Goal: Task Accomplishment & Management: Complete application form

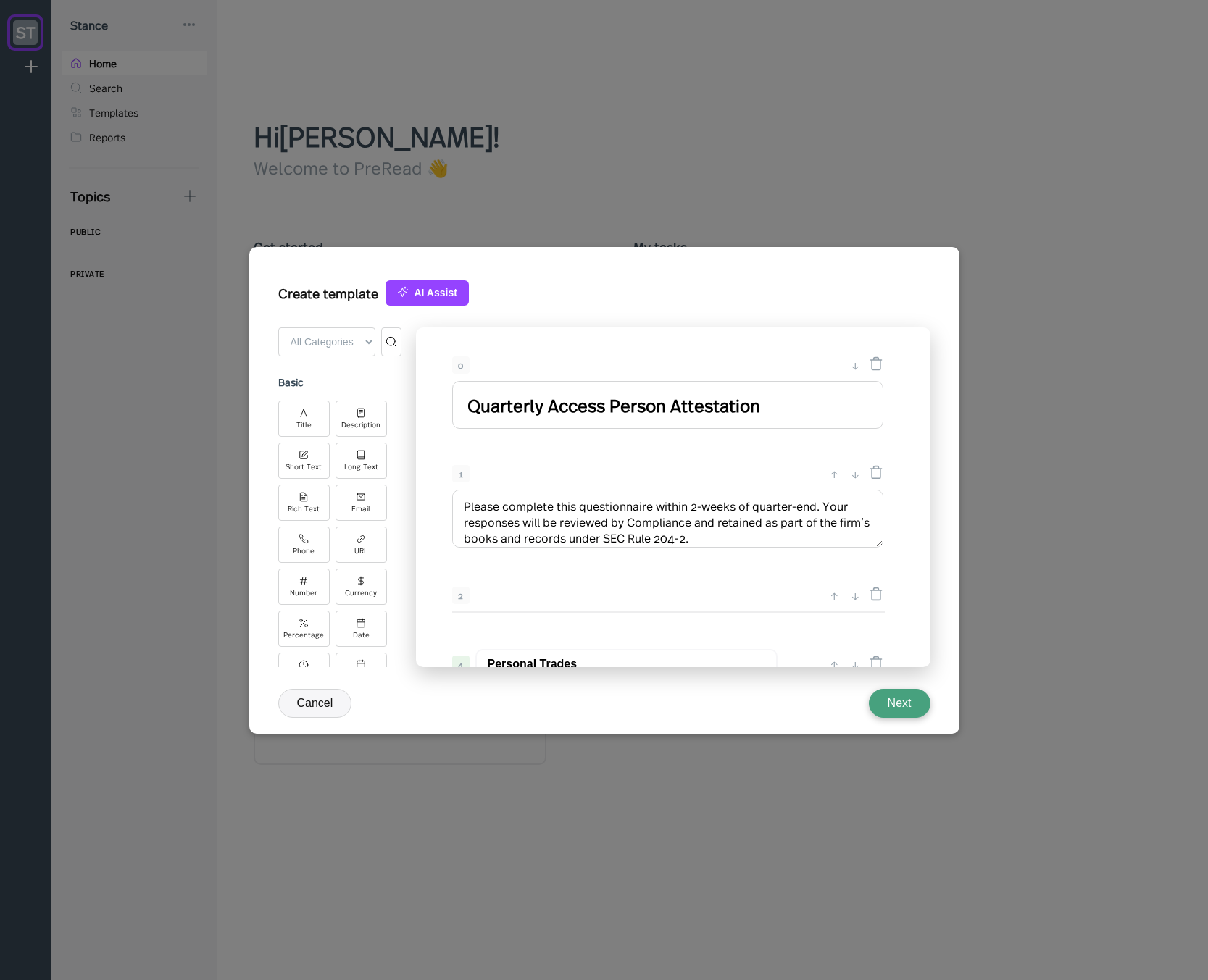
select select "MM/dd/yyyy"
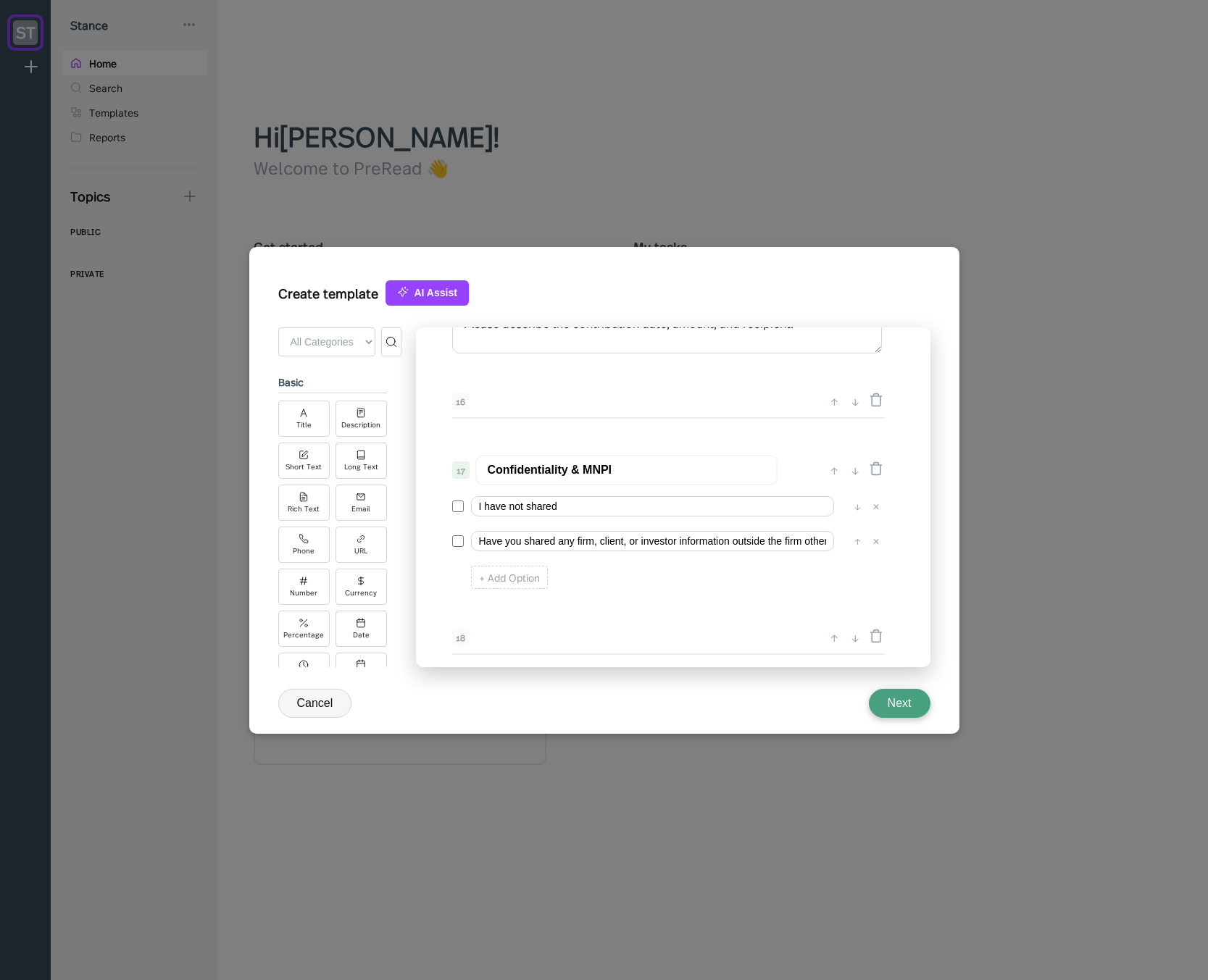
scroll to position [2183, 0]
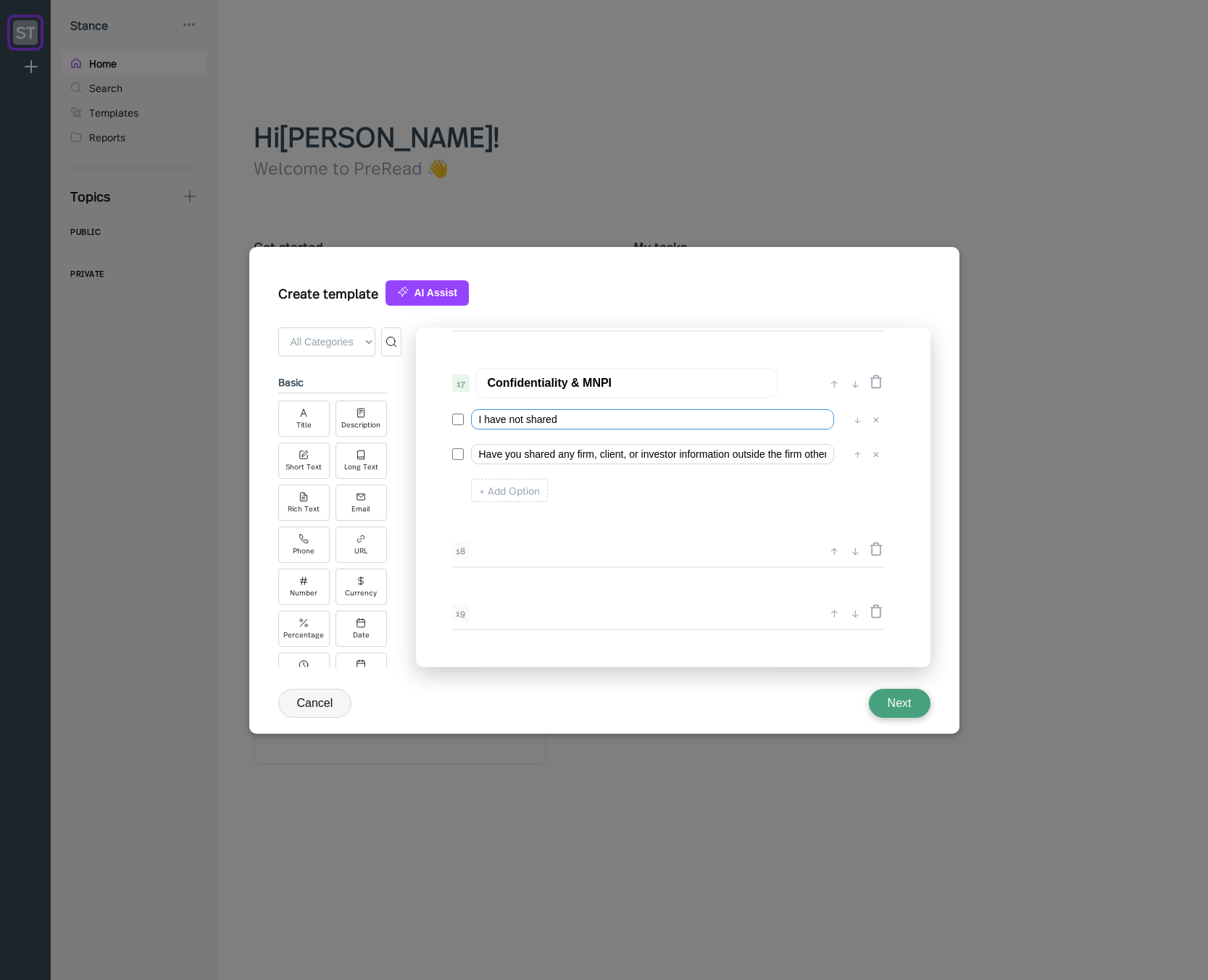
click at [569, 414] on input "I have not shared" at bounding box center [653, 419] width 363 height 20
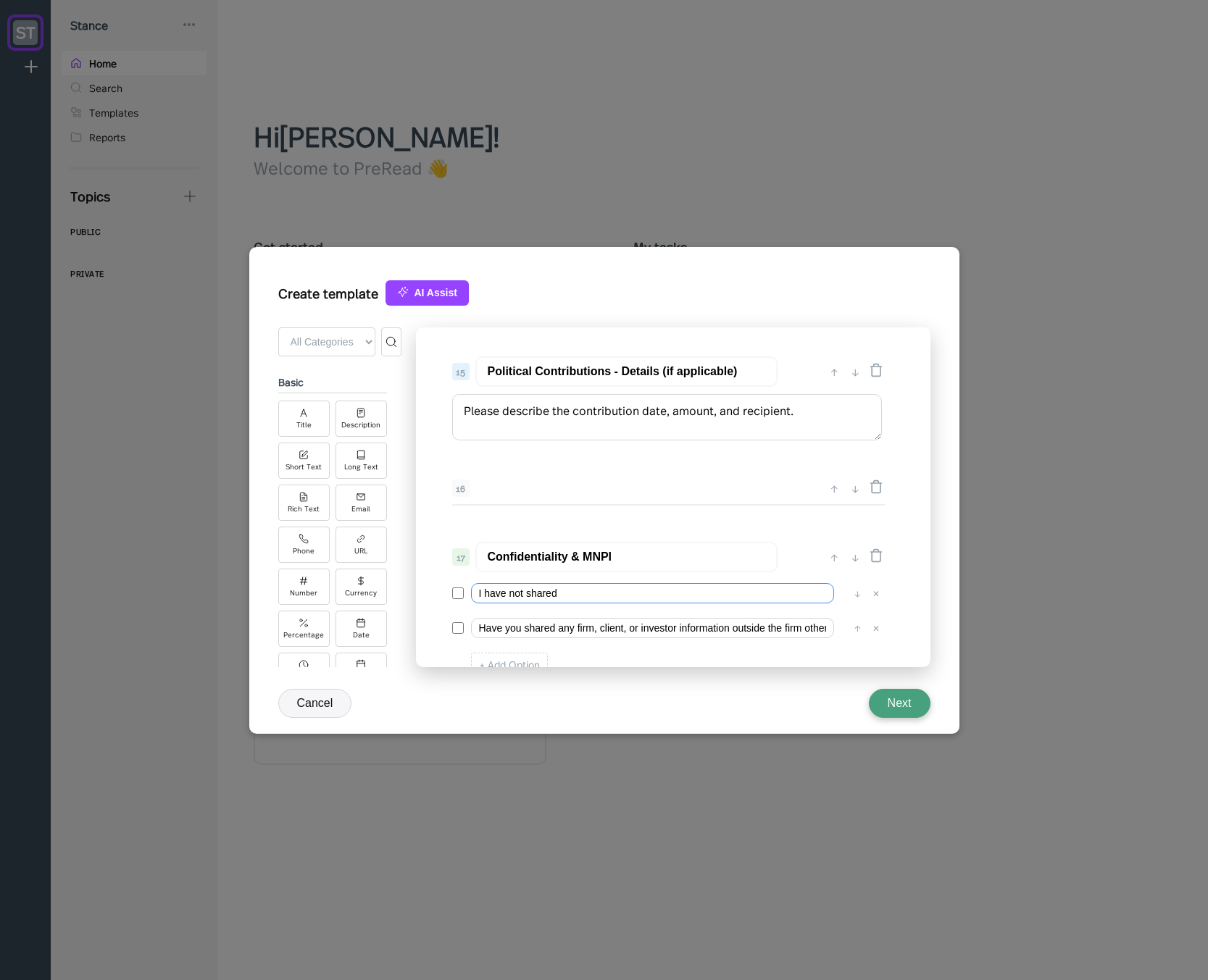
scroll to position [2096, 0]
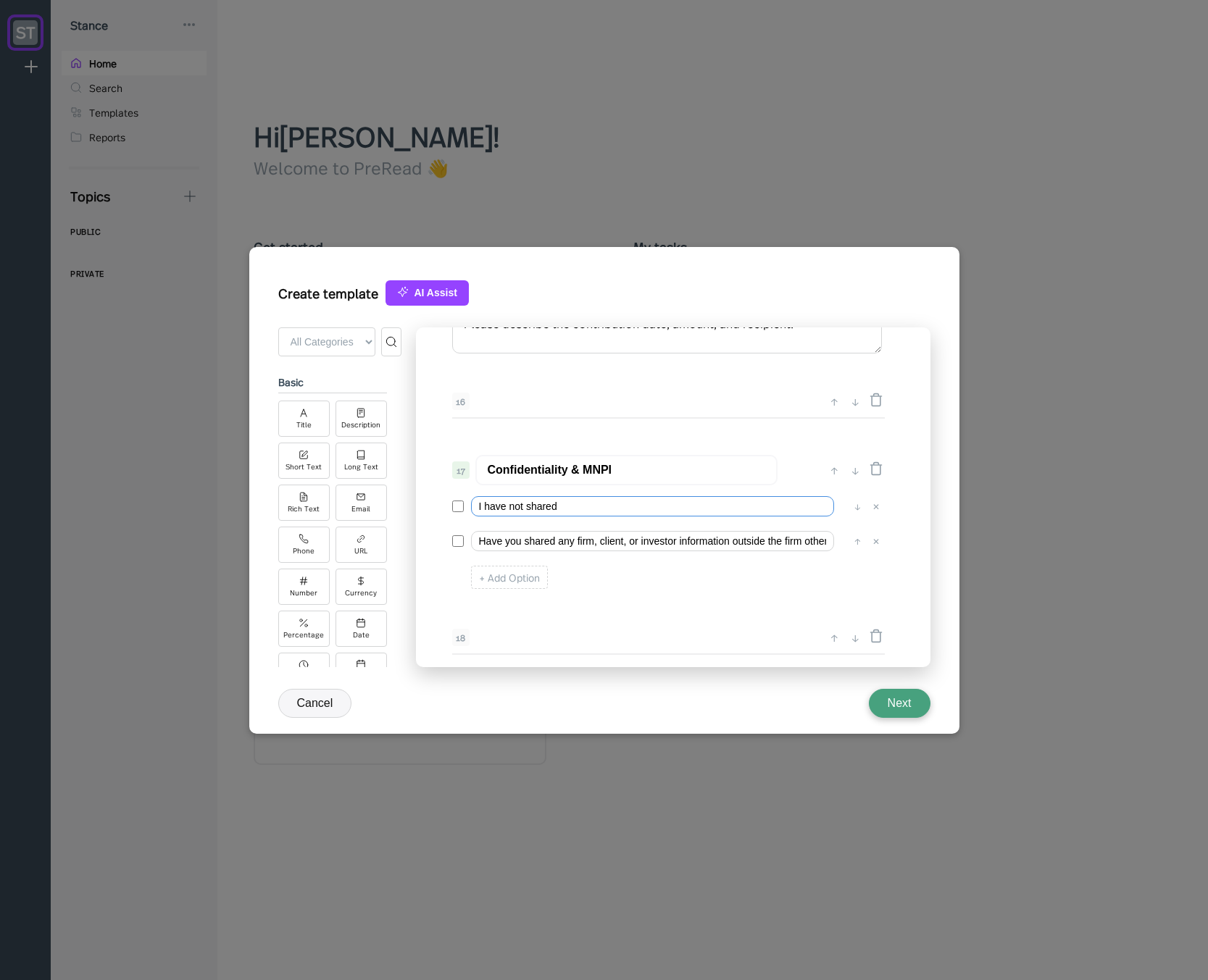
click at [592, 506] on input "I have not shared" at bounding box center [653, 506] width 363 height 20
drag, startPoint x: 631, startPoint y: 538, endPoint x: 831, endPoint y: 550, distance: 200.4
click at [840, 549] on div "Have you shared any firm, client, or investor information outside the firm othe…" at bounding box center [657, 541] width 371 height 20
click at [701, 545] on input "Have you shared any firm, client, or investor information outside the firm othe…" at bounding box center [653, 541] width 363 height 20
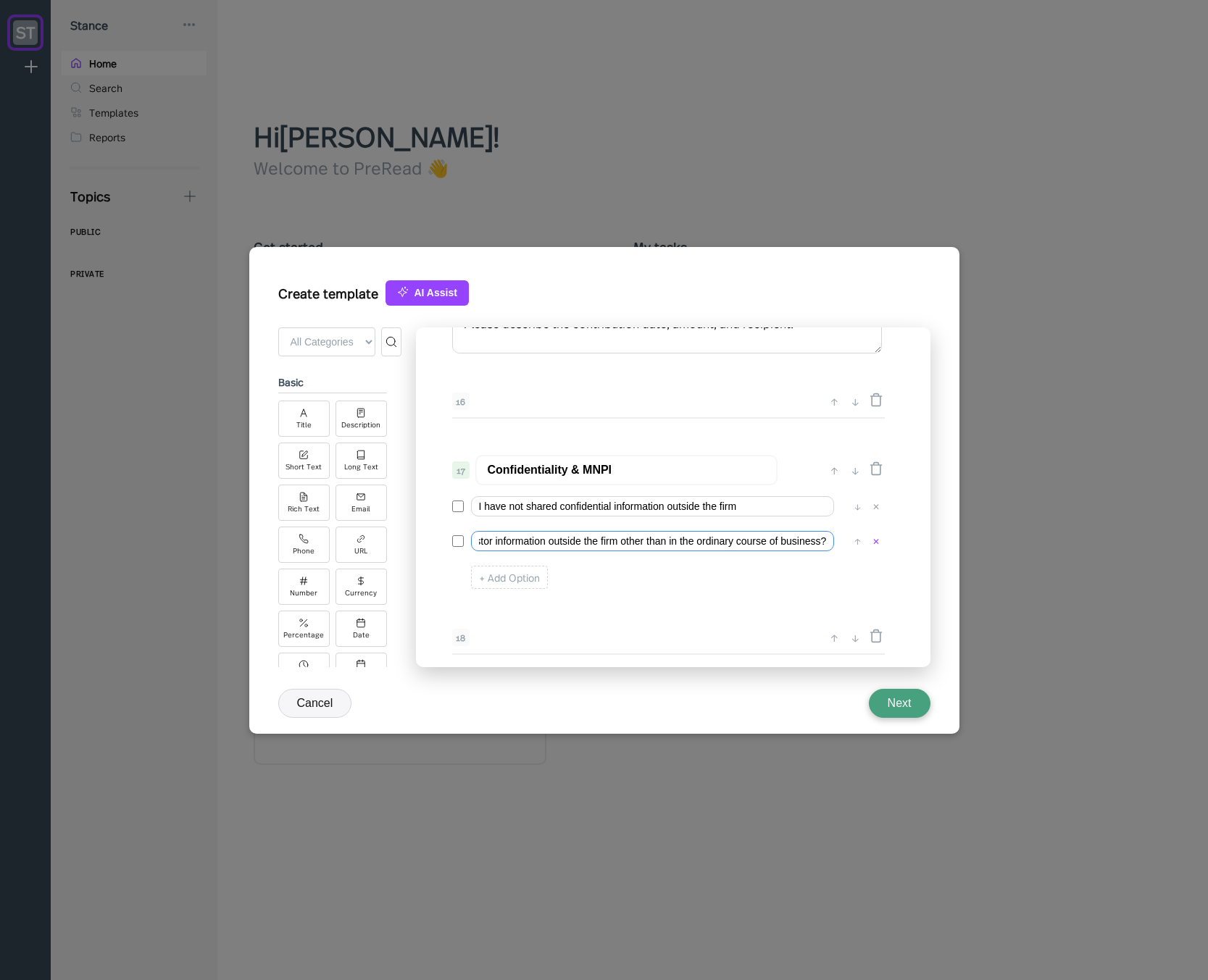
drag, startPoint x: 621, startPoint y: 543, endPoint x: 881, endPoint y: 543, distance: 260.0
click at [881, 543] on div "Have you shared any firm, client, or investor information outside the firm othe…" at bounding box center [667, 541] width 431 height 28
click at [755, 506] on input "I have not shared confidential information outside the firm" at bounding box center [653, 506] width 363 height 20
paste input "other than in the ordinary course of business?"
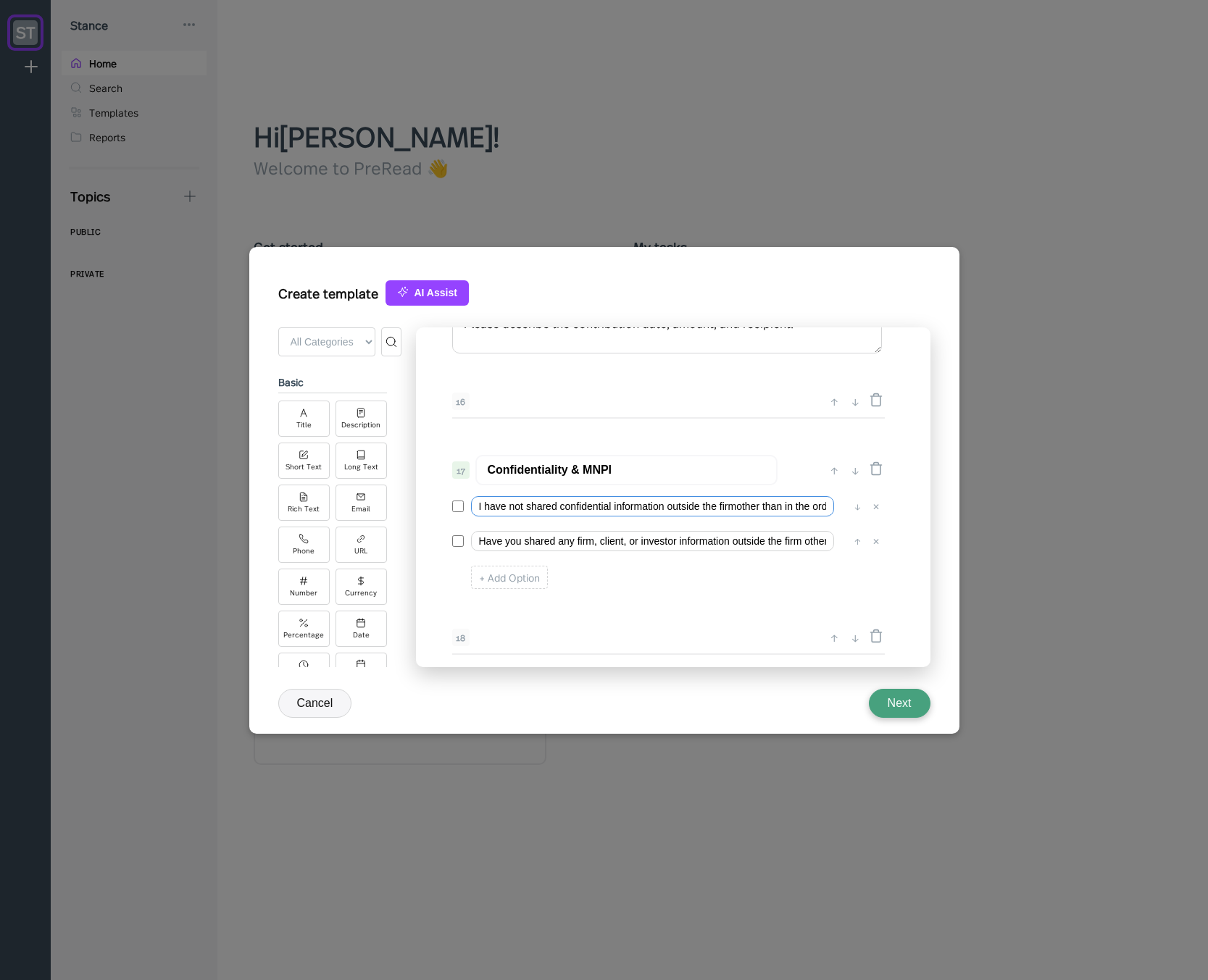
scroll to position [0, 115]
click at [620, 506] on input "I have not shared confidential information outside the firmother than in the or…" at bounding box center [653, 506] width 363 height 20
drag, startPoint x: 415, startPoint y: 489, endPoint x: 237, endPoint y: 461, distance: 180.2
click at [234, 461] on div "Create template AI Assist + Add Field ← Back to Form All Categories Basic Advan…" at bounding box center [604, 490] width 1208 height 980
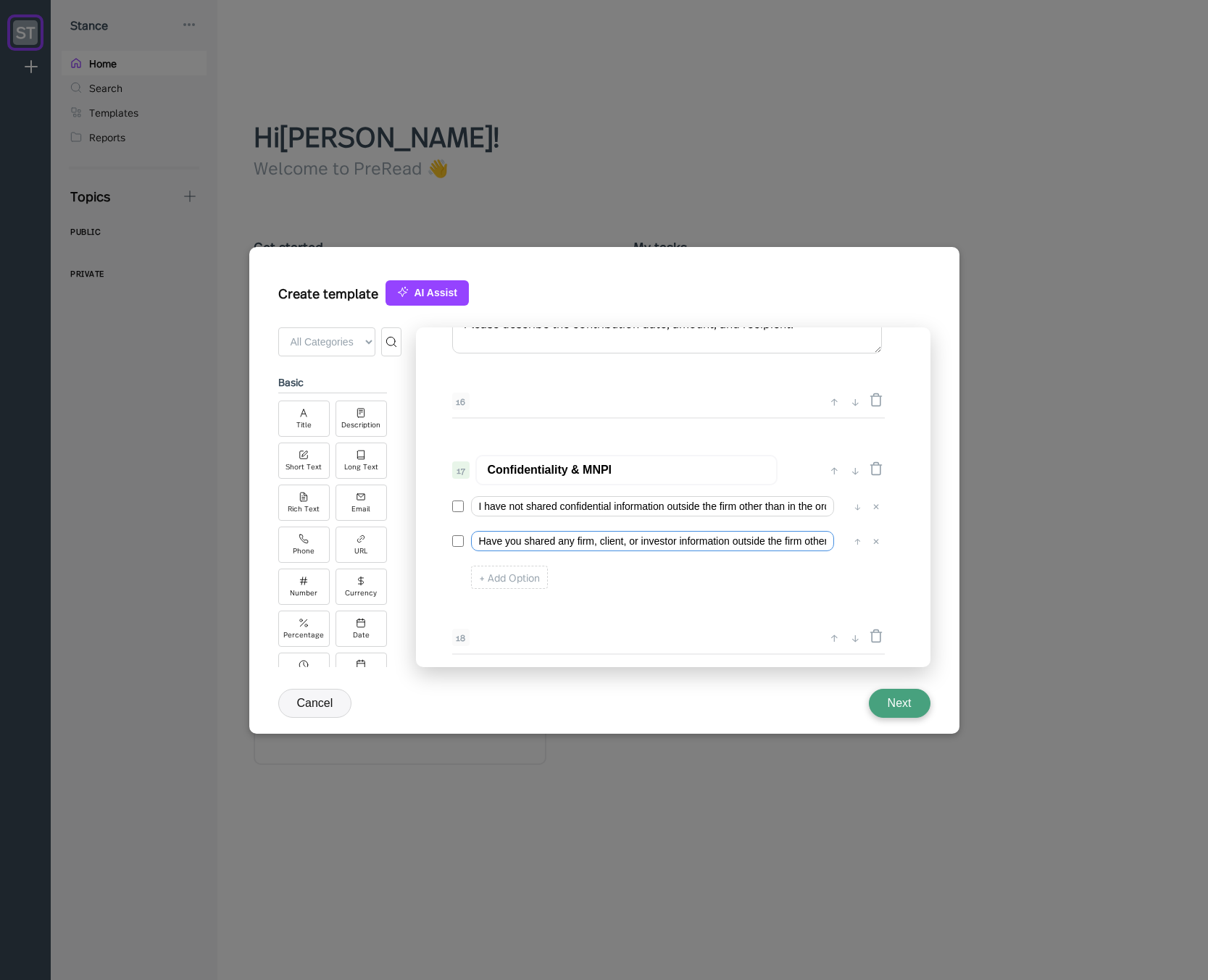
click at [509, 545] on input "Have you shared any firm, client, or investor information outside the firm othe…" at bounding box center [653, 541] width 363 height 20
click at [530, 544] on input "Have you shared any firm, client, or investor information outside the firm othe…" at bounding box center [653, 541] width 363 height 20
click at [555, 538] on input "Have you shared any firm, client, or investor information outside the firm othe…" at bounding box center [653, 541] width 363 height 20
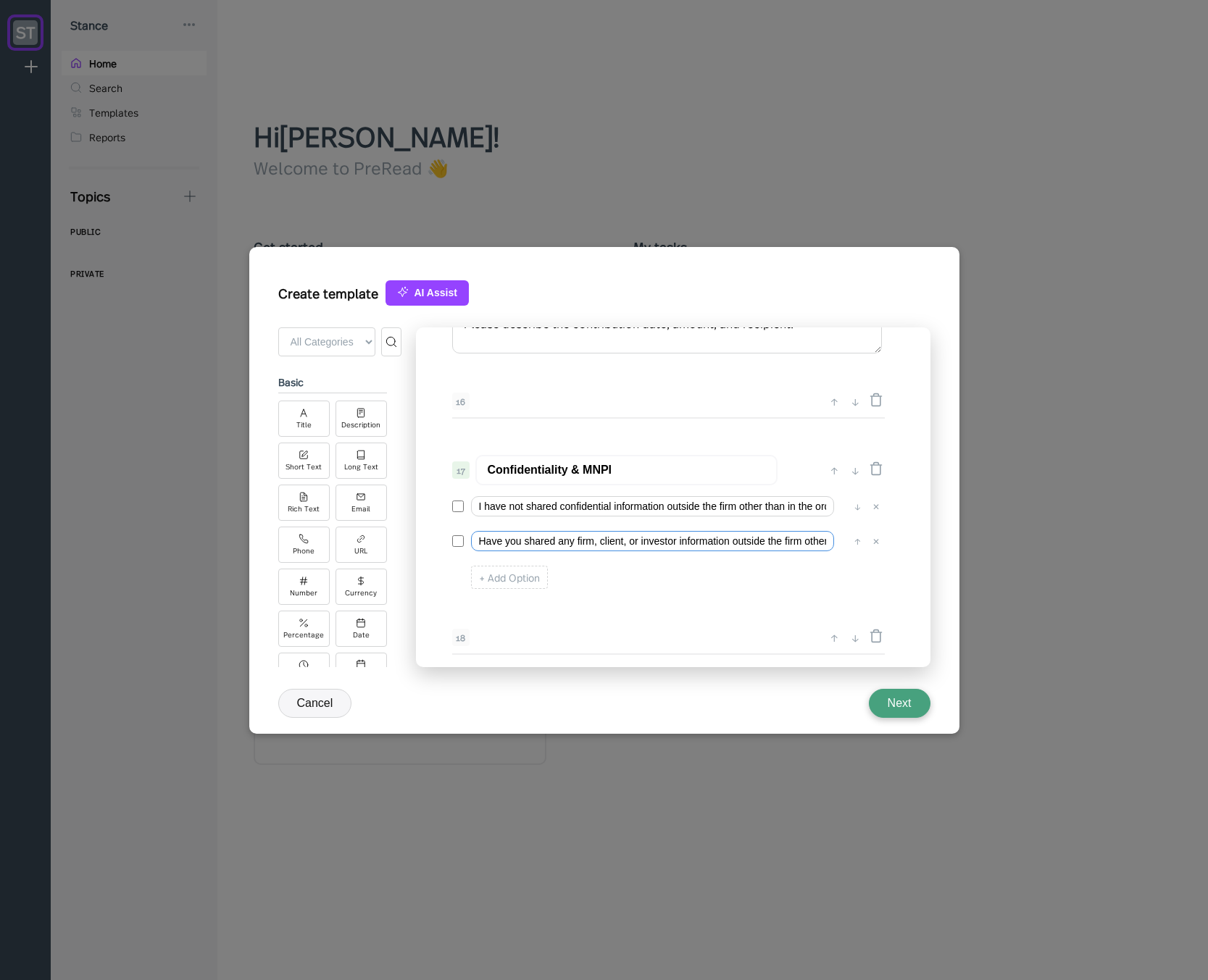
click at [710, 541] on input "Have you shared any firm, client, or investor information outside the firm othe…" at bounding box center [653, 541] width 363 height 20
click at [604, 546] on input "Have you shared any firm, client, or investor information outside the firm othe…" at bounding box center [653, 541] width 363 height 20
drag, startPoint x: 559, startPoint y: 543, endPoint x: 732, endPoint y: 538, distance: 173.1
click at [732, 538] on input "Have you shared any firm, client, or investor information outside the firm othe…" at bounding box center [653, 541] width 363 height 20
drag, startPoint x: 662, startPoint y: 503, endPoint x: 560, endPoint y: 507, distance: 102.1
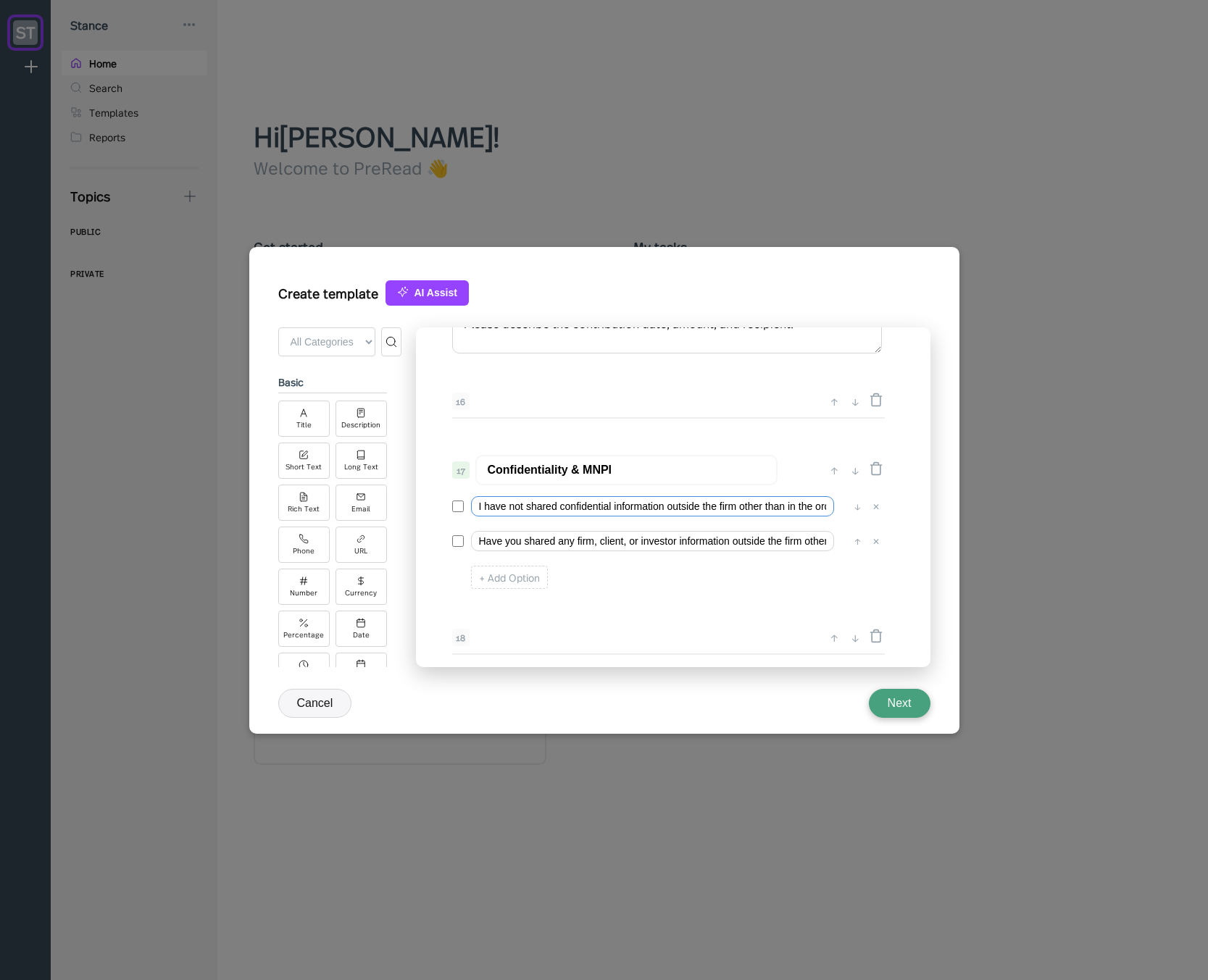
click at [560, 507] on input "I have not shared confidential information outside the firm other than in the o…" at bounding box center [653, 506] width 363 height 20
paste input "any firm, client, or investor information"
type input "I have not shared any firm, client, or investor information outside the firm ot…"
click at [488, 544] on input "Have you shared any firm, client, or investor information outside the firm othe…" at bounding box center [653, 541] width 363 height 20
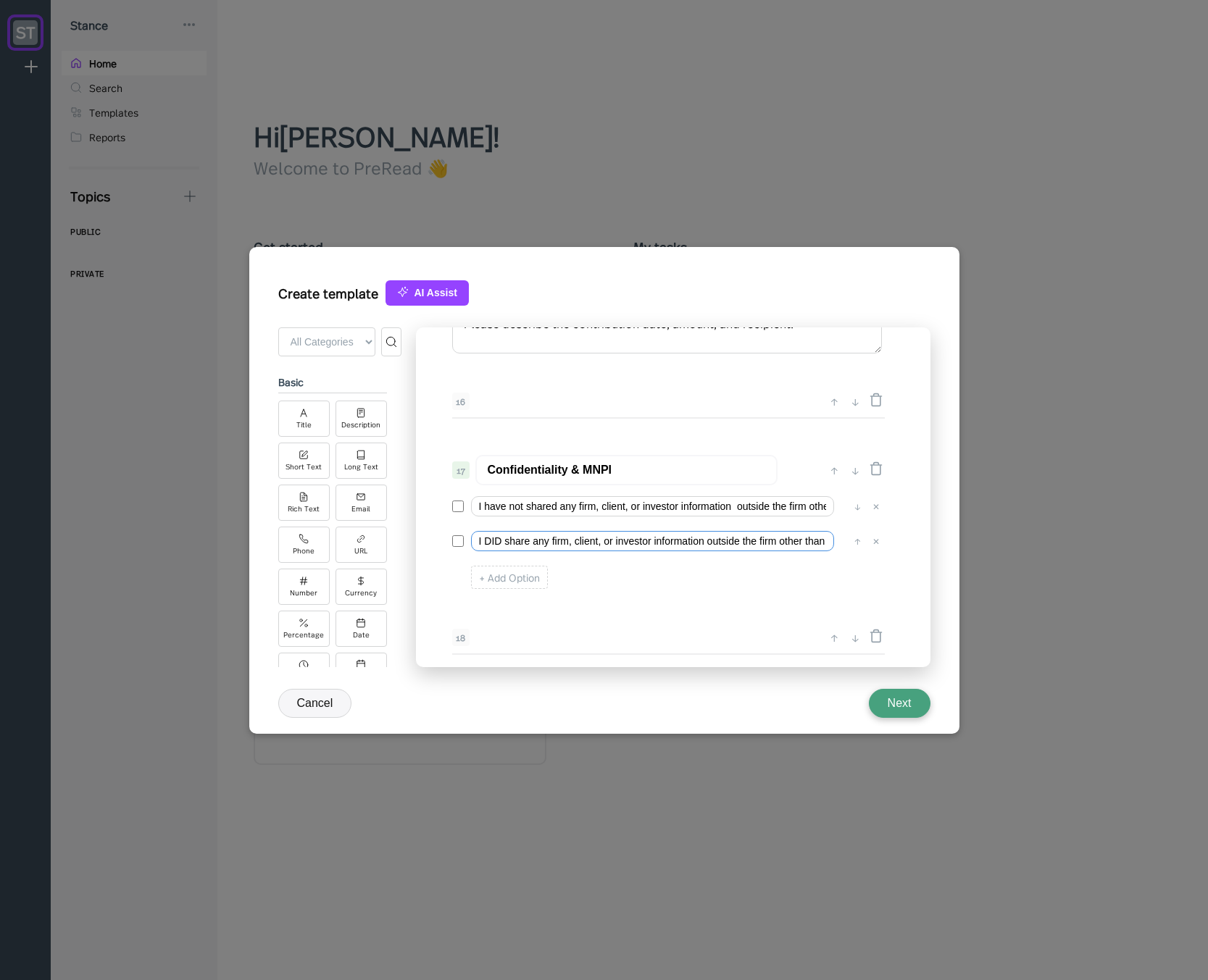
click at [539, 544] on input "I DID share any firm, client, or investor information outside the firm other th…" at bounding box center [653, 541] width 363 height 20
type input "I DID share firm, client, or investor information outside the firm other than i…"
click at [499, 513] on input "I have not shared any firm, client, or investor information outside the firm ot…" at bounding box center [653, 506] width 363 height 20
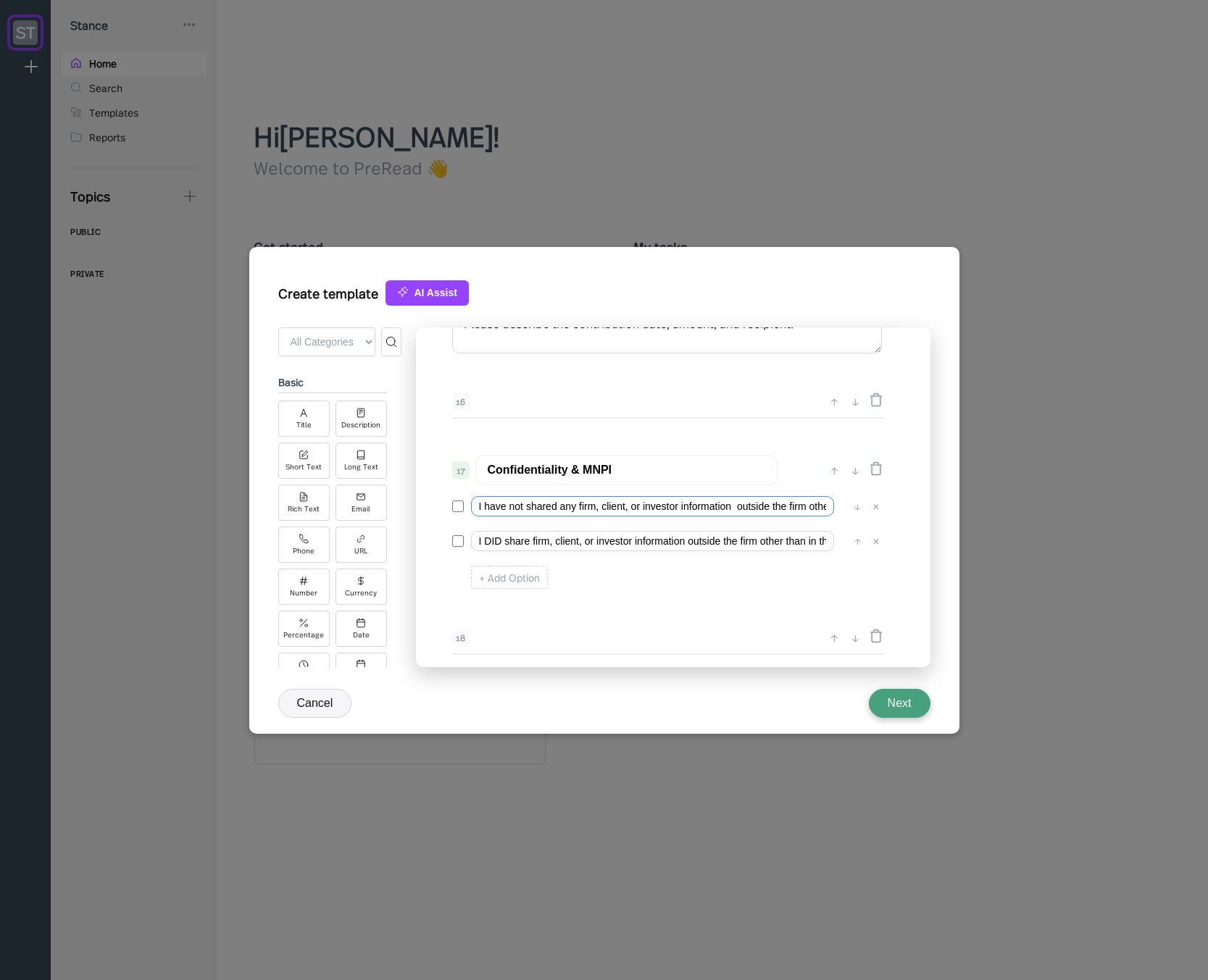
click at [499, 509] on input "I have not shared any firm, client, or investor information outside the firm ot…" at bounding box center [653, 506] width 363 height 20
click at [555, 506] on input "I DID NOT shared any firm, client, or investor information outside the firm oth…" at bounding box center [653, 506] width 363 height 20
click at [566, 508] on input "I DID NOT share any firm, client, or investor information outside the firm othe…" at bounding box center [653, 506] width 363 height 20
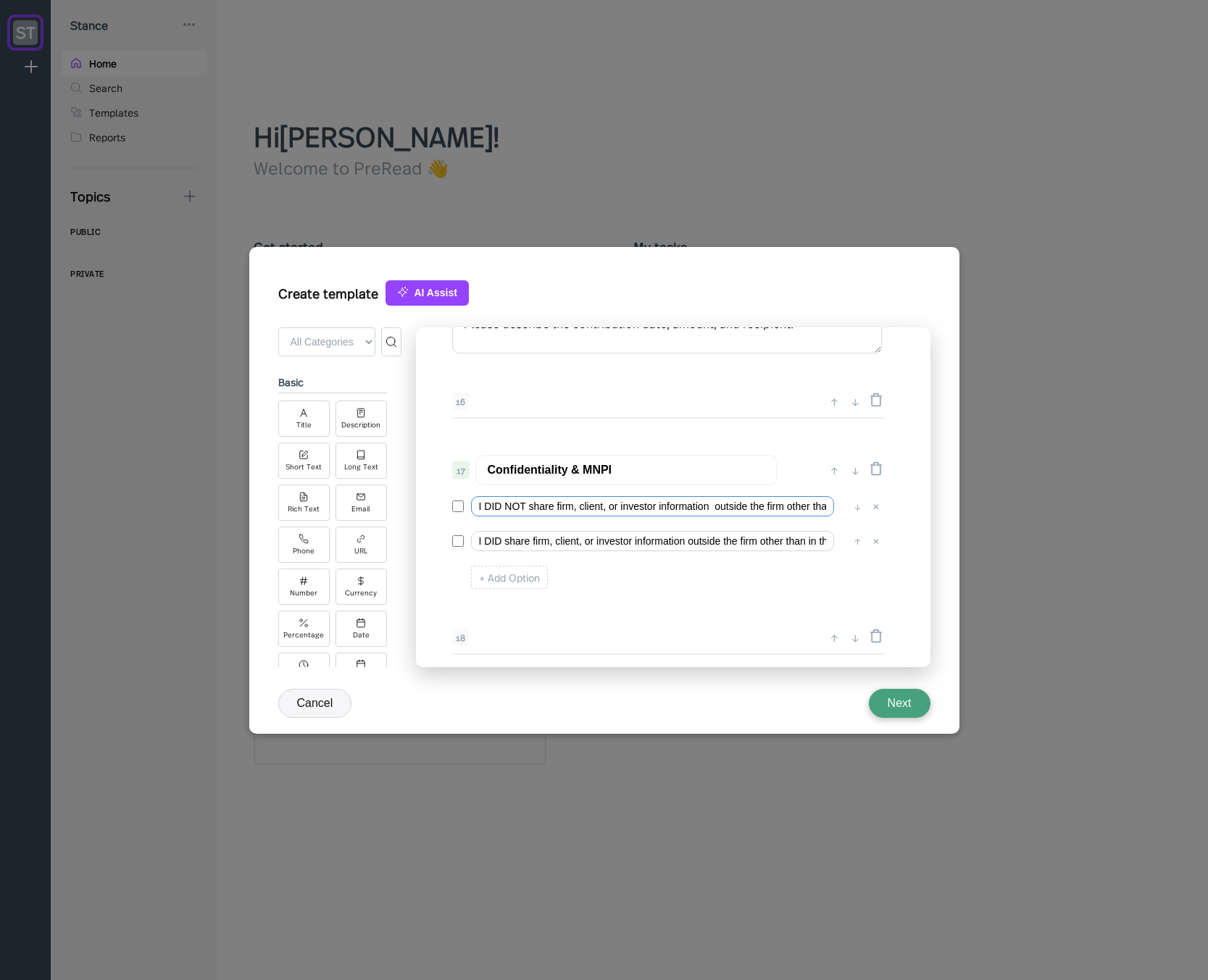
click at [713, 507] on input "I DID NOT share firm, client, or investor information outside the firm other th…" at bounding box center [653, 506] width 363 height 20
type input "I DID NOT share firm, client, or investor information outside the firm other th…"
click at [731, 541] on input "I DID share firm, client, or investor information outside the firm other than i…" at bounding box center [653, 541] width 363 height 20
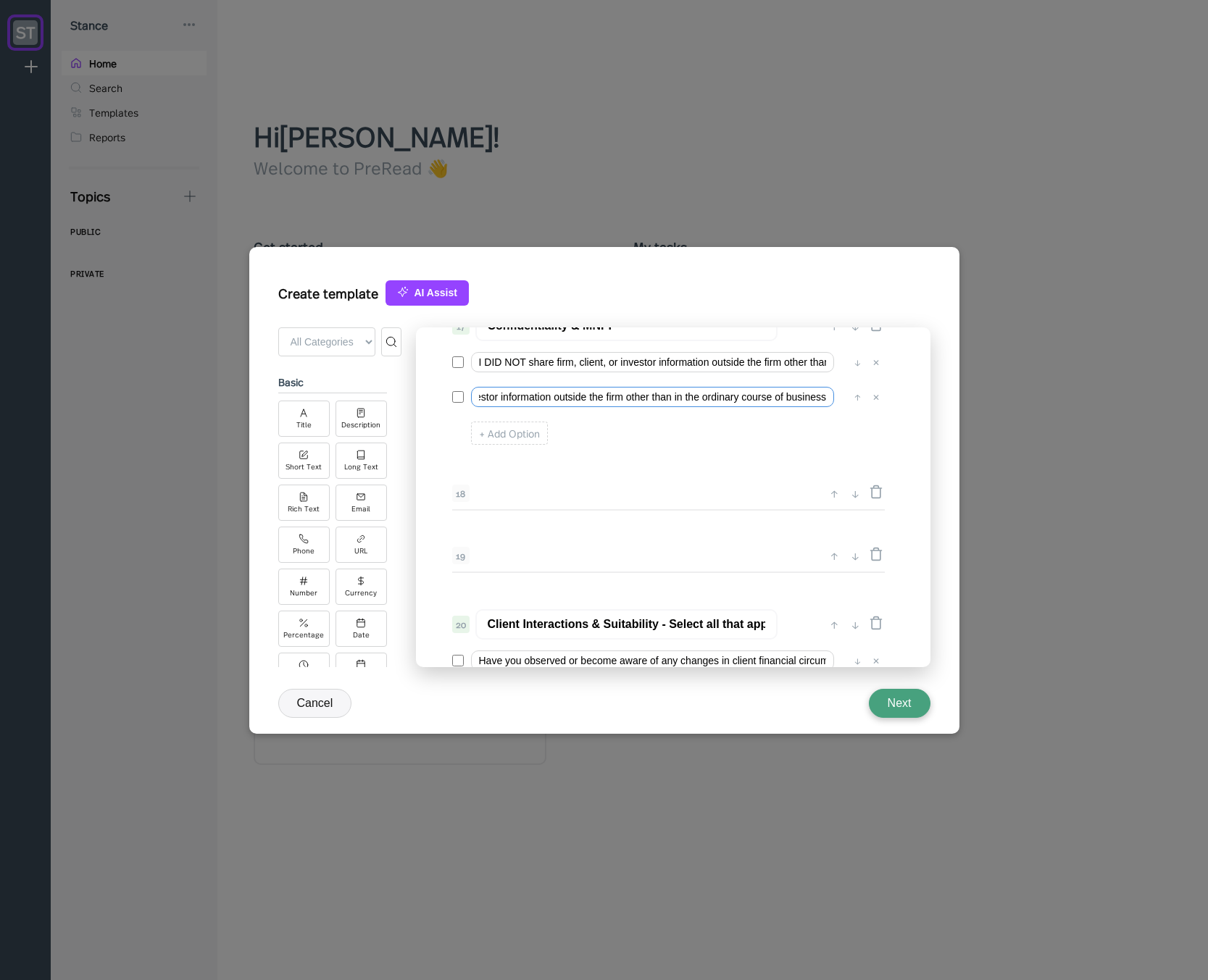
scroll to position [2270, 0]
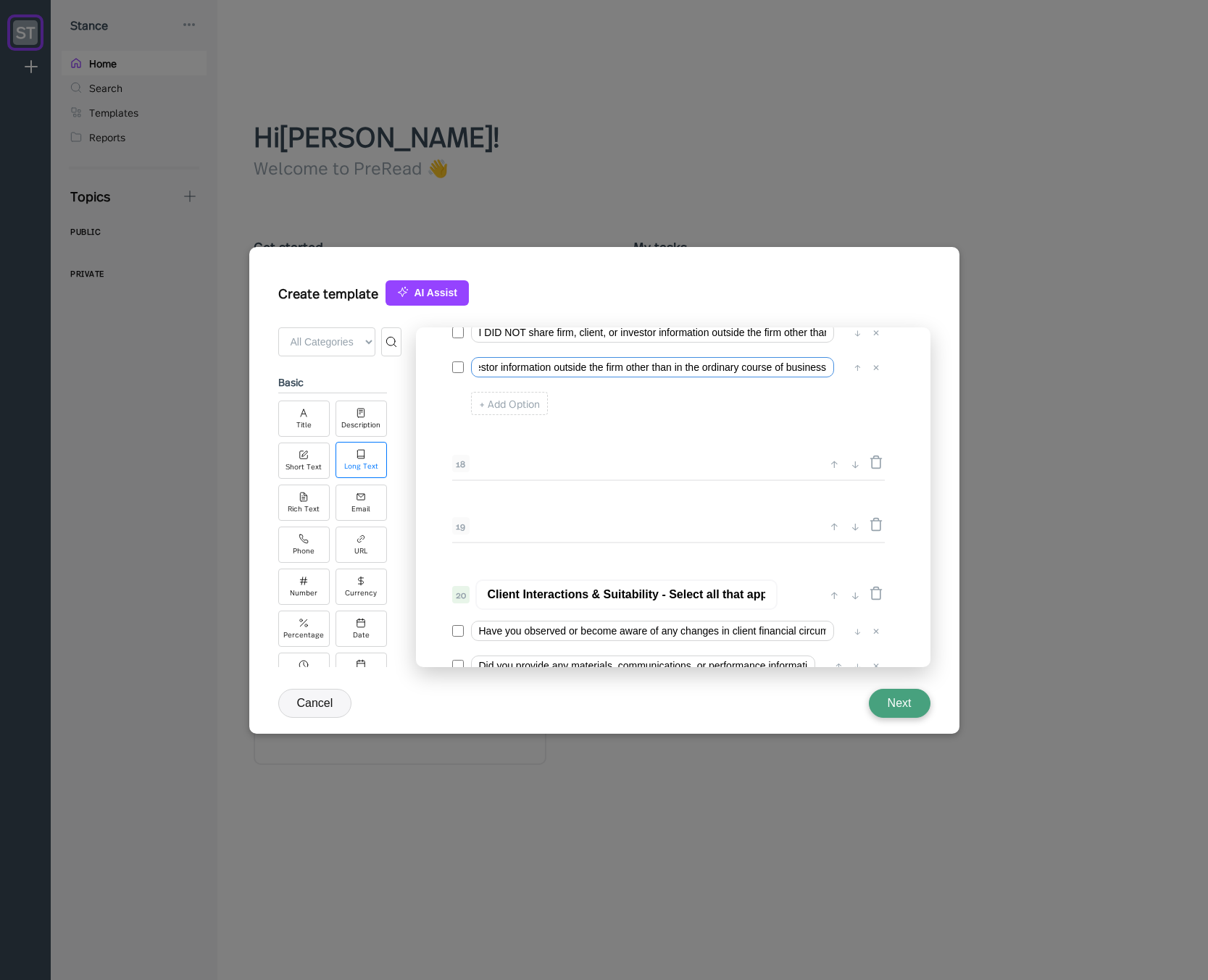
type input "I DID share firm, client, or investor information outside the firm other than i…"
click at [361, 468] on div "Long Text" at bounding box center [361, 467] width 34 height 8
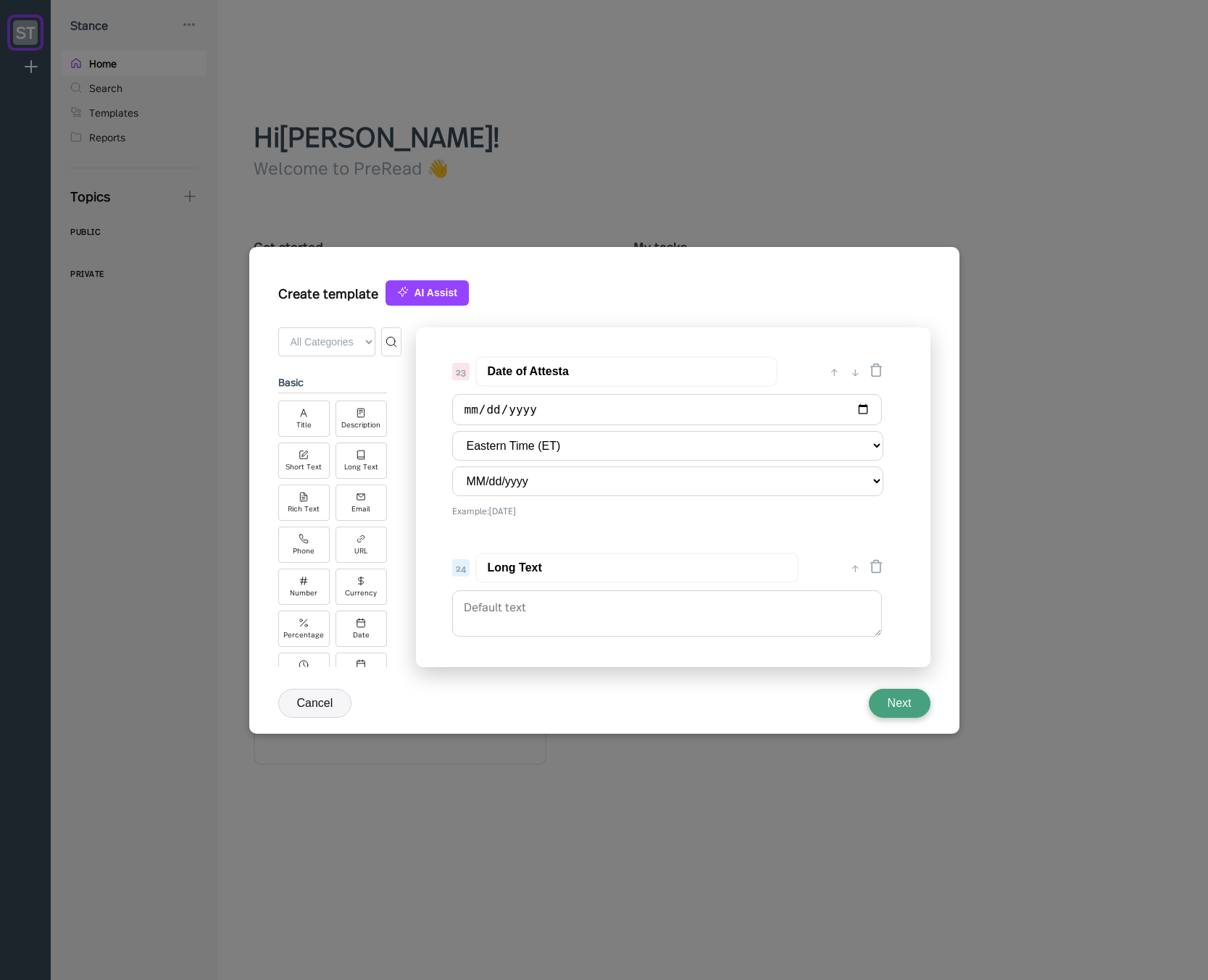
scroll to position [2703, 0]
click at [853, 570] on div "↑" at bounding box center [855, 566] width 15 height 18
type input "Long Text"
type input "Date of Attesta"
select select "MM/dd/yyyy"
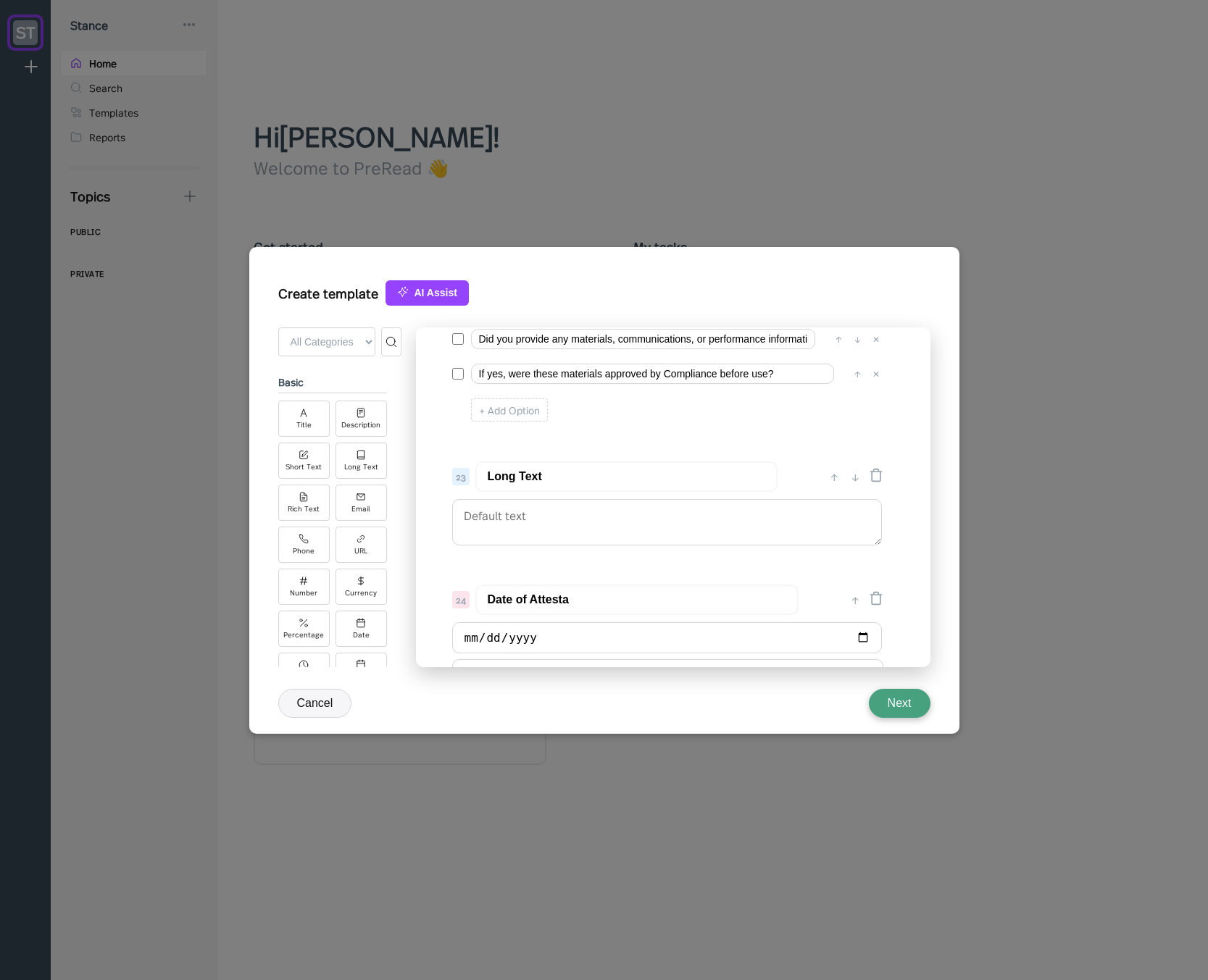
scroll to position [2529, 0]
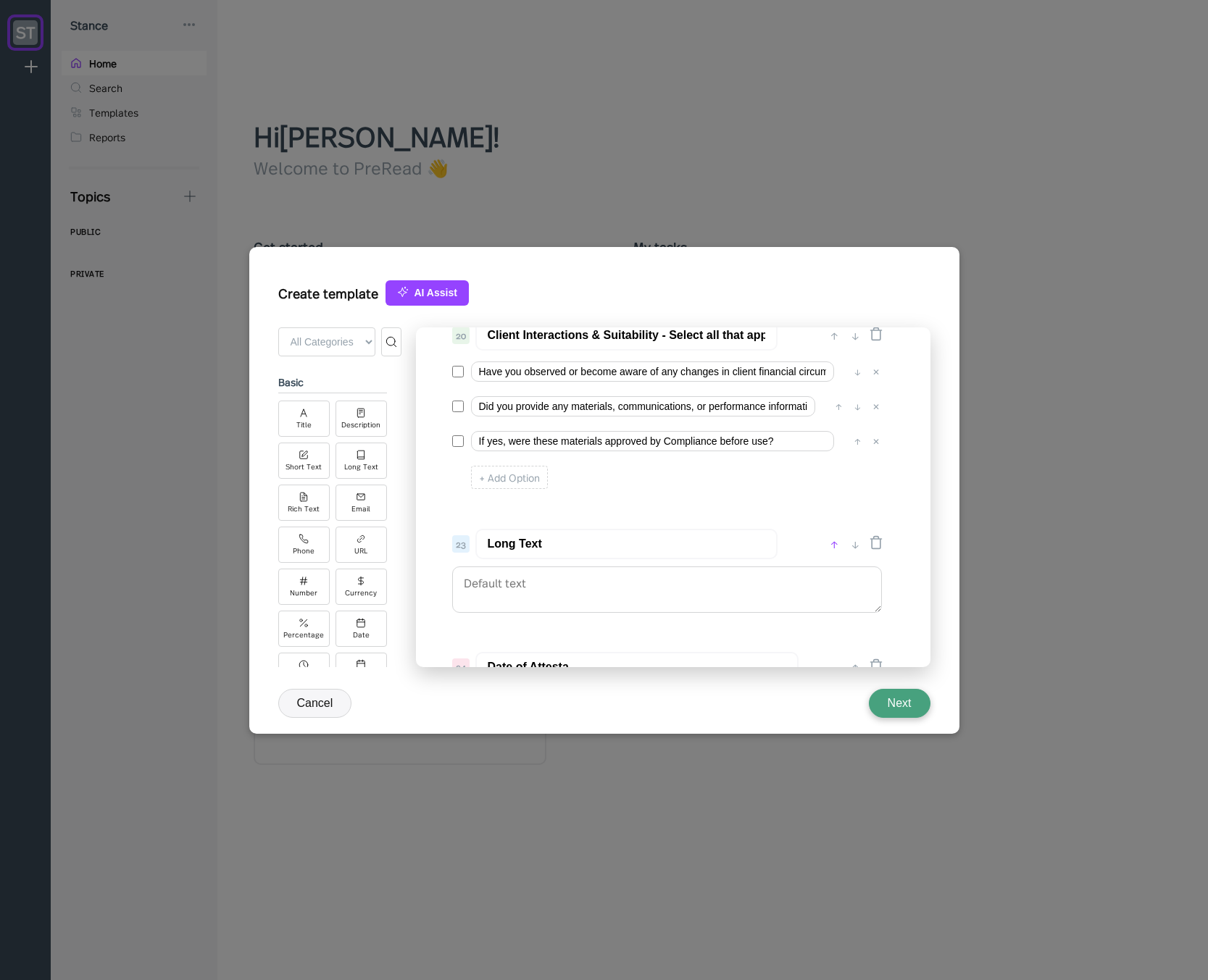
click at [836, 538] on div "↑" at bounding box center [834, 544] width 15 height 18
type input "Long Text"
type input "Client Interactions & Suitability - Select all that apply"
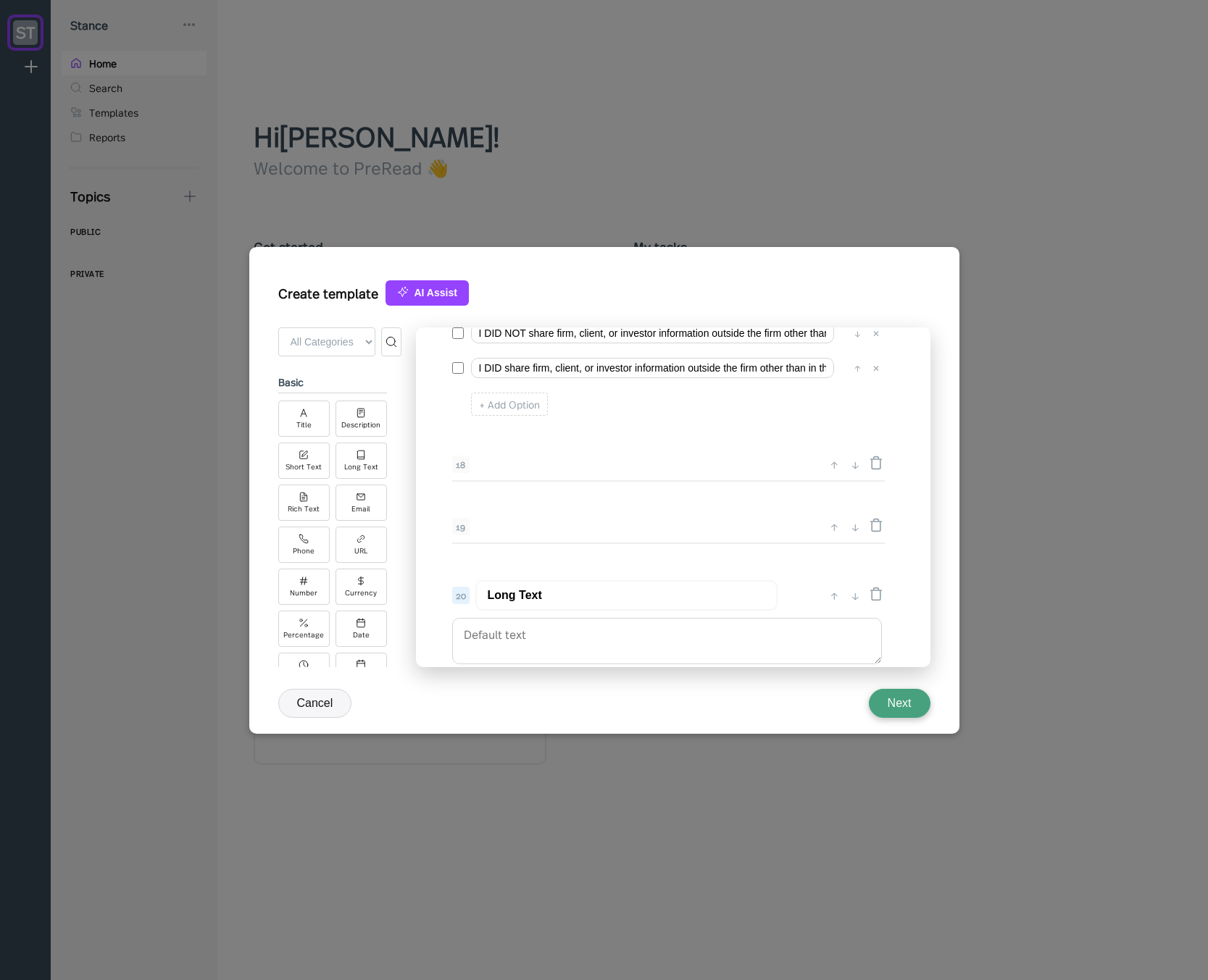
scroll to position [2269, 0]
click at [833, 600] on div "↑" at bounding box center [834, 595] width 15 height 18
click at [830, 536] on div "↑" at bounding box center [834, 533] width 15 height 18
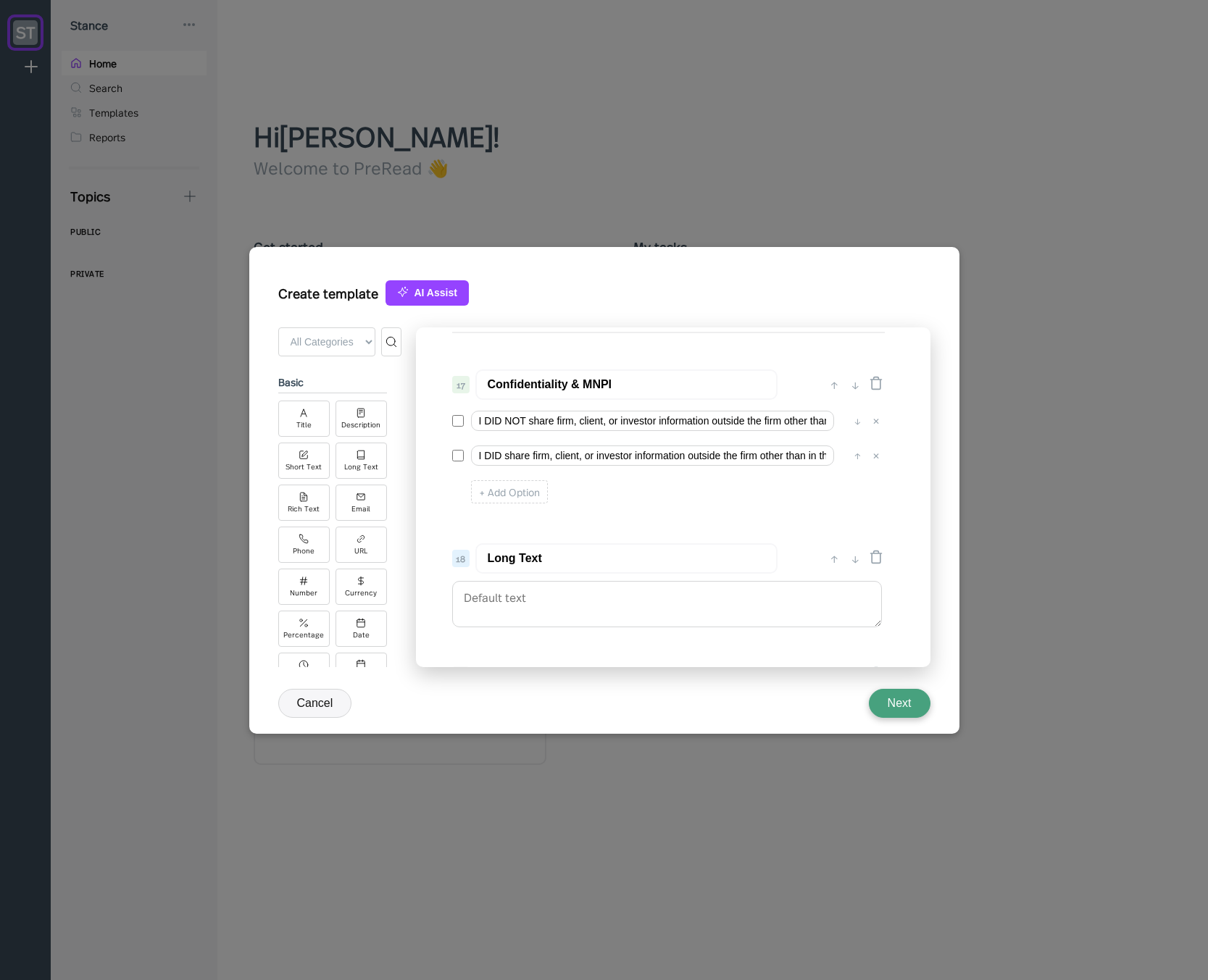
click at [591, 554] on input "Long Text" at bounding box center [626, 559] width 302 height 30
click at [603, 384] on input "Confidentiality & MNPI" at bounding box center [626, 385] width 302 height 30
click at [601, 561] on input "Long Text" at bounding box center [626, 559] width 302 height 30
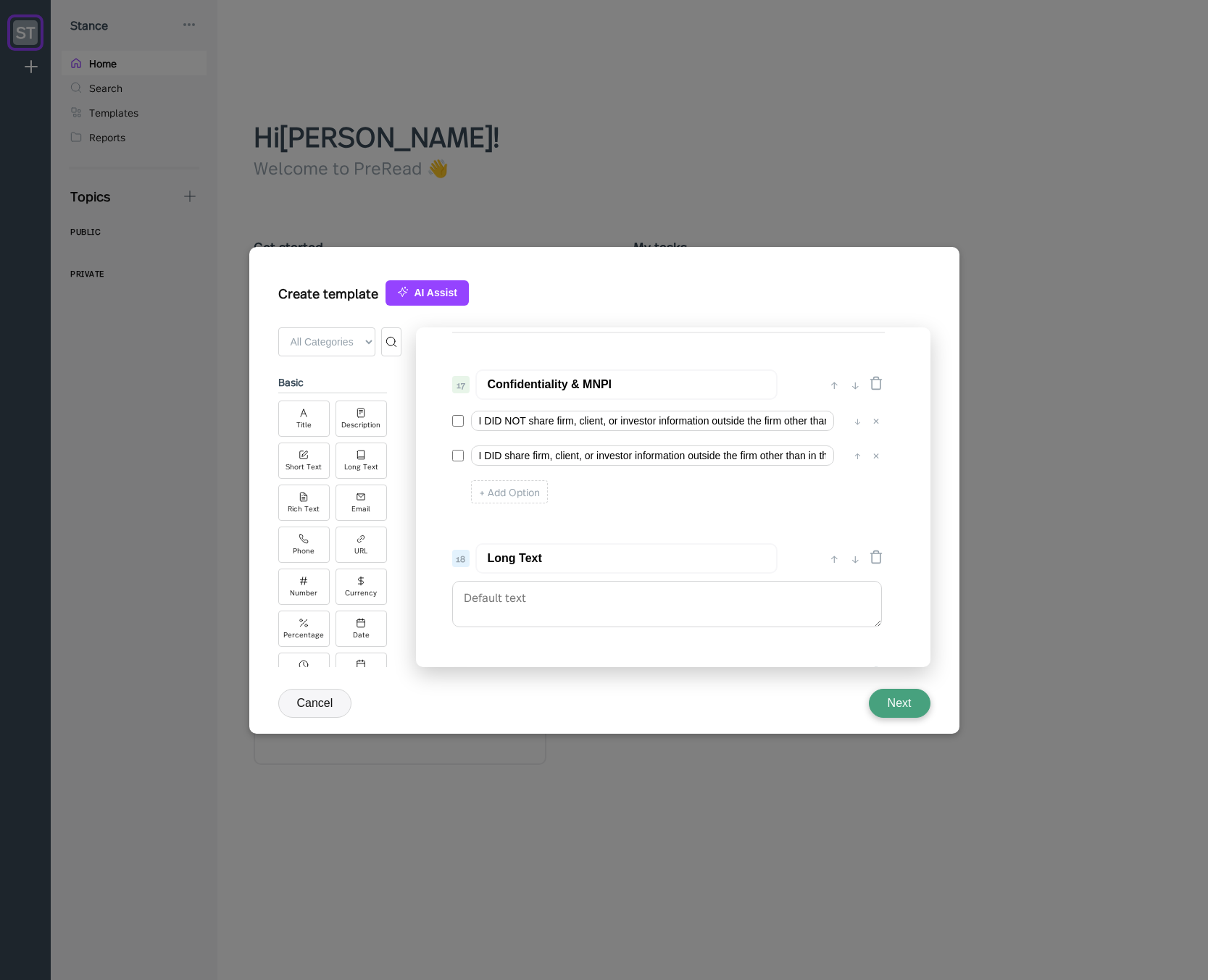
paste input "Confidentiality & MNPI"
click at [626, 559] on input "Confidentiality & MNPI" at bounding box center [626, 559] width 302 height 30
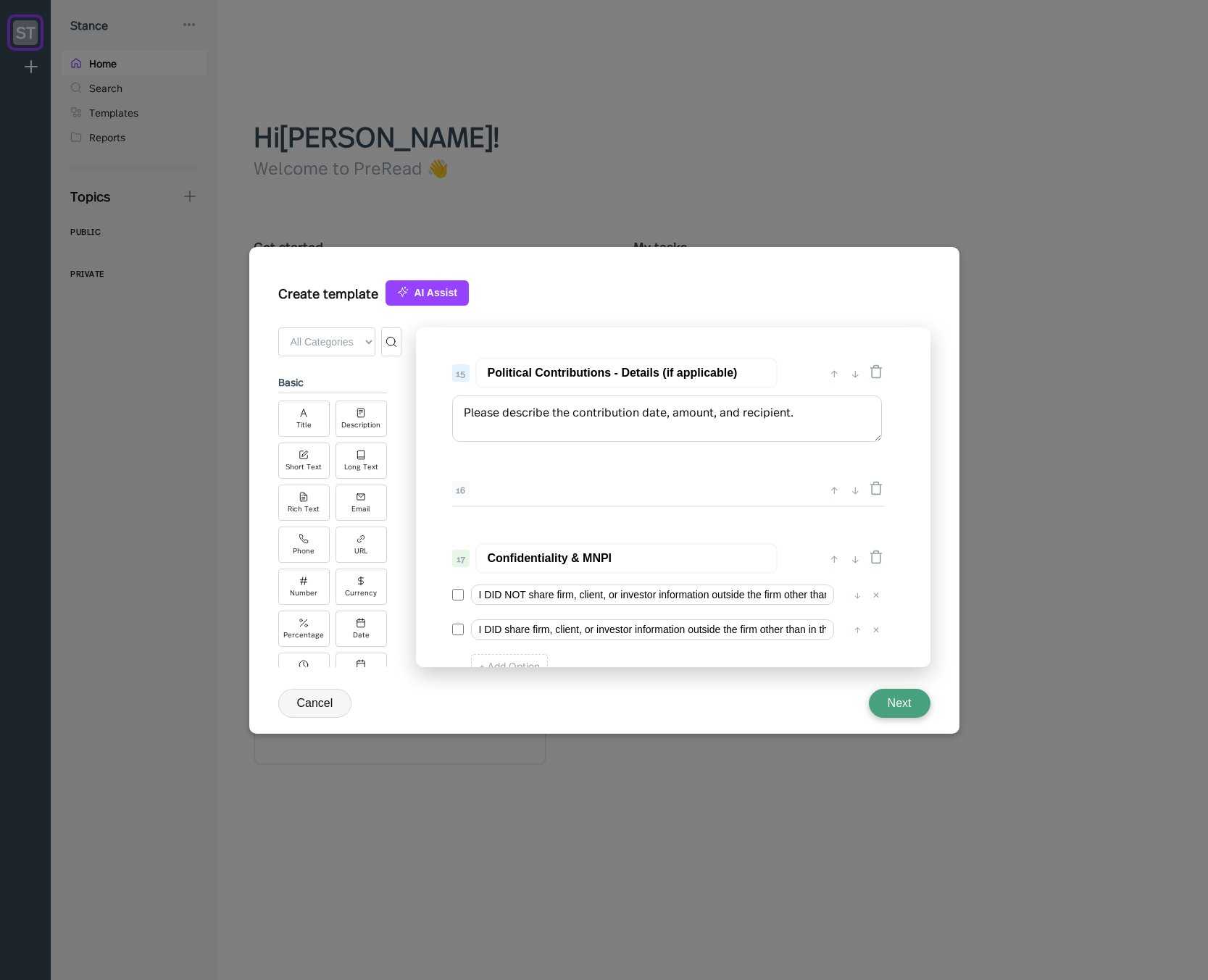
type input "Confidentiality & MNPI - Details (if applicable)"
click at [523, 420] on textarea "Please describe the contribution date, amount, and recipient." at bounding box center [667, 418] width 430 height 46
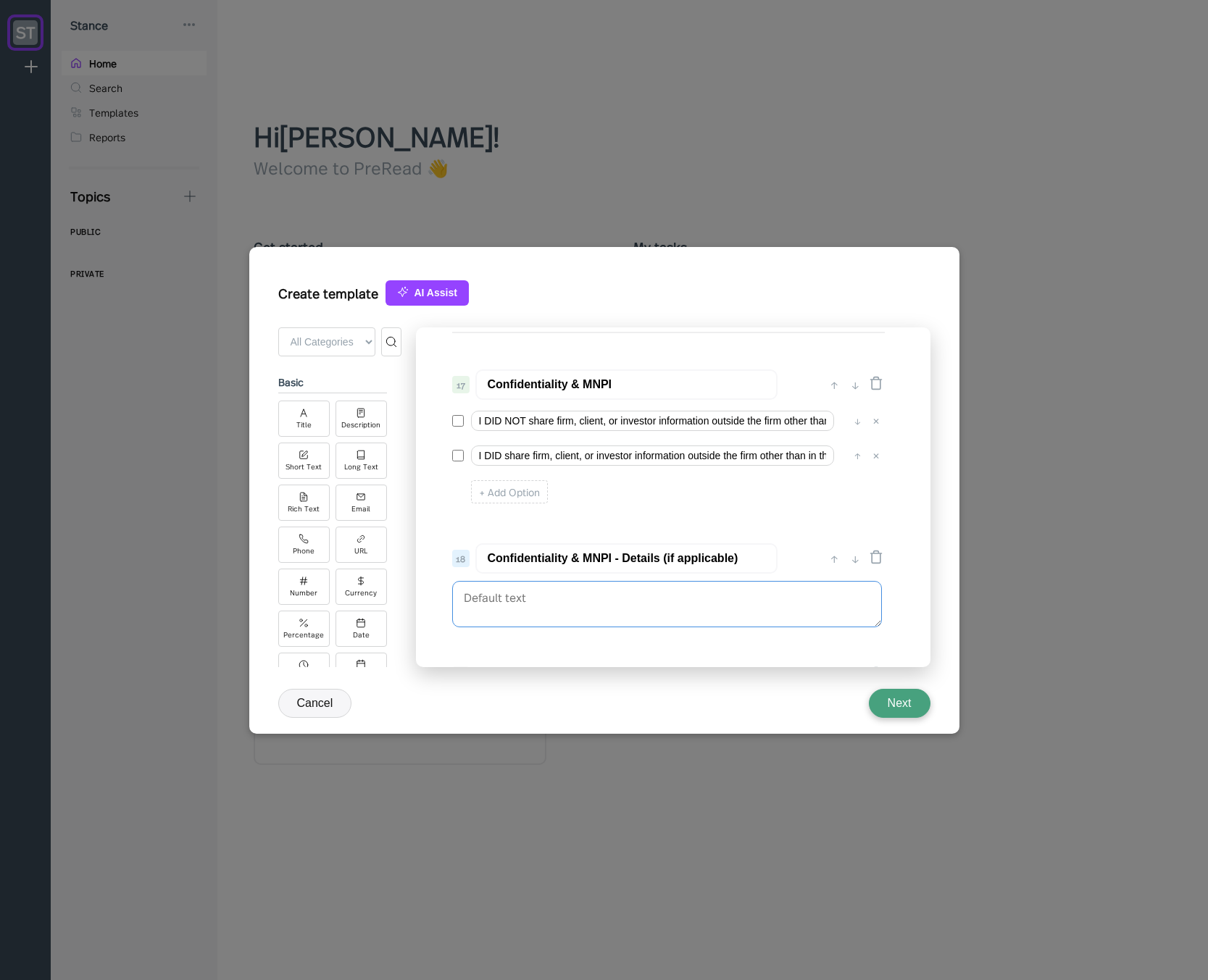
click at [550, 594] on textarea at bounding box center [667, 604] width 430 height 46
paste textarea "Please describe the contribution date, amount, and recipient."
click at [554, 595] on textarea "Please describe the contribution date, amount, and recipient." at bounding box center [667, 604] width 430 height 46
click at [587, 605] on textarea "Please describe the contribution date, amount, and recipient." at bounding box center [667, 604] width 430 height 46
click at [593, 598] on textarea "Please describe the contribution date, amount, and recipient." at bounding box center [667, 604] width 430 height 46
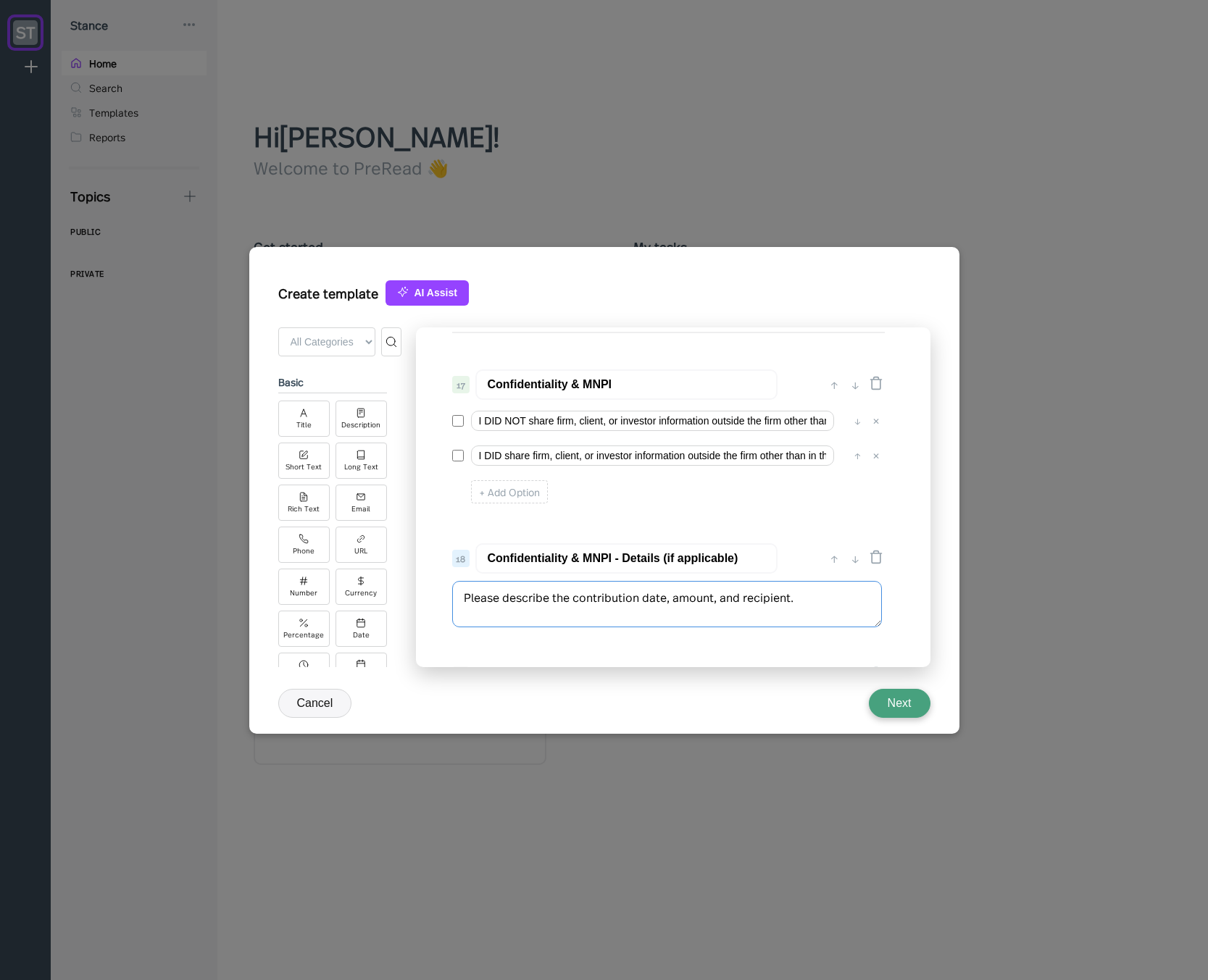
click at [593, 598] on textarea "Please describe the contribution date, amount, and recipient." at bounding box center [667, 604] width 430 height 46
click at [573, 598] on textarea "Please describe the material non public information shared date, amount, and re…" at bounding box center [667, 612] width 430 height 62
drag, startPoint x: 636, startPoint y: 615, endPoint x: 453, endPoint y: 620, distance: 183.1
click at [453, 620] on textarea "Please describe the confidential or material non public information shared date…" at bounding box center [667, 612] width 430 height 62
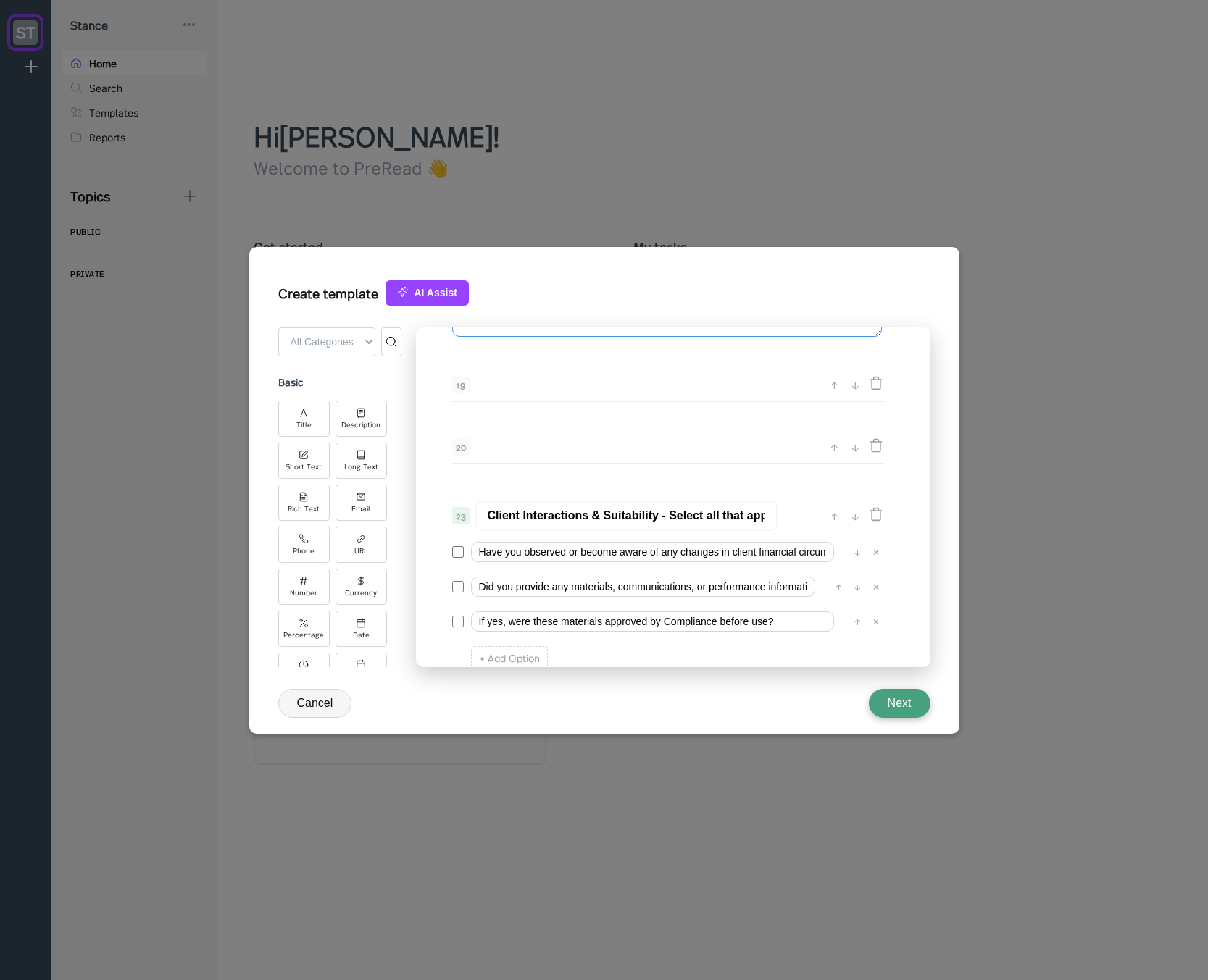
scroll to position [2529, 0]
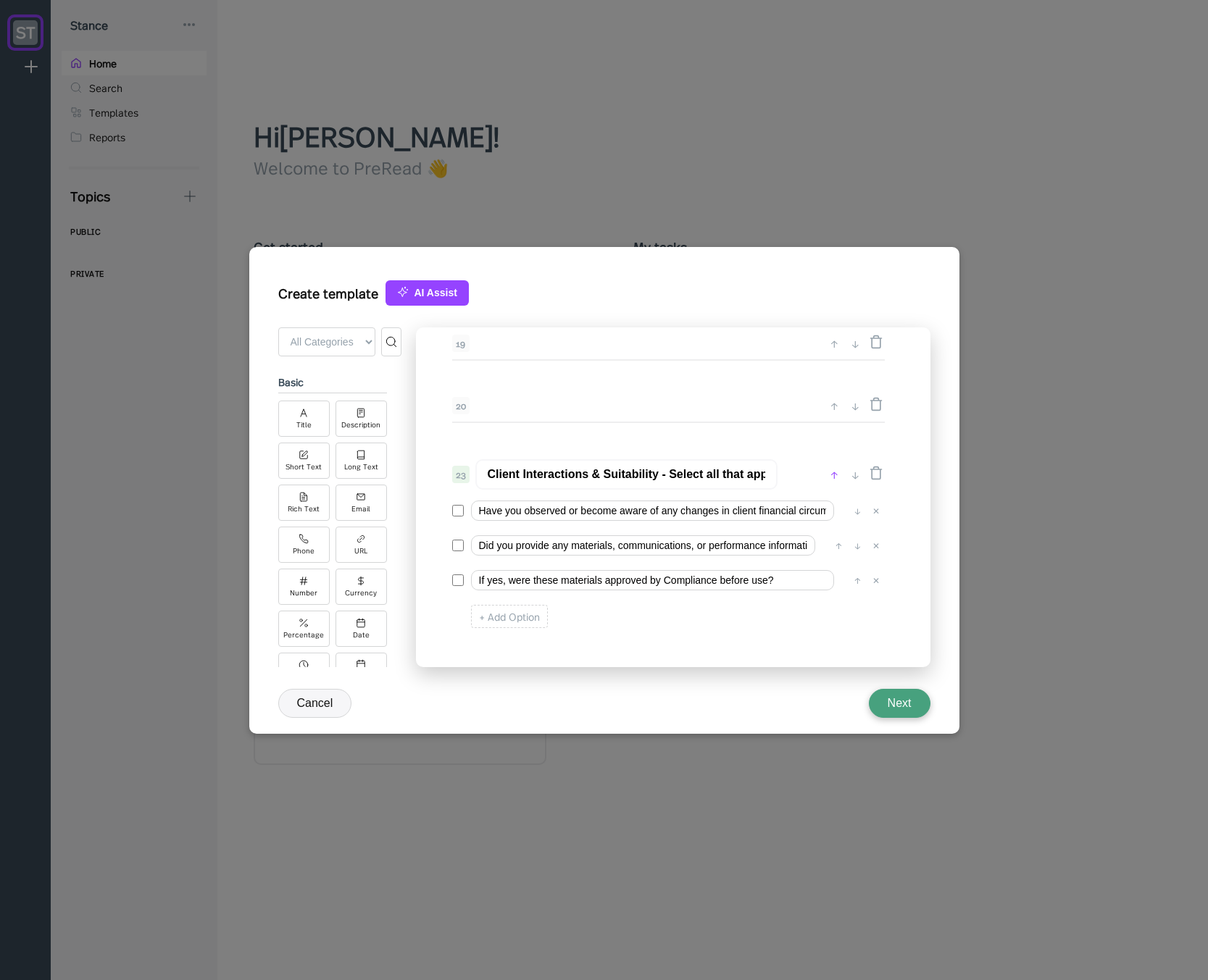
type textarea "Please describe the confidential or material non public information shared."
click at [831, 473] on div "↑" at bounding box center [834, 474] width 15 height 18
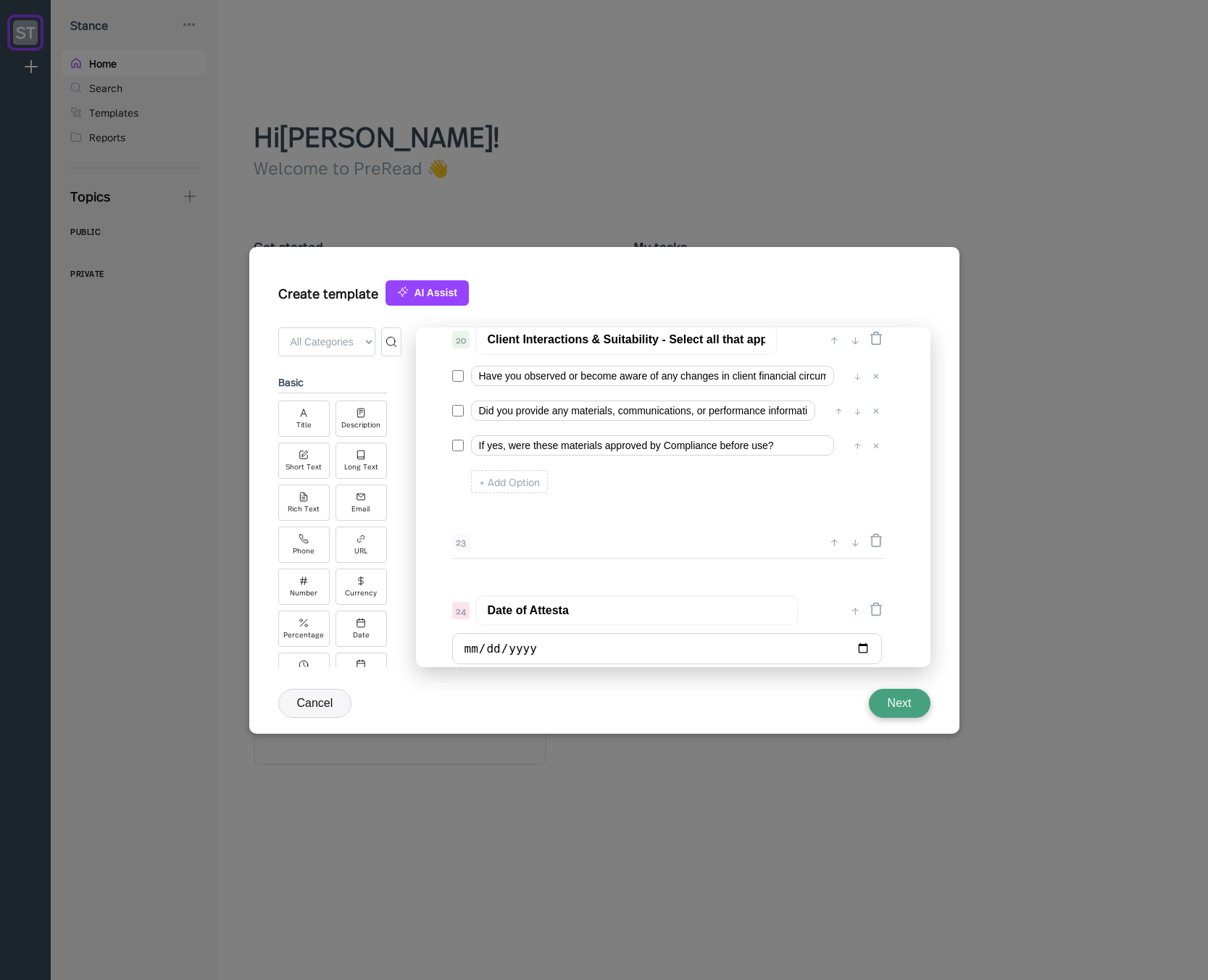
scroll to position [2632, 0]
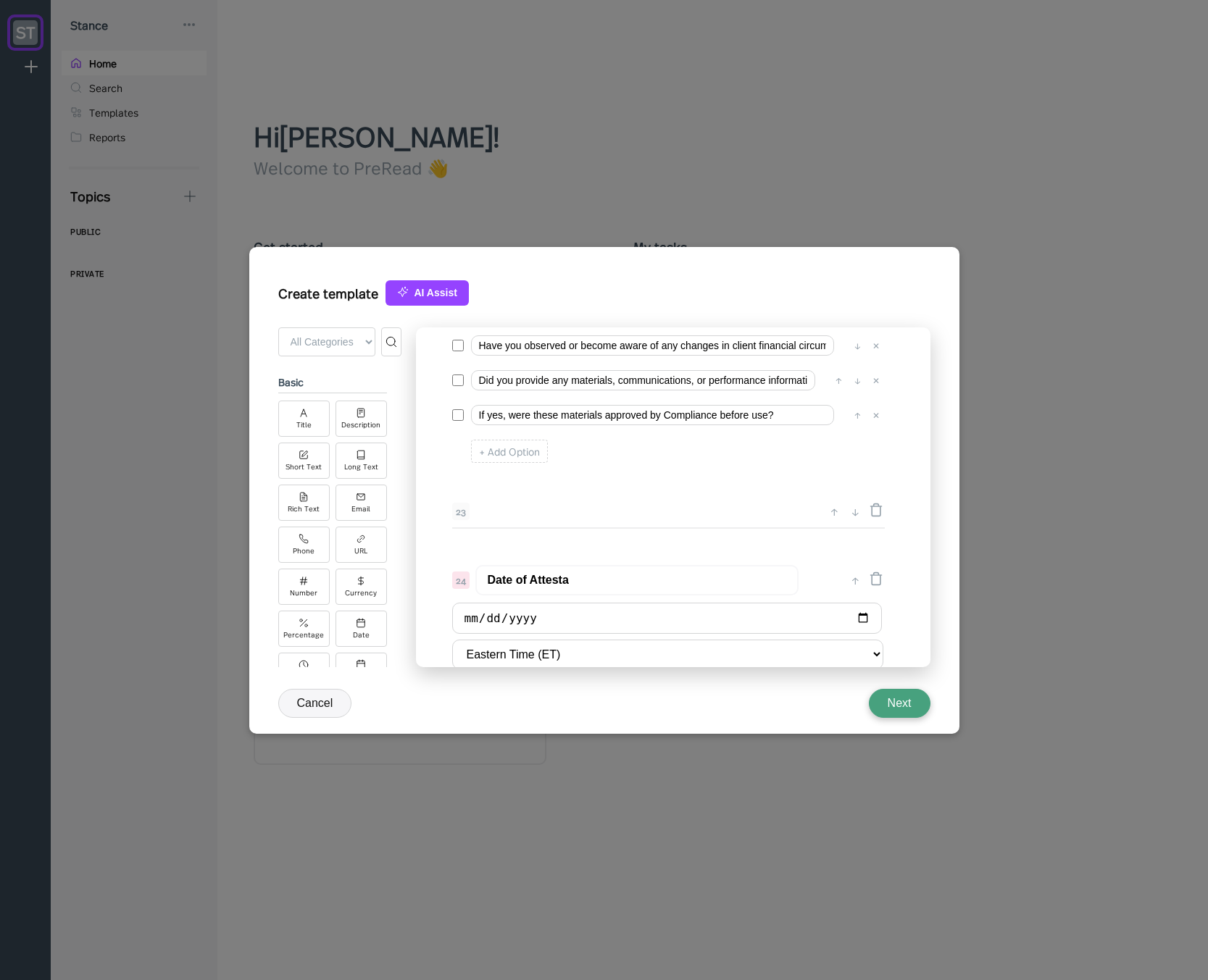
click at [648, 578] on input "Date of Attesta" at bounding box center [637, 580] width 323 height 30
type input "Date of Attestation"
click at [635, 505] on div "23" at bounding box center [635, 511] width 367 height 18
click at [636, 573] on input "Date of Attestation" at bounding box center [637, 580] width 323 height 30
click at [501, 589] on input "Date of Attestation" at bounding box center [637, 580] width 323 height 30
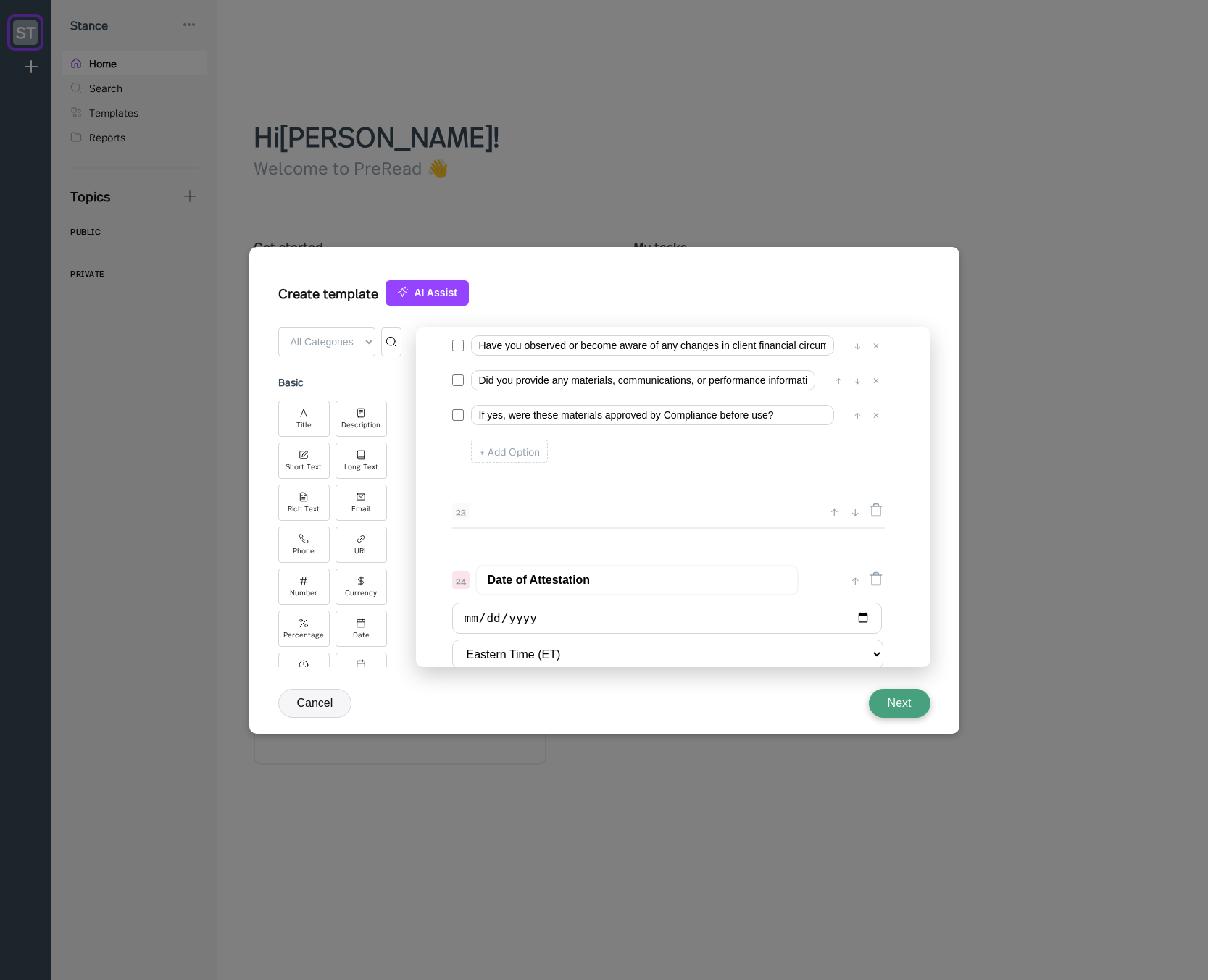
click at [521, 579] on input "Date of Attestation" at bounding box center [637, 580] width 323 height 30
click at [599, 487] on div "0 ↓ Quarterly Access Person Attestation 1 ↑ ↓ Please complete this questionnair…" at bounding box center [673, 498] width 514 height 339
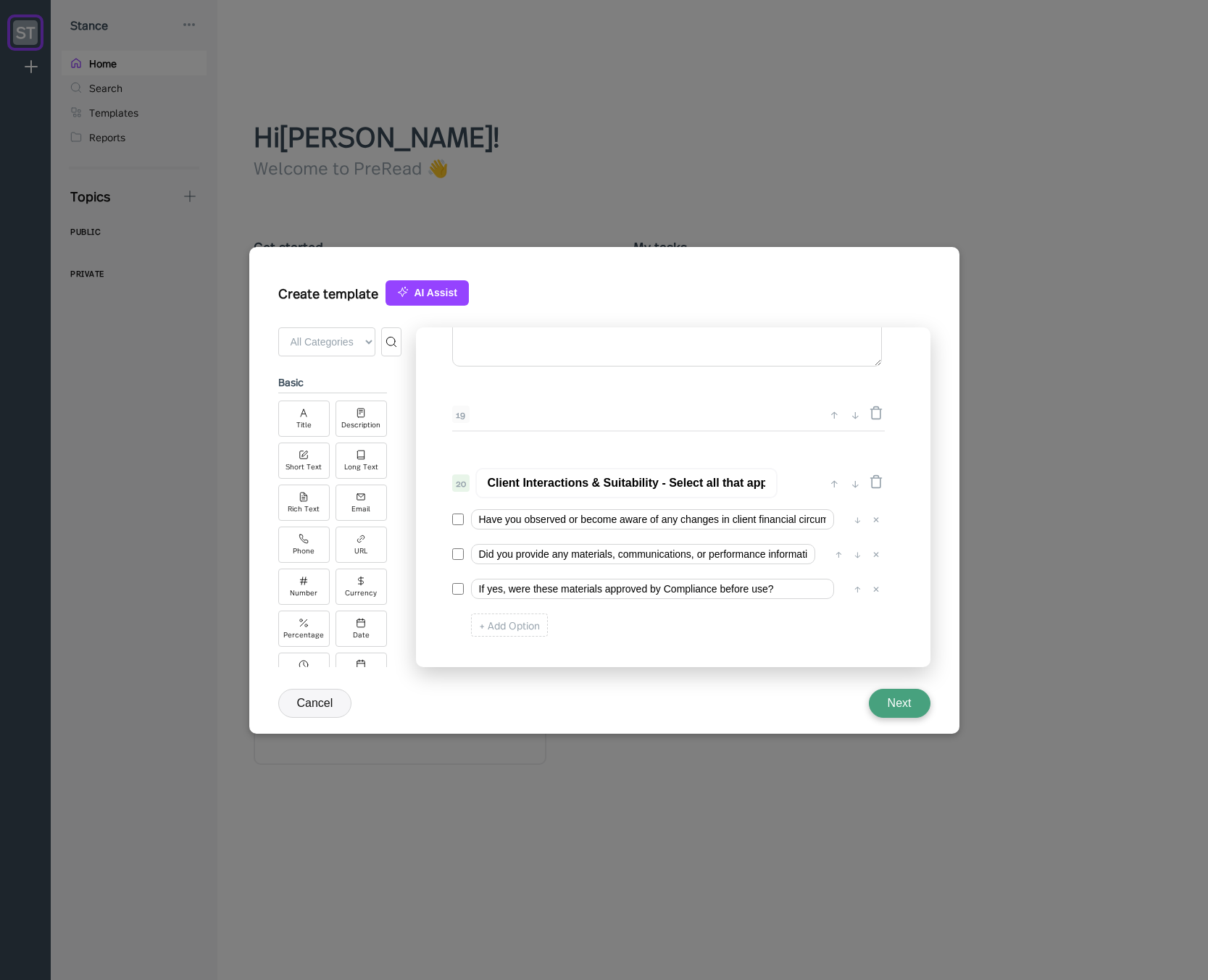
scroll to position [0, 12]
drag, startPoint x: 670, startPoint y: 482, endPoint x: 908, endPoint y: 480, distance: 238.0
click at [908, 480] on div "0 ↓ Quarterly Access Person Attestation 1 ↑ ↓ Please complete this questionnair…" at bounding box center [673, 498] width 514 height 339
type input "Client Interactions & Suitability"
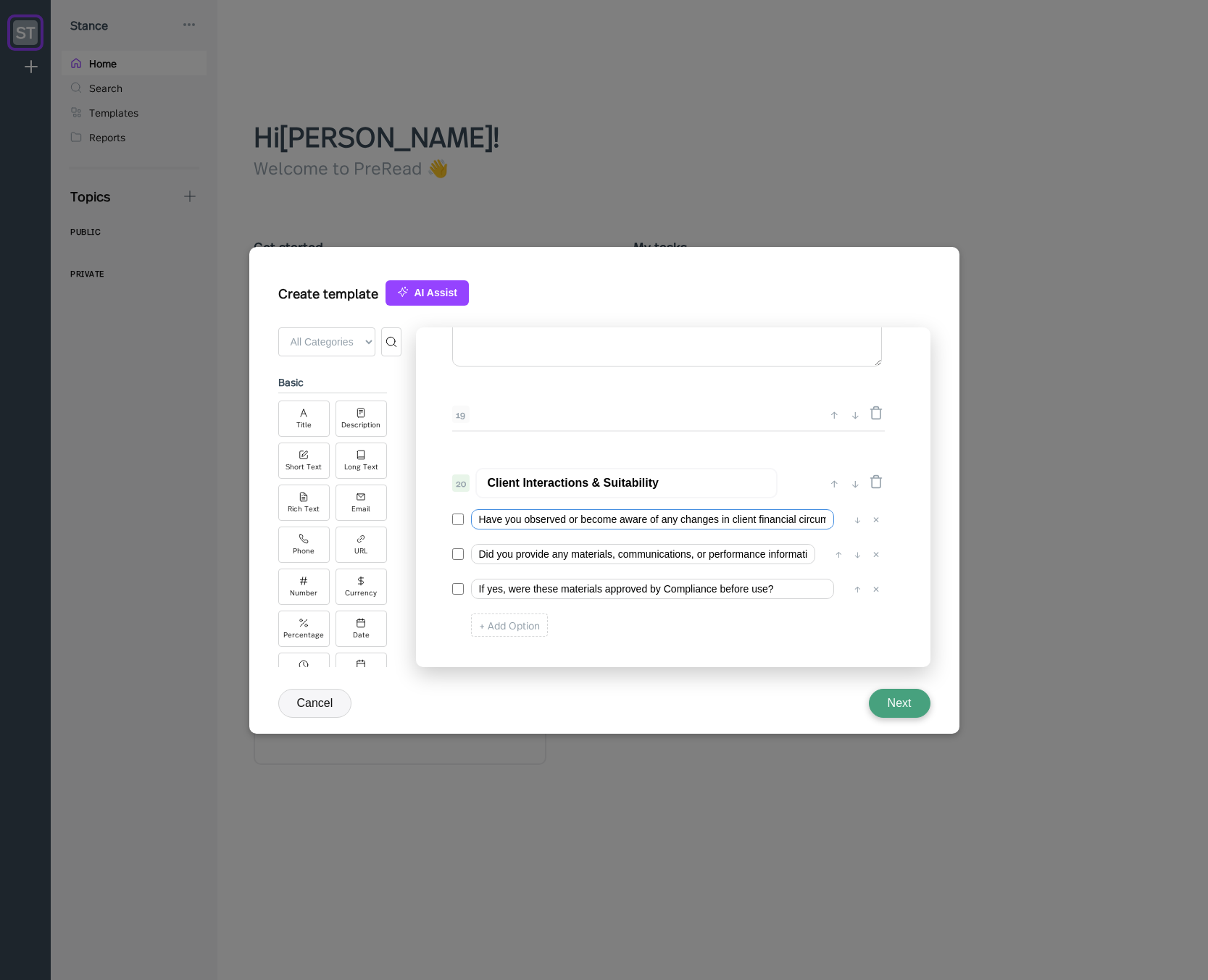
drag, startPoint x: 670, startPoint y: 518, endPoint x: 764, endPoint y: 517, distance: 94.0
click at [770, 518] on input "Have you observed or become aware of any changes in client financial circumstan…" at bounding box center [653, 519] width 363 height 20
click at [727, 517] on input "Have you observed or become aware of any changes in client financial circumstan…" at bounding box center [653, 519] width 363 height 20
drag, startPoint x: 715, startPoint y: 552, endPoint x: 782, endPoint y: 558, distance: 67.3
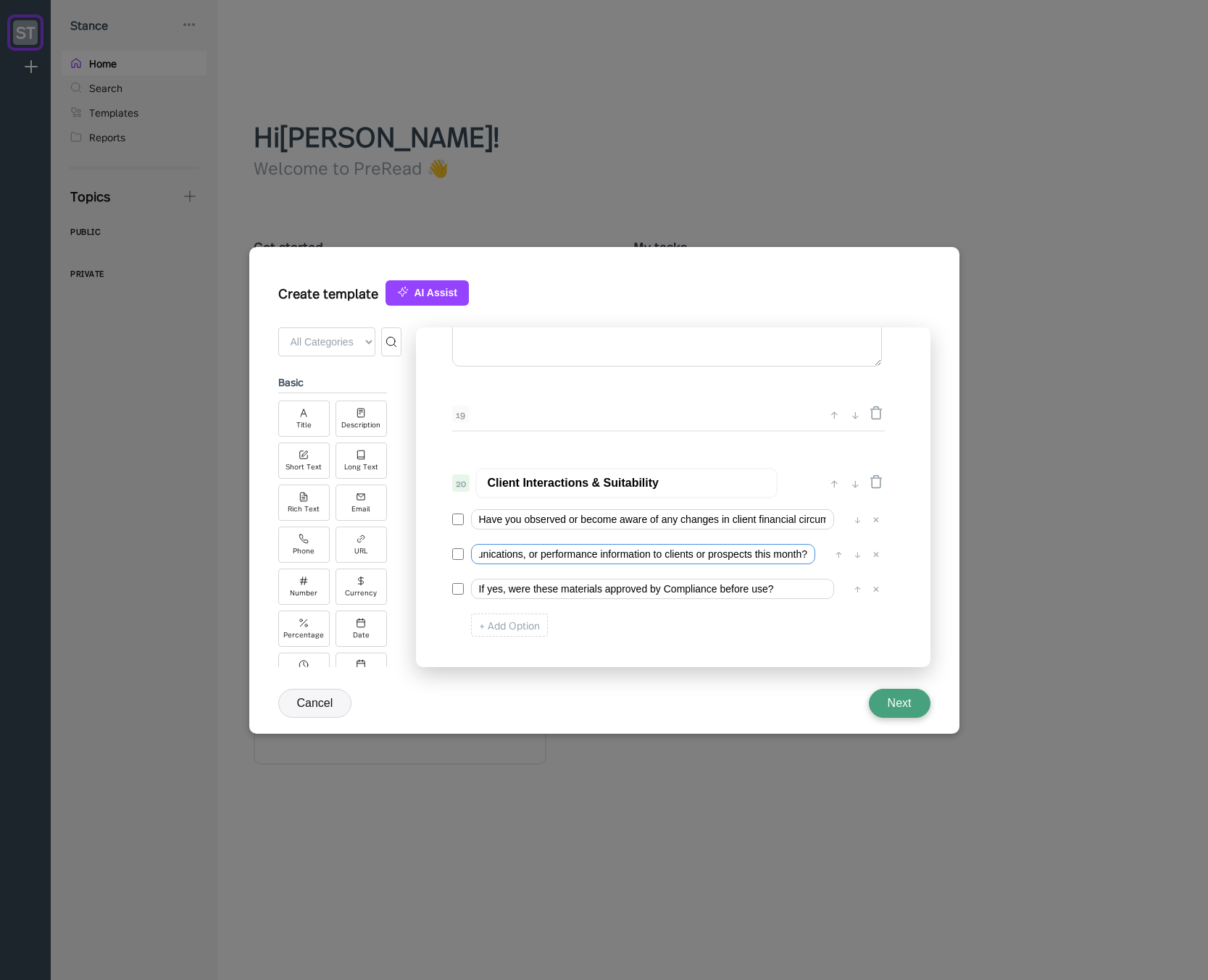
click at [796, 560] on input "Did you provide any materials, communications, or performance information to cl…" at bounding box center [642, 554] width 344 height 20
click at [750, 554] on input "Did you provide any materials, communications, or performance information to cl…" at bounding box center [642, 554] width 344 height 20
drag, startPoint x: 644, startPoint y: 521, endPoint x: 446, endPoint y: 538, distance: 198.7
click at [427, 538] on div "0 ↓ Quarterly Access Person Attestation 1 ↑ ↓ Please complete this questionnair…" at bounding box center [673, 498] width 514 height 339
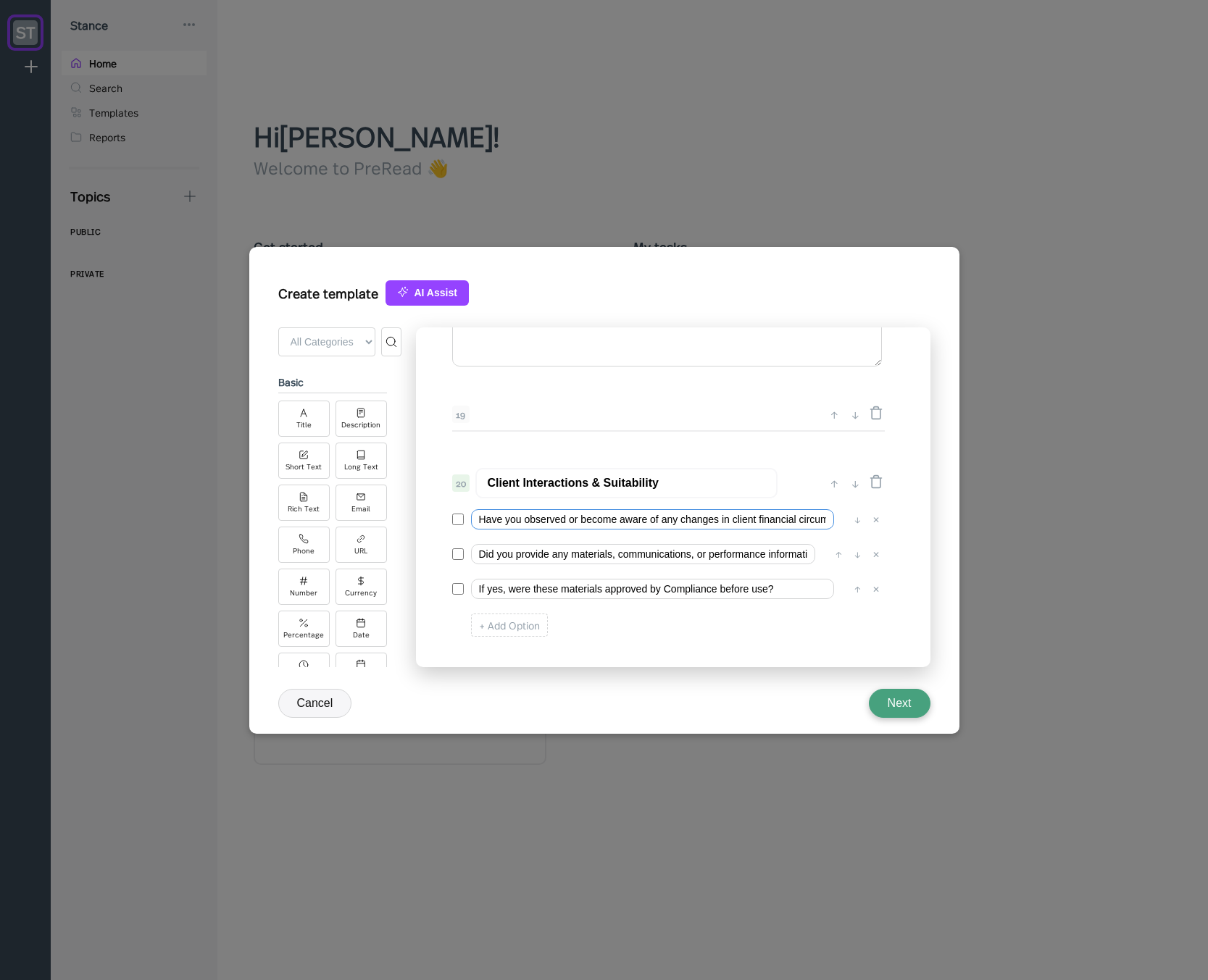
click at [523, 522] on input "Have you observed or become aware of any changes in client financial circumstan…" at bounding box center [653, 519] width 363 height 20
click at [356, 464] on div "Long Text" at bounding box center [361, 467] width 34 height 8
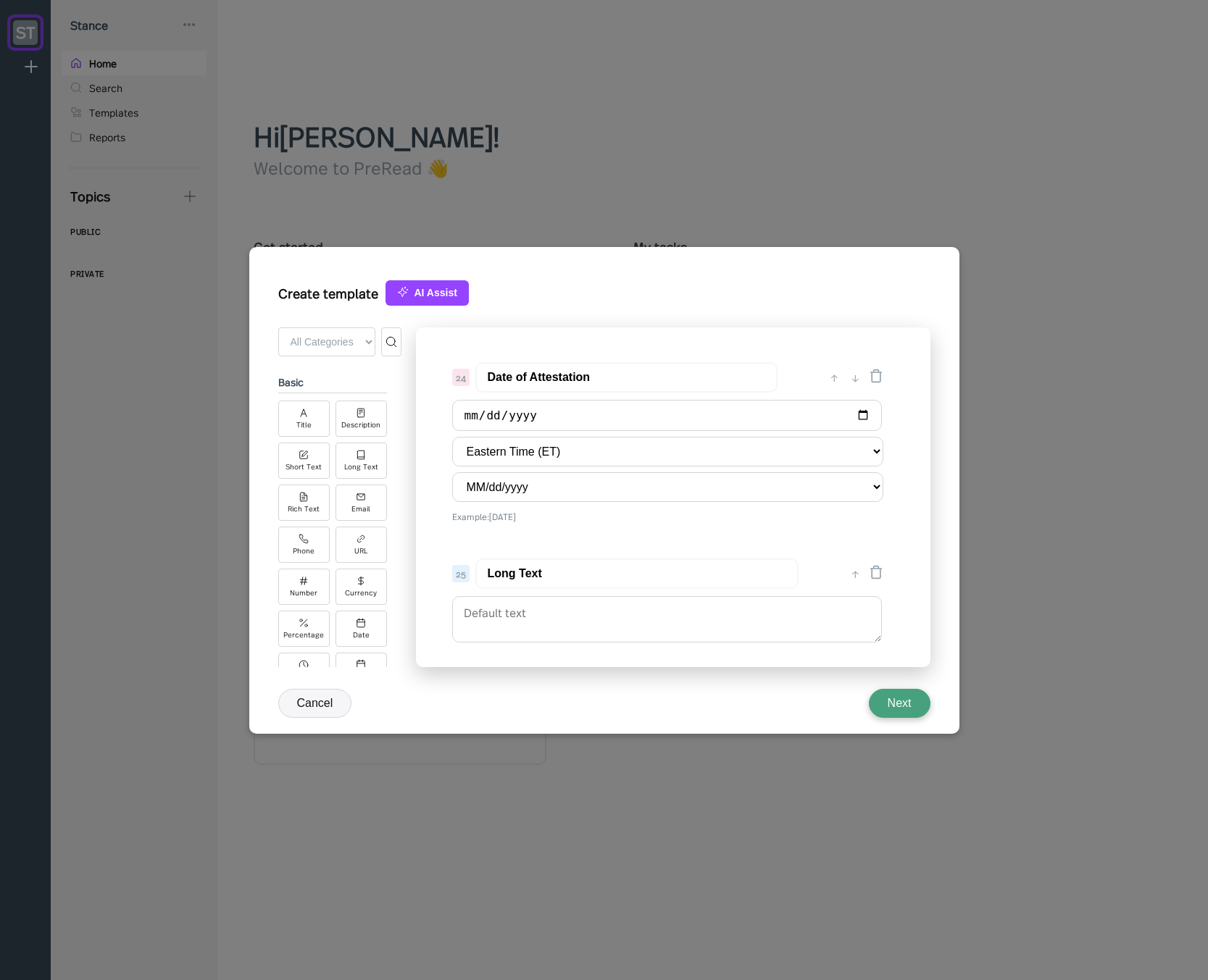
scroll to position [2842, 0]
click at [851, 565] on div "↑" at bounding box center [855, 566] width 15 height 18
type input "Long Text"
type input "Date of Attestation"
select select "MM/dd/yyyy"
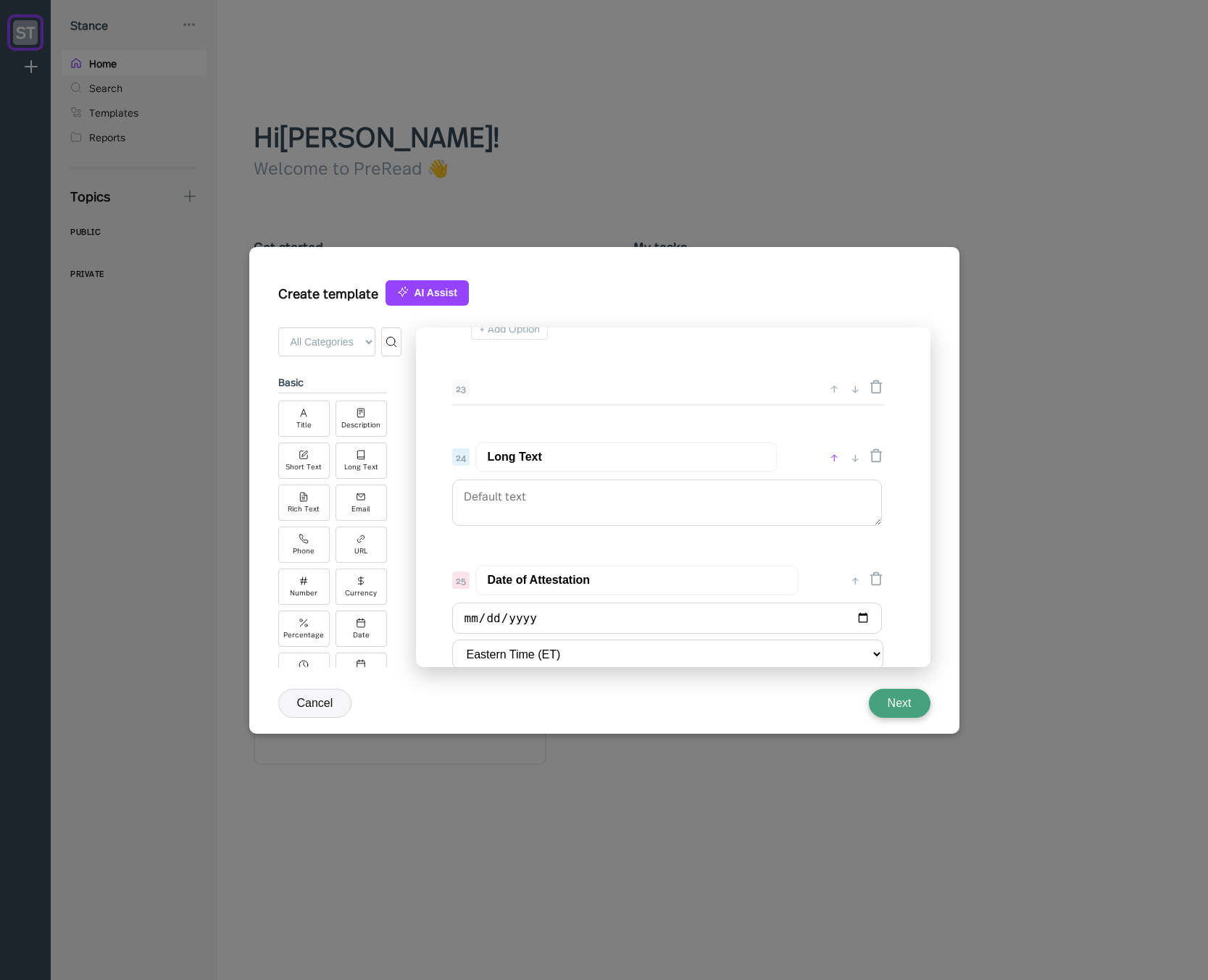
click at [832, 460] on div "↑" at bounding box center [834, 457] width 15 height 18
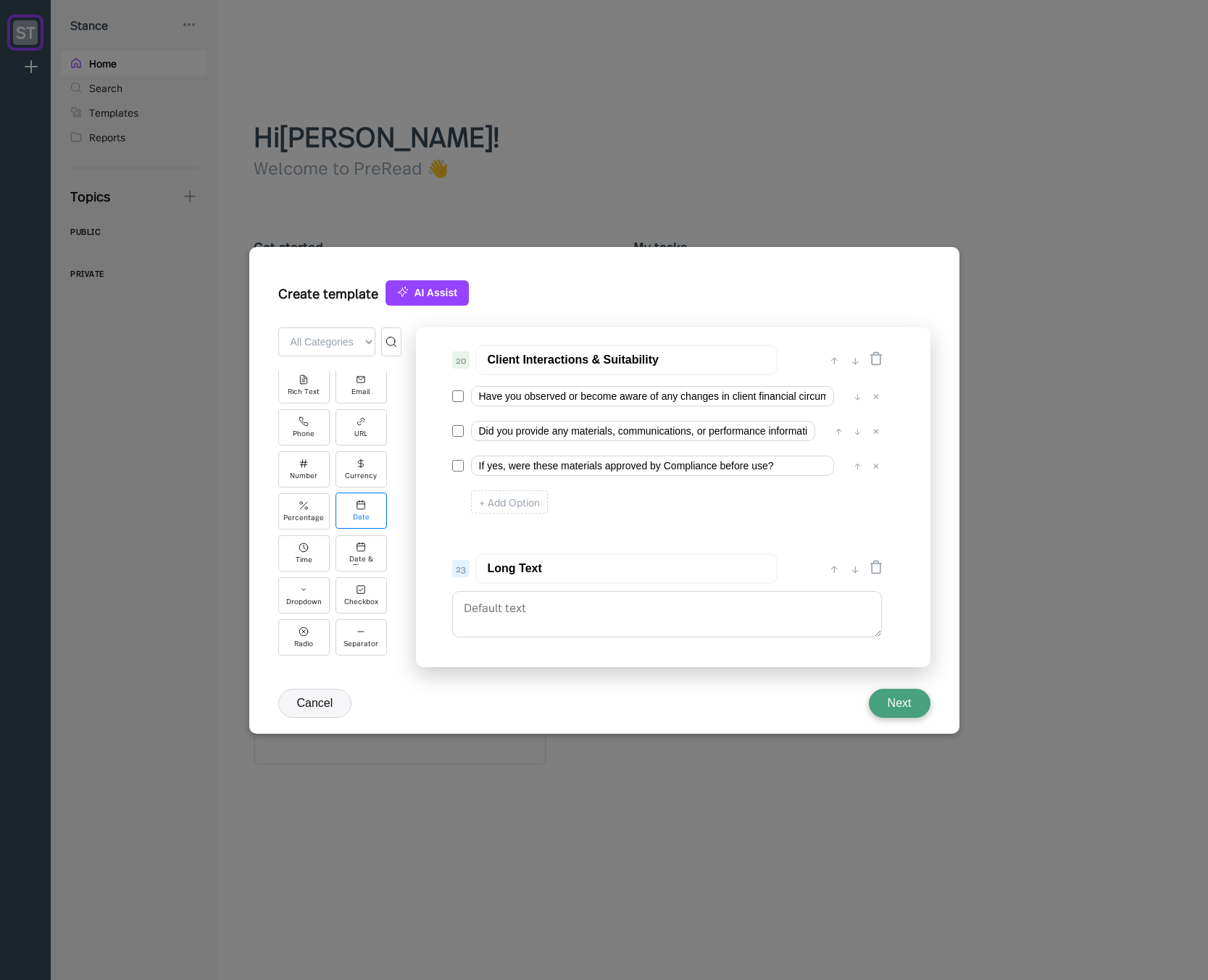
scroll to position [120, 0]
click at [317, 635] on div "Radio" at bounding box center [304, 633] width 51 height 36
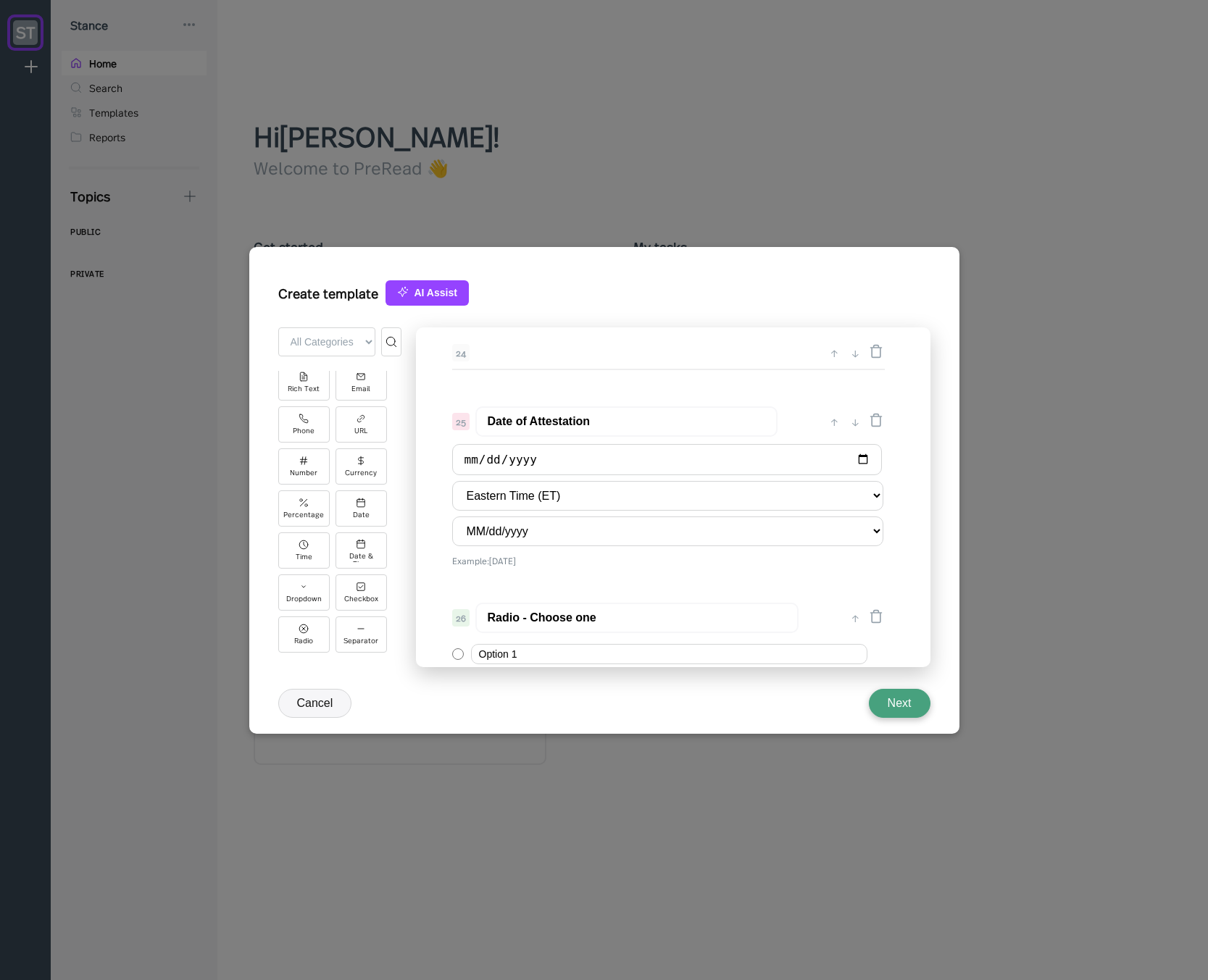
scroll to position [2979, 0]
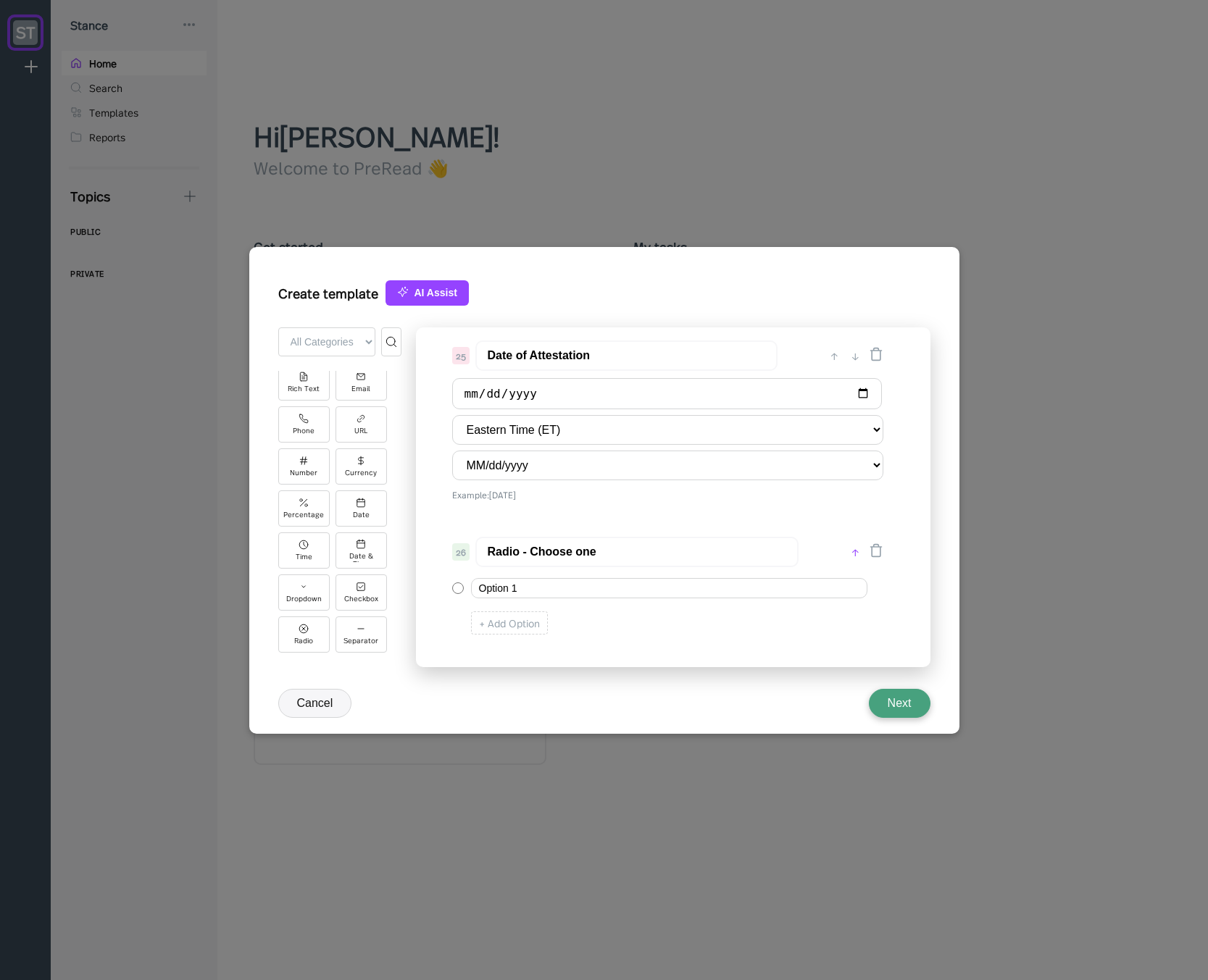
click at [850, 553] on div "↑" at bounding box center [855, 552] width 15 height 18
type input "Radio - Choose one"
type input "Date of Attestation"
select select "MM/dd/yyyy"
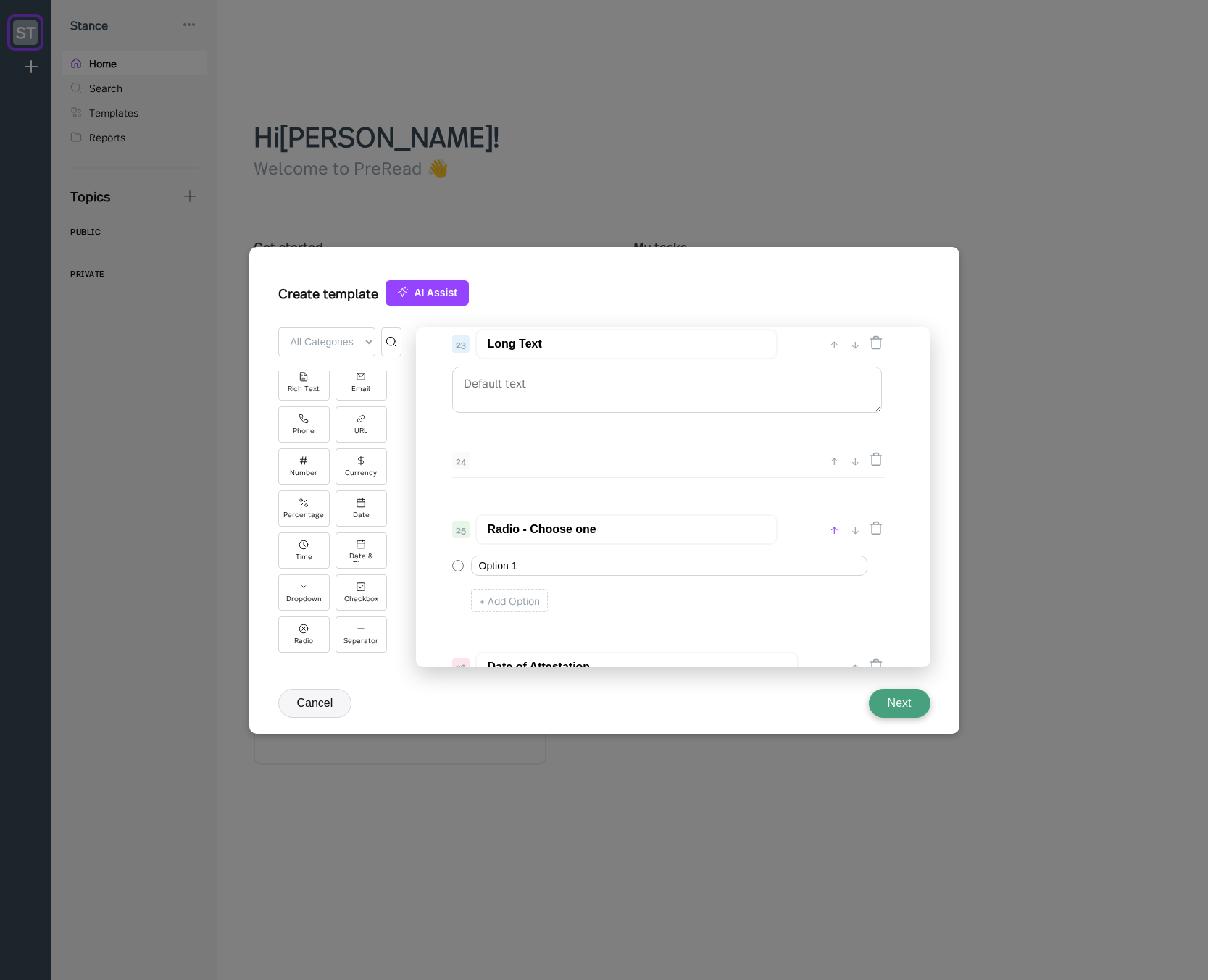
click at [835, 526] on div "↑" at bounding box center [834, 529] width 15 height 18
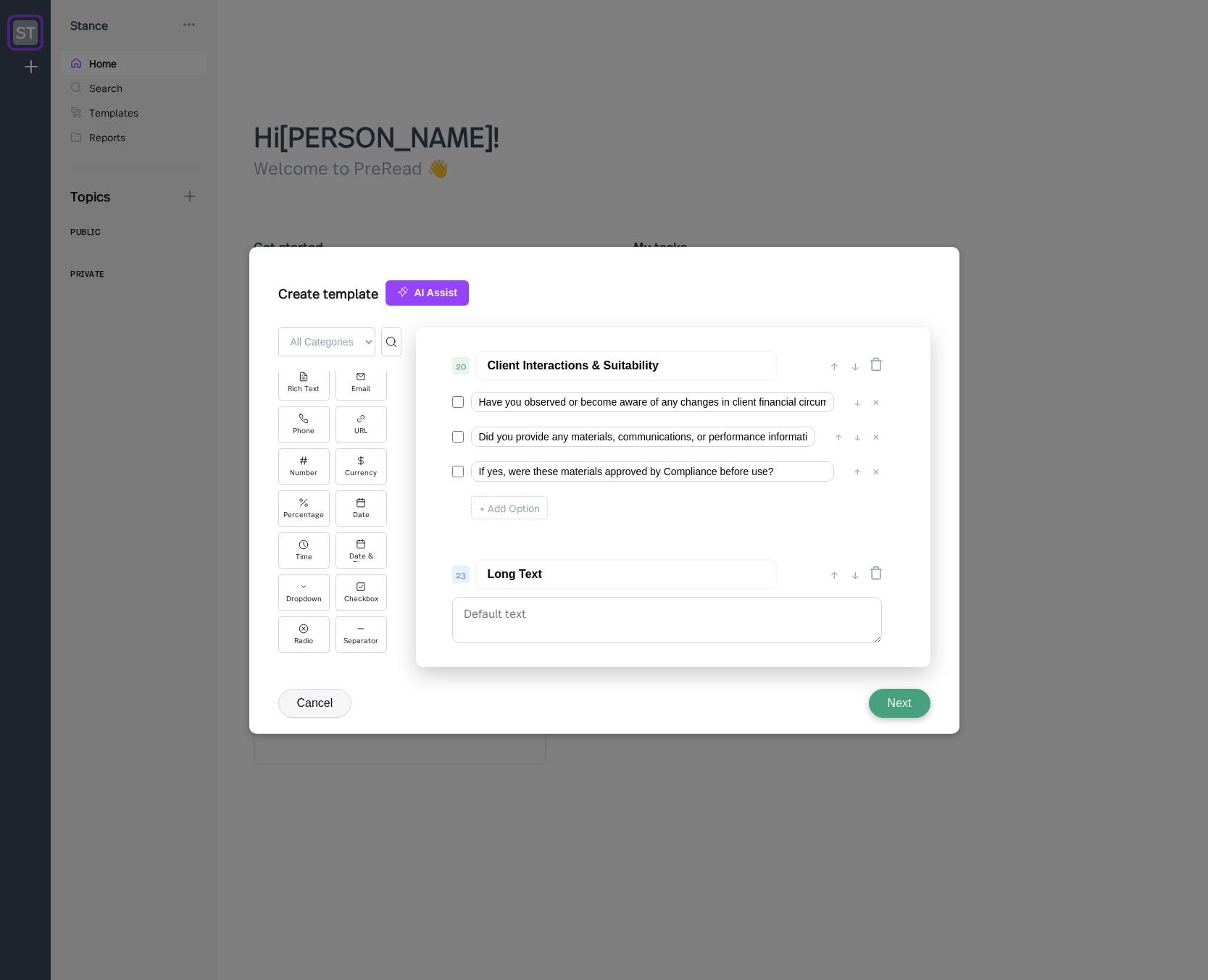
scroll to position [2545, 0]
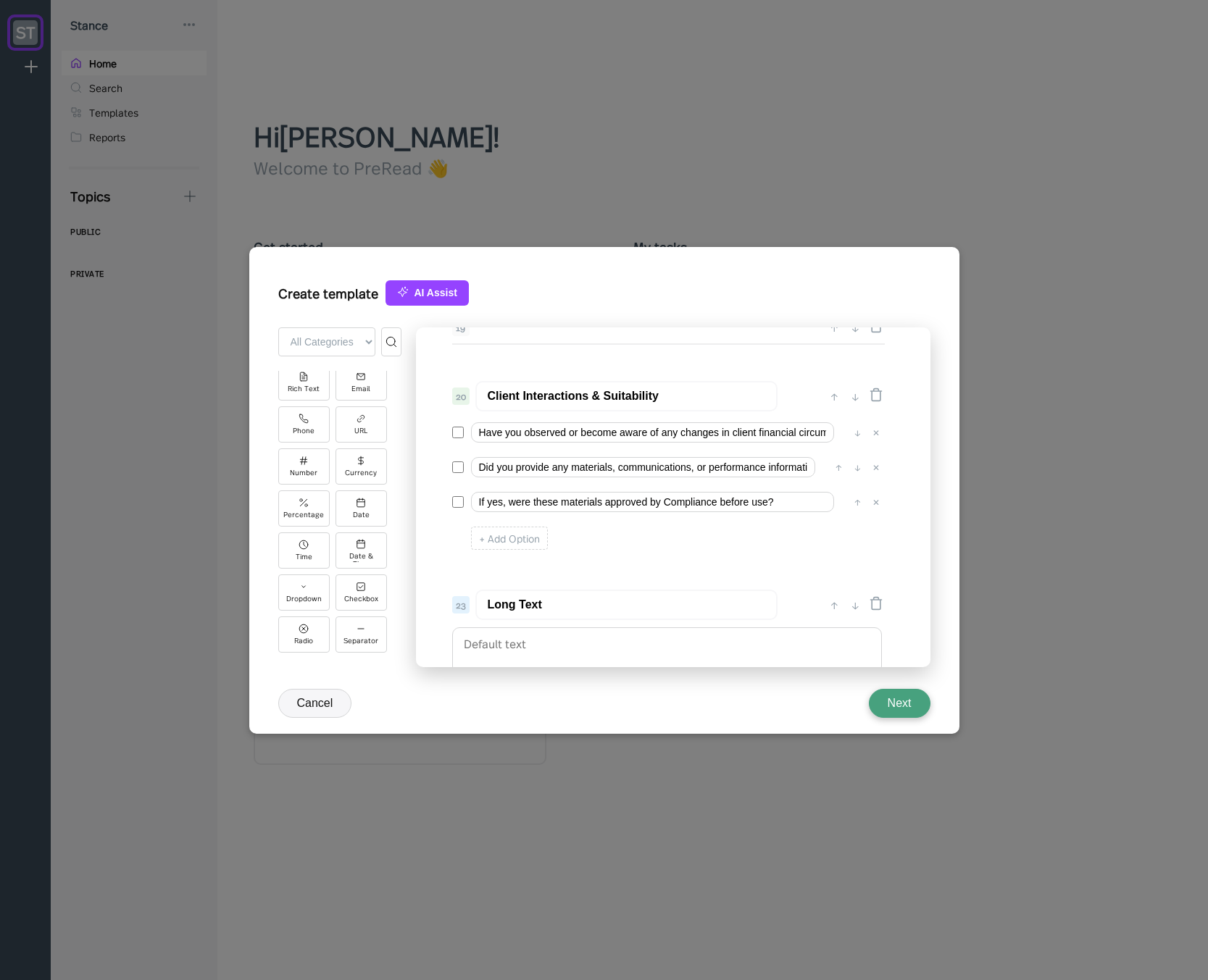
click at [555, 398] on input "Client Interactions & Suitability" at bounding box center [626, 396] width 302 height 30
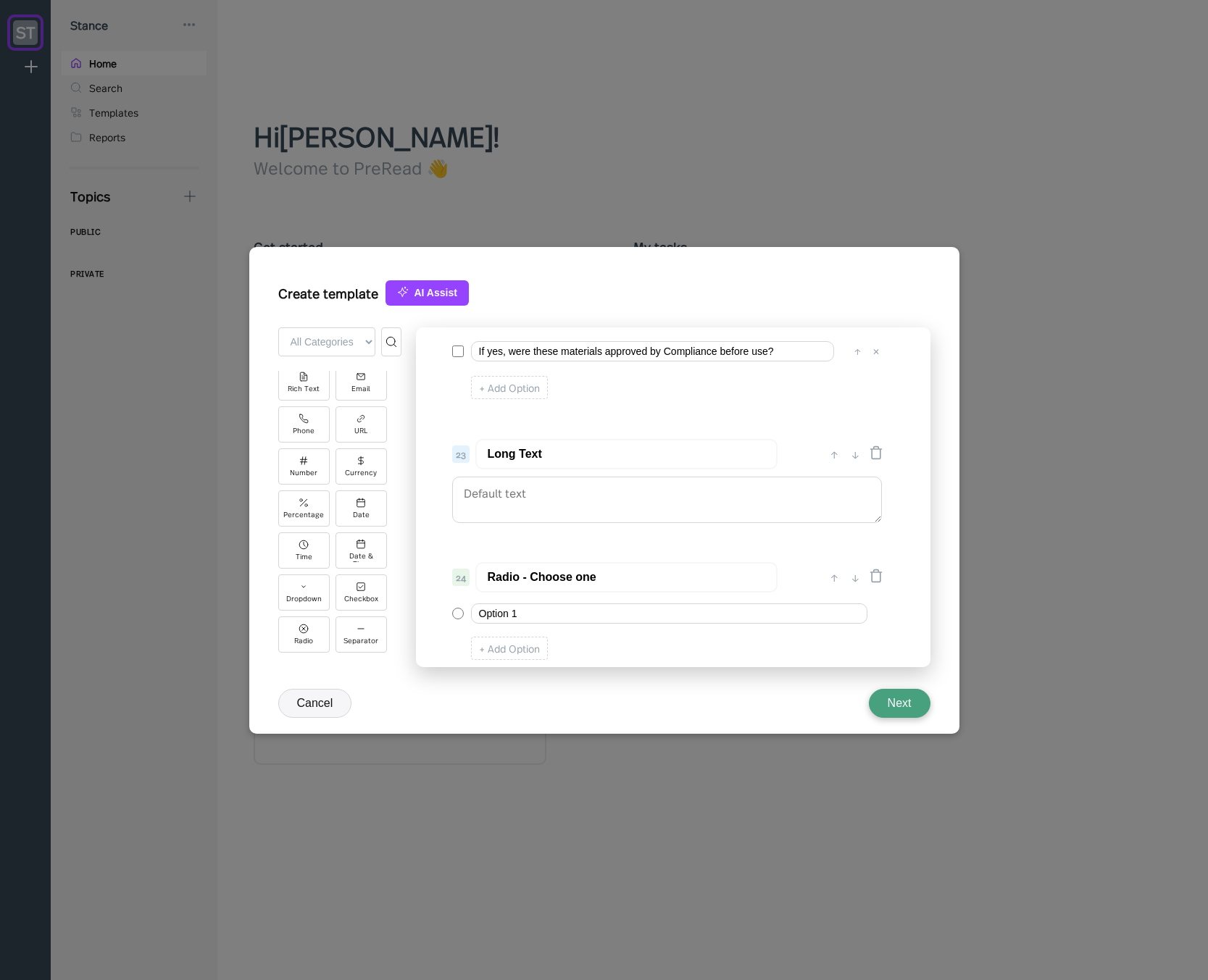
scroll to position [2719, 0]
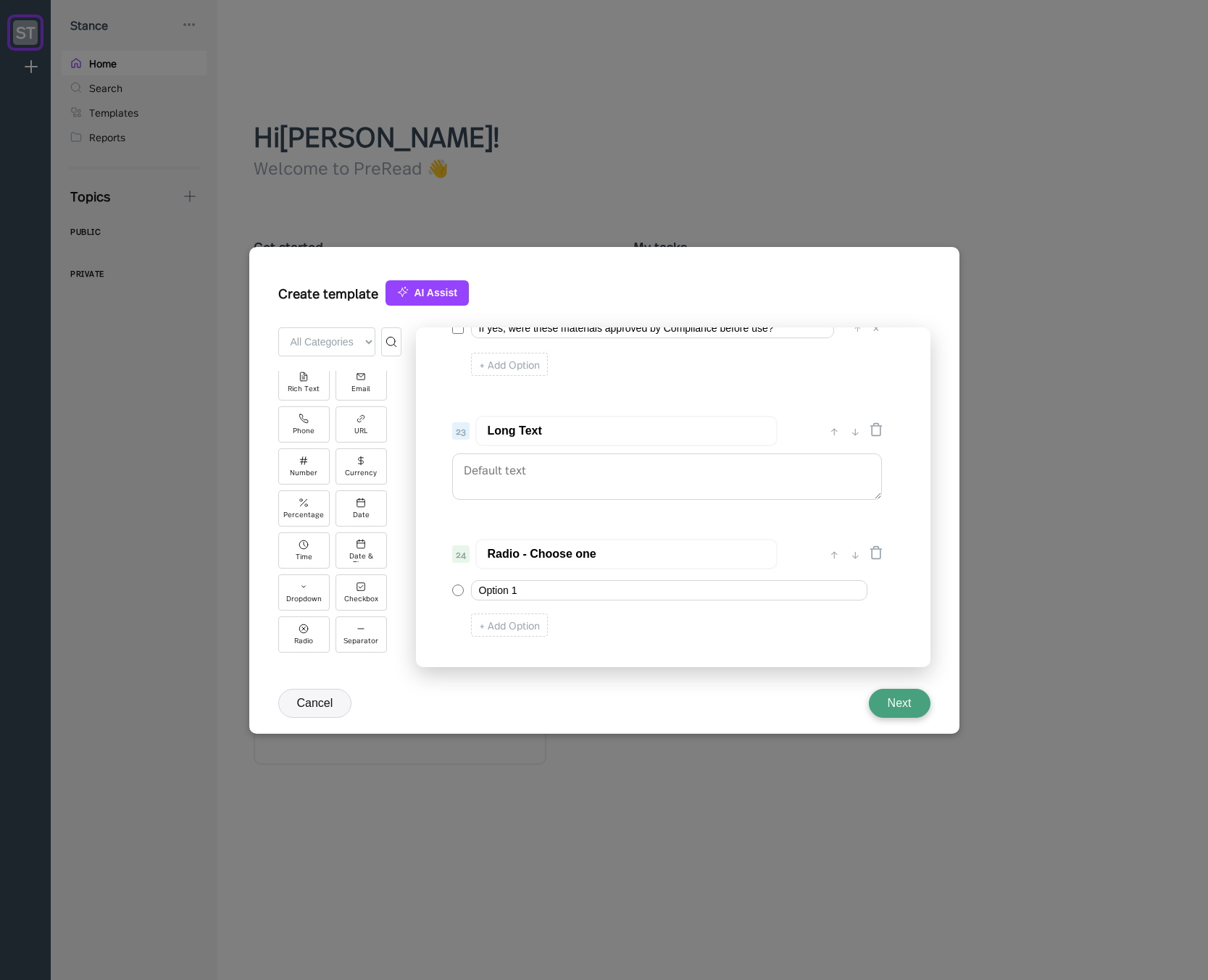
click at [555, 556] on input "Radio - Choose one" at bounding box center [626, 554] width 302 height 30
paste input "Client Interactions & Suitability"
click at [567, 554] on input "Client Interactions & Suitability" at bounding box center [626, 554] width 302 height 30
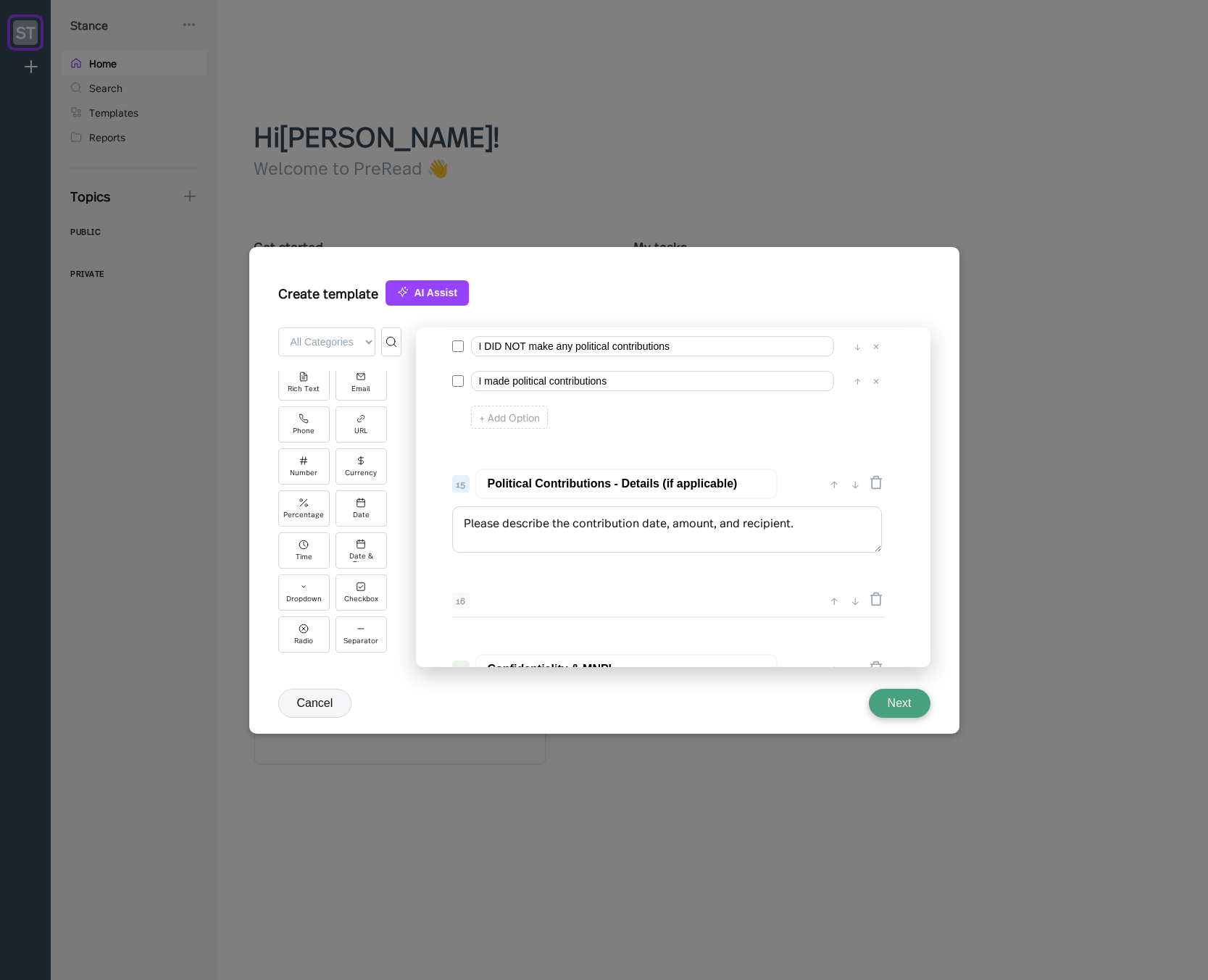
scroll to position [2190, 0]
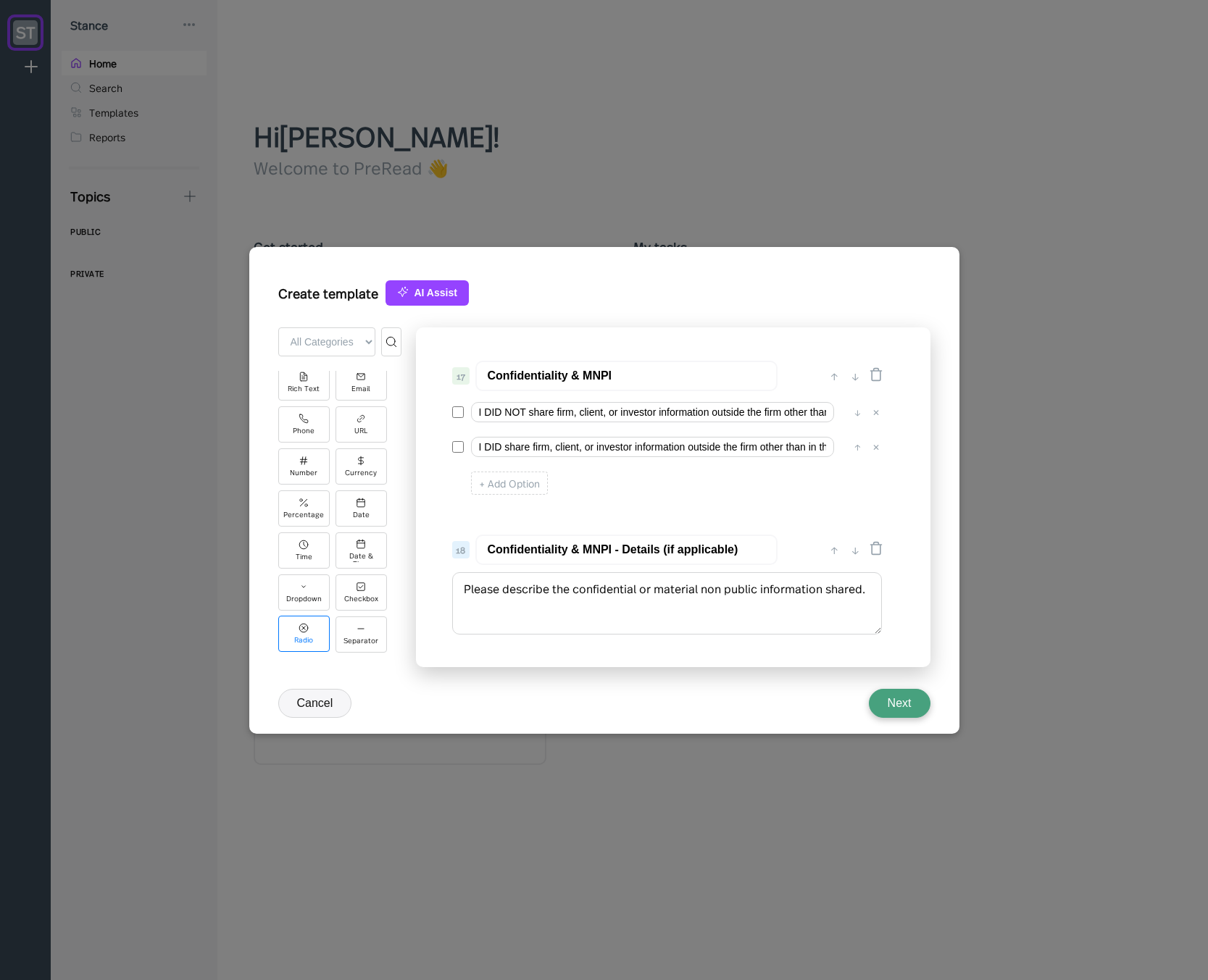
type input "Marketing Materials"
drag, startPoint x: 310, startPoint y: 631, endPoint x: 340, endPoint y: 634, distance: 30.1
click at [310, 630] on div "Radio" at bounding box center [304, 634] width 51 height 36
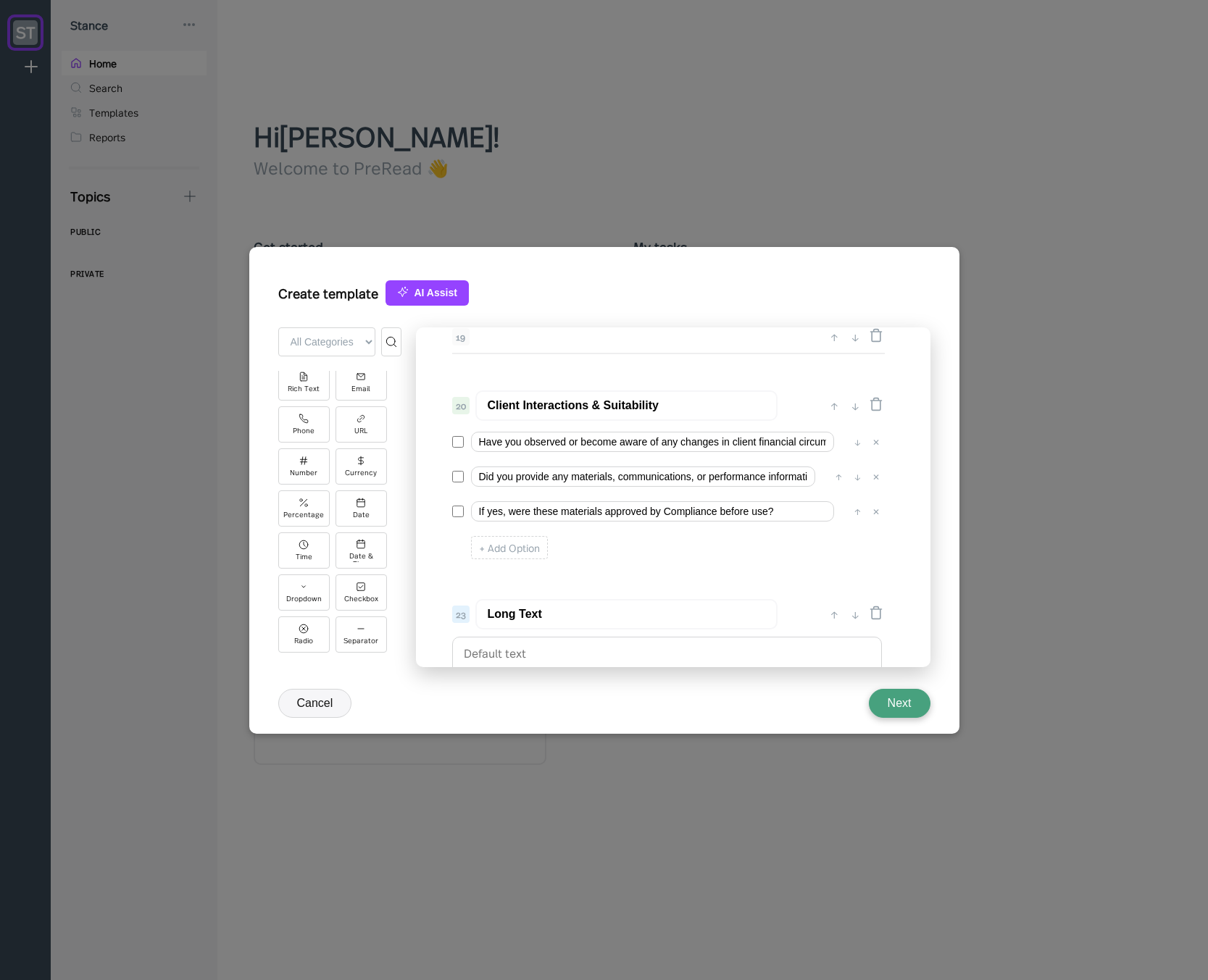
scroll to position [2592, 0]
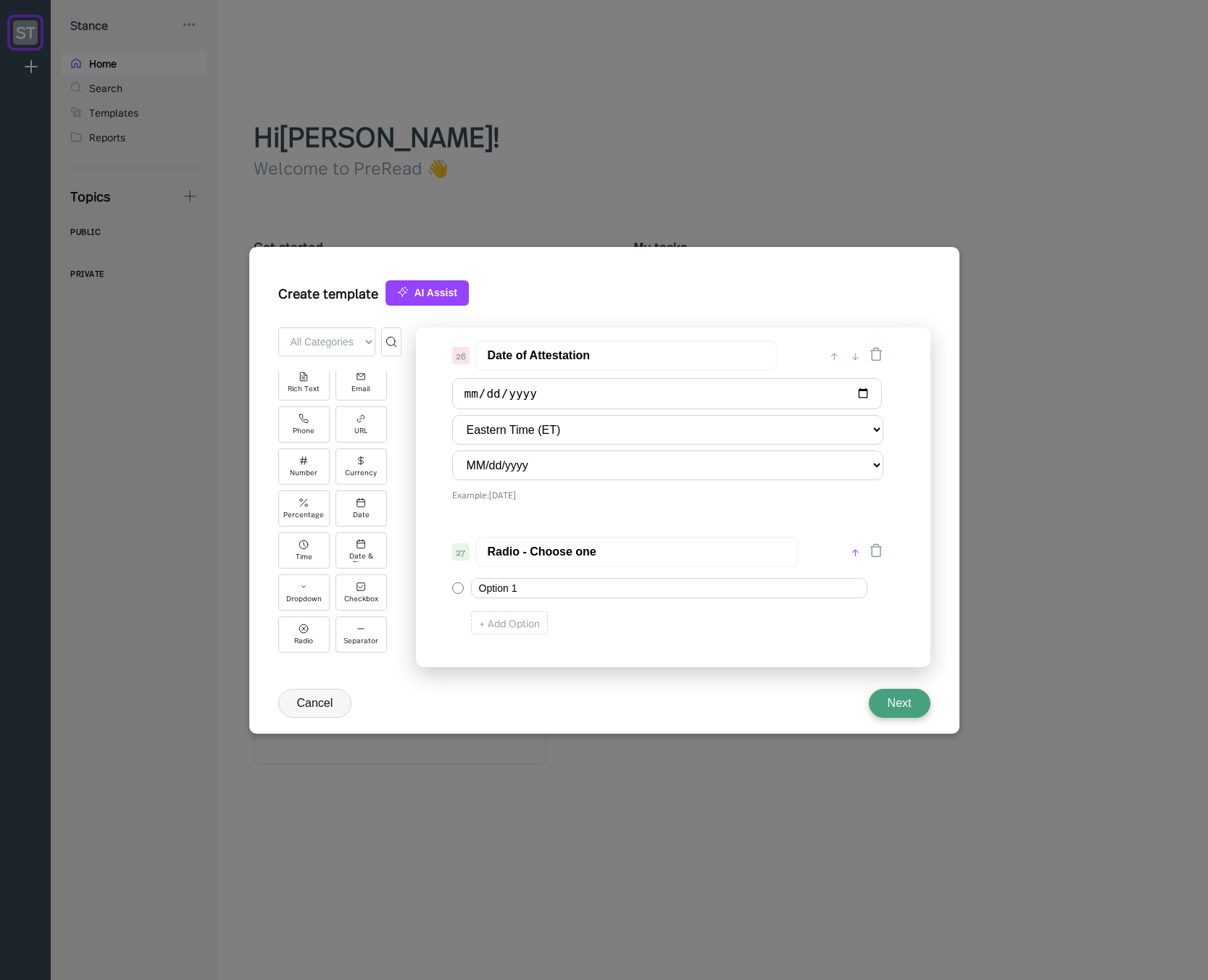
click at [853, 549] on div "↑" at bounding box center [855, 552] width 15 height 18
type input "Radio - Choose one"
type input "Date of Attestation"
select select "MM/dd/yyyy"
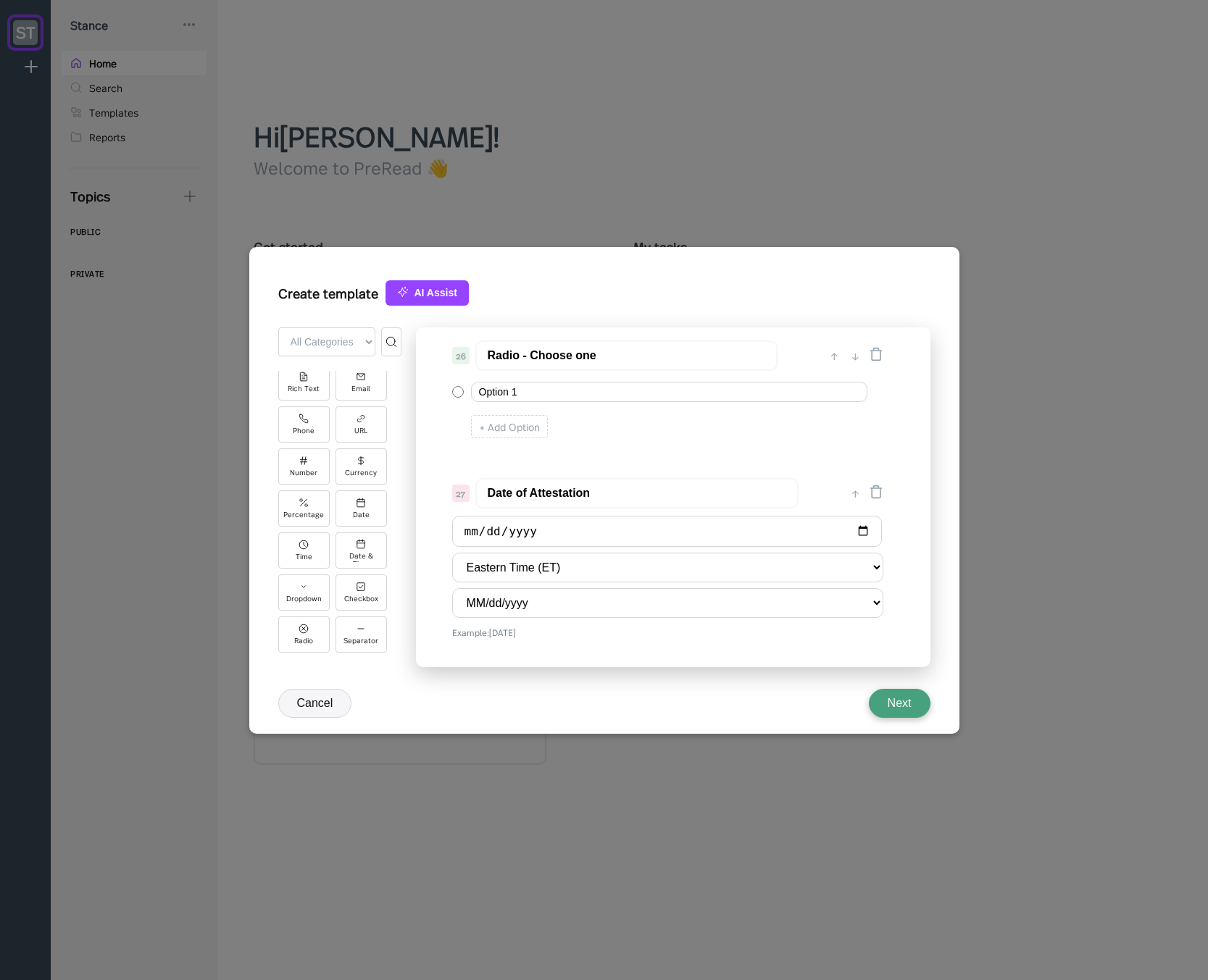
scroll to position [2943, 0]
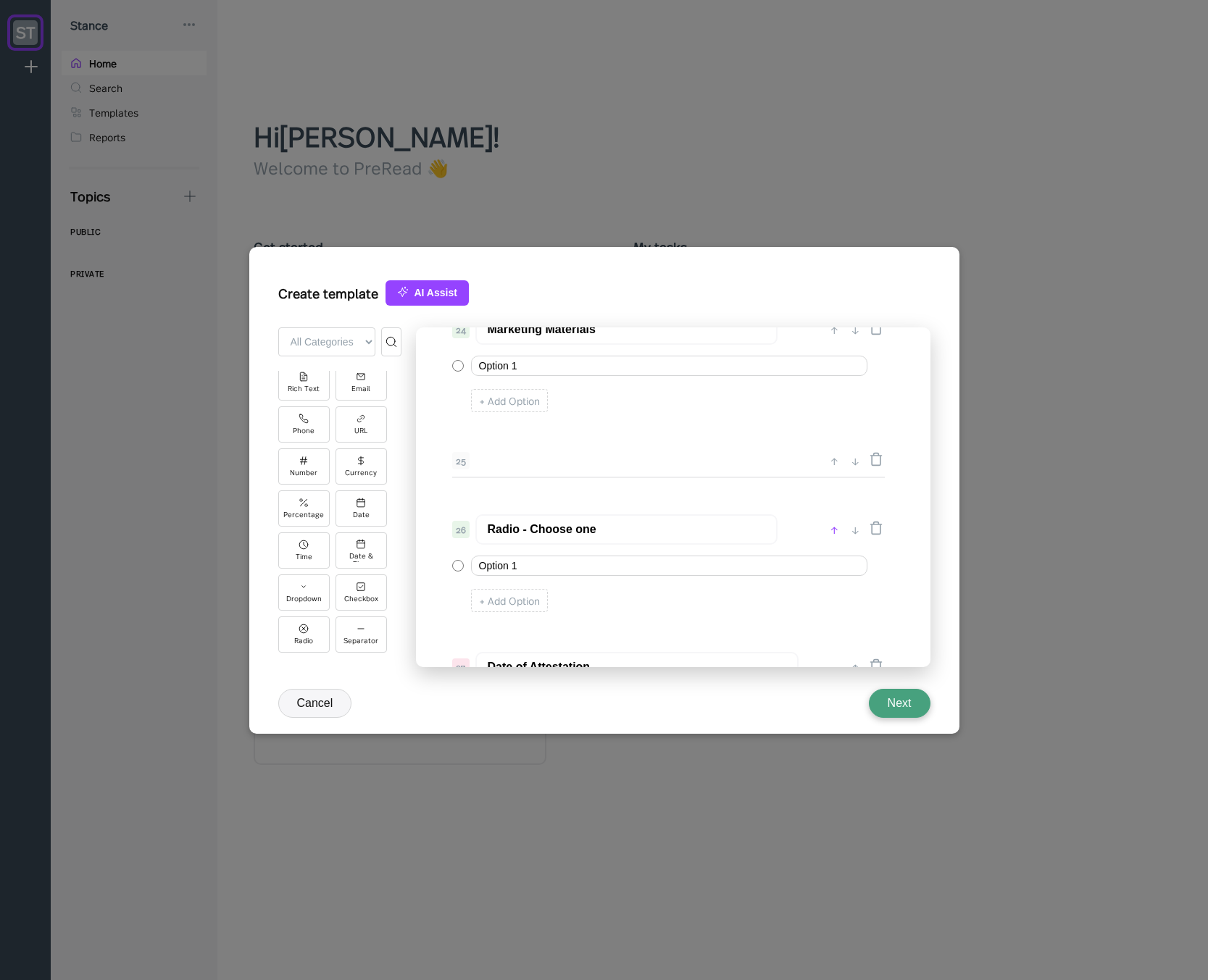
click at [834, 526] on div "↑" at bounding box center [834, 529] width 15 height 18
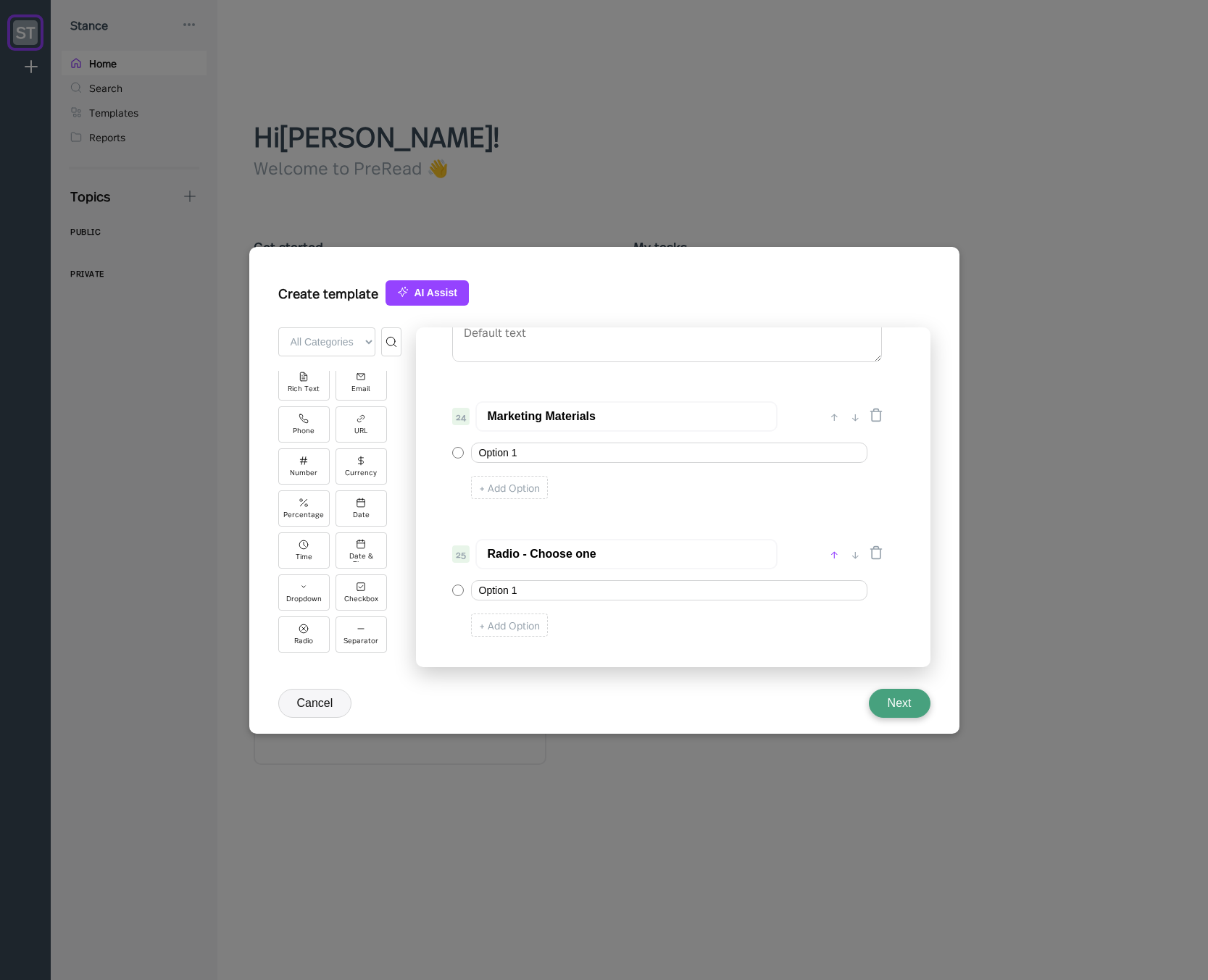
click at [833, 545] on div "↑" at bounding box center [834, 554] width 15 height 18
type input "Radio - Choose one"
type input "Marketing Materials"
click at [837, 414] on div "↑" at bounding box center [834, 416] width 15 height 18
type input "Radio - Choose one"
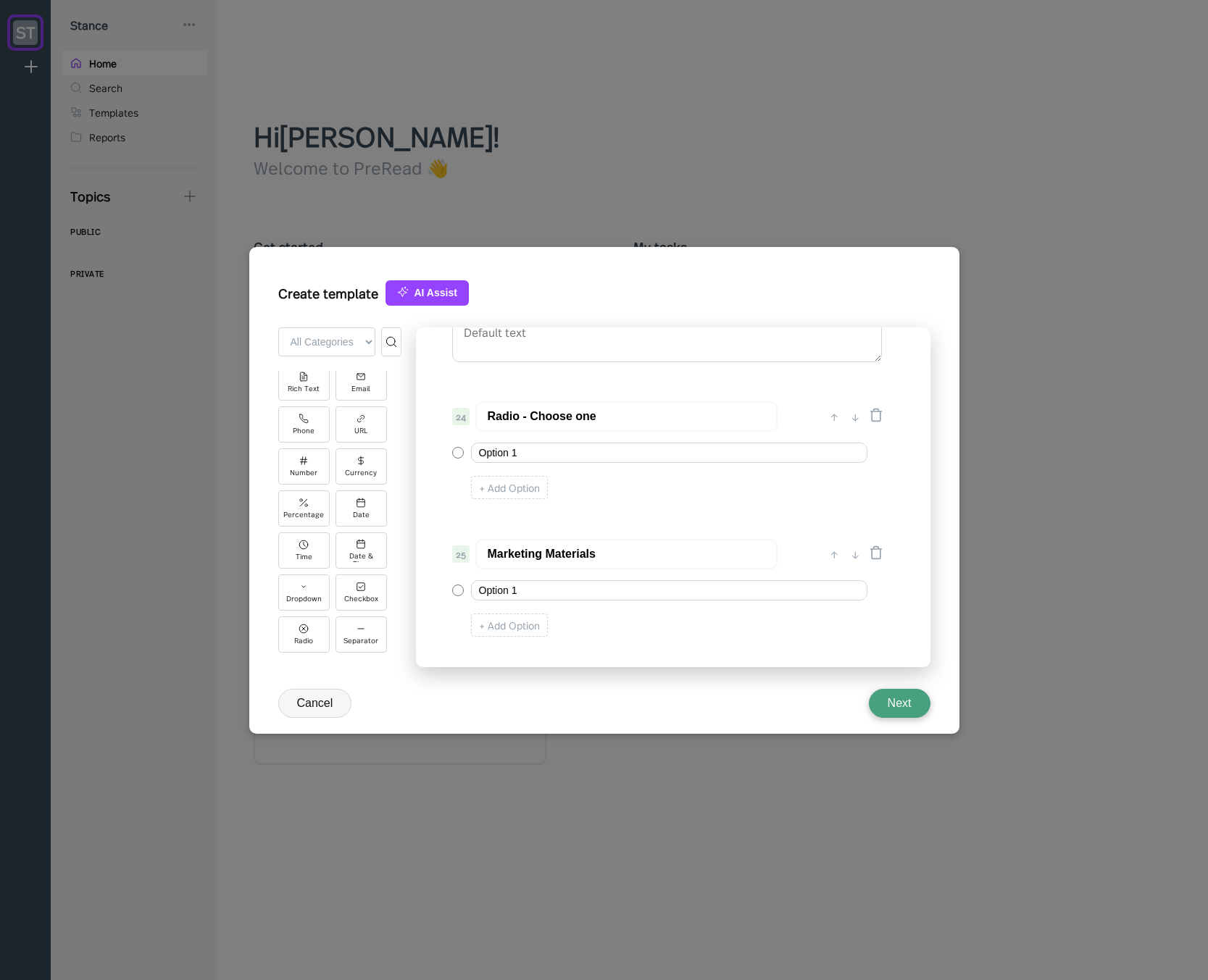
type input "Long Text"
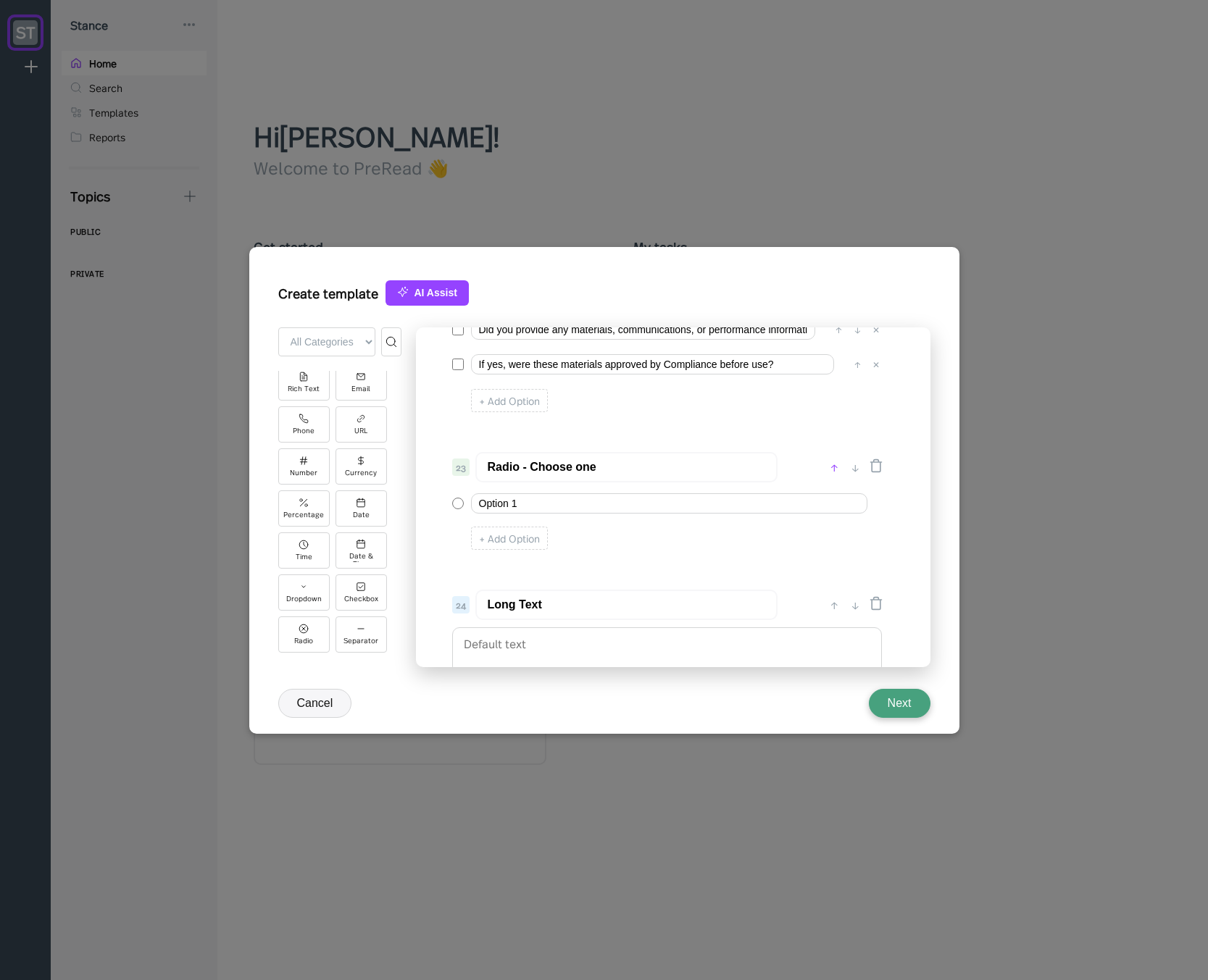
click at [837, 468] on div "↑" at bounding box center [834, 467] width 15 height 18
type input "Radio - Choose one"
type input "Client Interactions & Suitability"
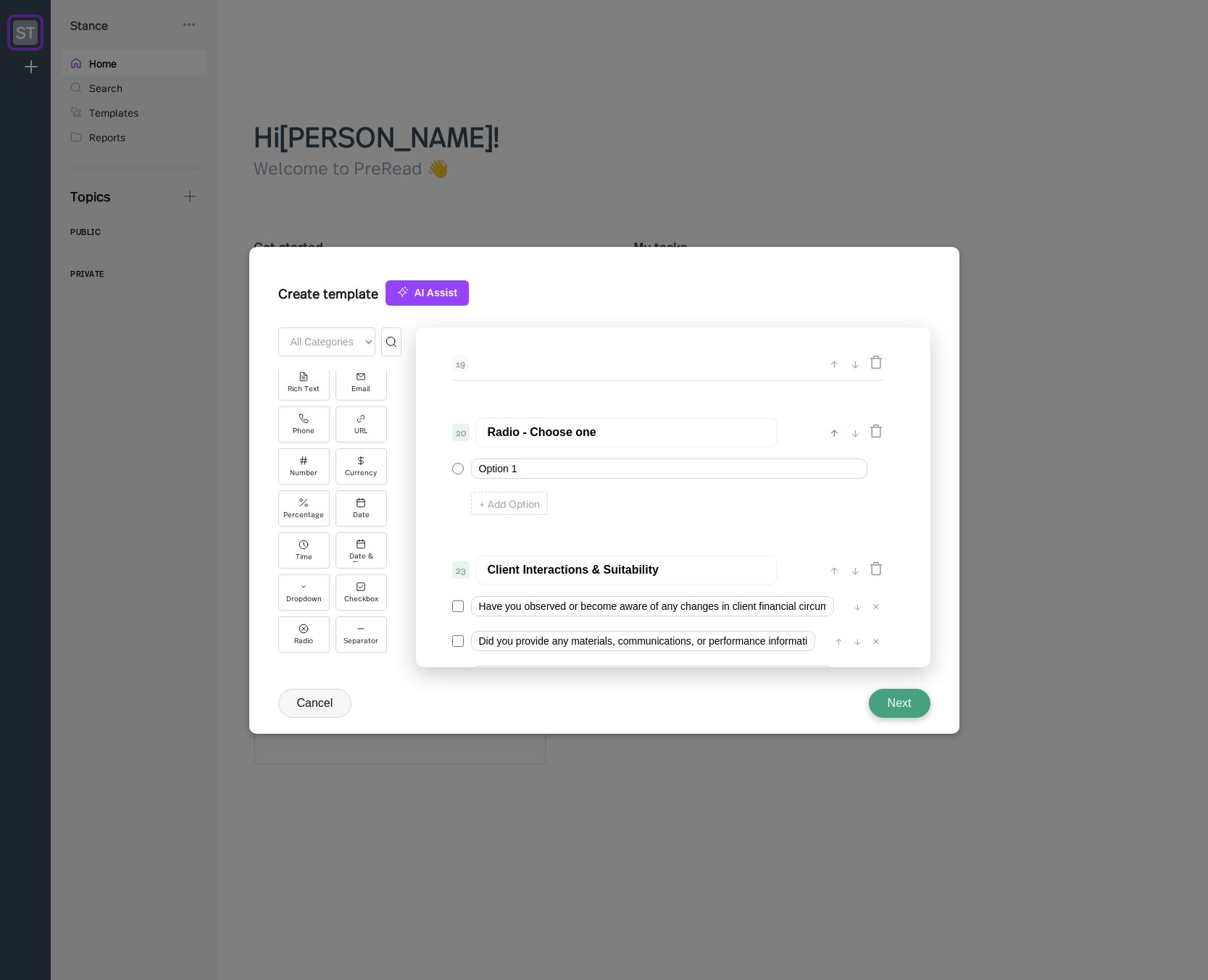
click at [831, 430] on div "↑" at bounding box center [834, 432] width 15 height 18
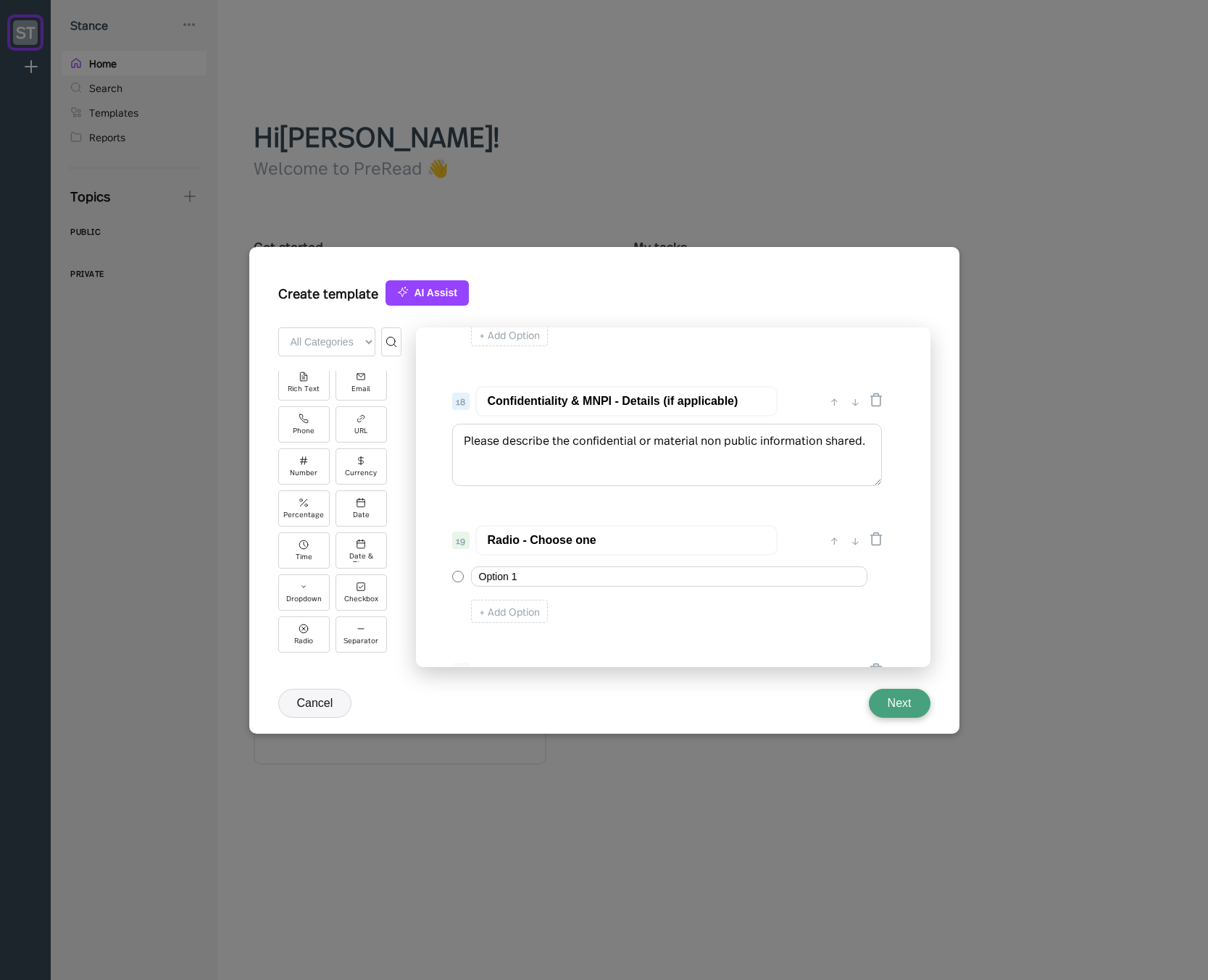
scroll to position [2335, 0]
click at [832, 544] on div "↑" at bounding box center [834, 544] width 15 height 18
type input "Radio - Choose one"
type input "Confidentiality & MNPI - Details (if applicable)"
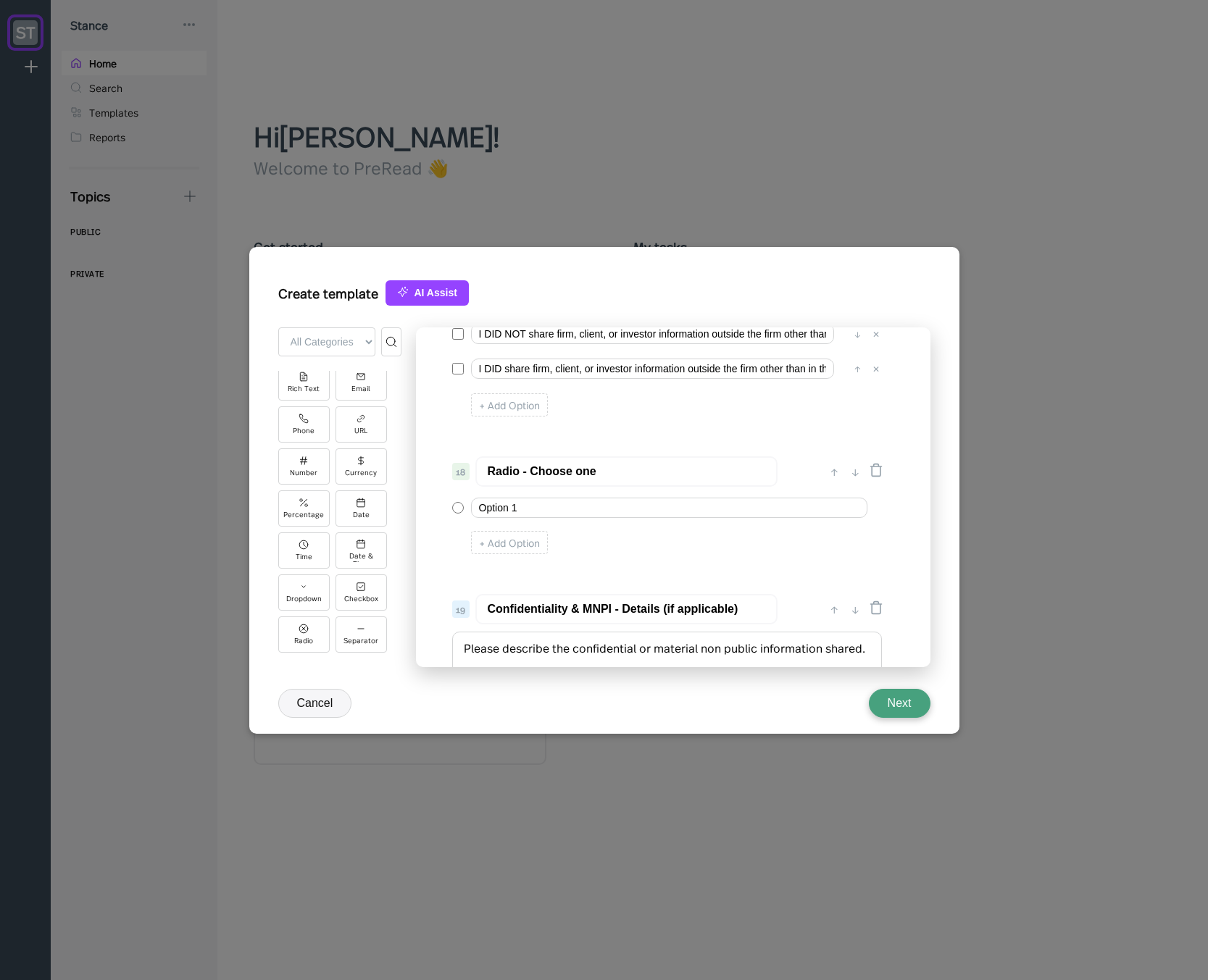
scroll to position [2162, 0]
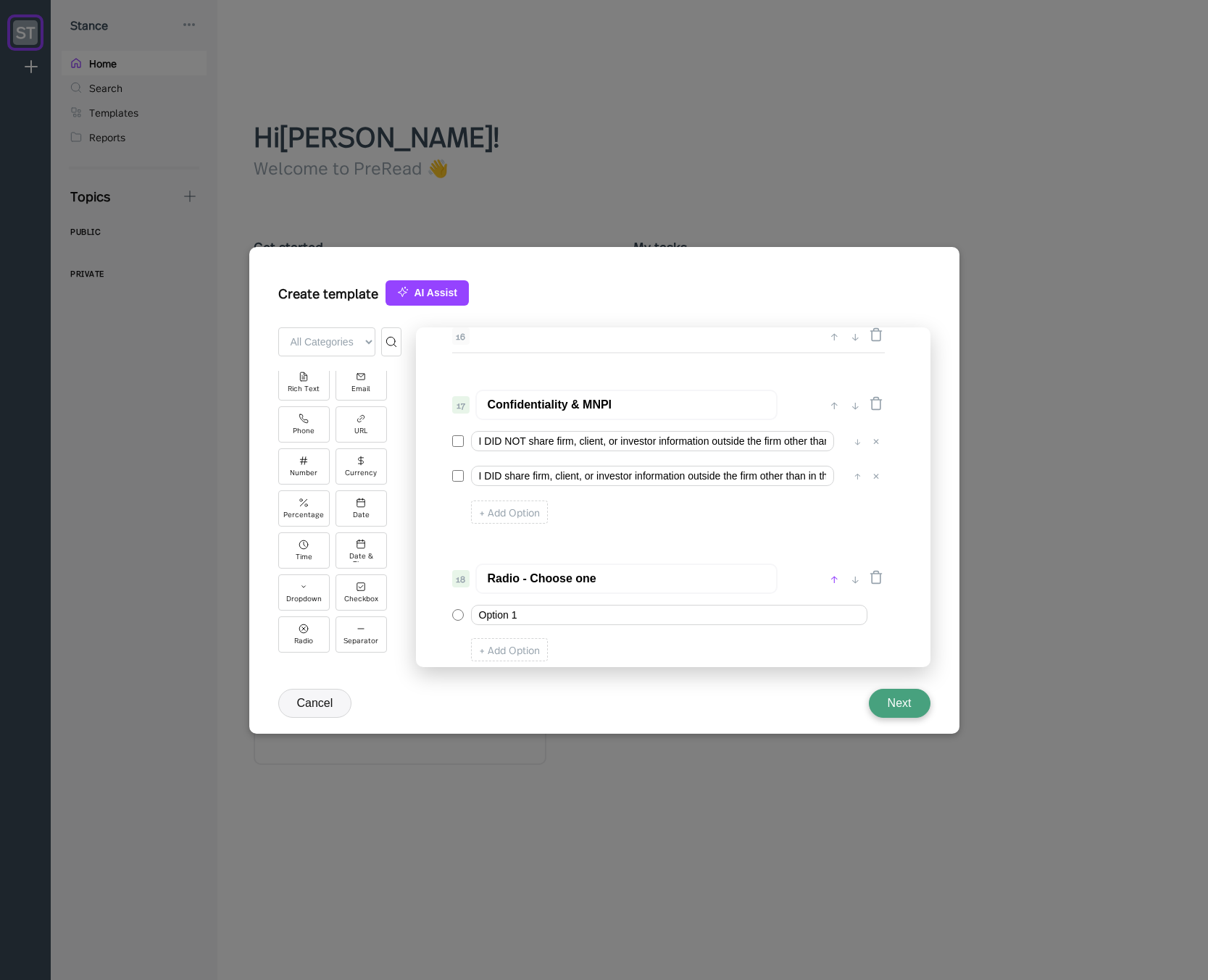
click at [829, 579] on div "↑" at bounding box center [834, 579] width 15 height 18
type input "Radio - Choose one"
type input "Confidentiality & MNPI"
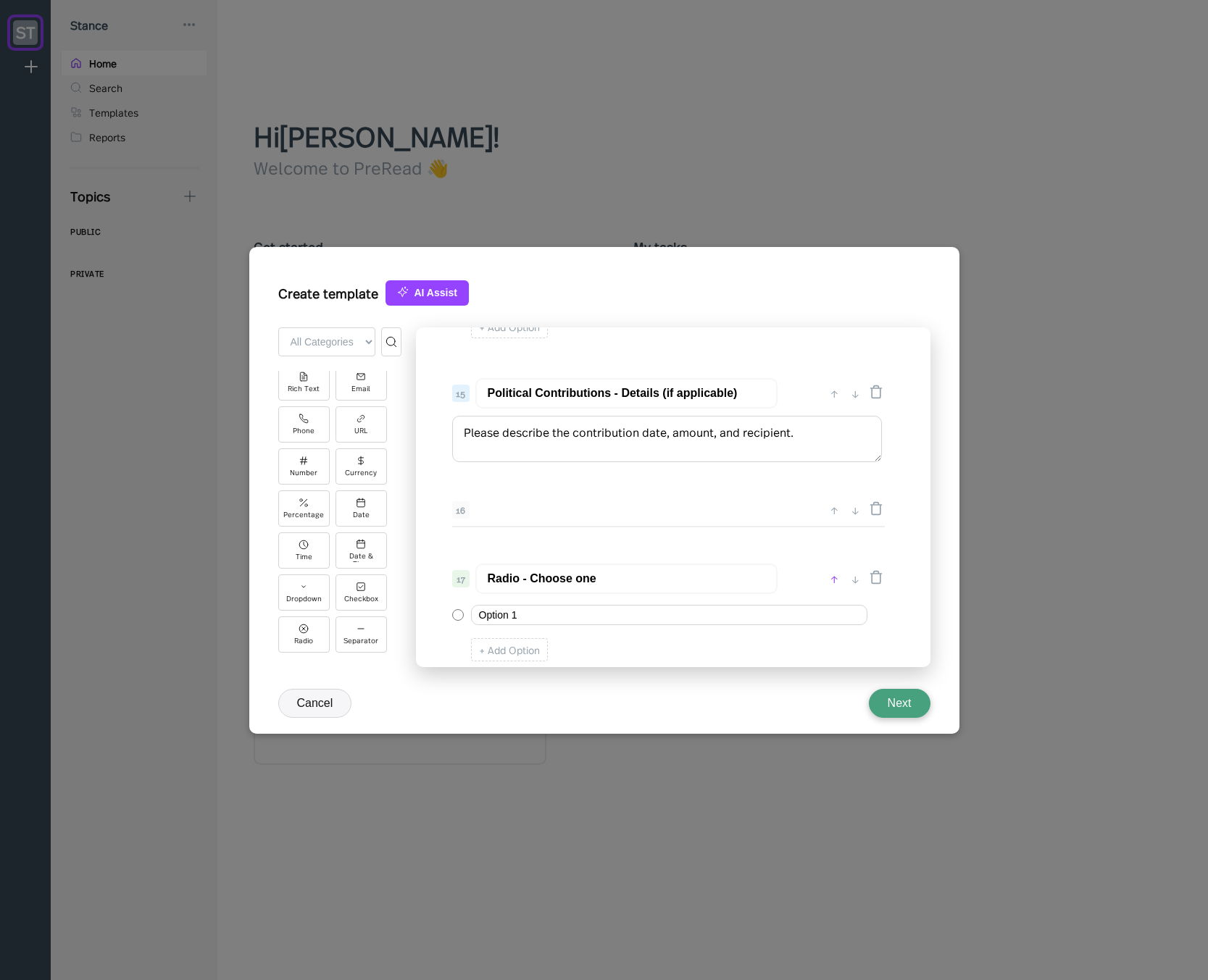
click at [830, 575] on div "↑" at bounding box center [834, 579] width 15 height 18
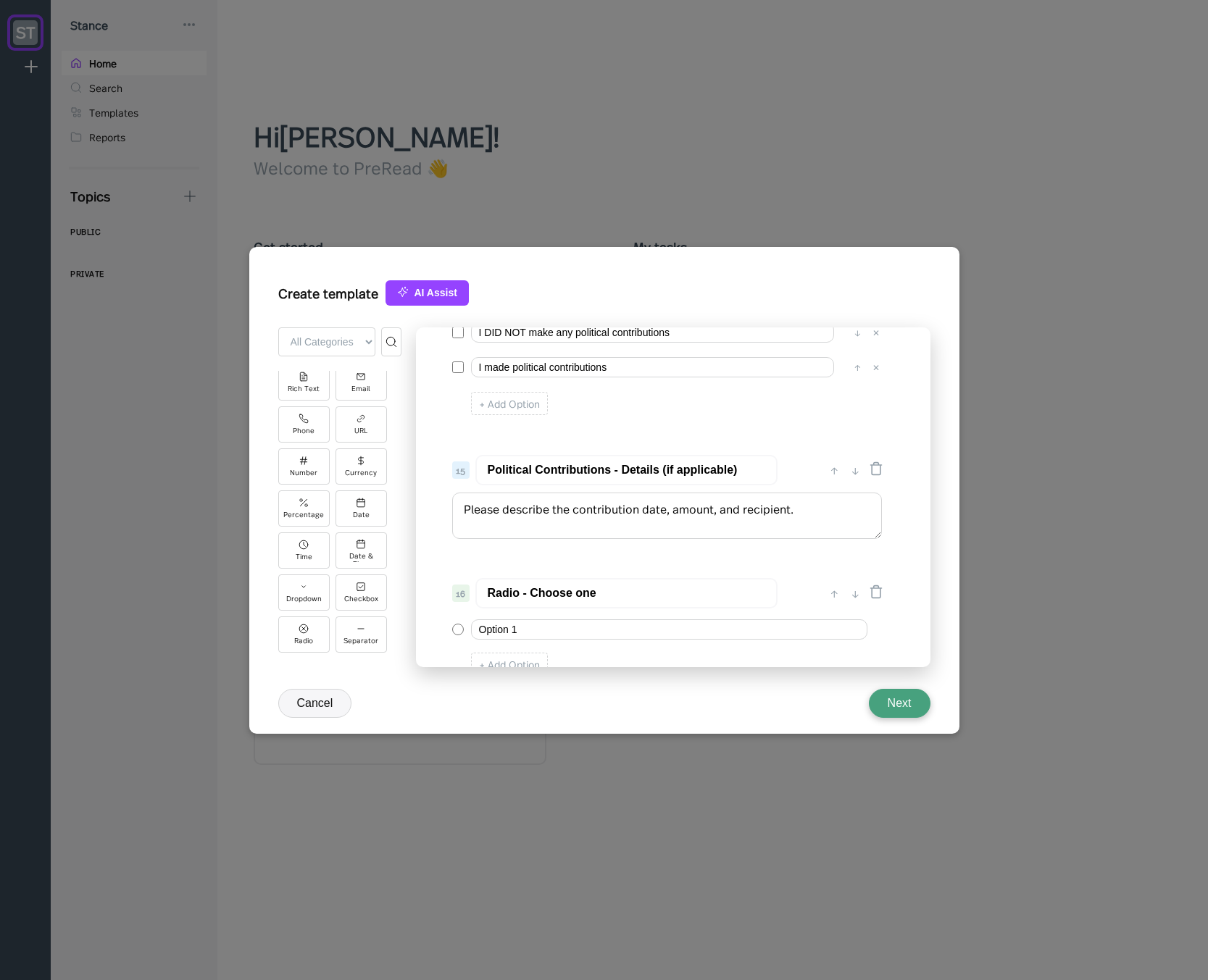
scroll to position [1988, 0]
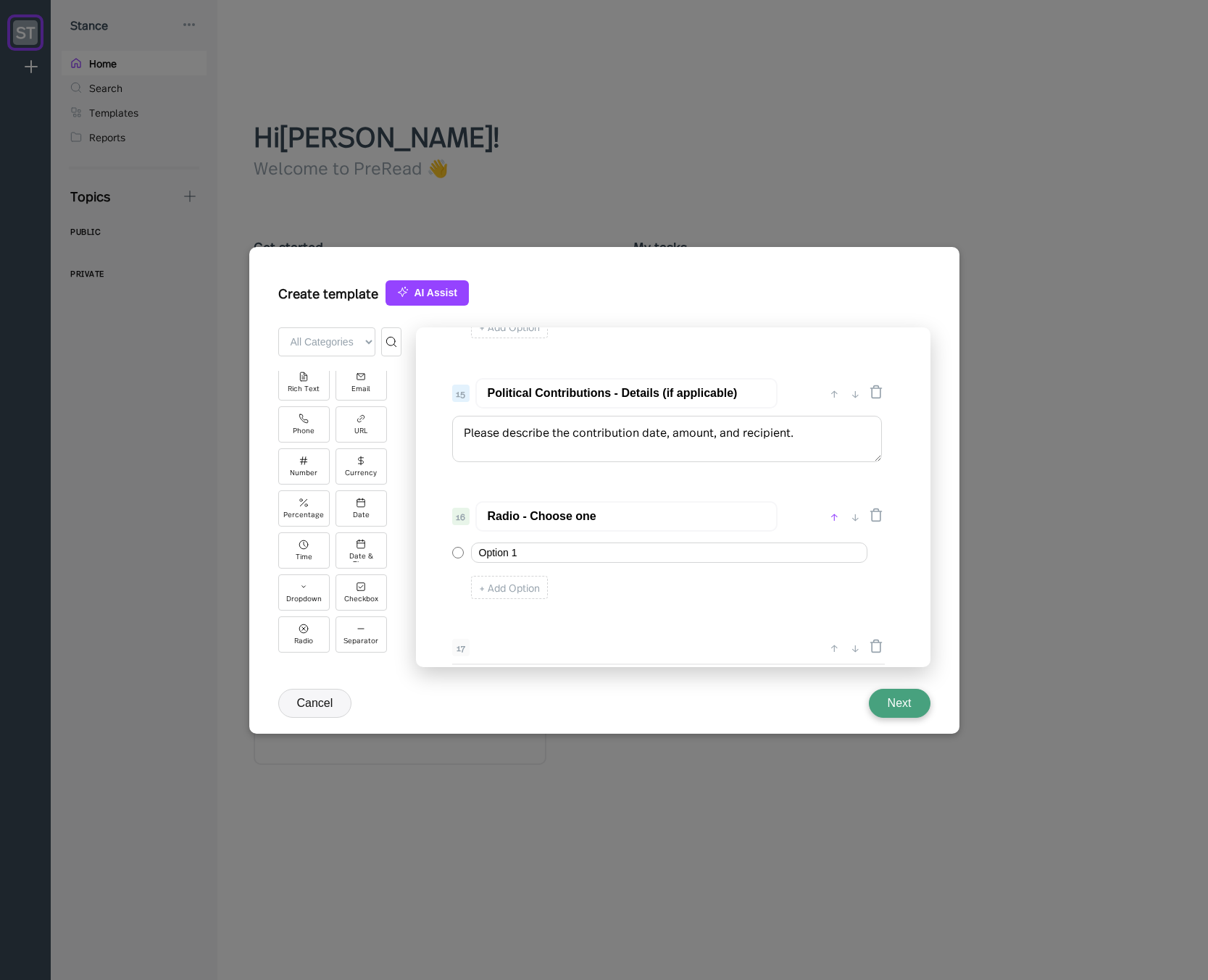
click at [832, 521] on div "↑" at bounding box center [834, 516] width 15 height 18
type input "Radio - Choose one"
type input "Political Contributions - Details (if applicable)"
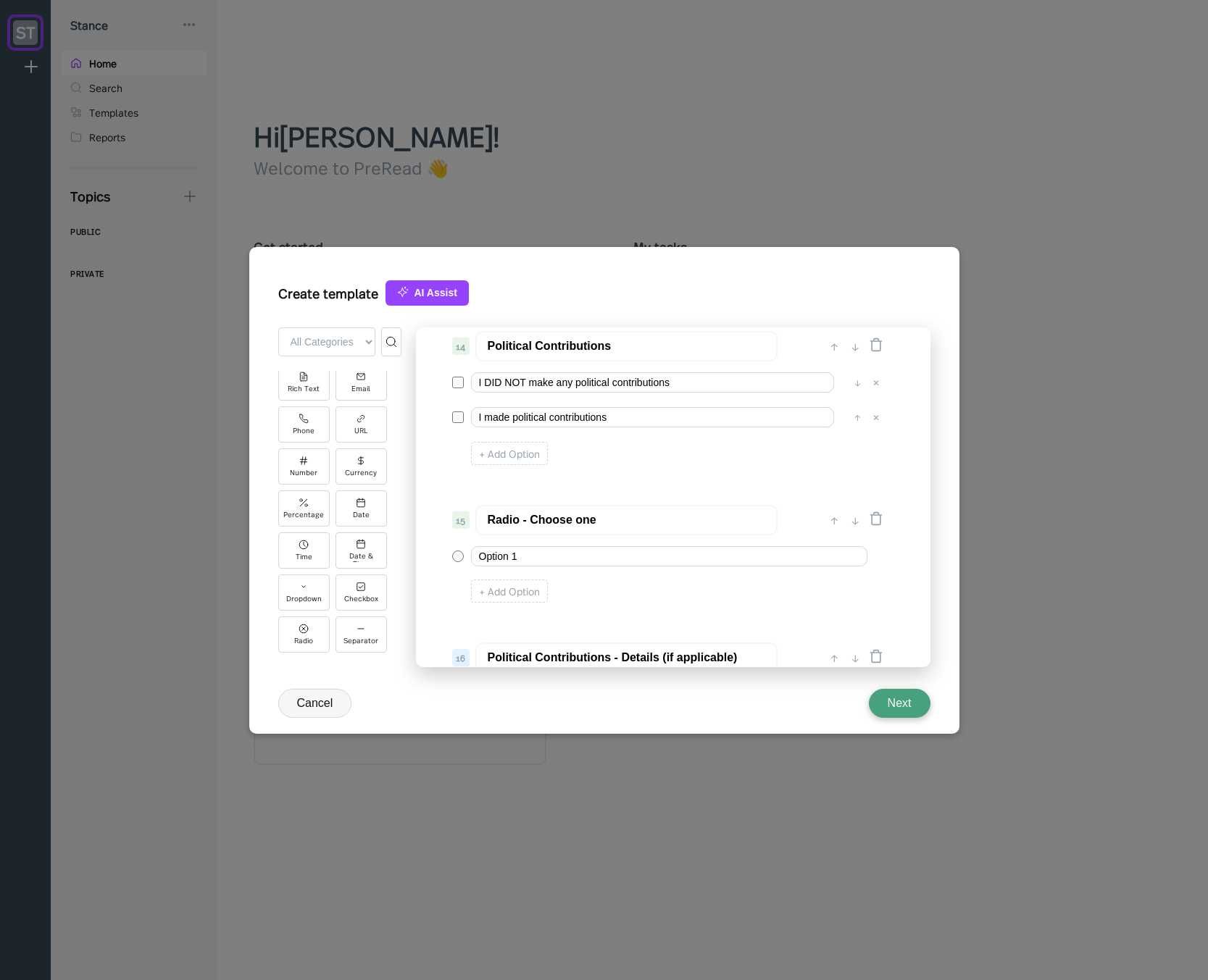
scroll to position [1814, 0]
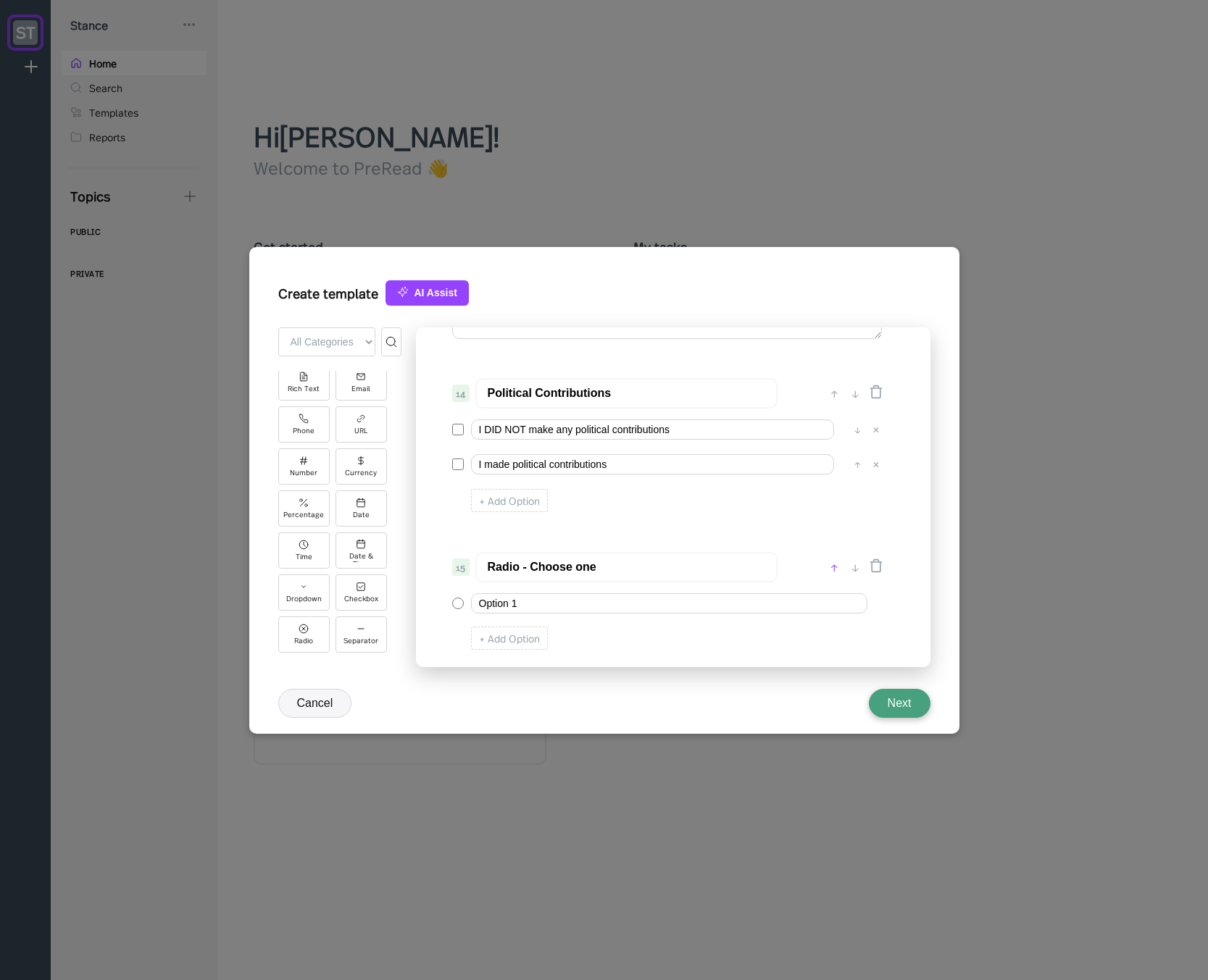
click at [832, 563] on div "↑" at bounding box center [834, 567] width 15 height 18
type input "Radio - Choose one"
type input "Political Contributions"
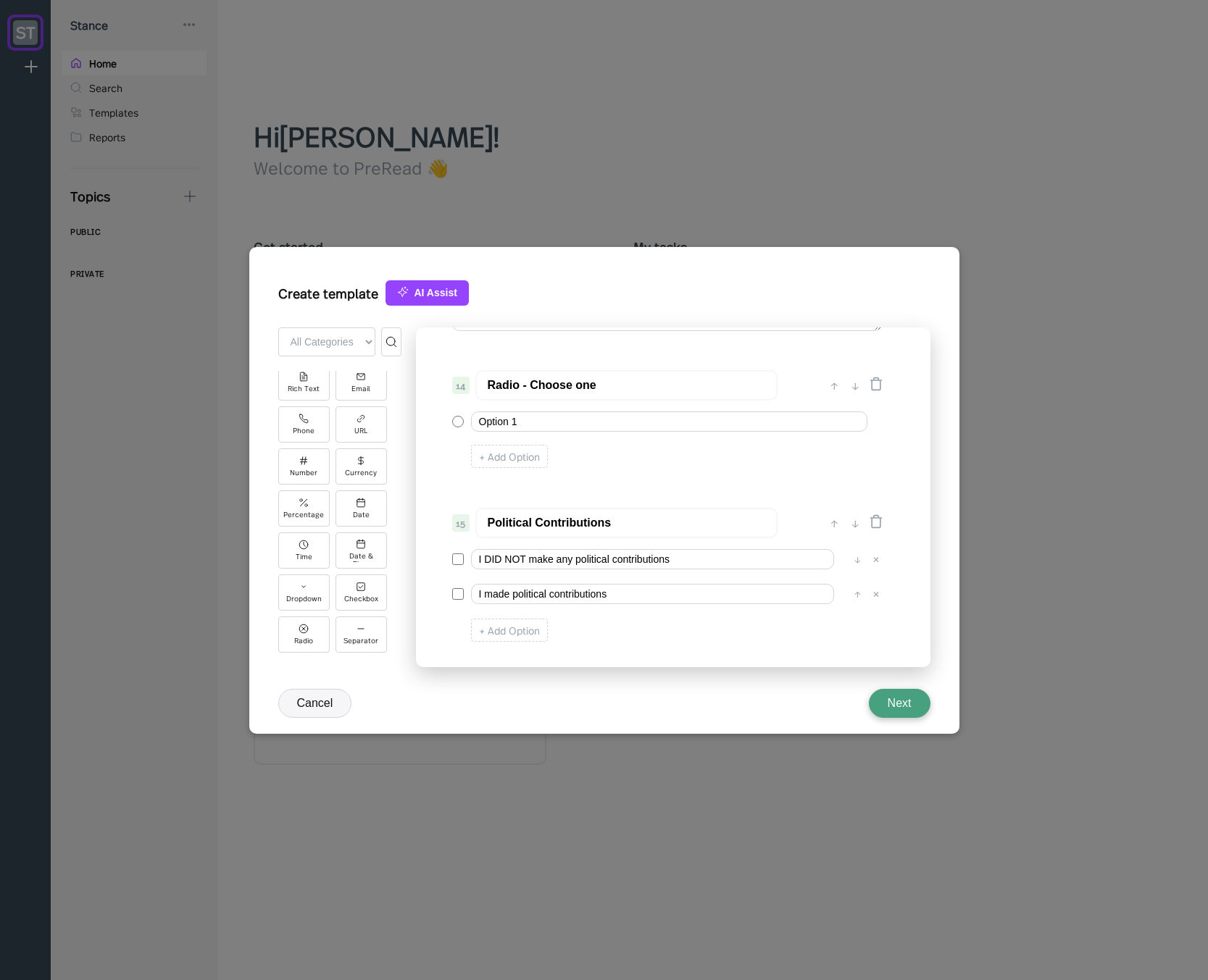
scroll to position [1860, 0]
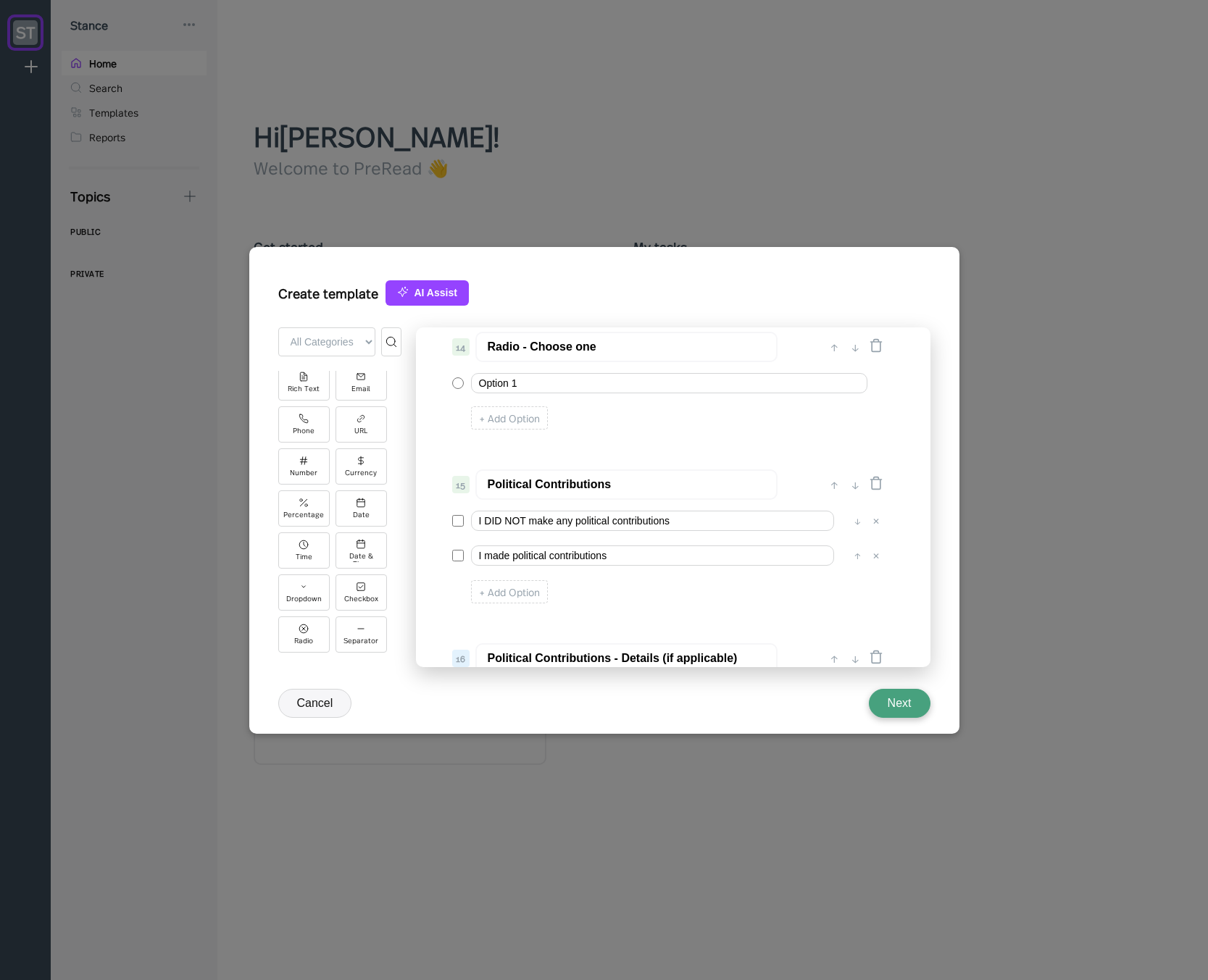
click at [636, 486] on input "Political Contributions" at bounding box center [626, 484] width 302 height 30
click at [601, 355] on input "Radio - Choose one" at bounding box center [626, 347] width 302 height 30
paste input "Political Contributions"
type input "Political Contributions"
click at [606, 522] on input "I DID NOT make any political contributions" at bounding box center [653, 521] width 363 height 20
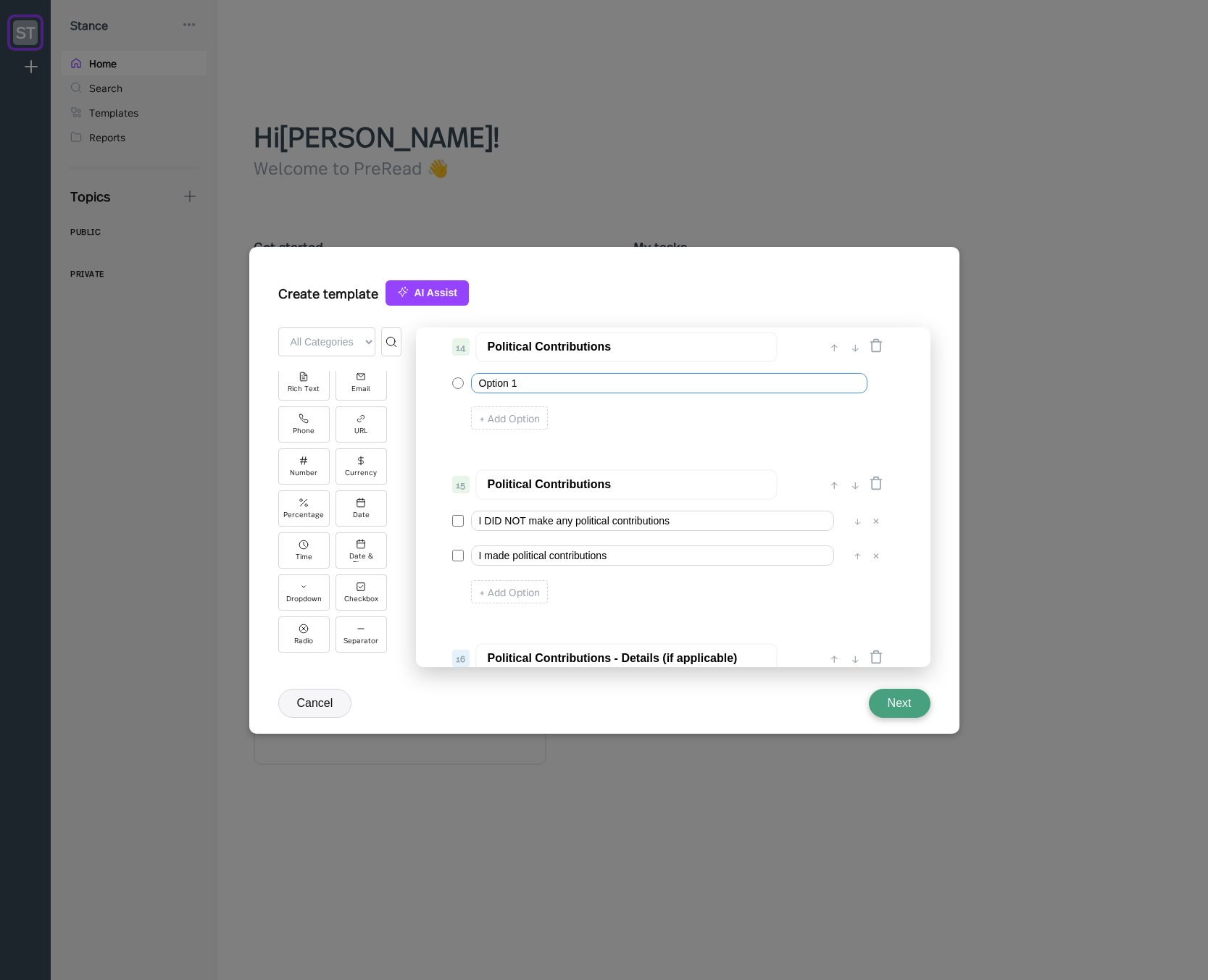
click at [575, 383] on input "Option 1" at bounding box center [669, 383] width 397 height 20
paste input "I DID NOT make any political contributions"
type input "I DID NOT make any political contributions"
click at [529, 417] on div "+ Add Option" at bounding box center [509, 418] width 77 height 23
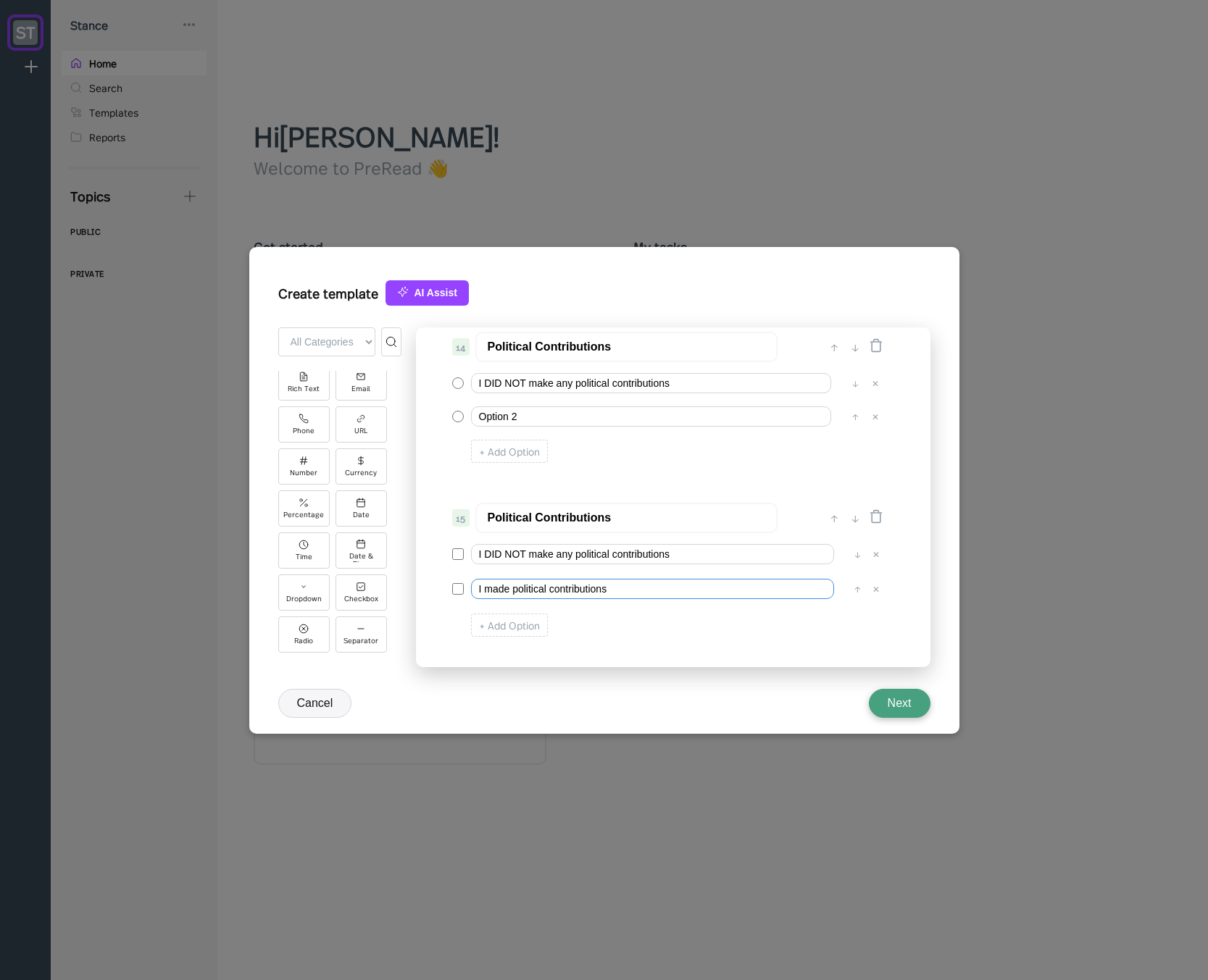
click at [595, 589] on input "I made political contributions" at bounding box center [653, 589] width 363 height 20
click at [526, 418] on input "Option 2" at bounding box center [651, 416] width 360 height 20
paste input "I made political contributions"
type input "I made political contributions"
click at [874, 518] on icon at bounding box center [876, 516] width 14 height 14
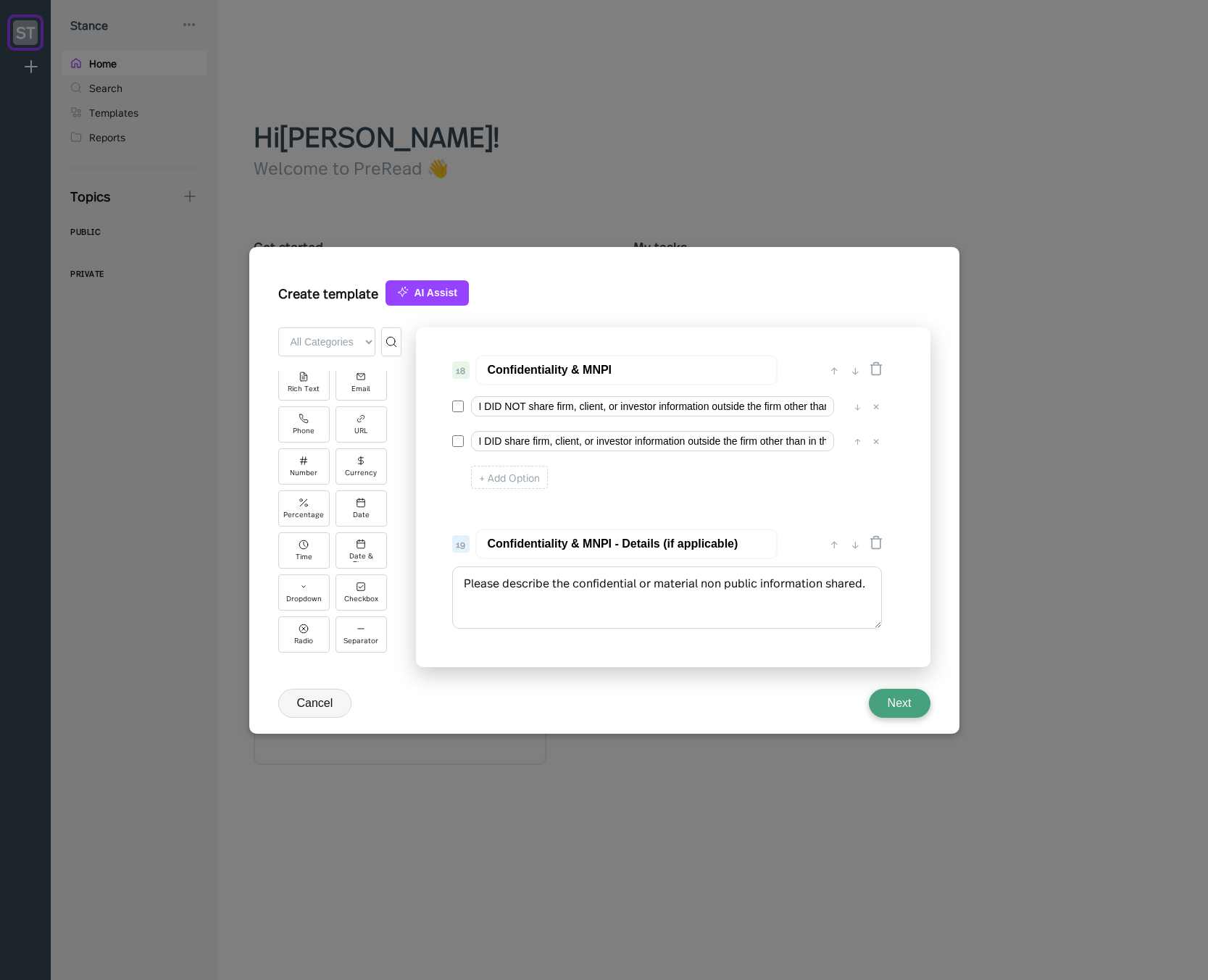
scroll to position [2208, 0]
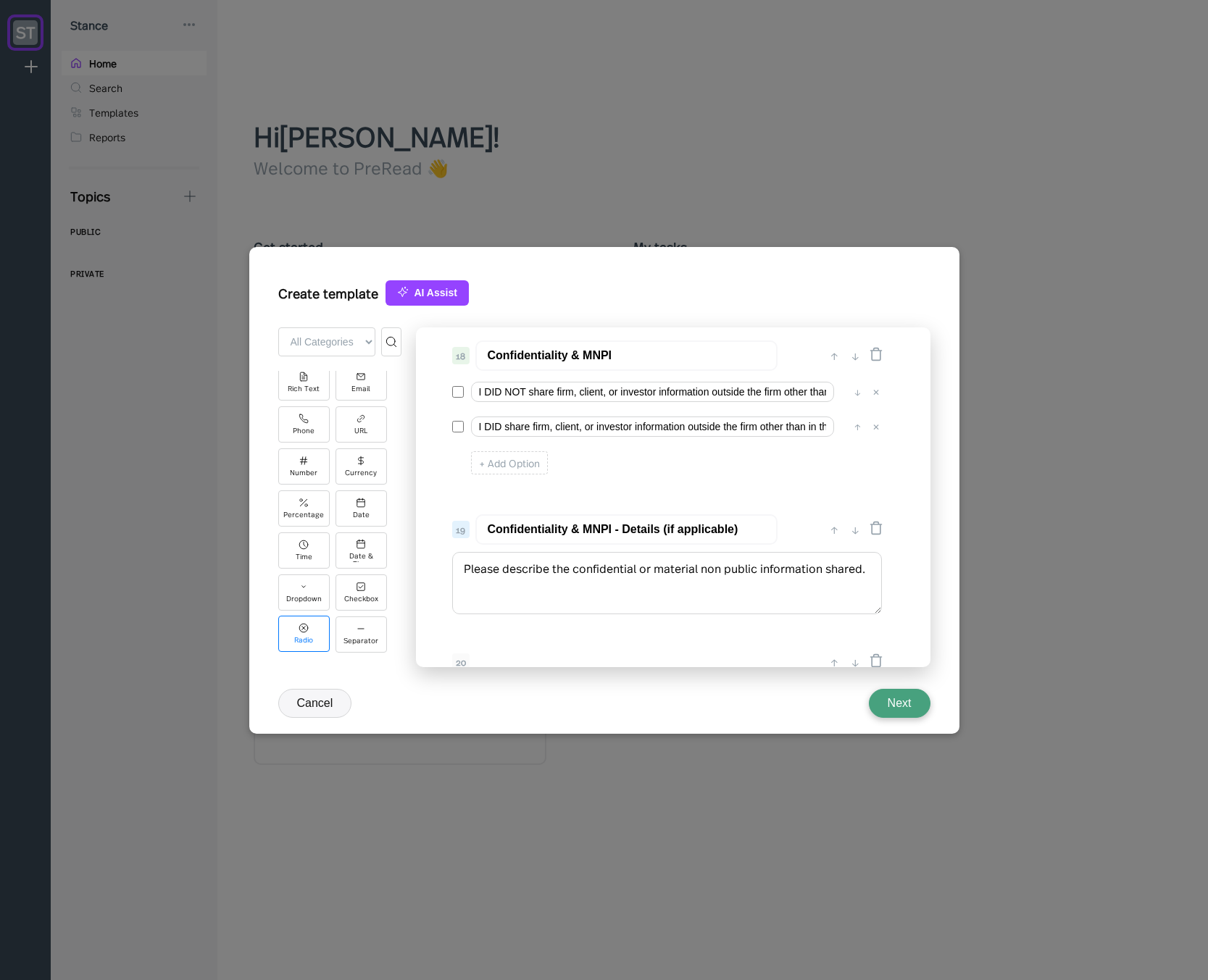
click at [306, 630] on icon at bounding box center [304, 628] width 10 height 10
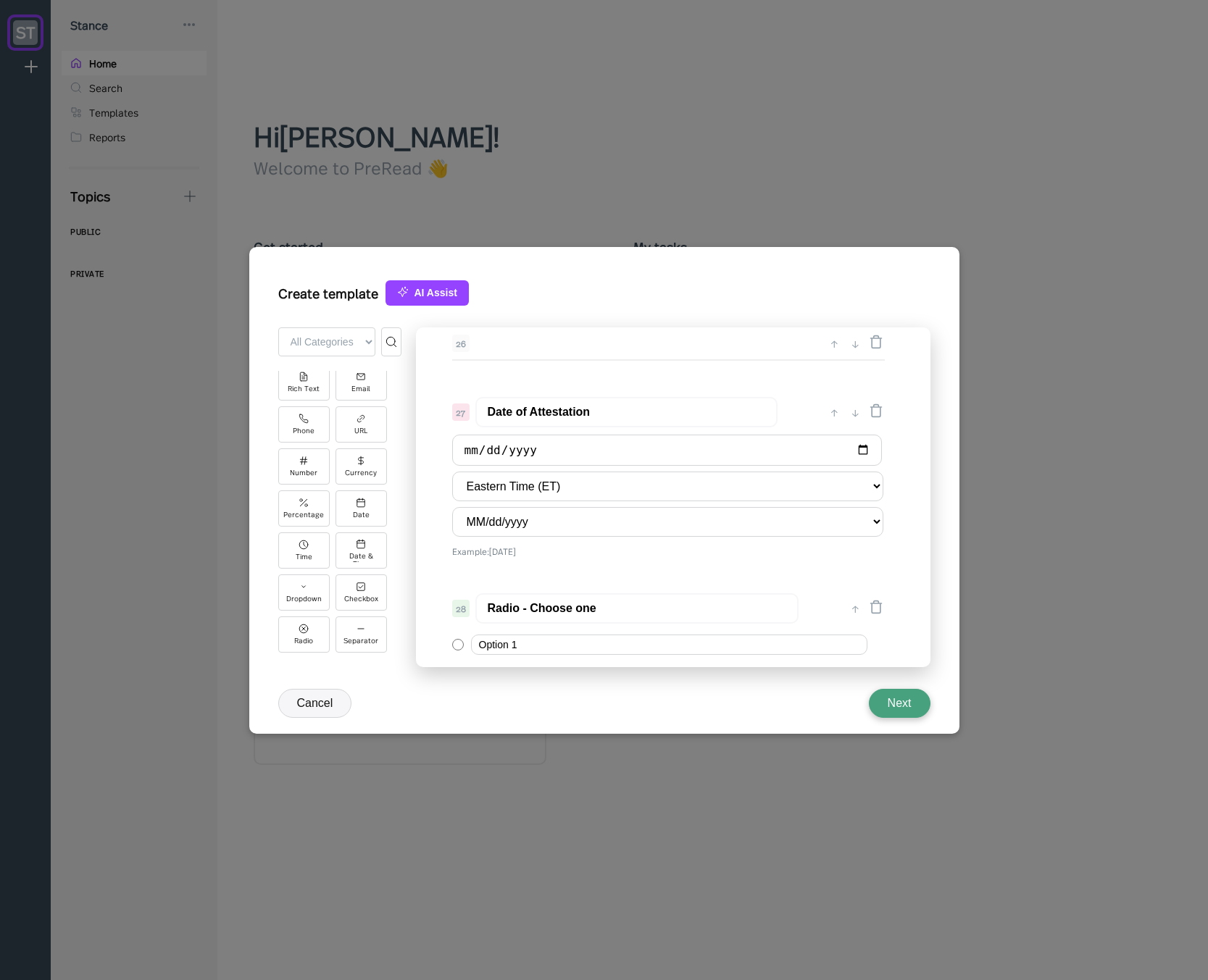
scroll to position [3115, 0]
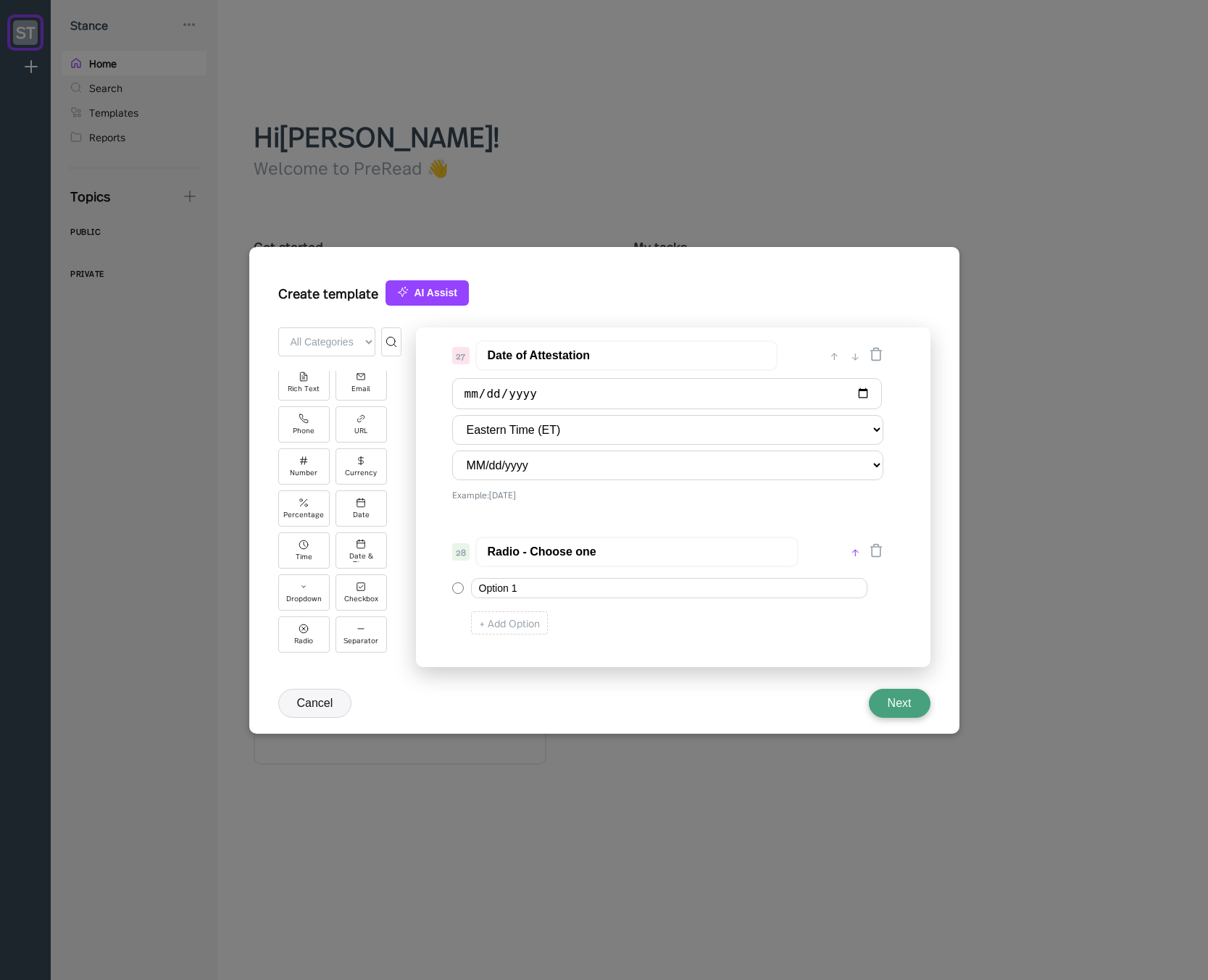
click at [849, 553] on div "↑" at bounding box center [855, 552] width 15 height 18
type input "Radio - Choose one"
type input "Date of Attestation"
select select "MM/dd/yyyy"
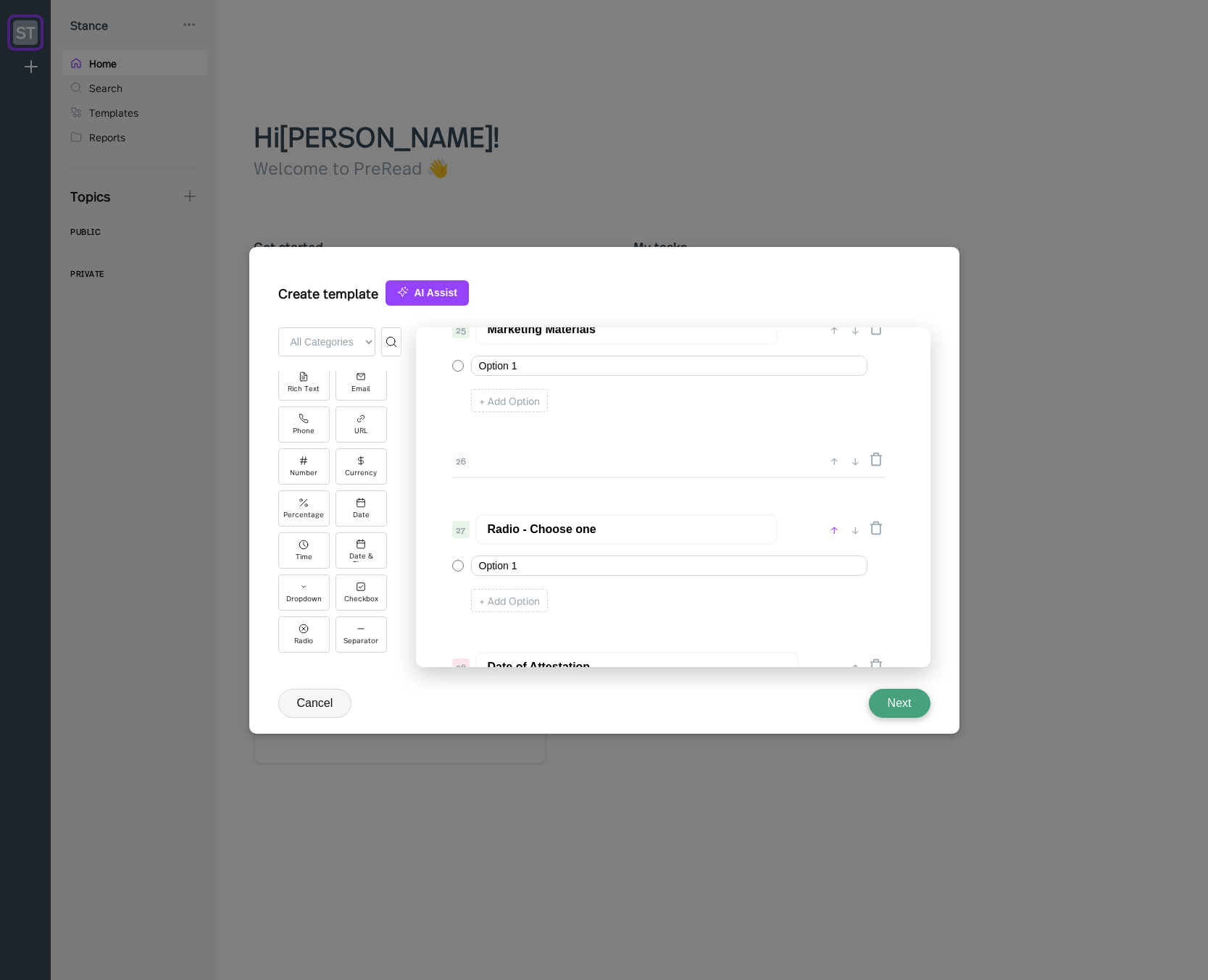
click at [835, 530] on div "↑" at bounding box center [834, 529] width 15 height 18
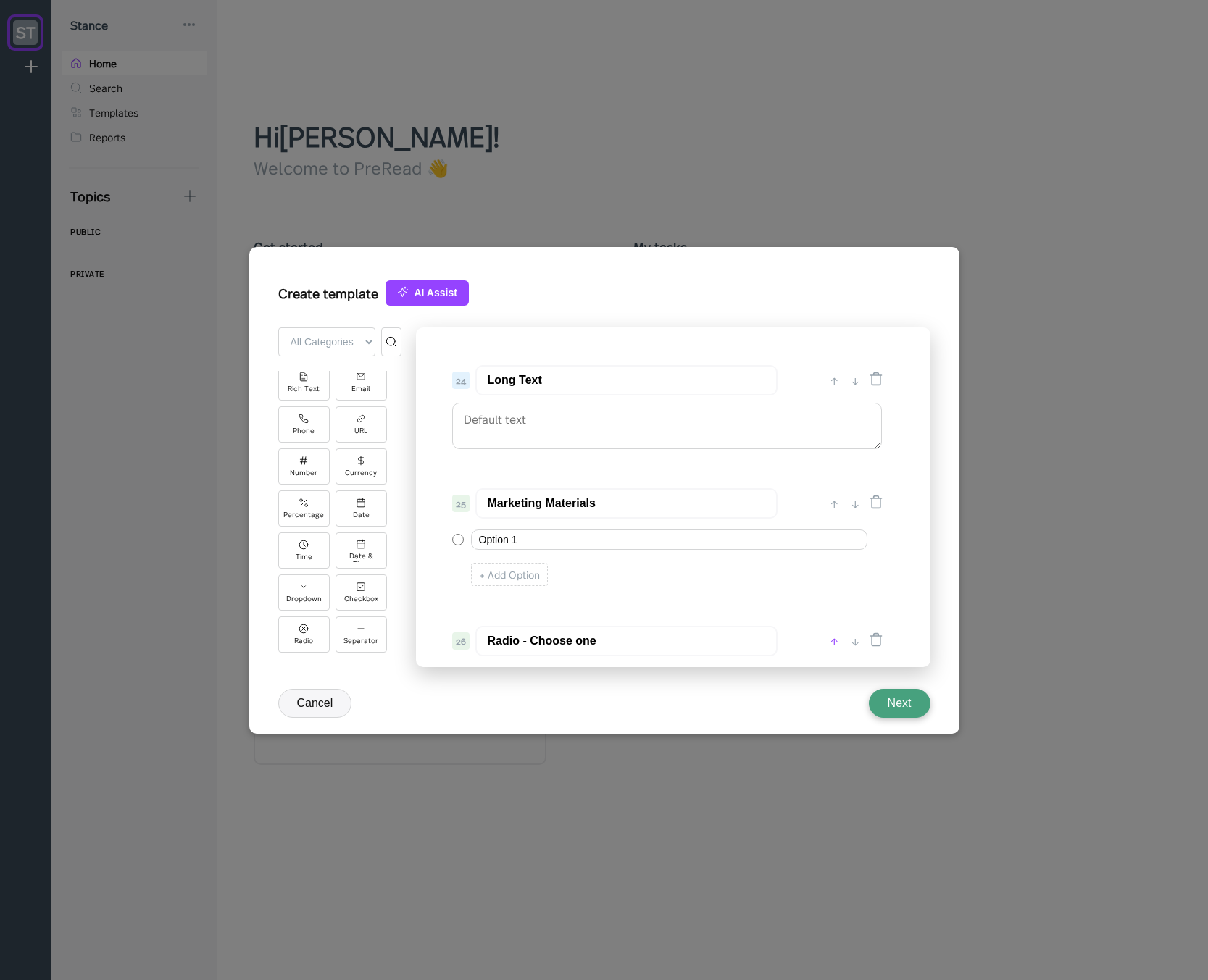
click at [832, 641] on div "↑" at bounding box center [834, 641] width 15 height 18
type input "Radio - Choose one"
type input "Marketing Materials"
click at [835, 506] on div "↑" at bounding box center [834, 503] width 15 height 18
type input "Radio - Choose one"
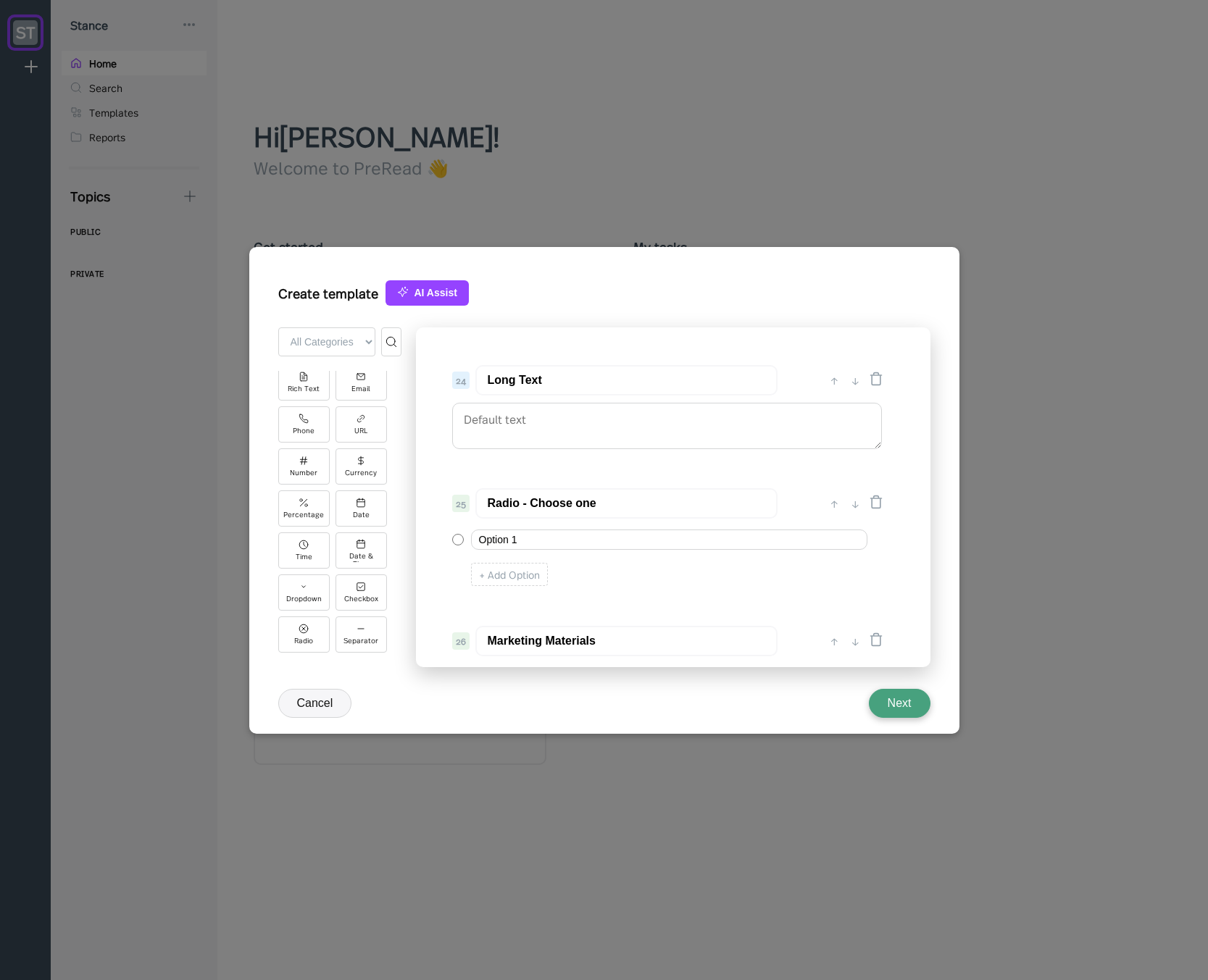
type input "Long Text"
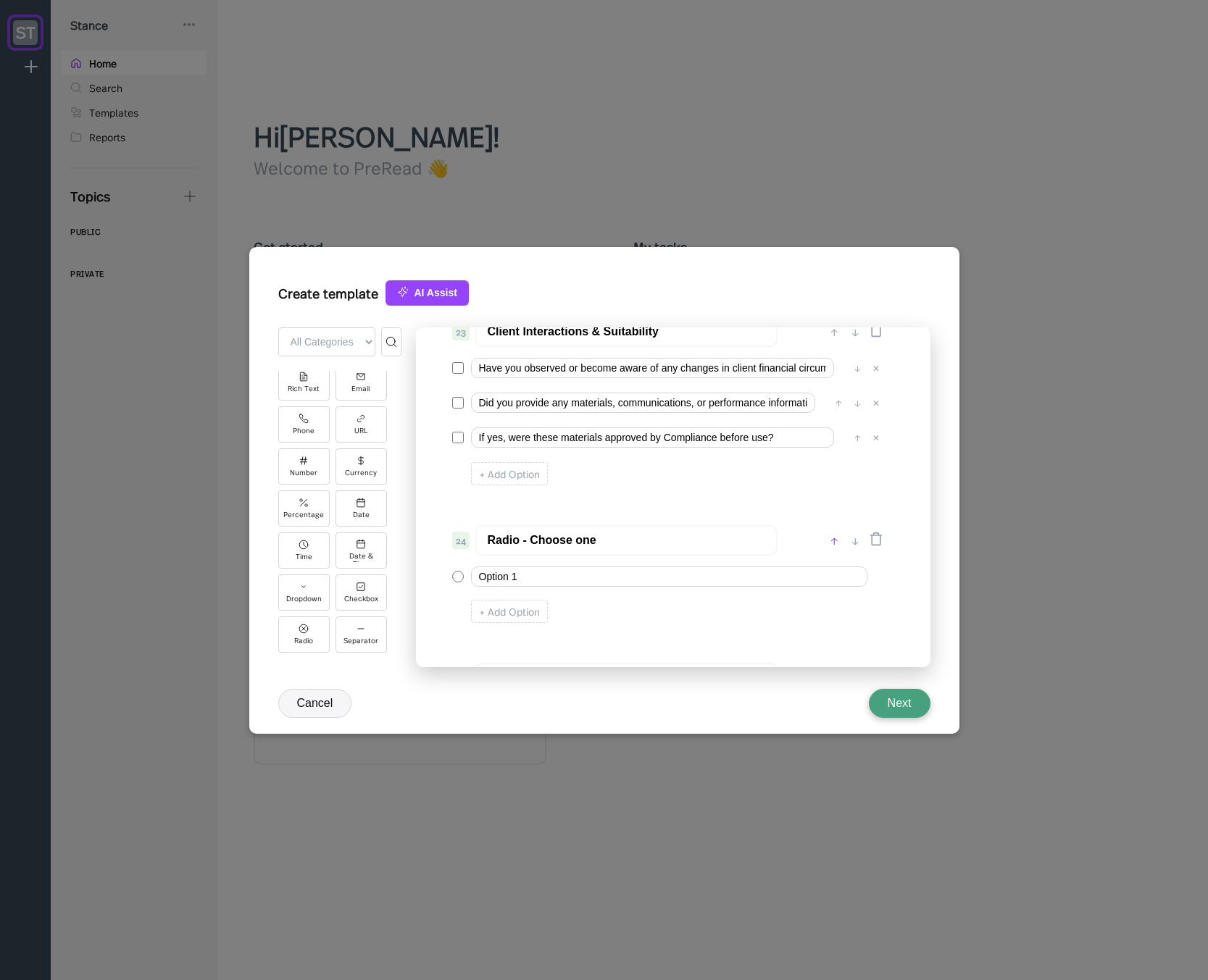
click at [829, 544] on div "↑" at bounding box center [834, 540] width 15 height 18
type input "Radio - Choose one"
type input "Client Interactions & Suitability"
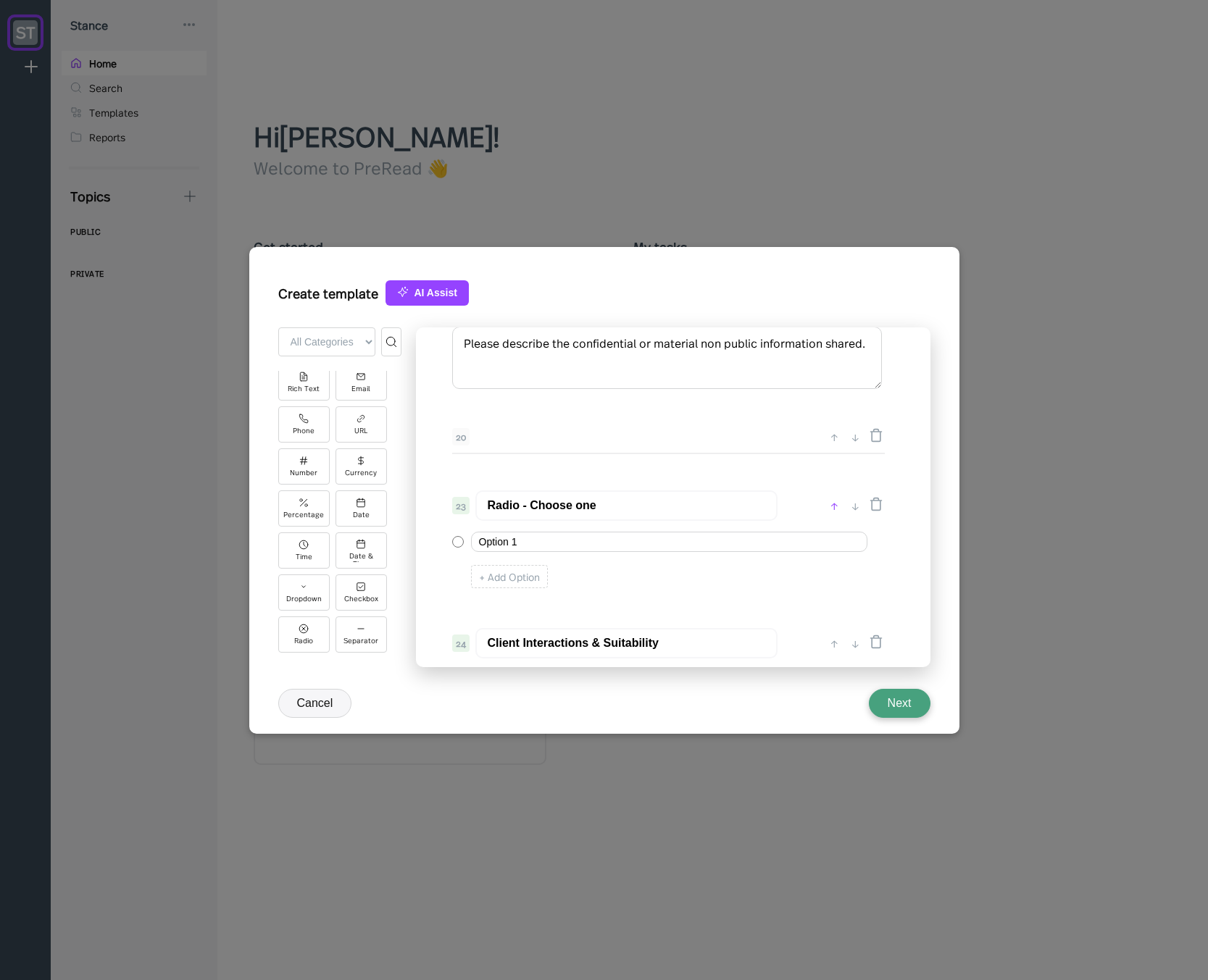
click at [832, 504] on div "↑" at bounding box center [834, 505] width 15 height 18
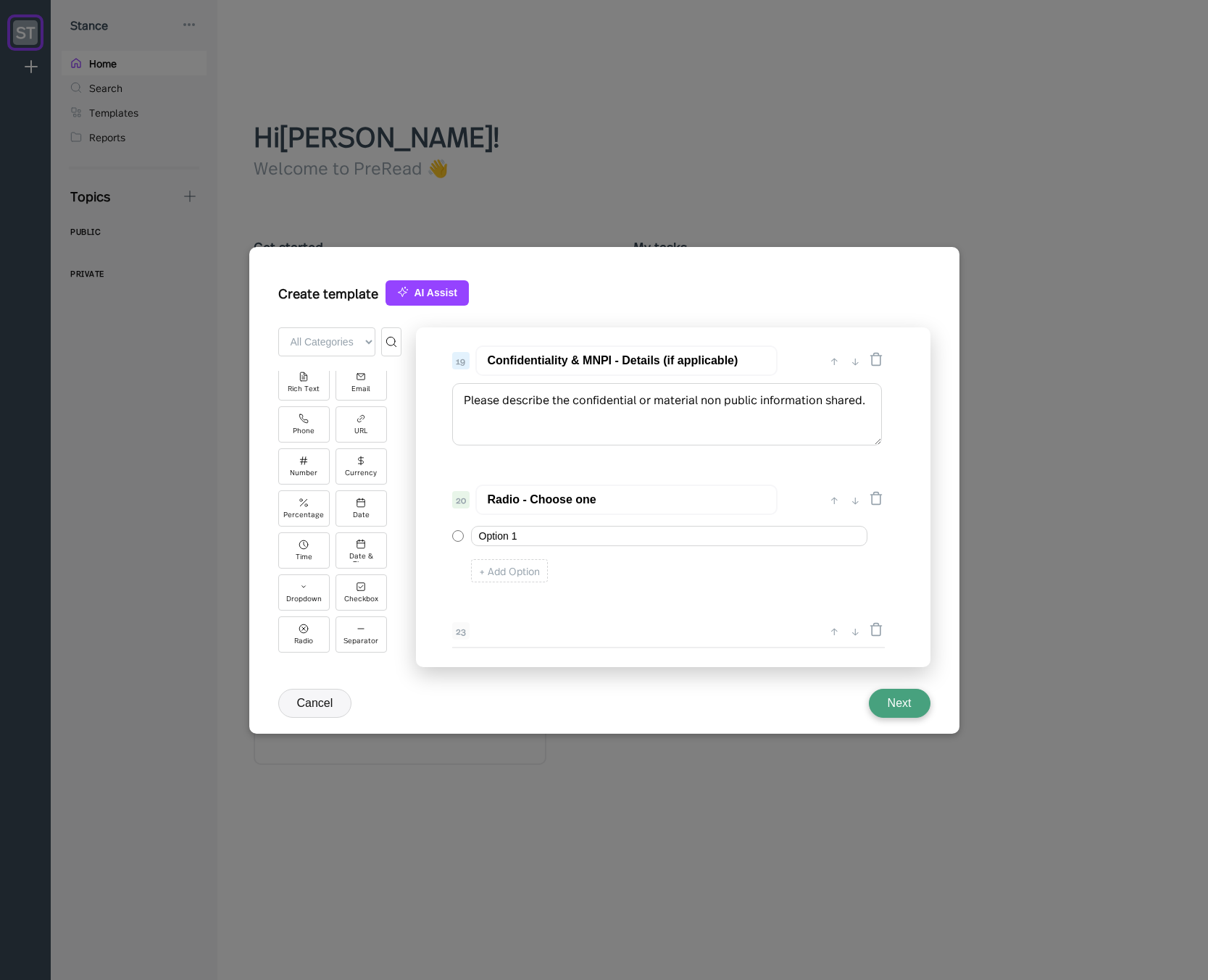
scroll to position [2346, 0]
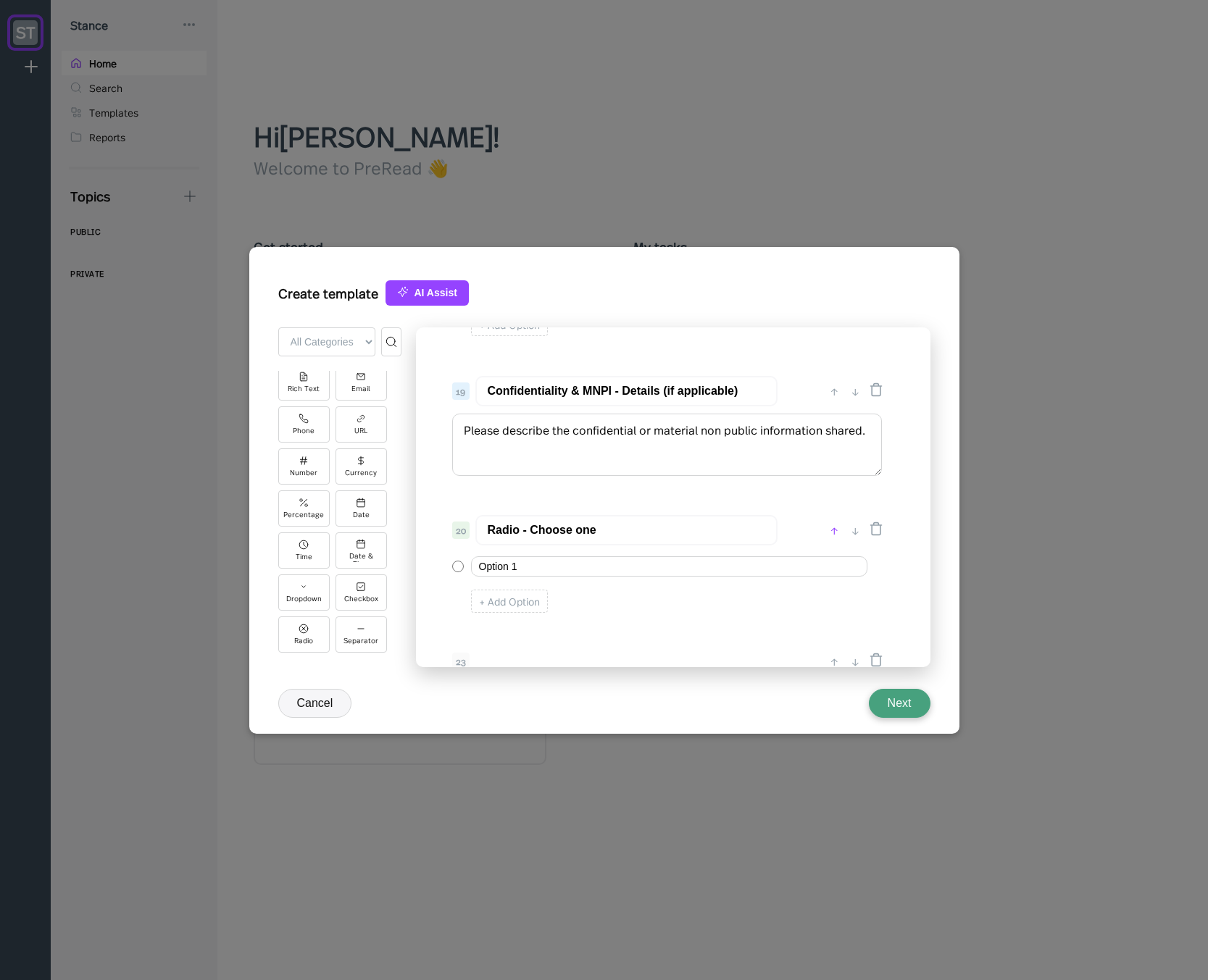
click at [832, 528] on div "↑" at bounding box center [834, 530] width 15 height 18
type input "Radio - Choose one"
type input "Confidentiality & MNPI - Details (if applicable)"
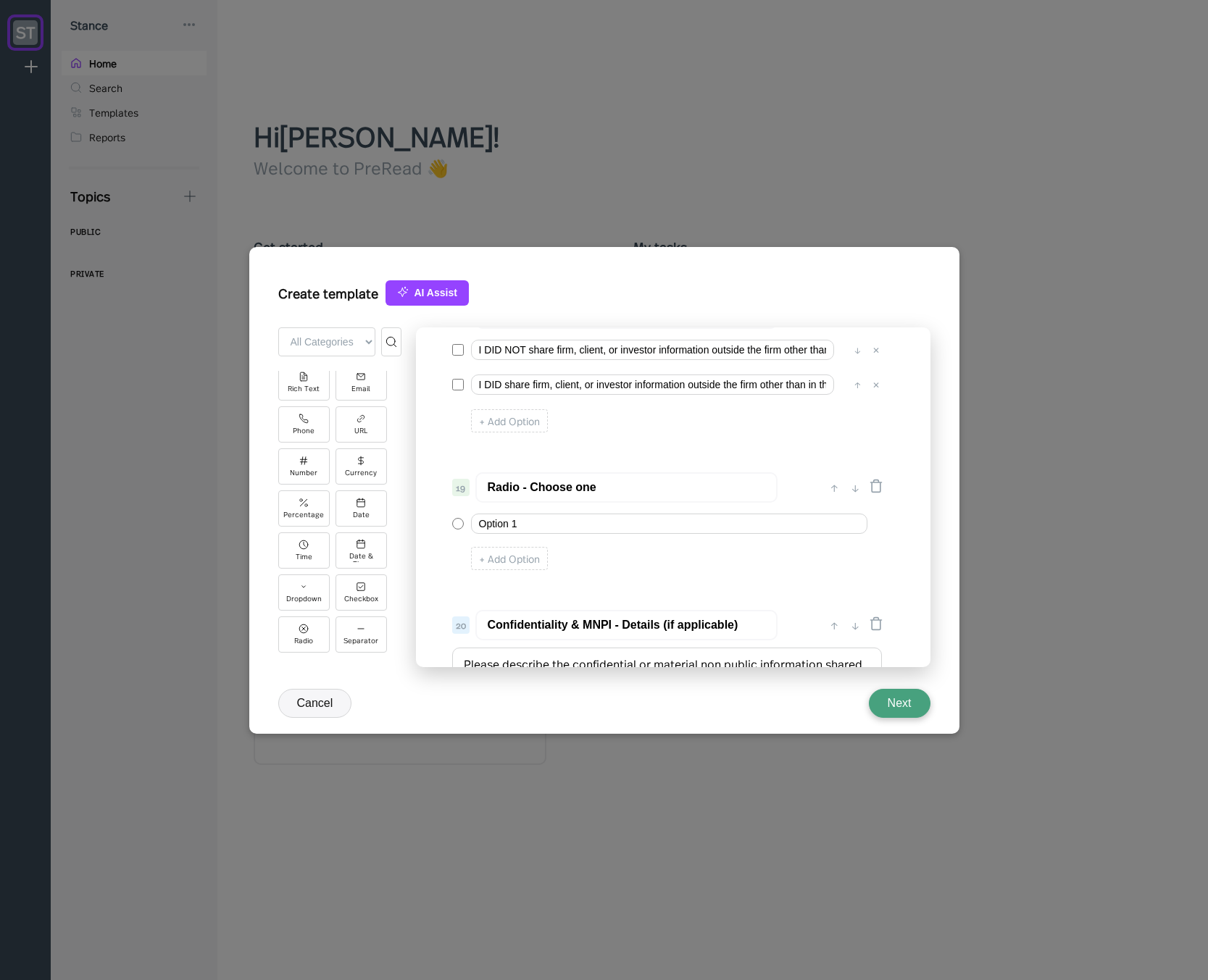
scroll to position [2172, 0]
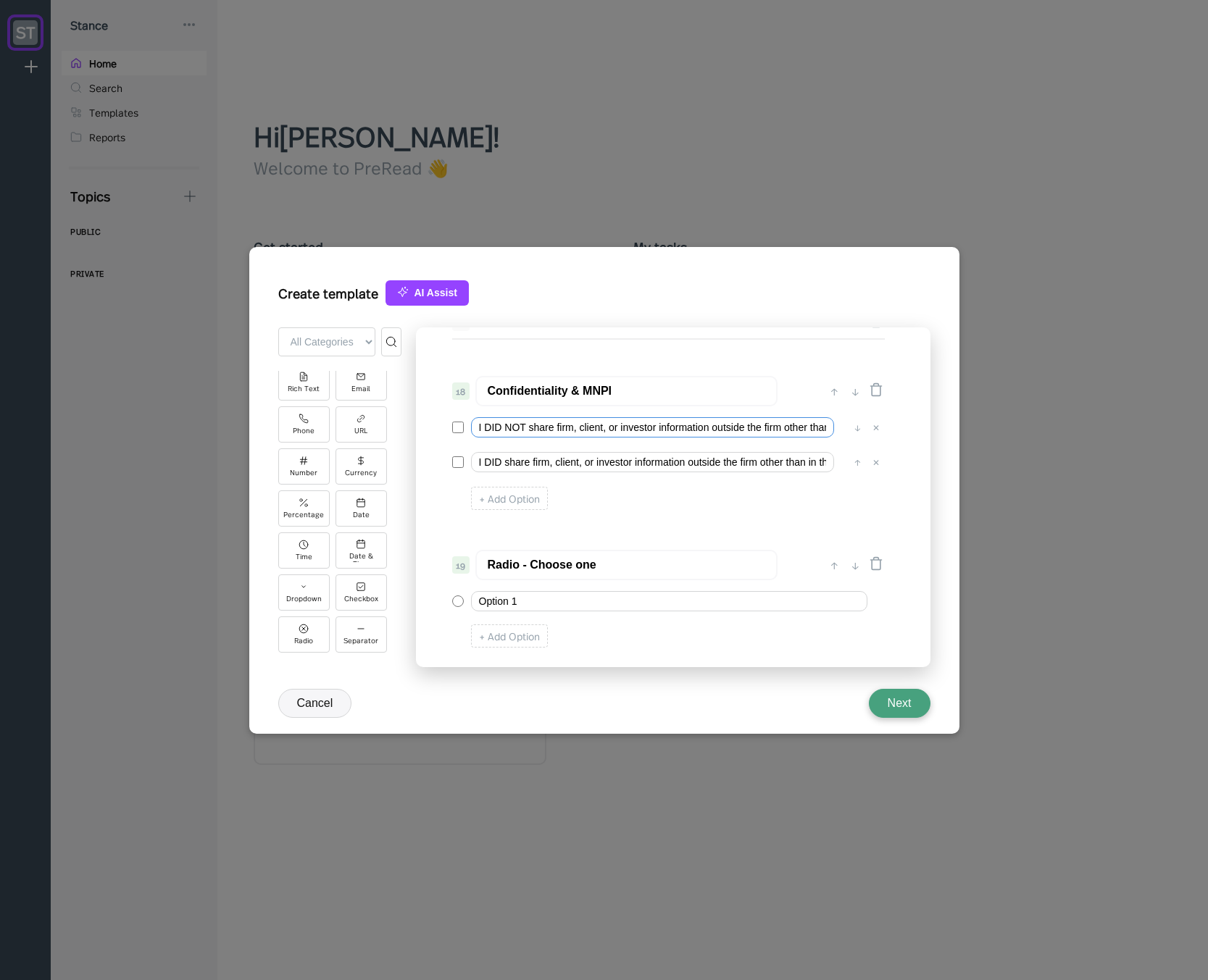
click at [587, 430] on input "I DID NOT share firm, client, or investor information outside the firm other th…" at bounding box center [653, 427] width 363 height 20
click at [571, 611] on div "Option 1" at bounding box center [667, 600] width 431 height 28
click at [580, 600] on input "Option 1" at bounding box center [669, 601] width 397 height 20
paste input "I DID NOT share firm, client, or investor information outside the firm other th…"
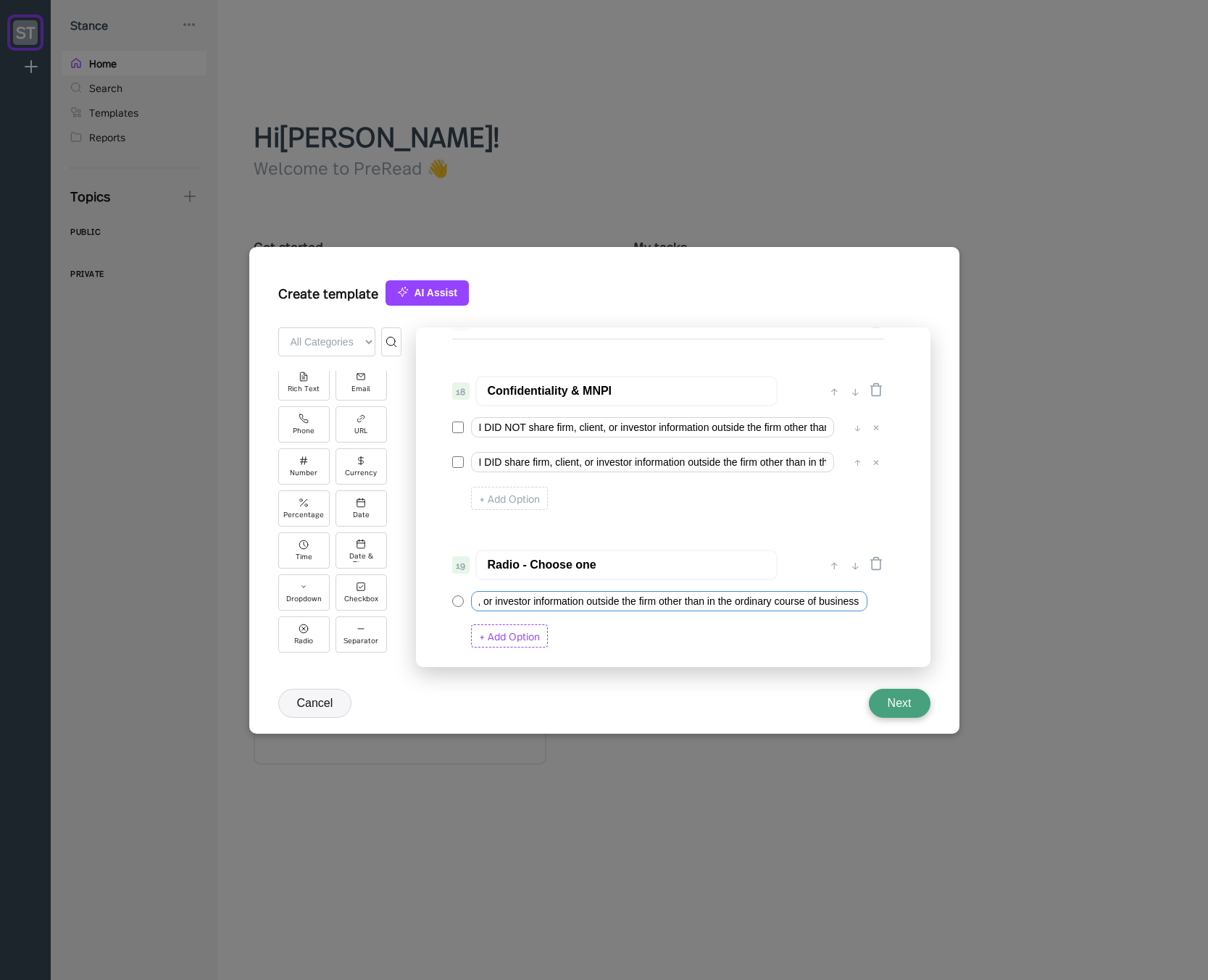
type input "I DID NOT share firm, client, or investor information outside the firm other th…"
click at [517, 635] on div "+ Add Option" at bounding box center [509, 636] width 77 height 23
click at [556, 457] on input "I DID share firm, client, or investor information outside the firm other than i…" at bounding box center [653, 462] width 363 height 20
click at [553, 635] on input "Option 2" at bounding box center [651, 635] width 360 height 20
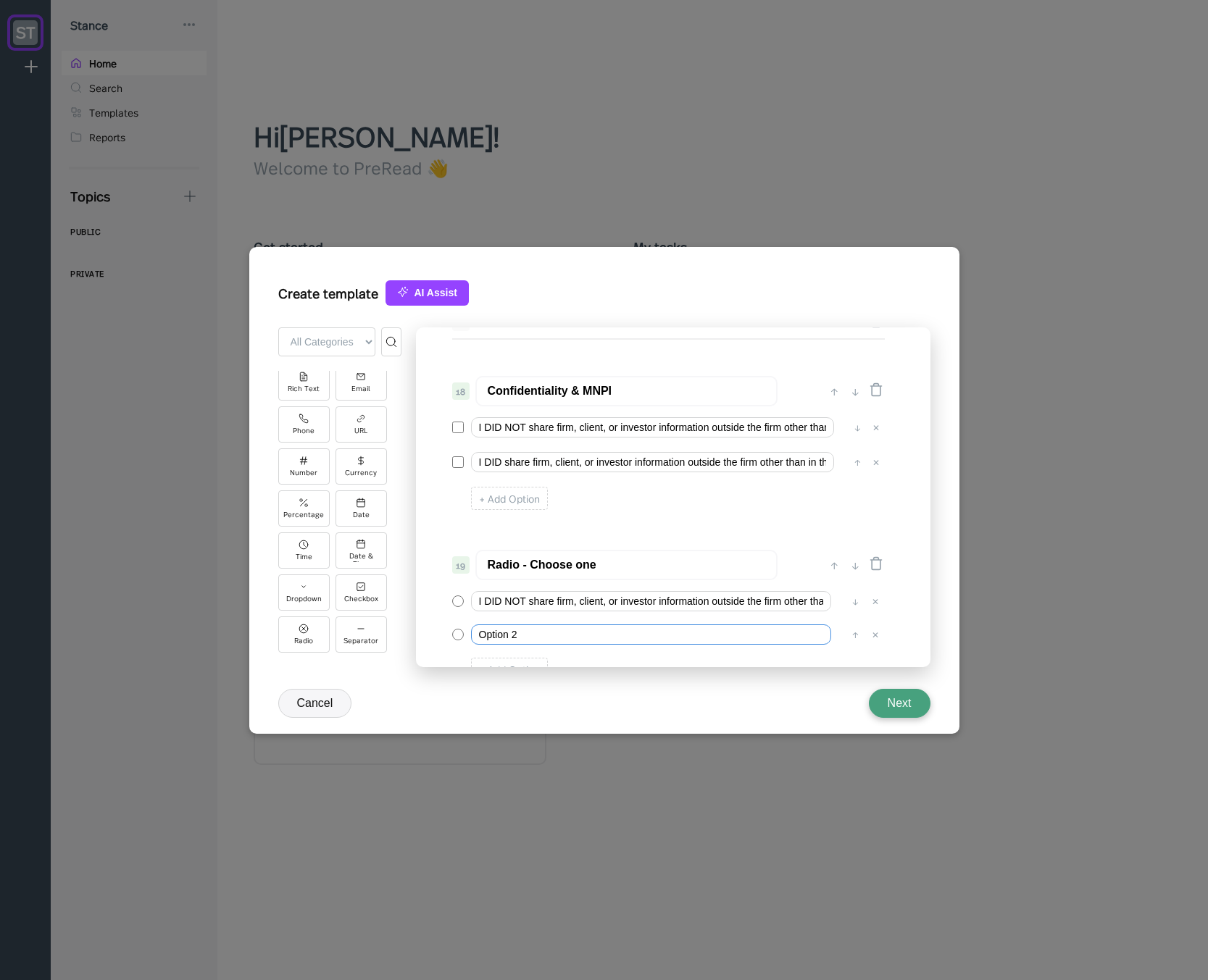
paste input "I DID share firm, client, or investor information outside the firm other than i…"
type input "I DID share firm, client, or investor information outside the firm other than i…"
click at [555, 390] on input "Confidentiality & MNPI" at bounding box center [626, 391] width 302 height 30
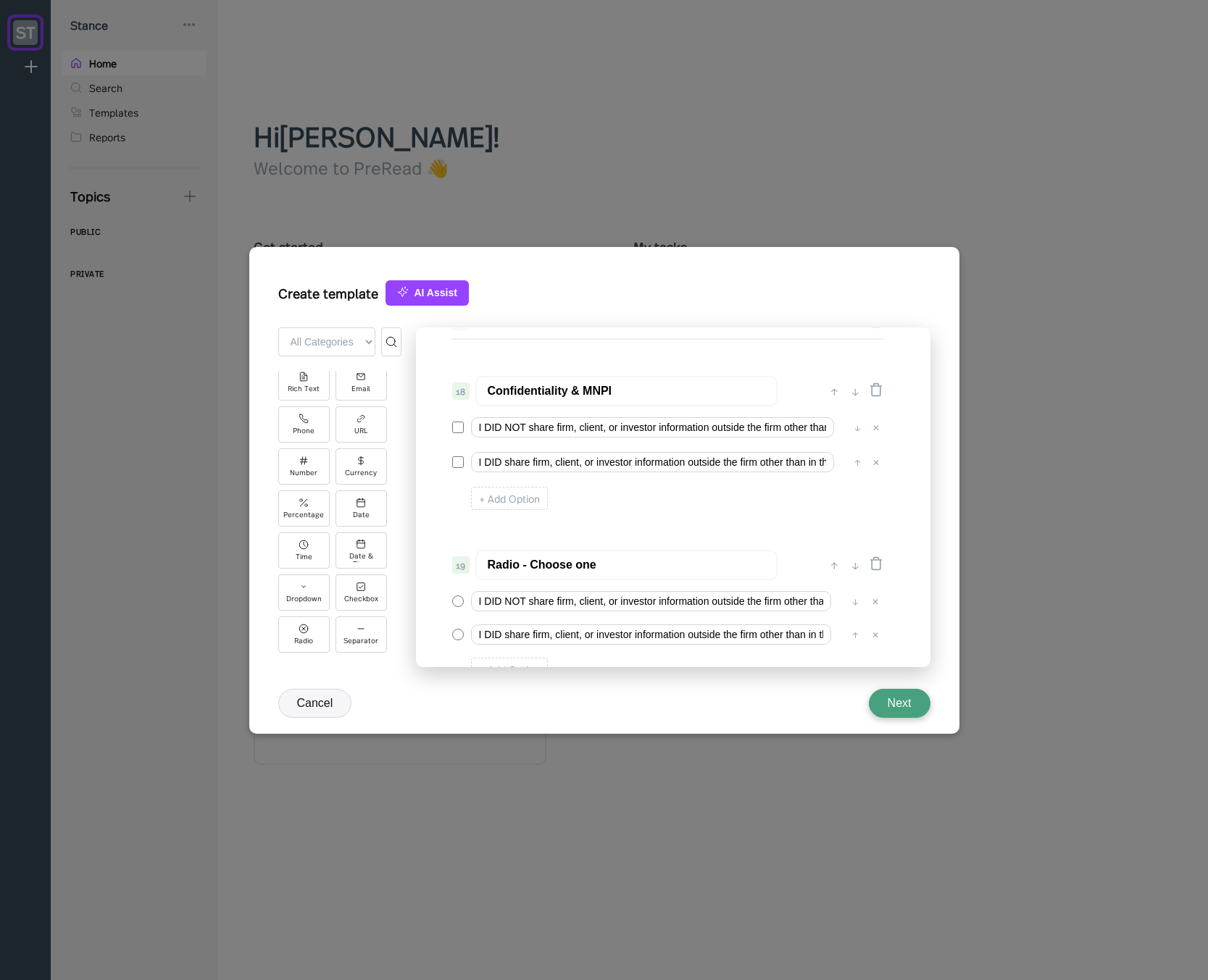
click at [534, 563] on input "Radio - Choose one" at bounding box center [626, 564] width 302 height 30
paste input "Confidentiality & MNPI"
type input "Confidentiality & MNPI"
click at [877, 384] on icon at bounding box center [876, 389] width 14 height 14
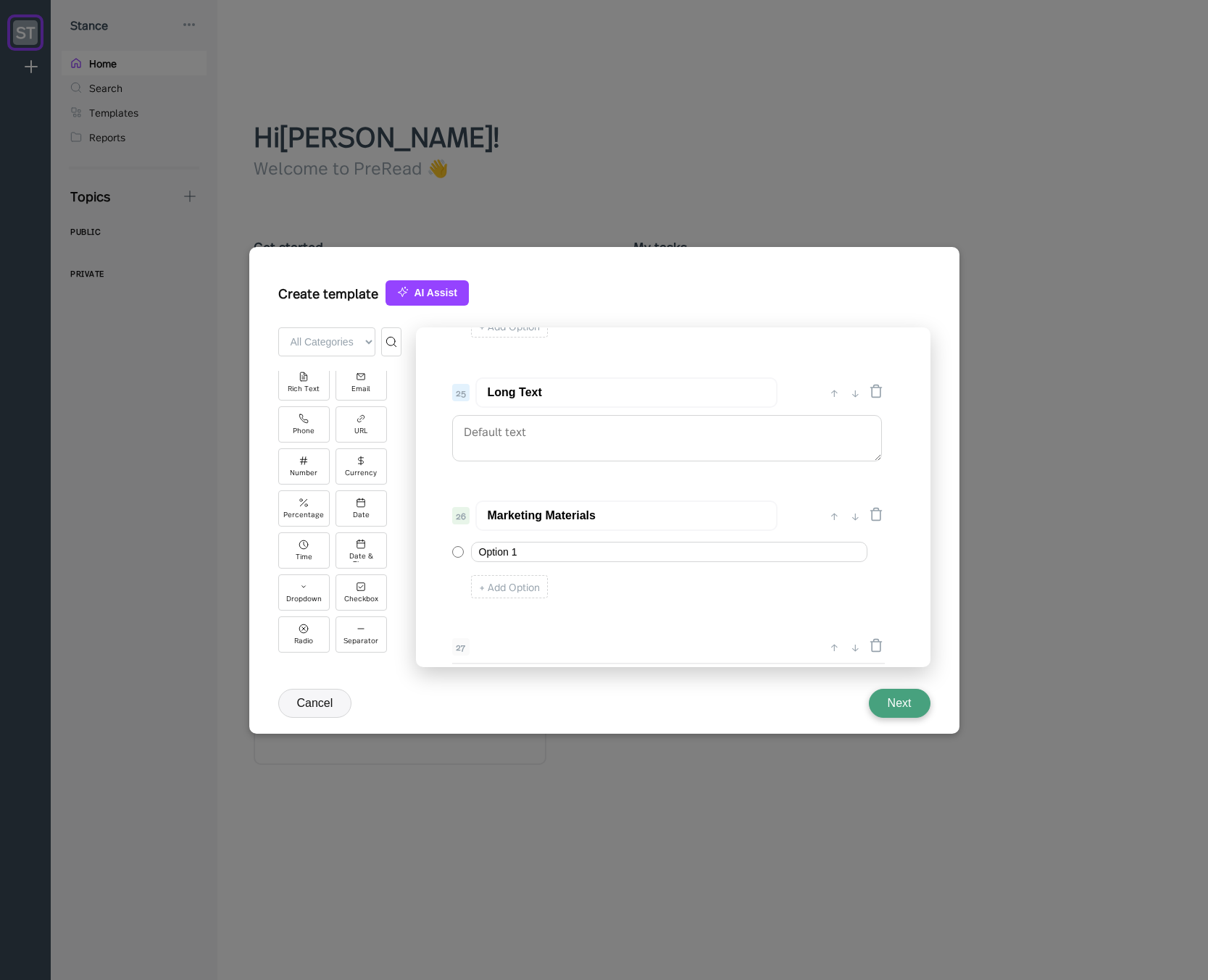
scroll to position [2713, 0]
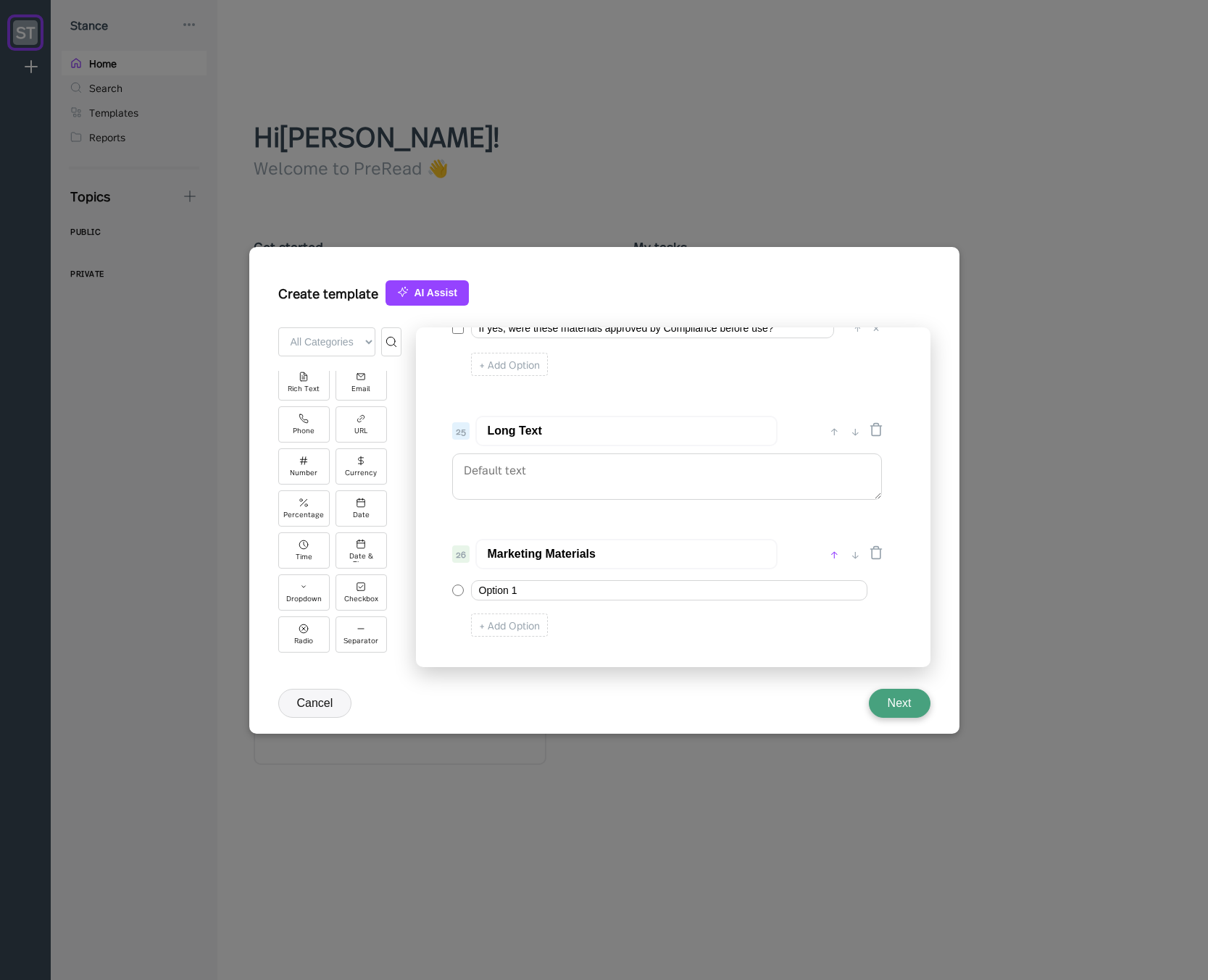
click at [835, 557] on div "↑" at bounding box center [834, 554] width 15 height 18
type input "Marketing Materials"
type input "Long Text"
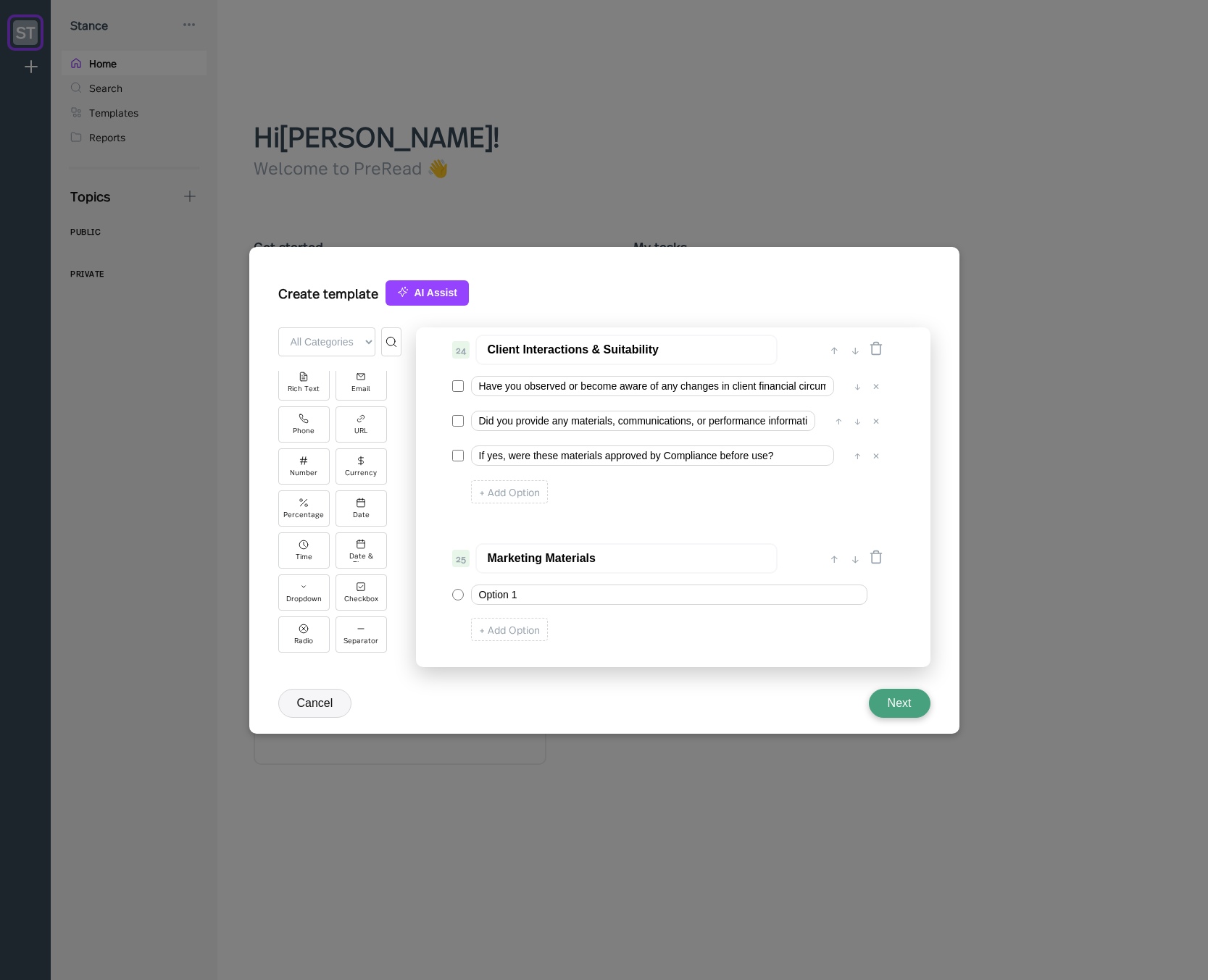
scroll to position [2626, 0]
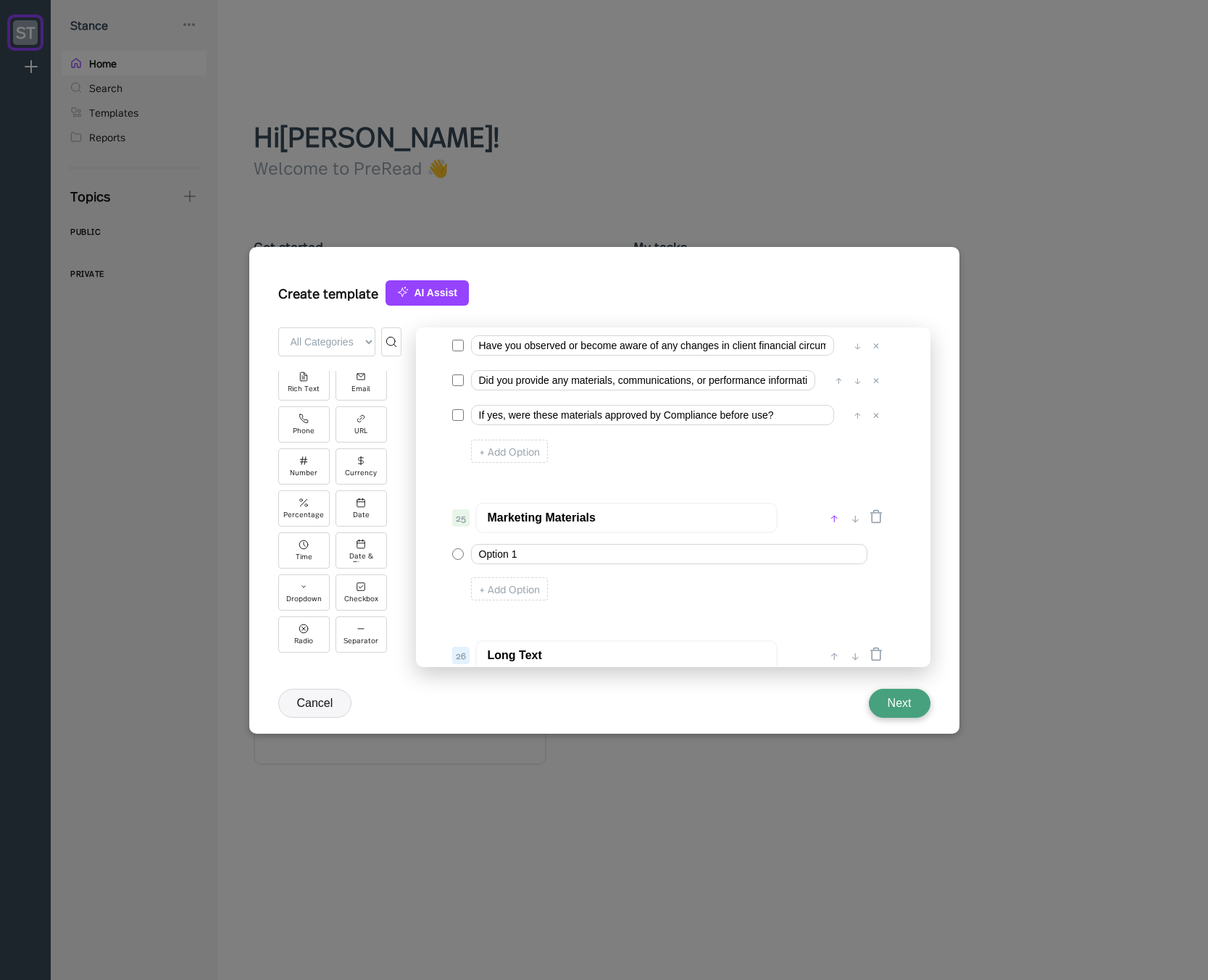
click at [833, 518] on div "↑" at bounding box center [834, 518] width 15 height 18
type input "Marketing Materials"
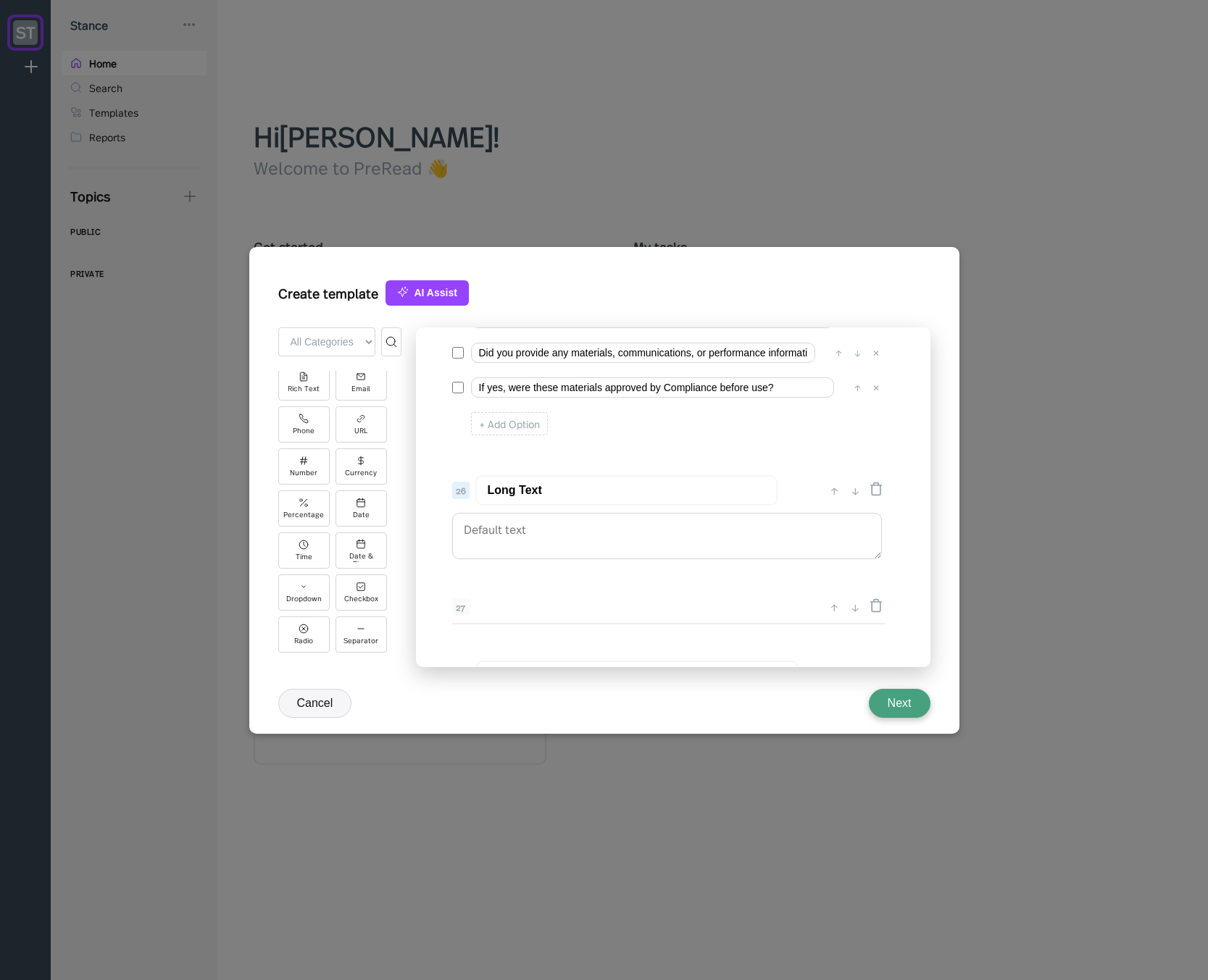
scroll to position [2800, 0]
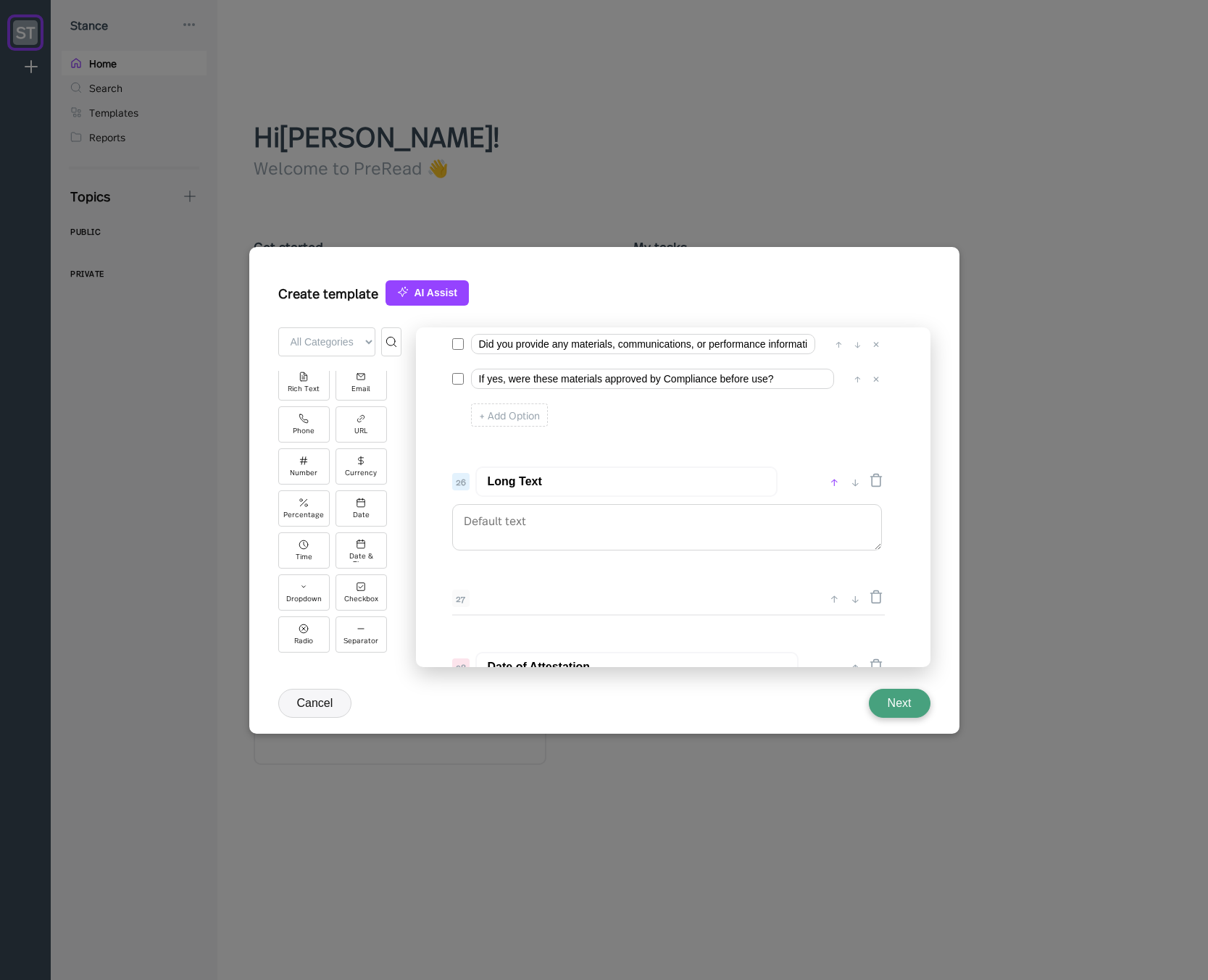
click at [835, 484] on div "↑" at bounding box center [834, 482] width 15 height 18
type input "Long Text"
type input "Client Interactions & Suitability"
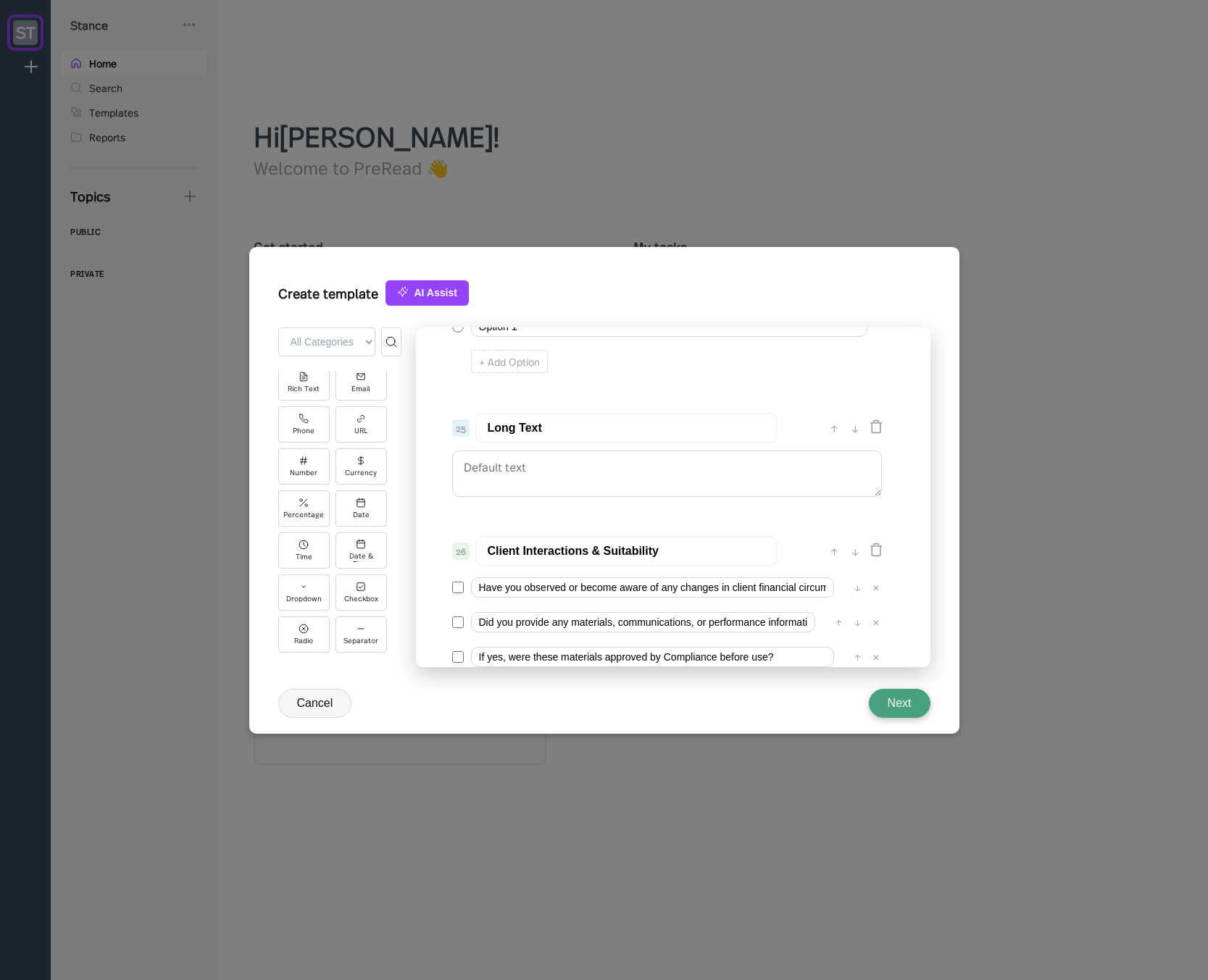
scroll to position [2626, 0]
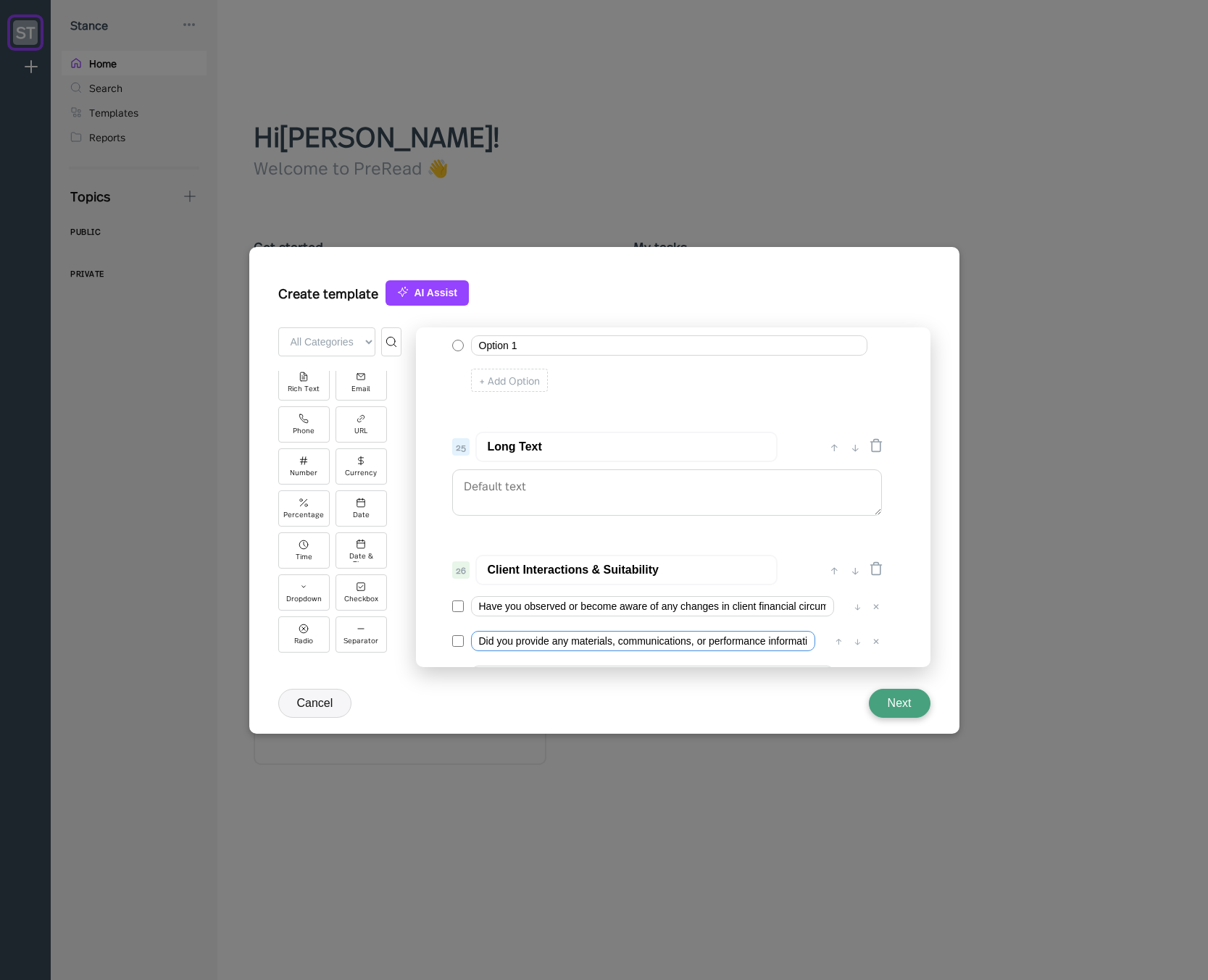
click at [593, 644] on input "Did you provide any materials, communications, or performance information to cl…" at bounding box center [642, 641] width 344 height 20
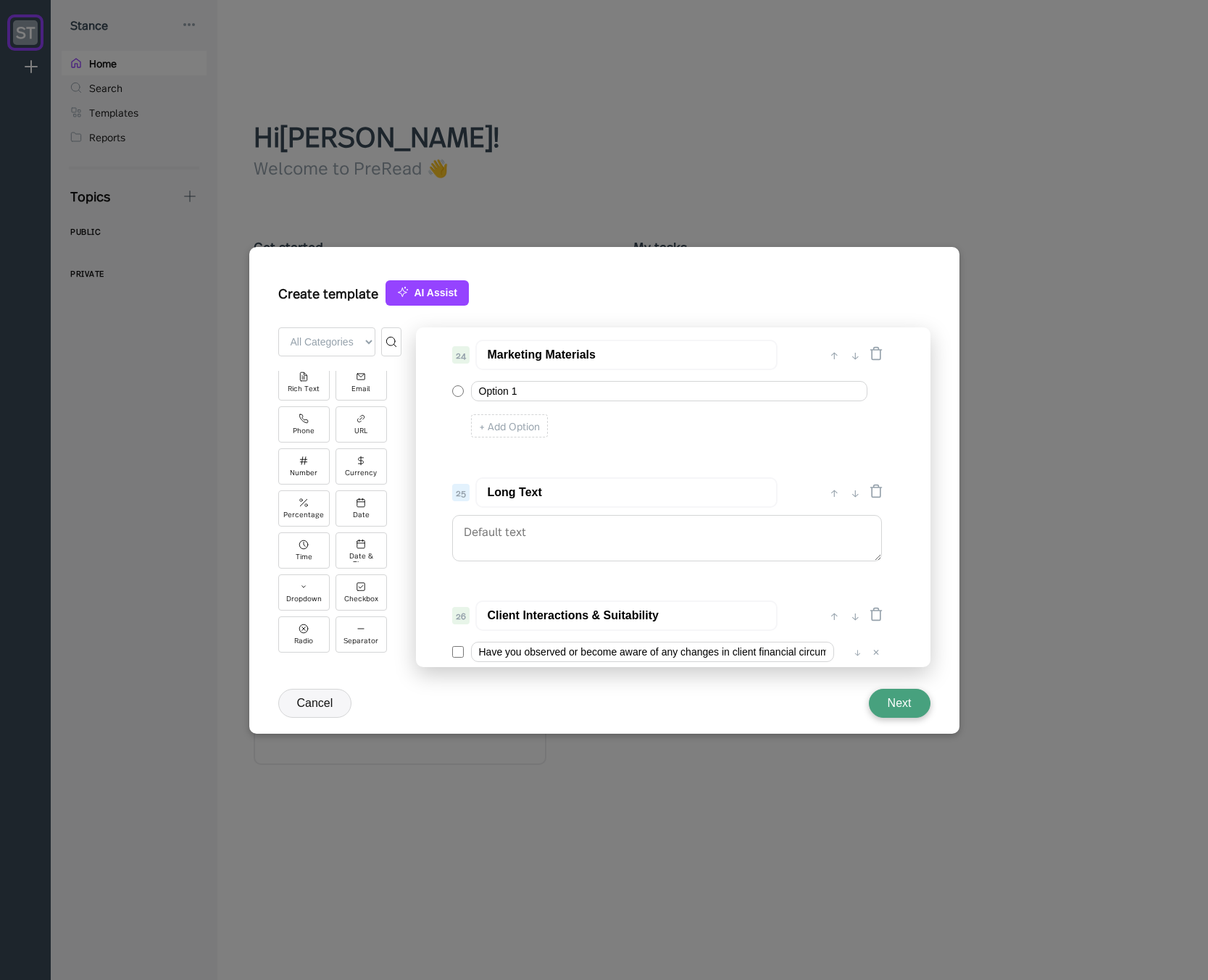
scroll to position [2539, 0]
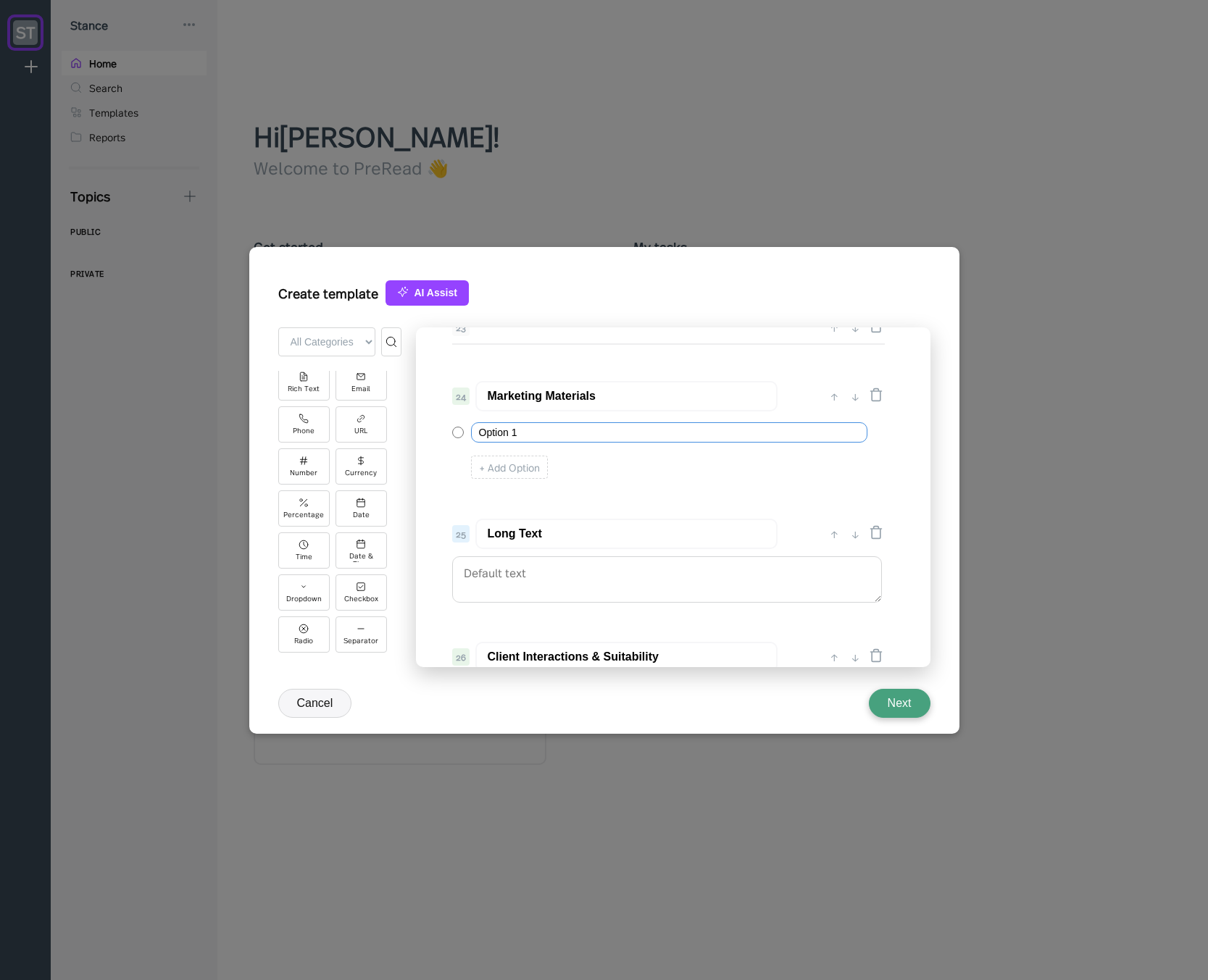
click at [550, 429] on input "Option 1" at bounding box center [669, 432] width 397 height 20
paste input "Did you provide any materials, communications, or performance information to cl…"
drag, startPoint x: 484, startPoint y: 430, endPoint x: 357, endPoint y: 408, distance: 128.9
click at [357, 408] on div "+ Add Field ← Back to Form All Categories Basic Advanced Integrations basic Tit…" at bounding box center [605, 502] width 653 height 348
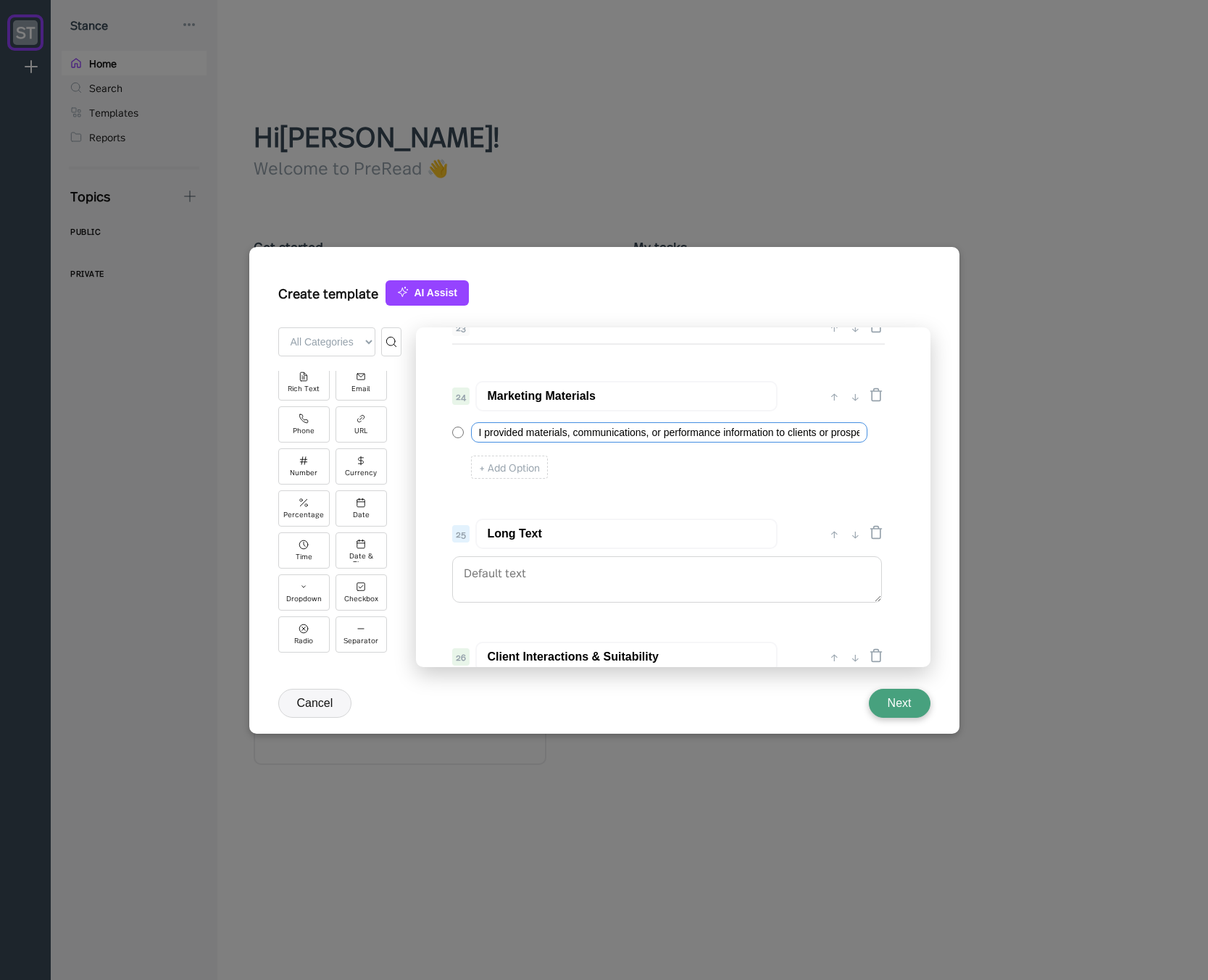
click at [481, 436] on input "I provided materials, communications, or performance information to clients or …" at bounding box center [669, 432] width 397 height 20
click at [658, 431] on input "I DID provided materials, communications, or performance information to clients…" at bounding box center [669, 432] width 397 height 20
click at [503, 433] on input "I DID provided materials, communications, or performance information to clients…" at bounding box center [669, 432] width 397 height 20
click at [540, 433] on input "I DID provided materials, communications, or performance information to clients…" at bounding box center [669, 432] width 397 height 20
click at [505, 436] on input "I DID provide materials, communications, or performance information to clients …" at bounding box center [669, 432] width 397 height 20
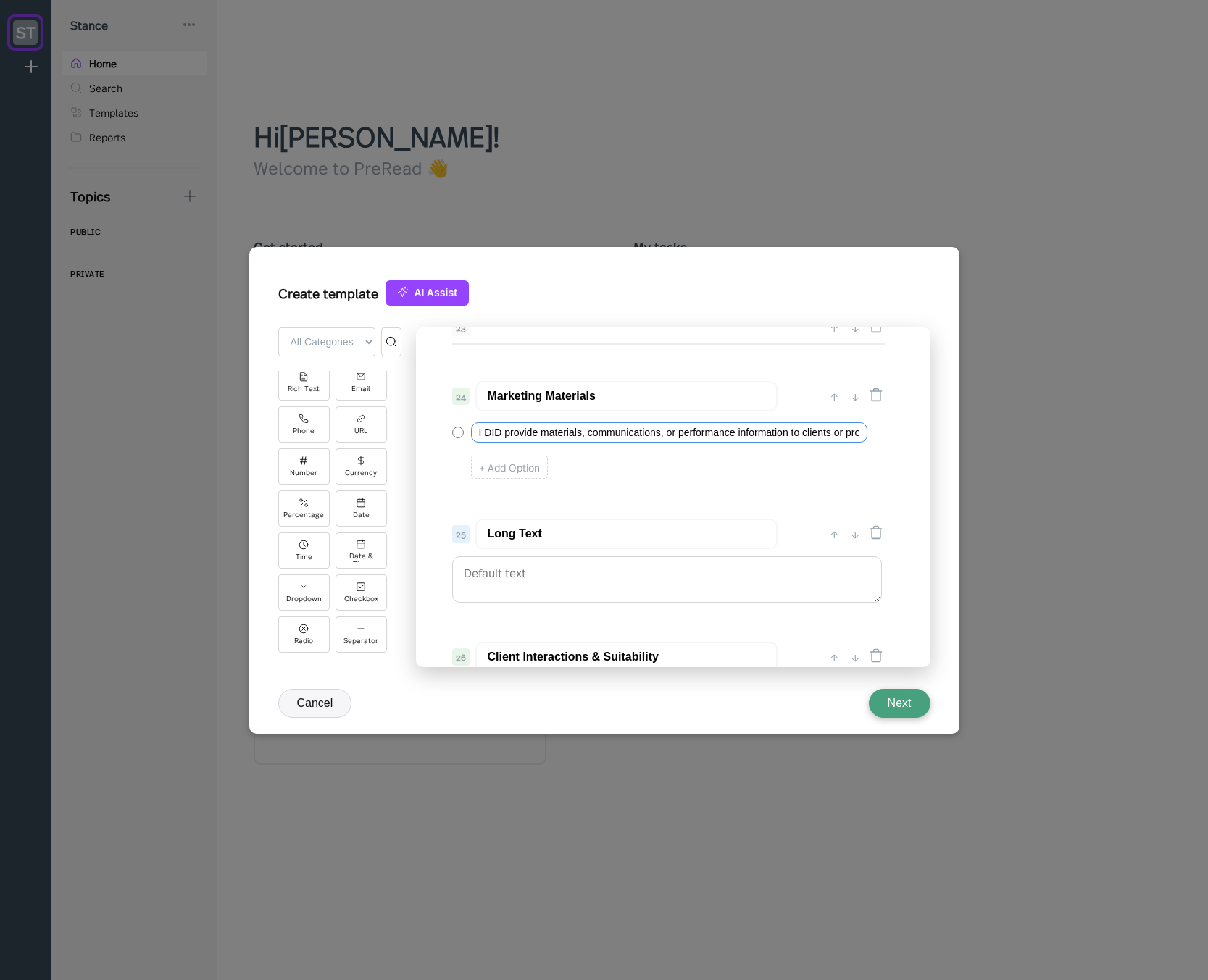
click at [542, 431] on input "I DID provide materials, communications, or performance information to clients …" at bounding box center [669, 432] width 397 height 20
drag, startPoint x: 815, startPoint y: 433, endPoint x: 890, endPoint y: 445, distance: 76.0
click at [890, 445] on div "24 Marketing Materials ↑ ↓ I DID provide without compliance approval materials,…" at bounding box center [668, 431] width 460 height 116
click at [744, 436] on input "I DID provide without compliance approval materials, communications, or perform…" at bounding box center [669, 432] width 397 height 20
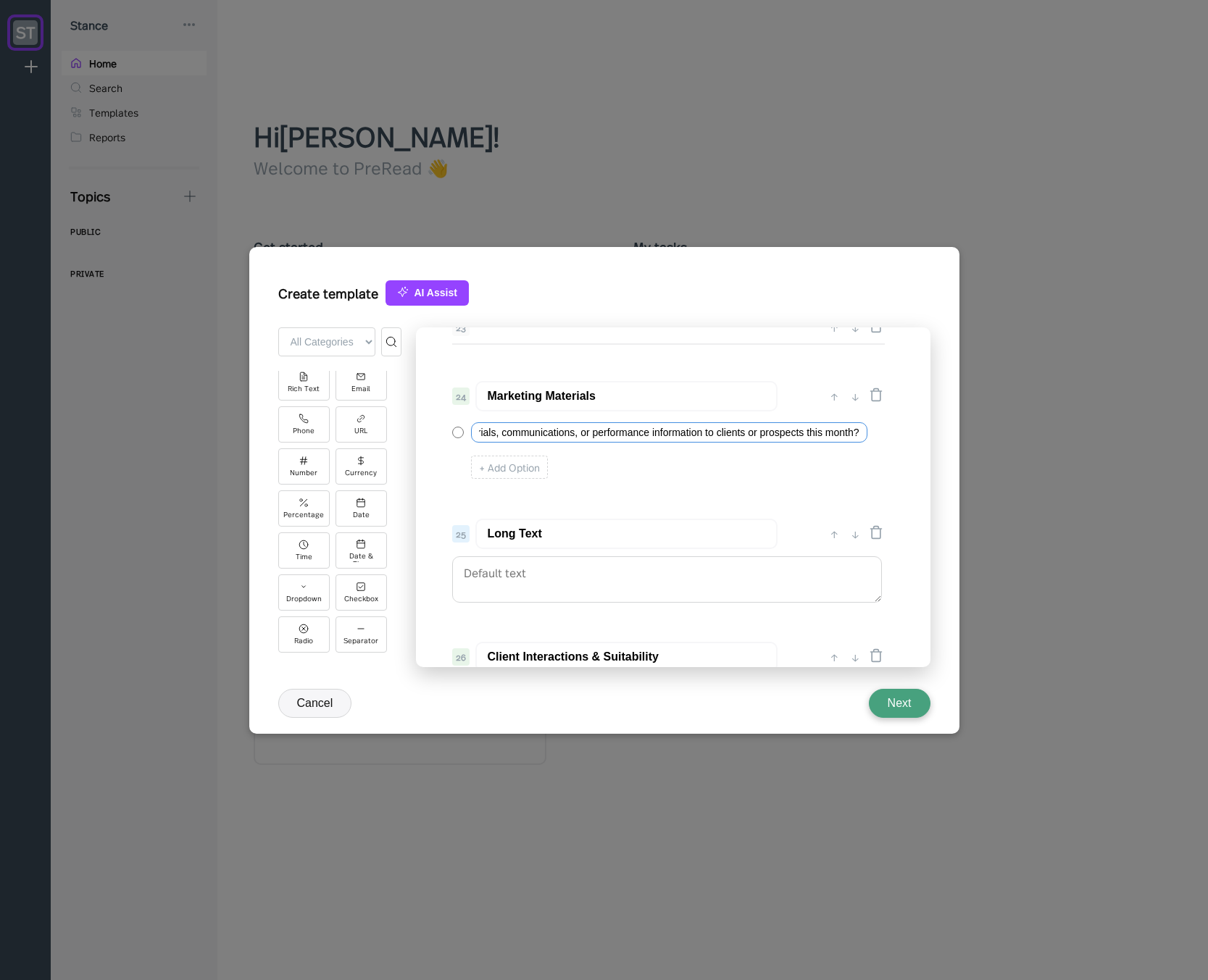
drag, startPoint x: 858, startPoint y: 433, endPoint x: 806, endPoint y: 434, distance: 52.0
click at [806, 434] on input "I DID provide without compliance approval materials, communications, or perform…" at bounding box center [669, 432] width 397 height 20
type input "I DID provide without compliance approval materials, communications, or perform…"
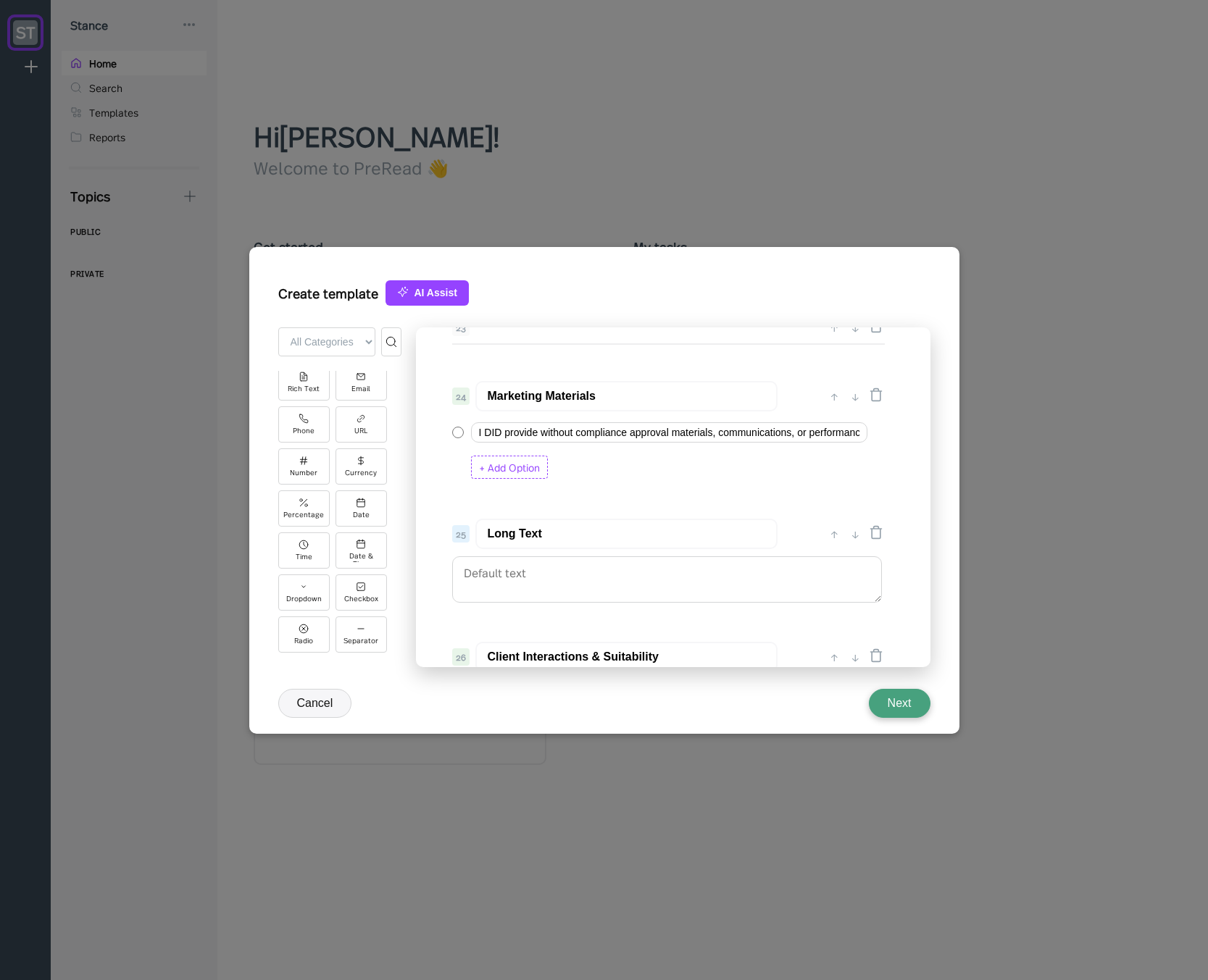
click at [512, 462] on div "+ Add Option" at bounding box center [509, 467] width 77 height 23
click at [523, 466] on input "Option 2" at bounding box center [651, 466] width 360 height 20
paste input "I DID provide without compliance approval materials, communications, or perform…"
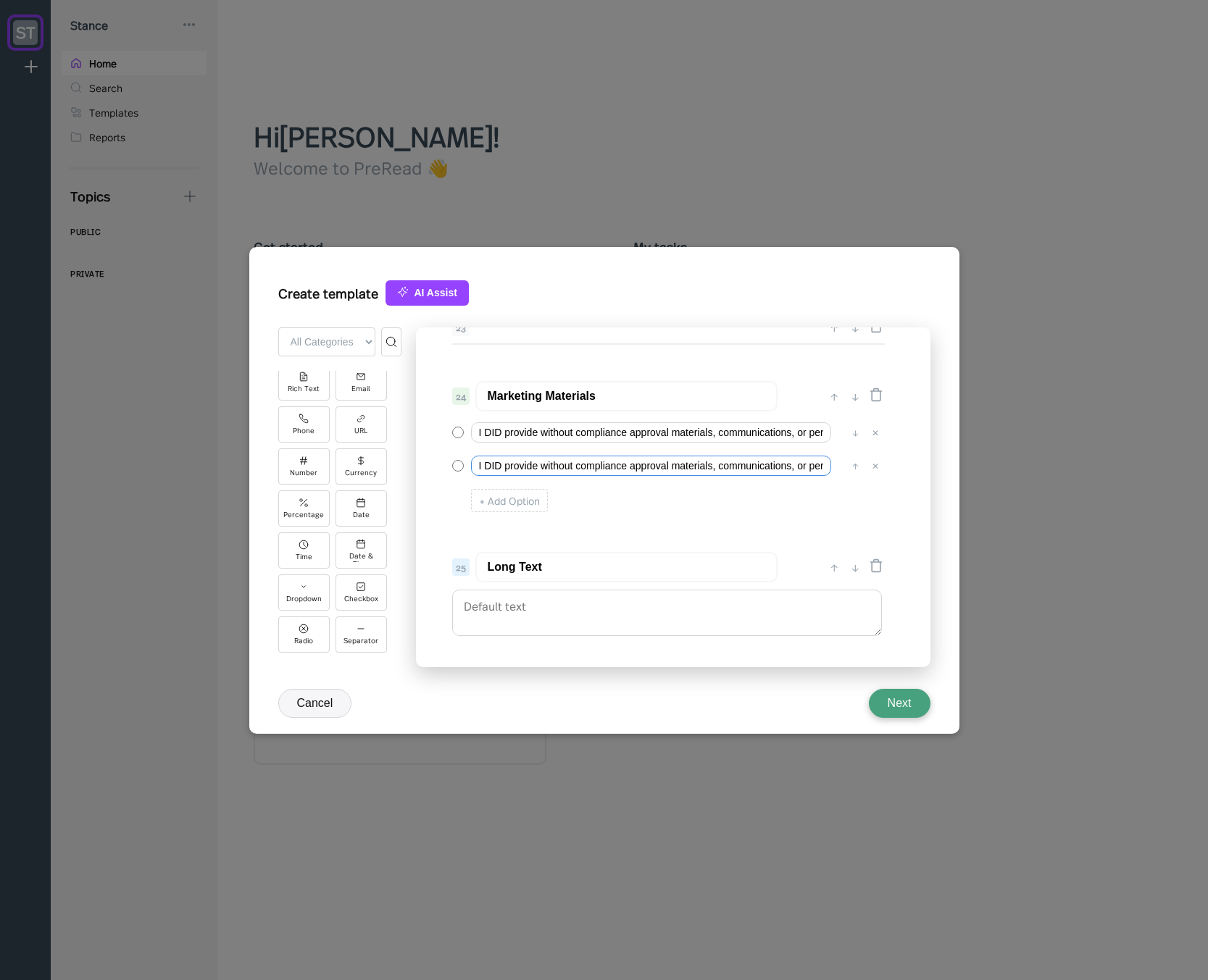
drag, startPoint x: 494, startPoint y: 467, endPoint x: 419, endPoint y: 448, distance: 77.4
click at [409, 447] on div "+ Add Field ← Back to Form All Categories Basic Advanced Integrations basic Tit…" at bounding box center [605, 502] width 653 height 348
click at [506, 466] on input "I DID provide without compliance approval materials, communications, or perform…" at bounding box center [651, 466] width 360 height 20
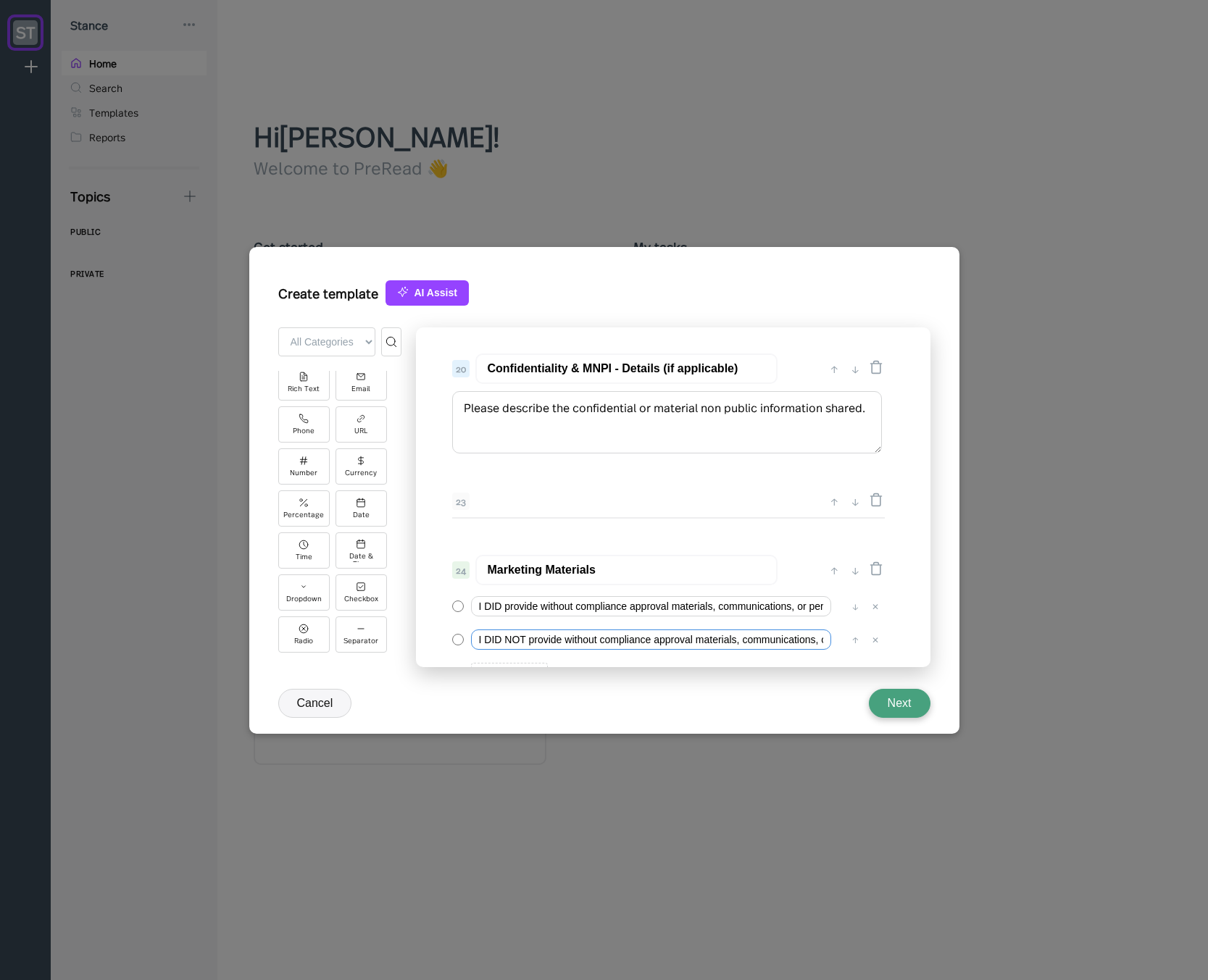
type input "I DID NOT provide without compliance approval materials, communications, or per…"
click at [535, 429] on textarea "Please describe the confidential or material non public information shared." at bounding box center [667, 422] width 430 height 62
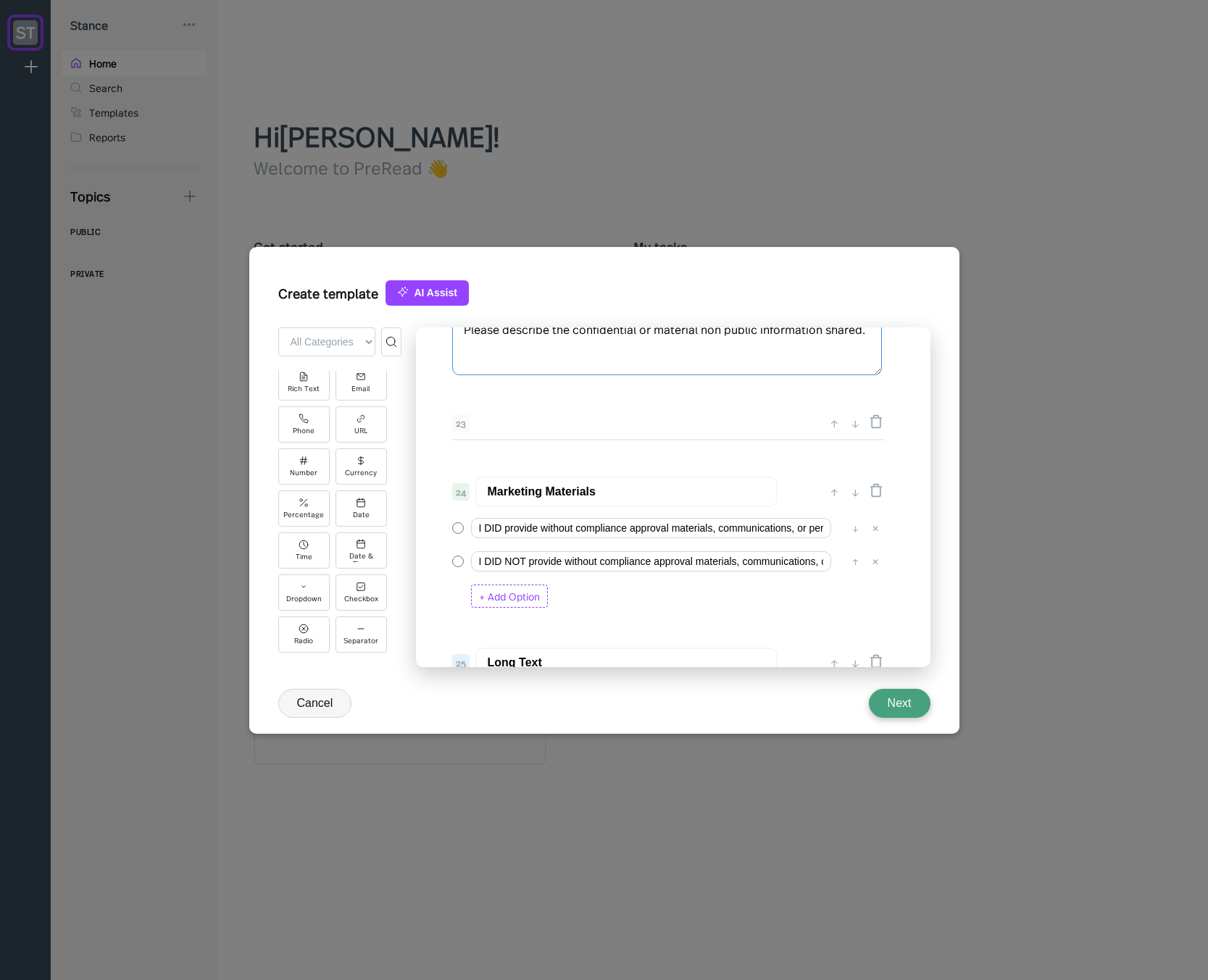
scroll to position [2539, 0]
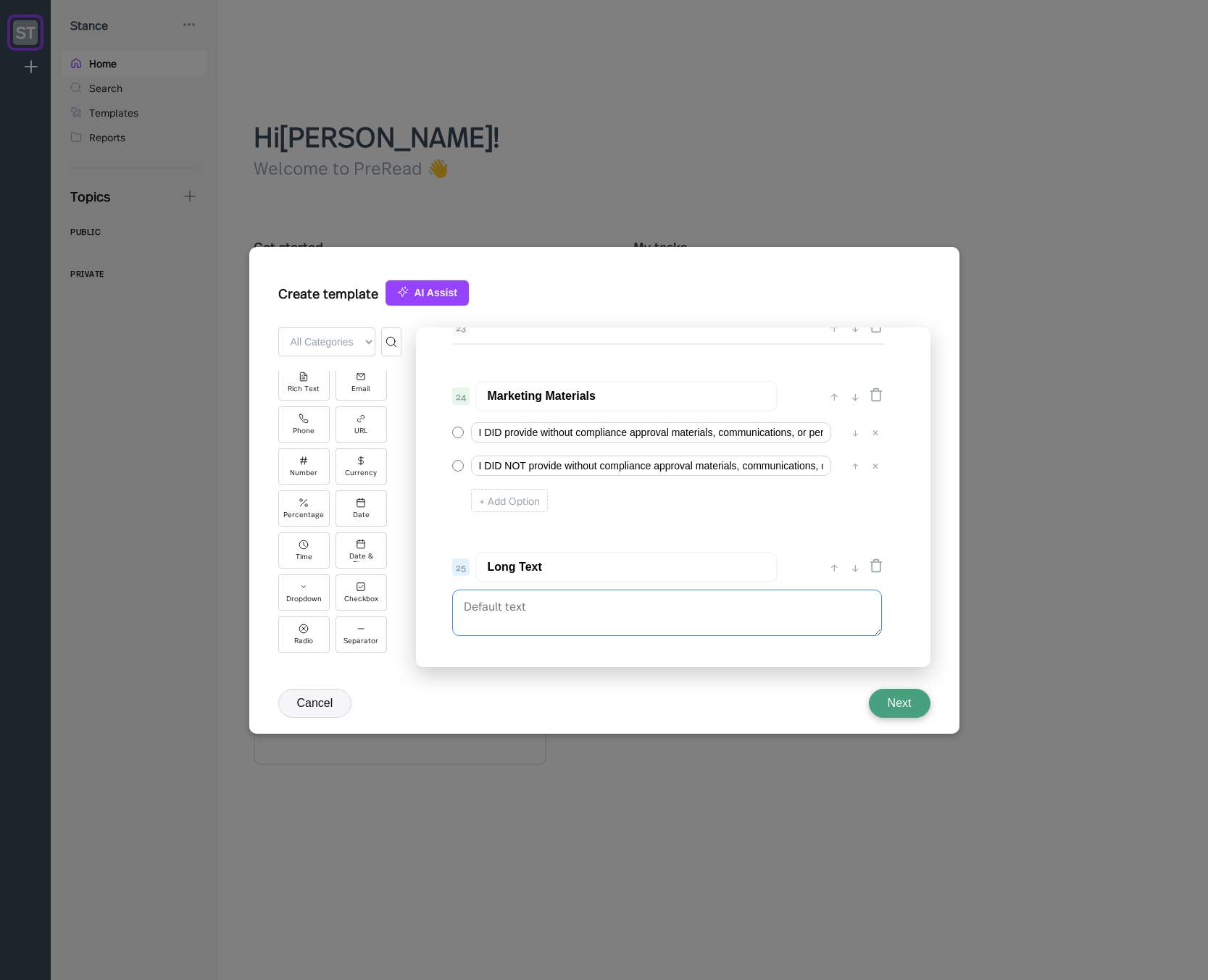
click at [594, 615] on textarea at bounding box center [667, 612] width 430 height 46
paste textarea "Please describe the confidential or material non public information shared."
type textarea "Please describe the confidential or material non public information shared."
click at [562, 409] on input "Marketing Materials" at bounding box center [626, 396] width 302 height 30
click at [604, 574] on input "Long Text" at bounding box center [626, 567] width 302 height 30
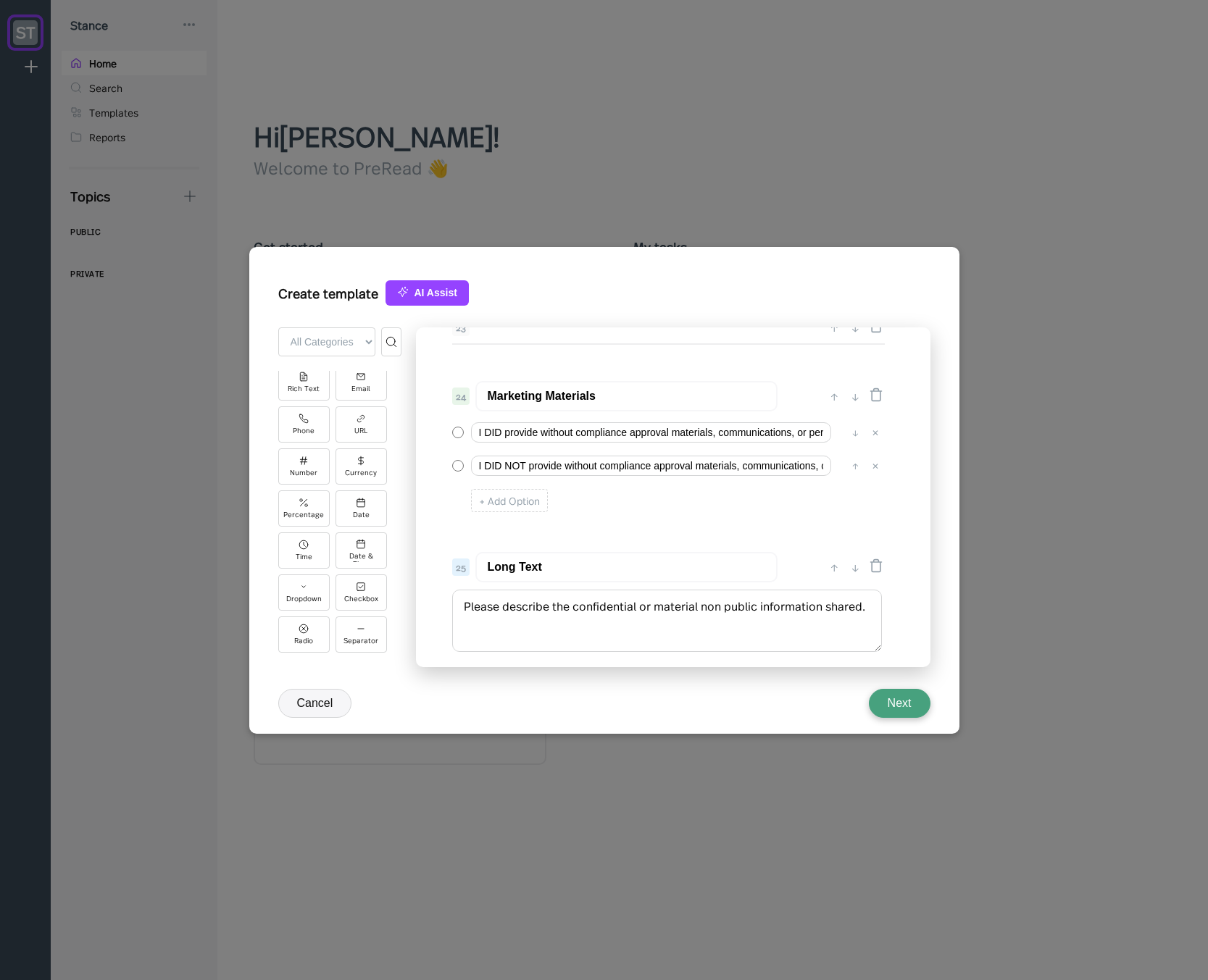
paste input "Marketing Materials"
type input "Marketing Materials - Details (if applicable)"
click at [557, 403] on input "Marketing Materials" at bounding box center [626, 396] width 302 height 30
click at [559, 403] on input "Marketing Activities" at bounding box center [626, 396] width 302 height 30
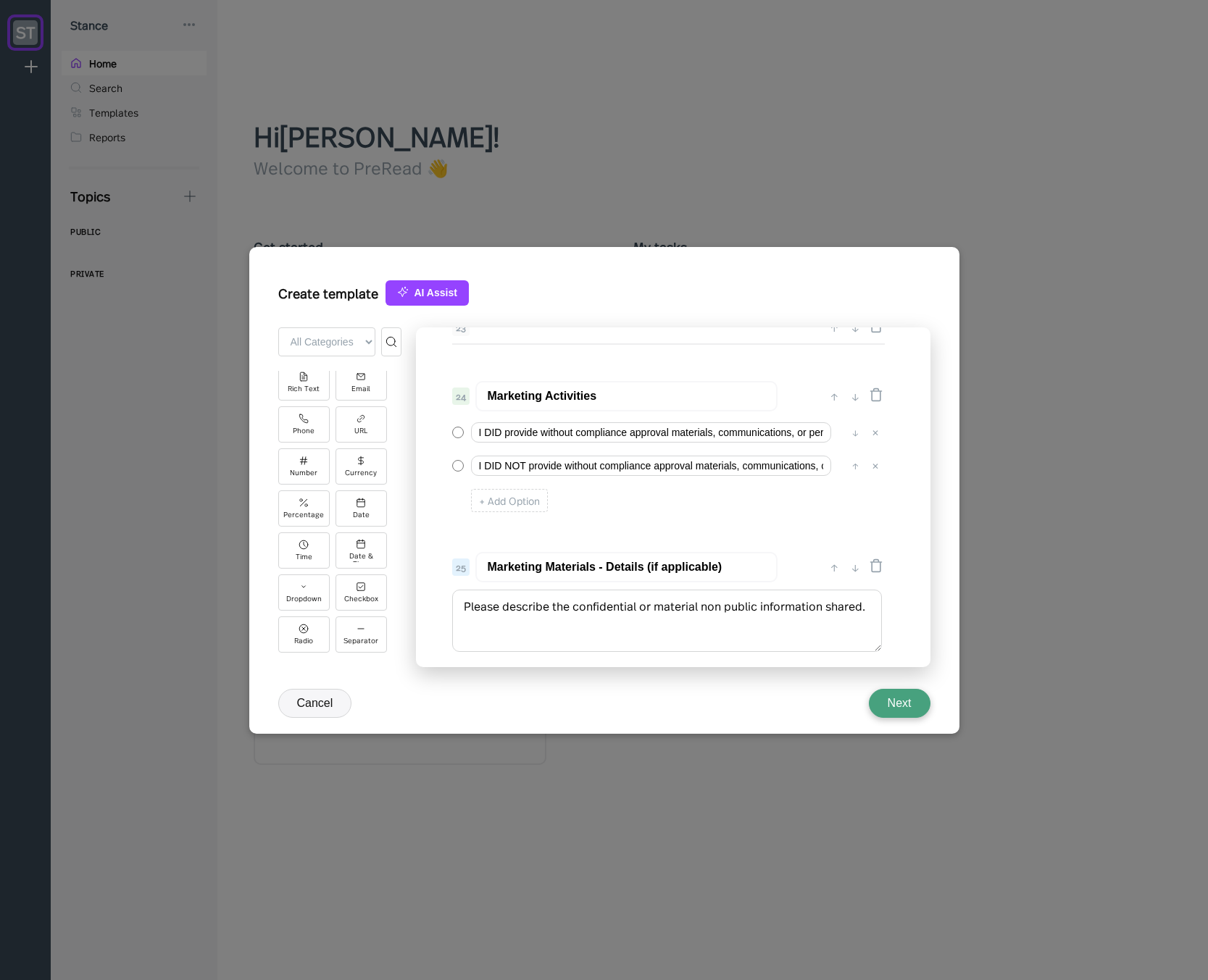
click at [559, 403] on input "Marketing Activities" at bounding box center [626, 396] width 302 height 30
type input "Marketing Activities"
click at [560, 557] on input "Marketing Materials - Details (if applicable)" at bounding box center [626, 567] width 302 height 30
click at [565, 565] on input "Marketing Materials - Details (if applicable)" at bounding box center [626, 567] width 302 height 30
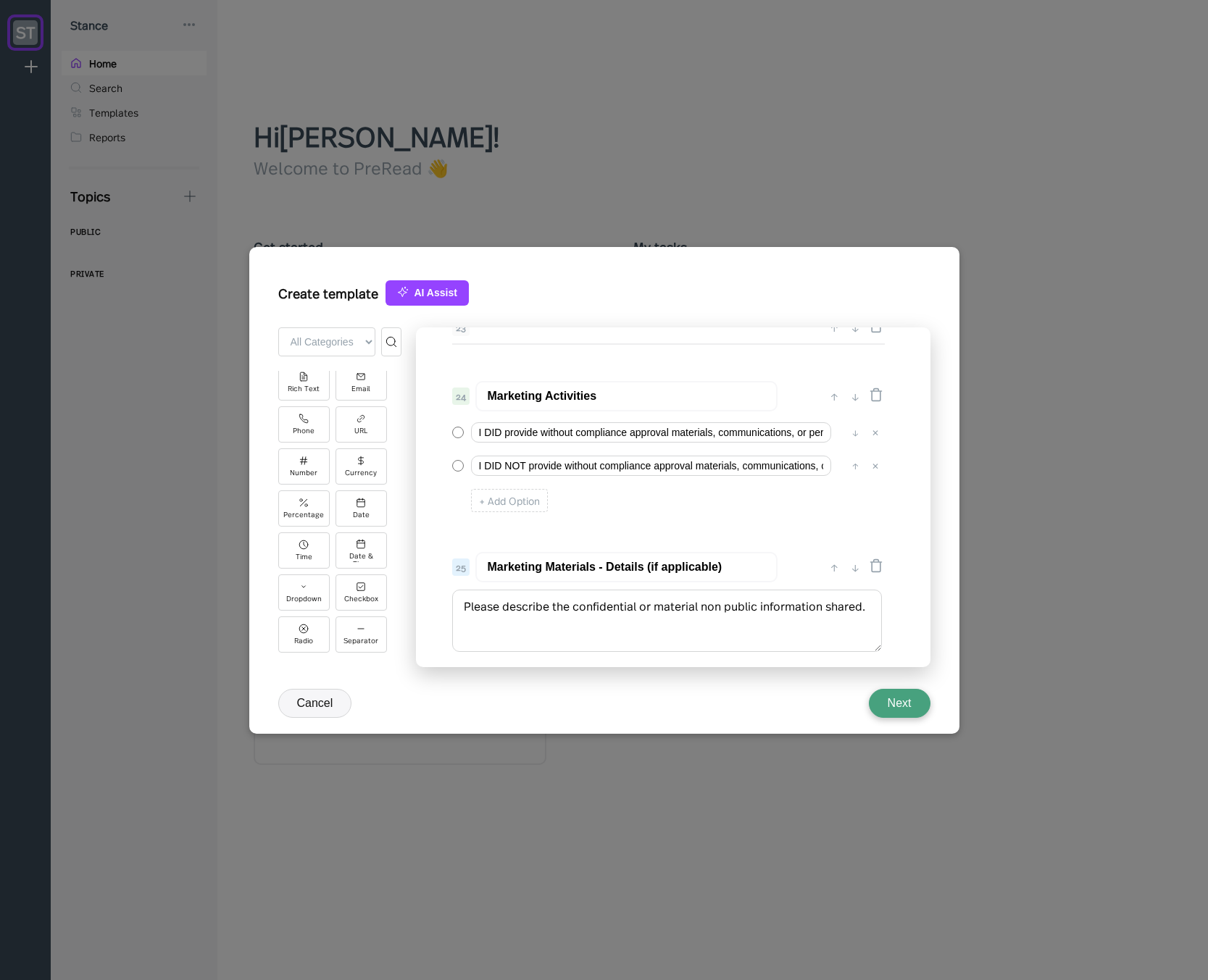
click at [565, 565] on input "Marketing Materials - Details (if applicable)" at bounding box center [626, 567] width 302 height 30
paste input "Activitie"
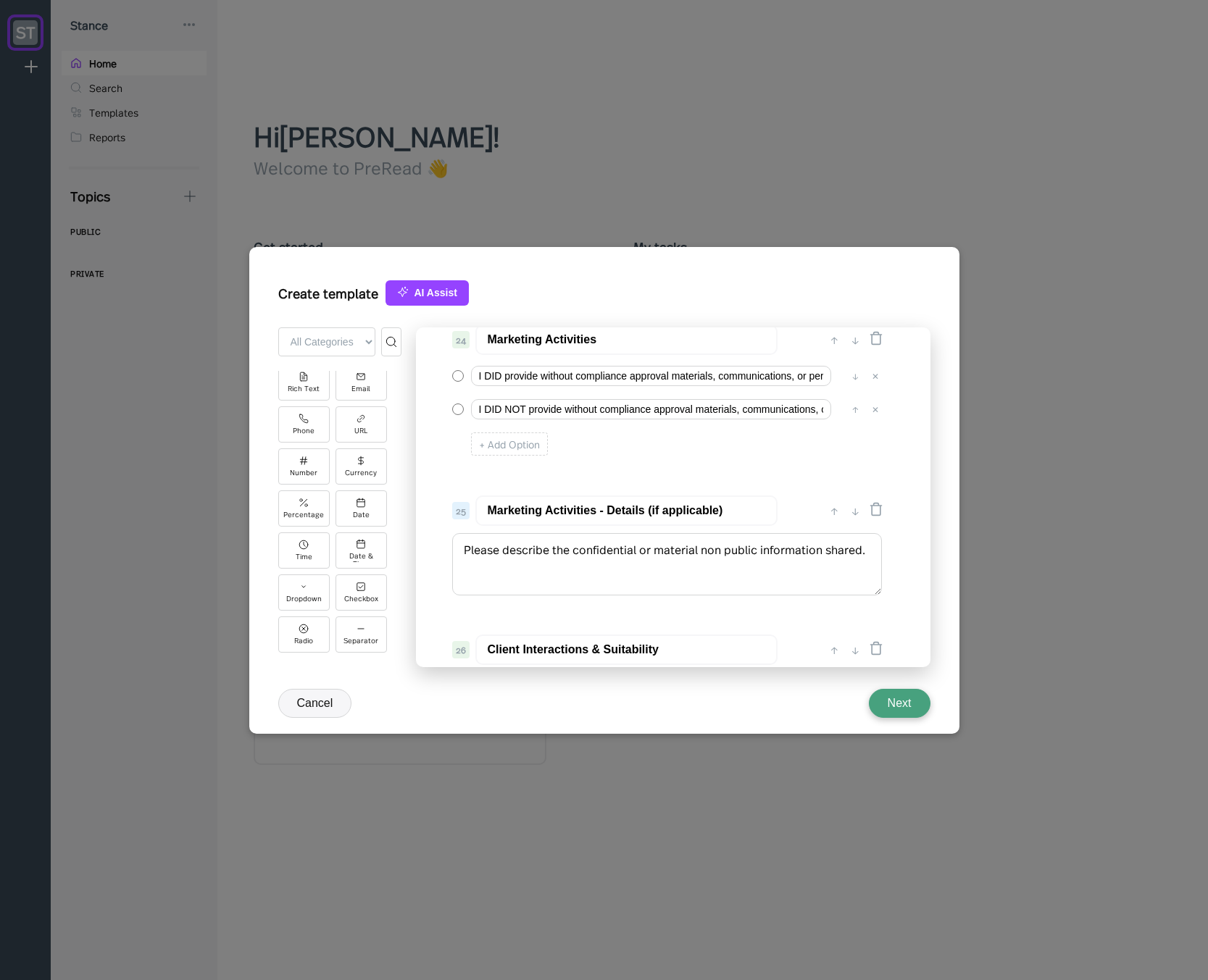
scroll to position [2626, 0]
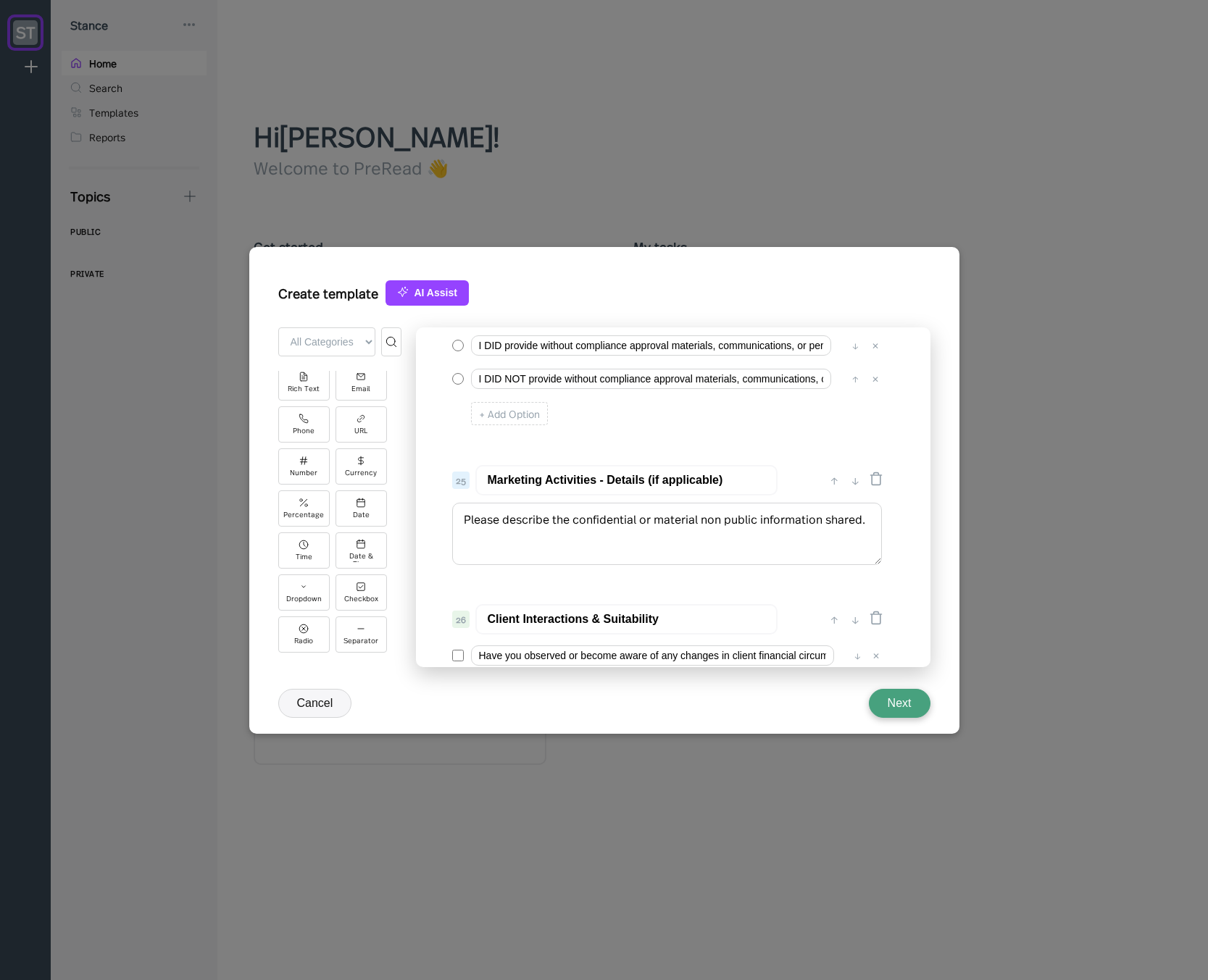
type input "Marketing Activities - Details (if applicable)"
click at [612, 542] on textarea "Please describe the confidential or material non public information shared." at bounding box center [667, 533] width 430 height 62
click at [601, 523] on textarea "Please describe the confidential or material non public information shared." at bounding box center [667, 533] width 430 height 62
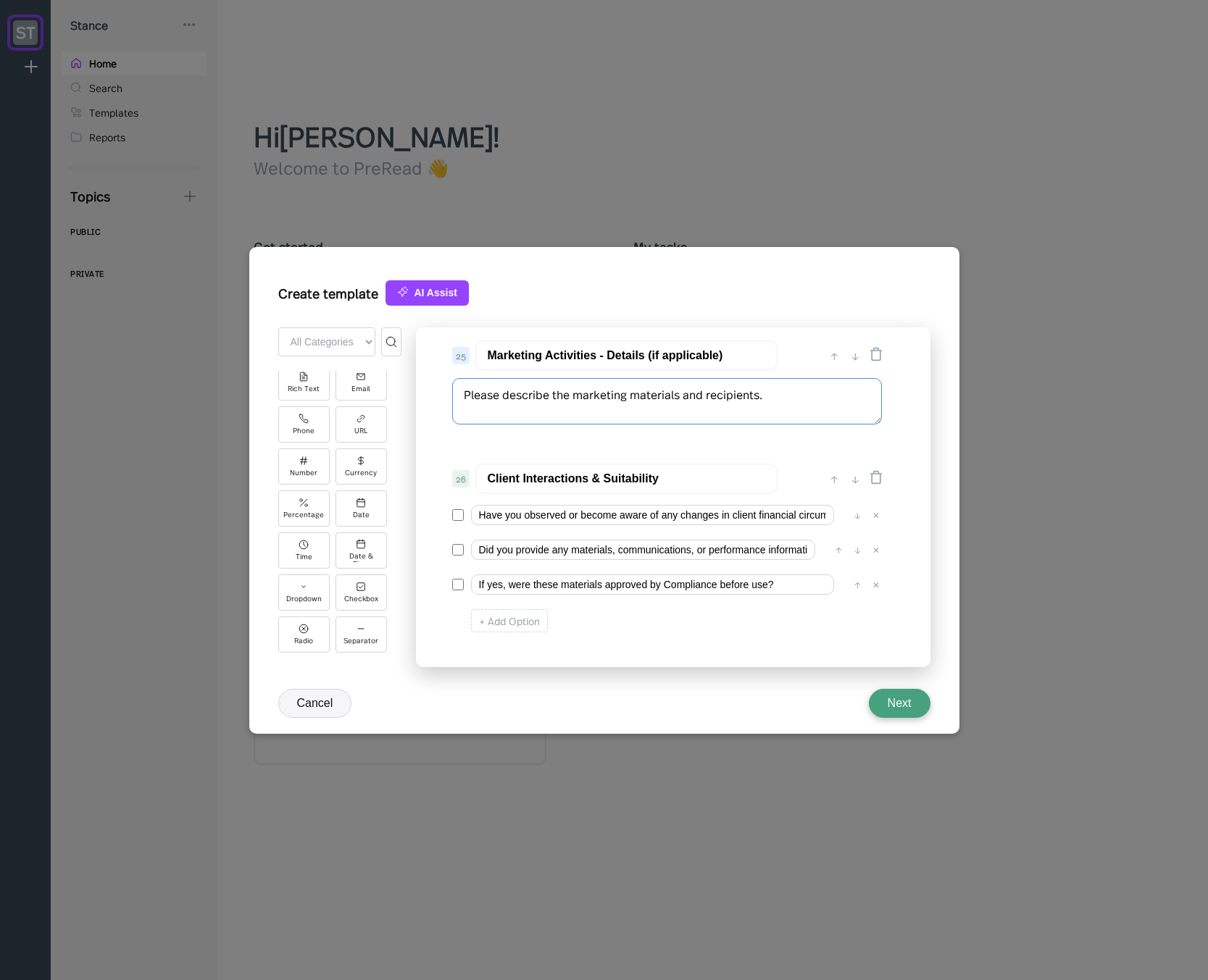
scroll to position [2800, 0]
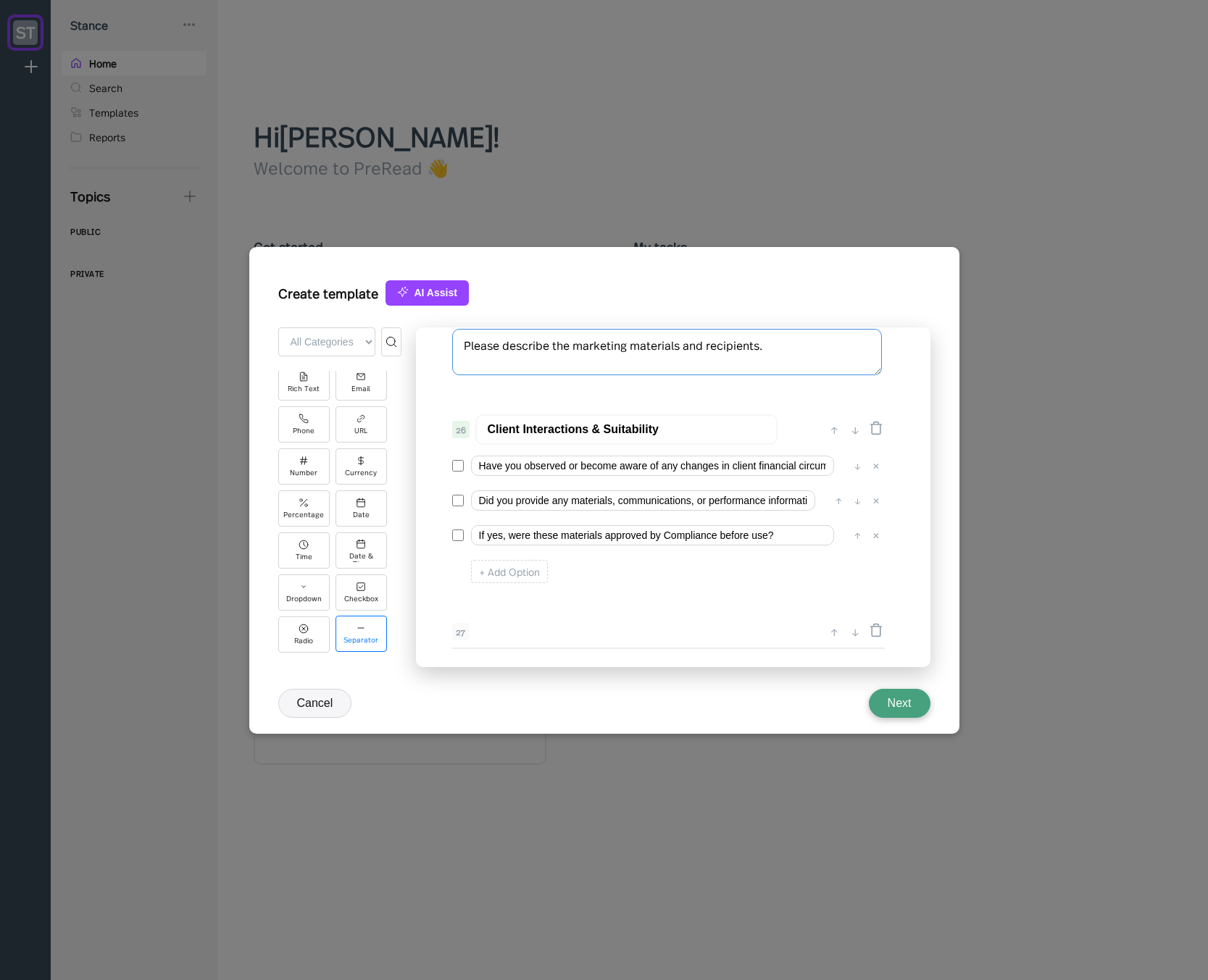
type textarea "Please describe the marketing materials and recipients."
click at [357, 620] on div "Separator" at bounding box center [361, 633] width 51 height 36
click at [830, 632] on div "↑" at bounding box center [834, 631] width 15 height 18
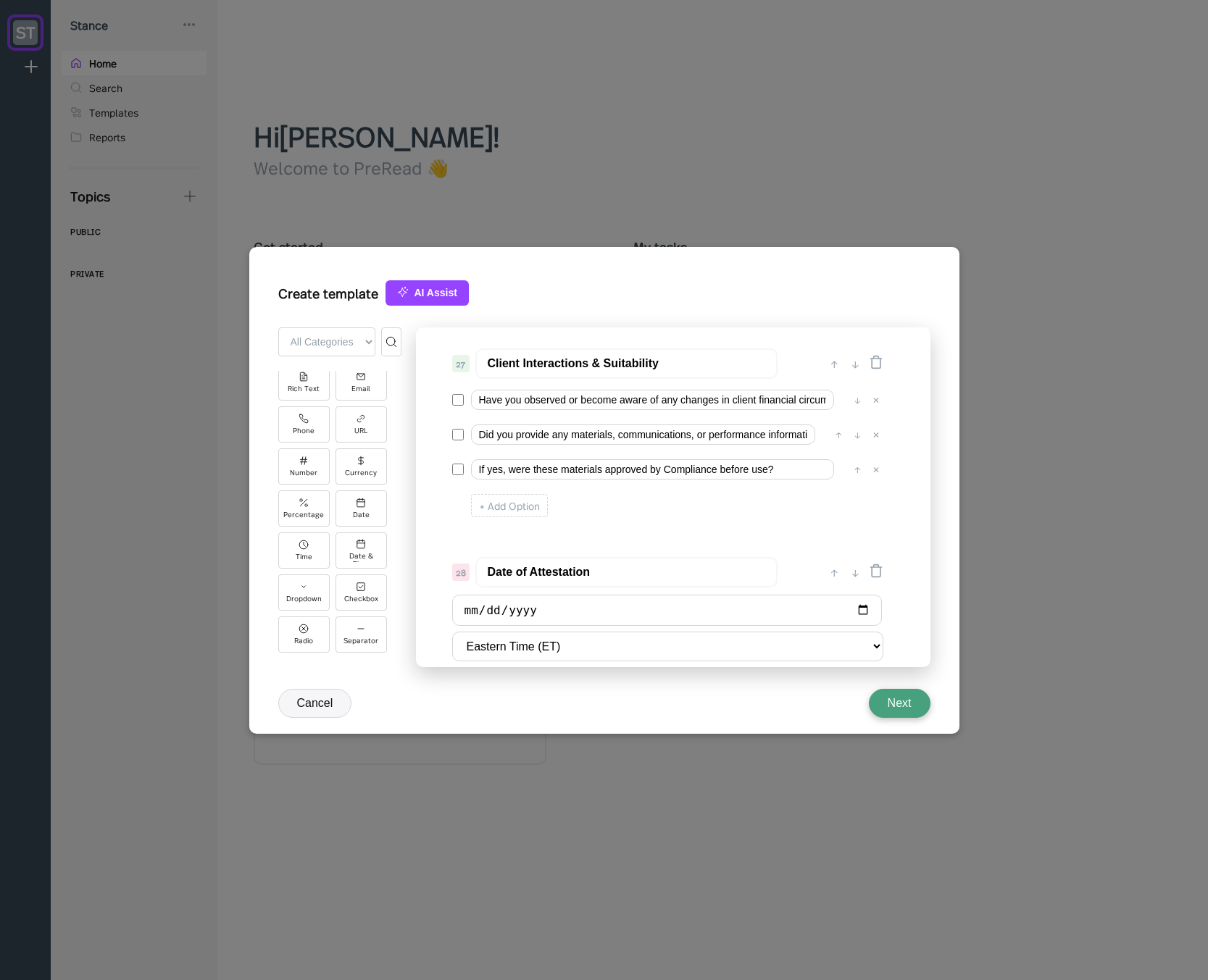
scroll to position [2887, 0]
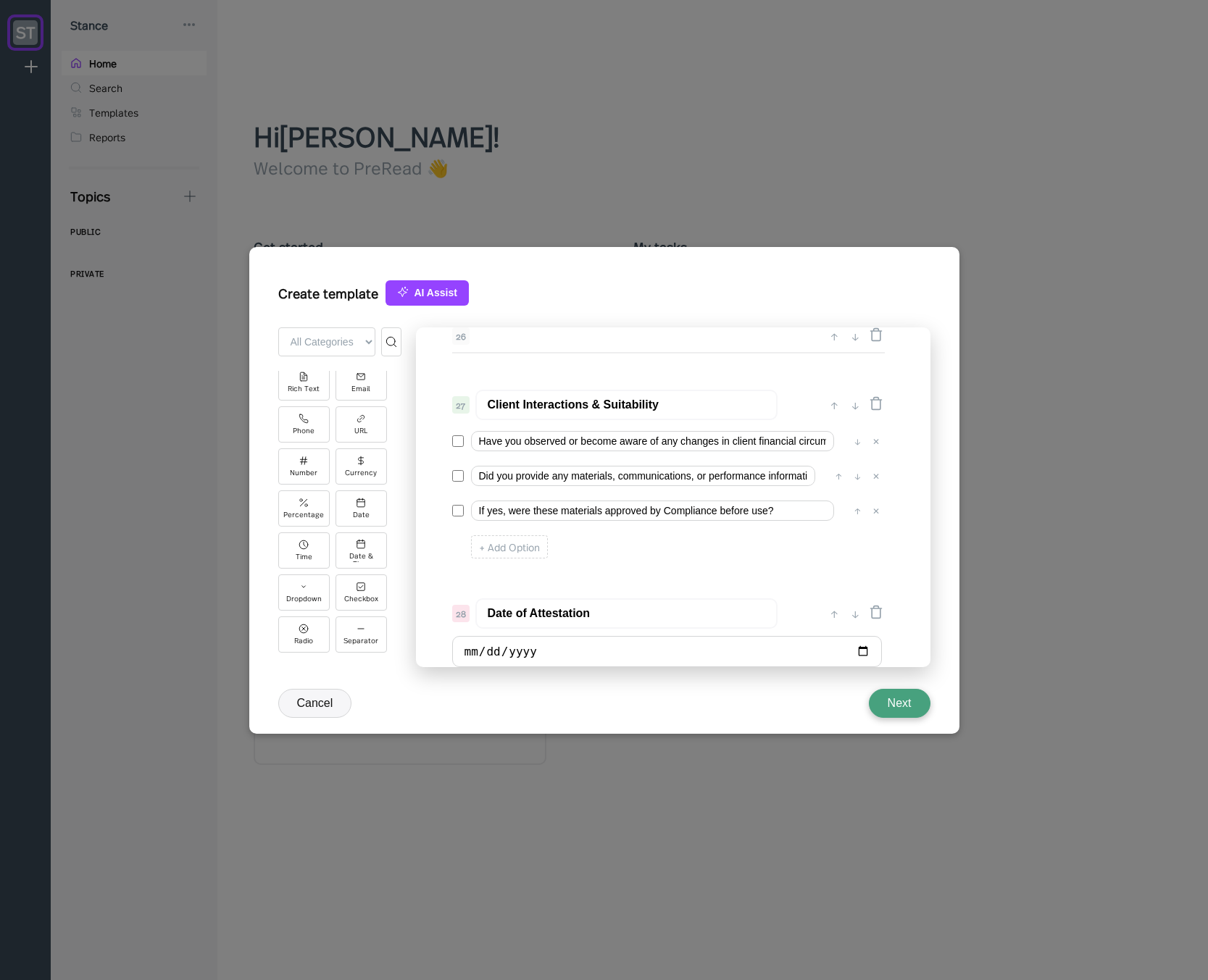
click at [568, 403] on input "Client Interactions & Suitability" at bounding box center [626, 405] width 302 height 30
click at [595, 407] on input "Client Suitability" at bounding box center [626, 405] width 302 height 30
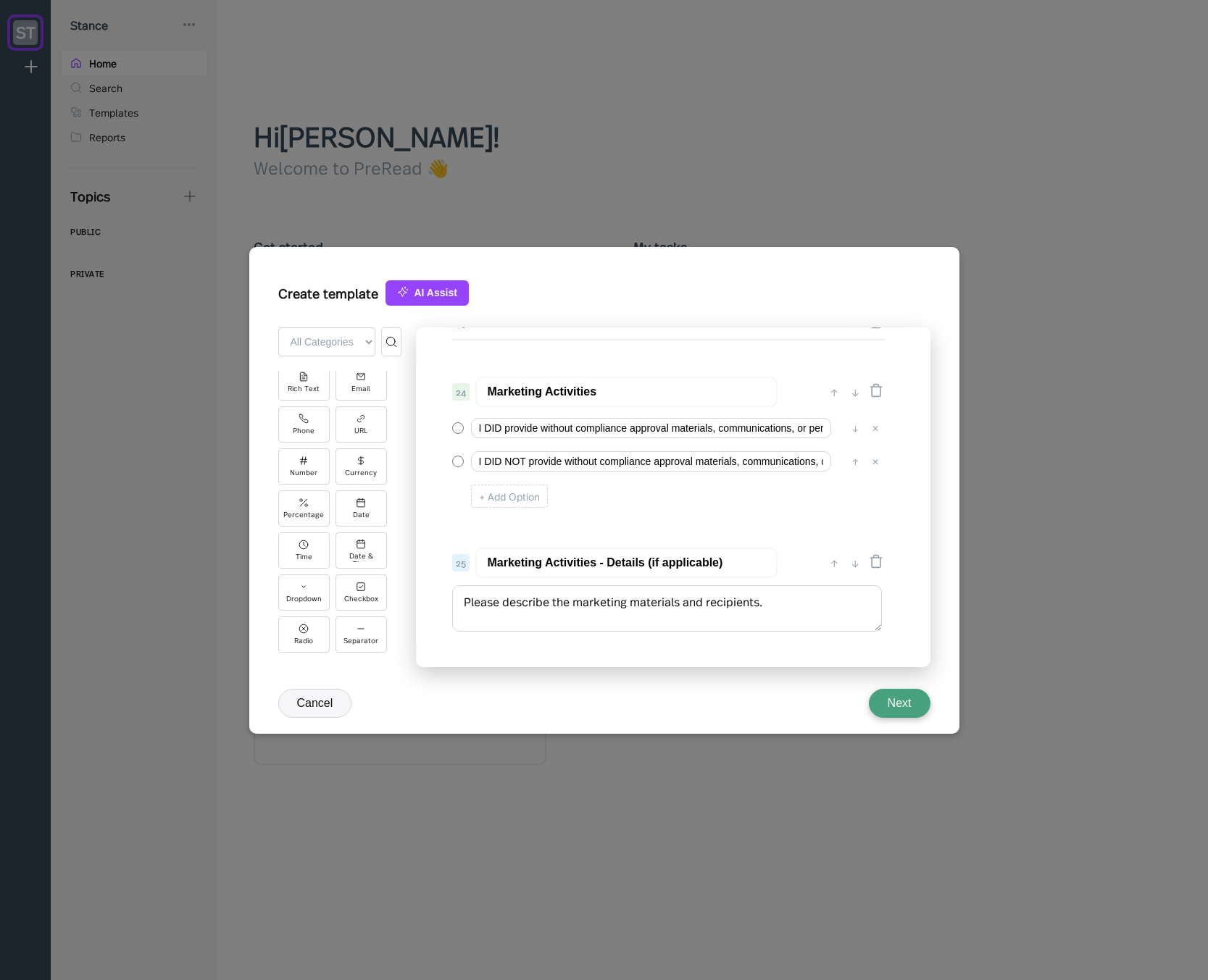
scroll to position [2539, 0]
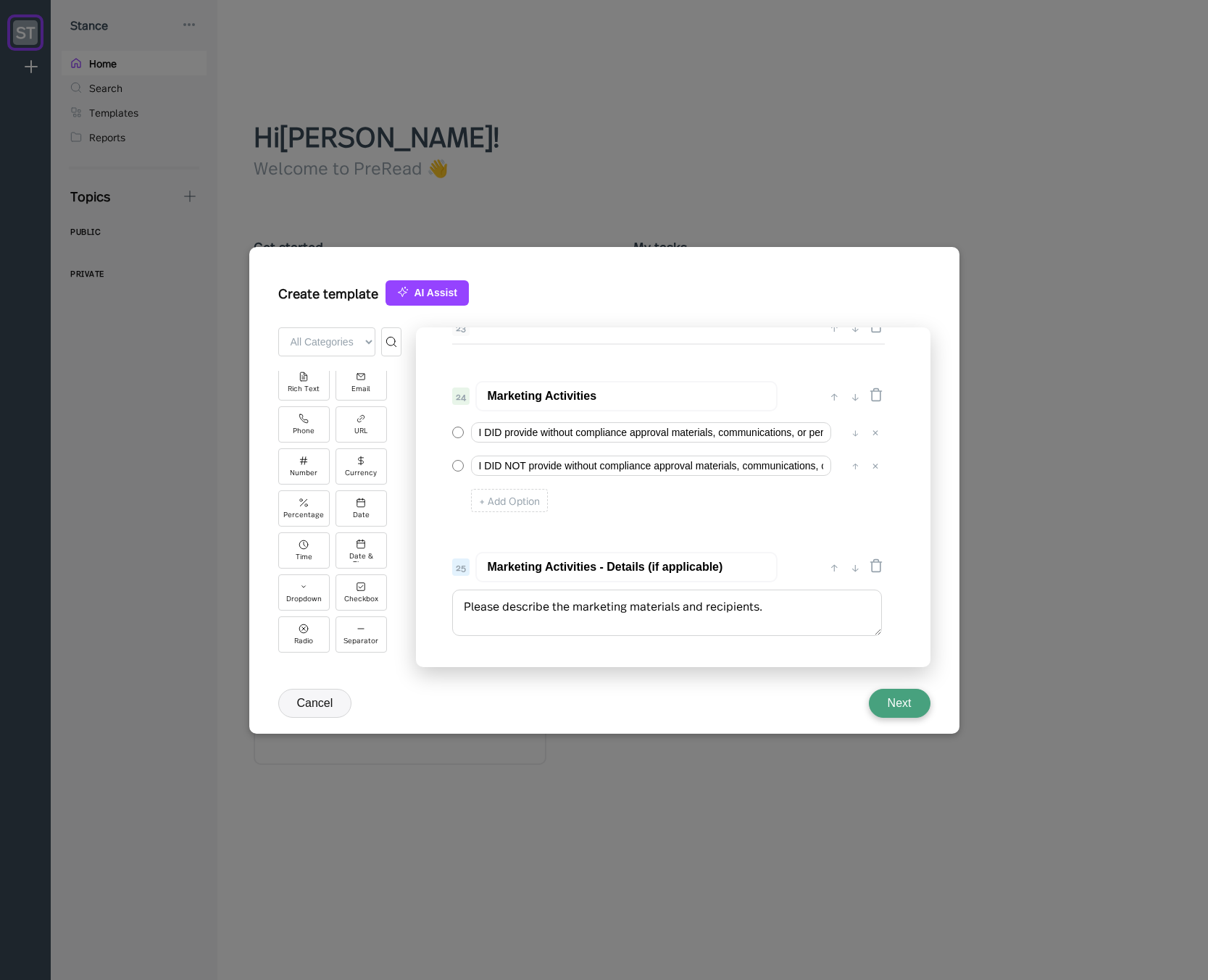
type input "Client Suitability"
click at [538, 400] on input "Marketing Activities" at bounding box center [626, 396] width 302 height 30
click at [503, 395] on input "Marketing Activities" at bounding box center [626, 396] width 302 height 30
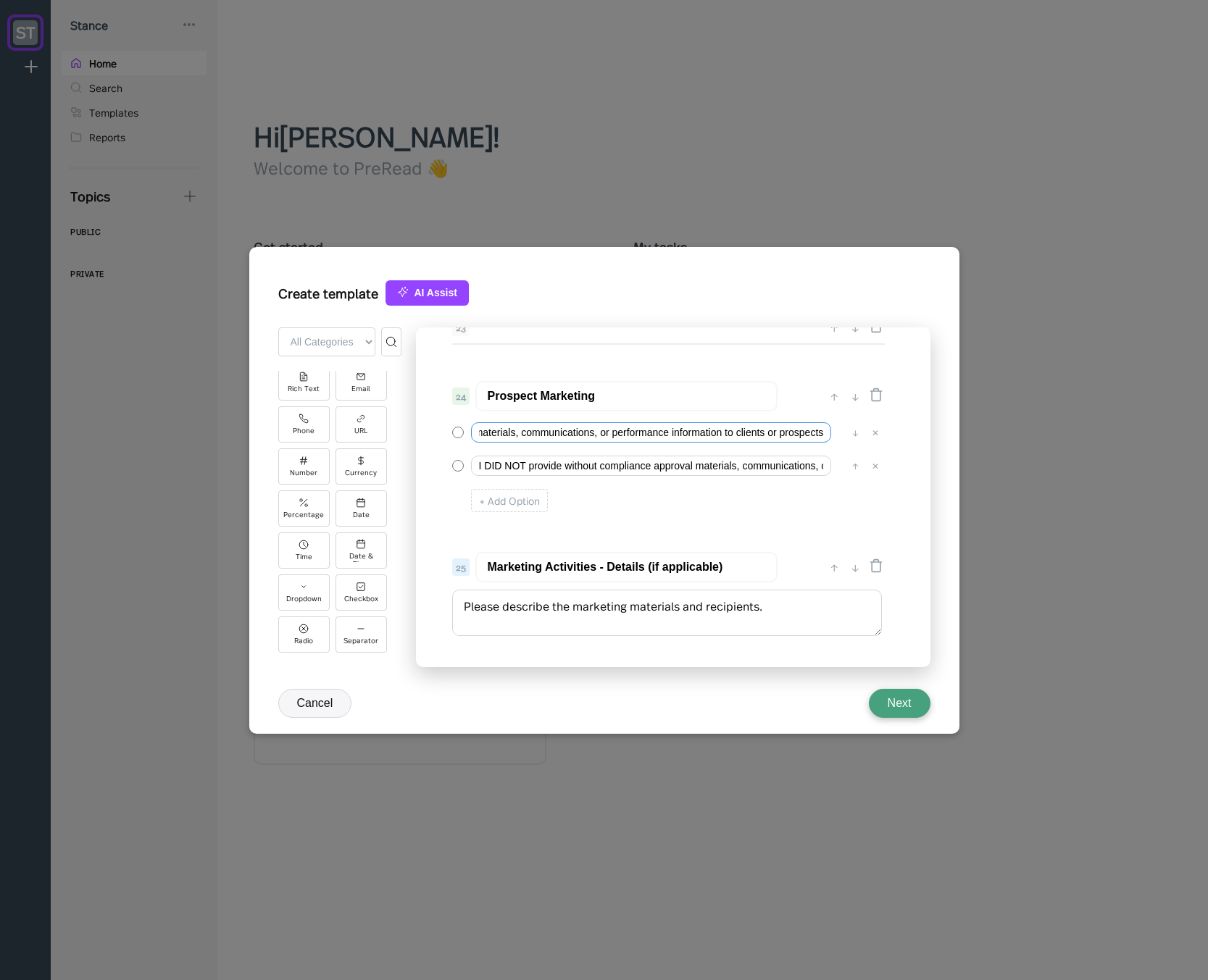
scroll to position [0, 0]
drag, startPoint x: 759, startPoint y: 429, endPoint x: 196, endPoint y: 387, distance: 564.6
click at [195, 388] on div "Create template AI Assist + Add Field ← Back to Form All Categories Basic Advan…" at bounding box center [604, 490] width 1208 height 980
click at [523, 385] on input "Prospect Marketing" at bounding box center [626, 396] width 302 height 30
click at [525, 398] on input "Prospect Marketing" at bounding box center [626, 396] width 302 height 30
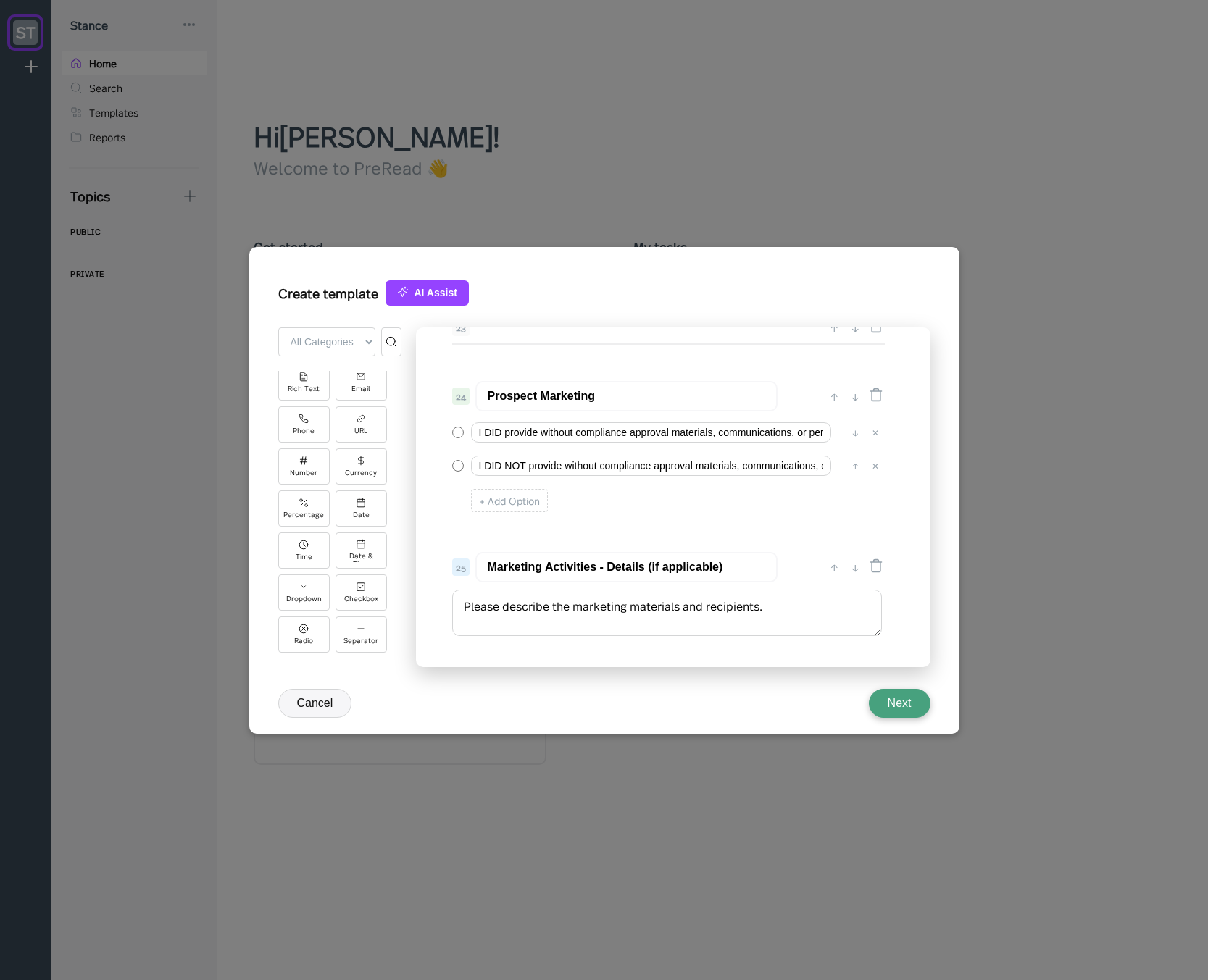
click at [525, 398] on input "Prospect Marketing" at bounding box center [626, 396] width 302 height 30
drag, startPoint x: 596, startPoint y: 567, endPoint x: 434, endPoint y: 554, distance: 162.5
click at [434, 554] on div "0 ↓ Quarterly Access Person Attestation 1 ↑ ↓ Please complete this questionnair…" at bounding box center [673, 498] width 514 height 339
click at [540, 397] on input "Prospect Marketing" at bounding box center [626, 396] width 302 height 30
paste input "Marketing Activities"
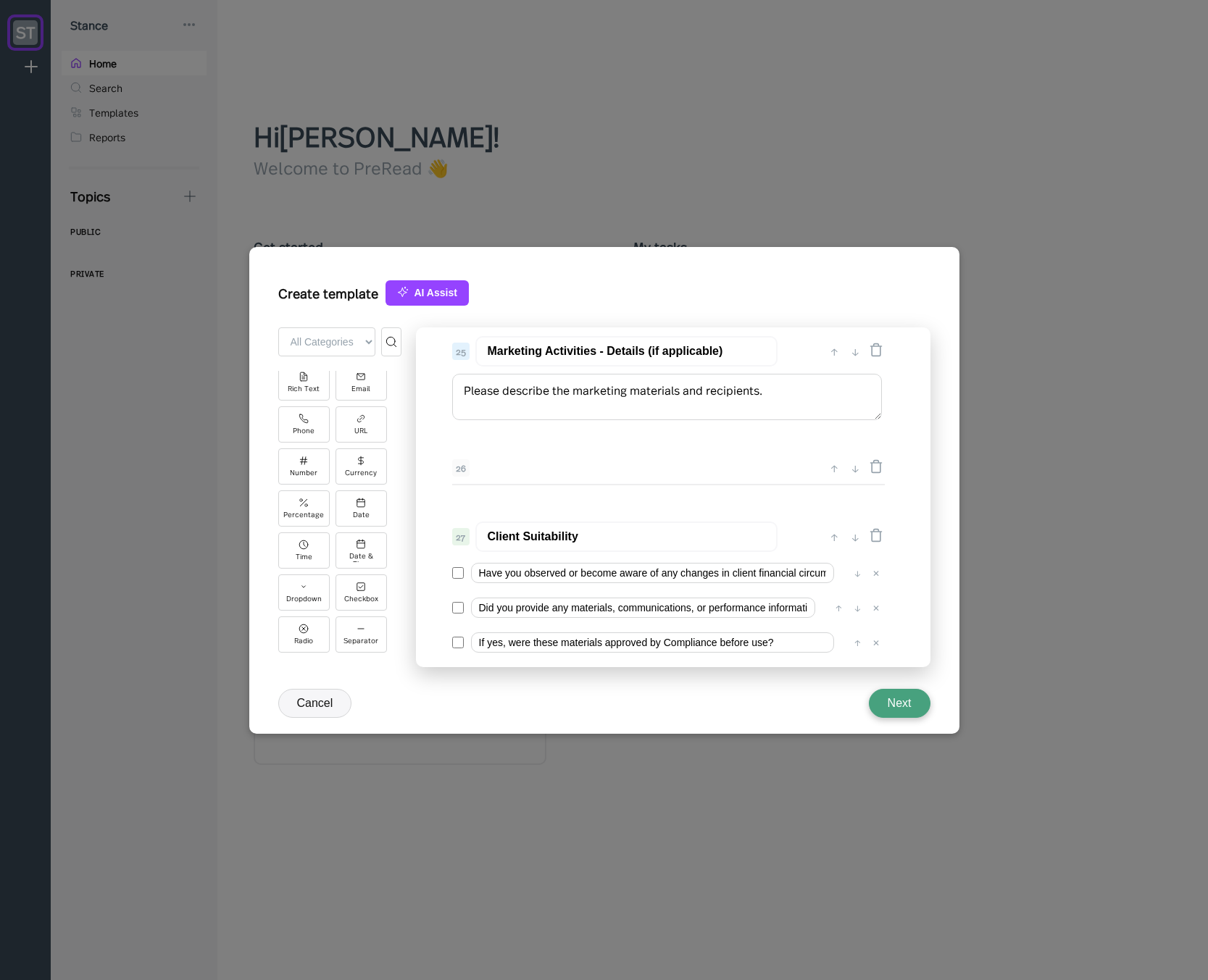
scroll to position [2800, 0]
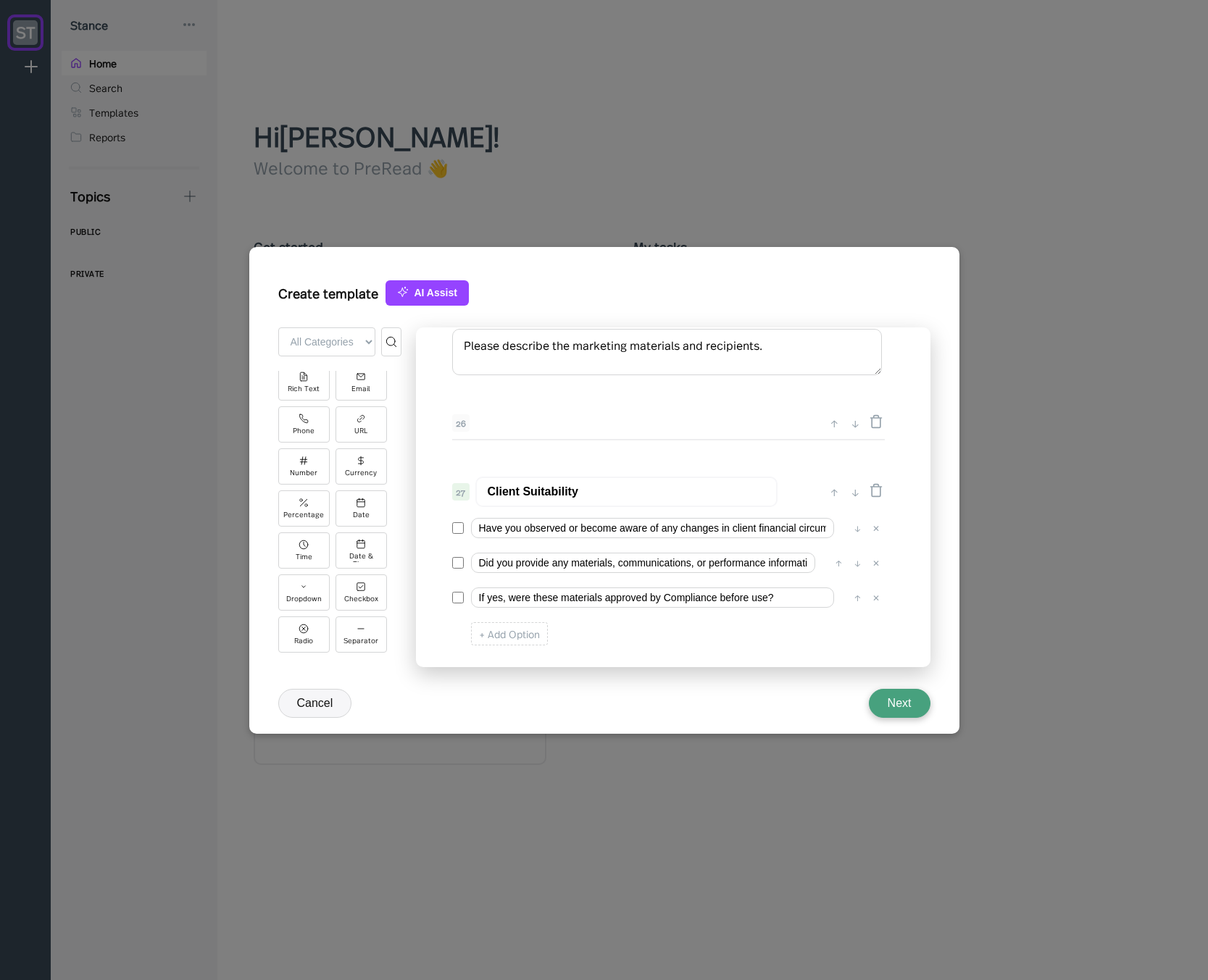
type input "Marketing Activities"
click at [550, 490] on input "Client Suitability" at bounding box center [626, 492] width 302 height 30
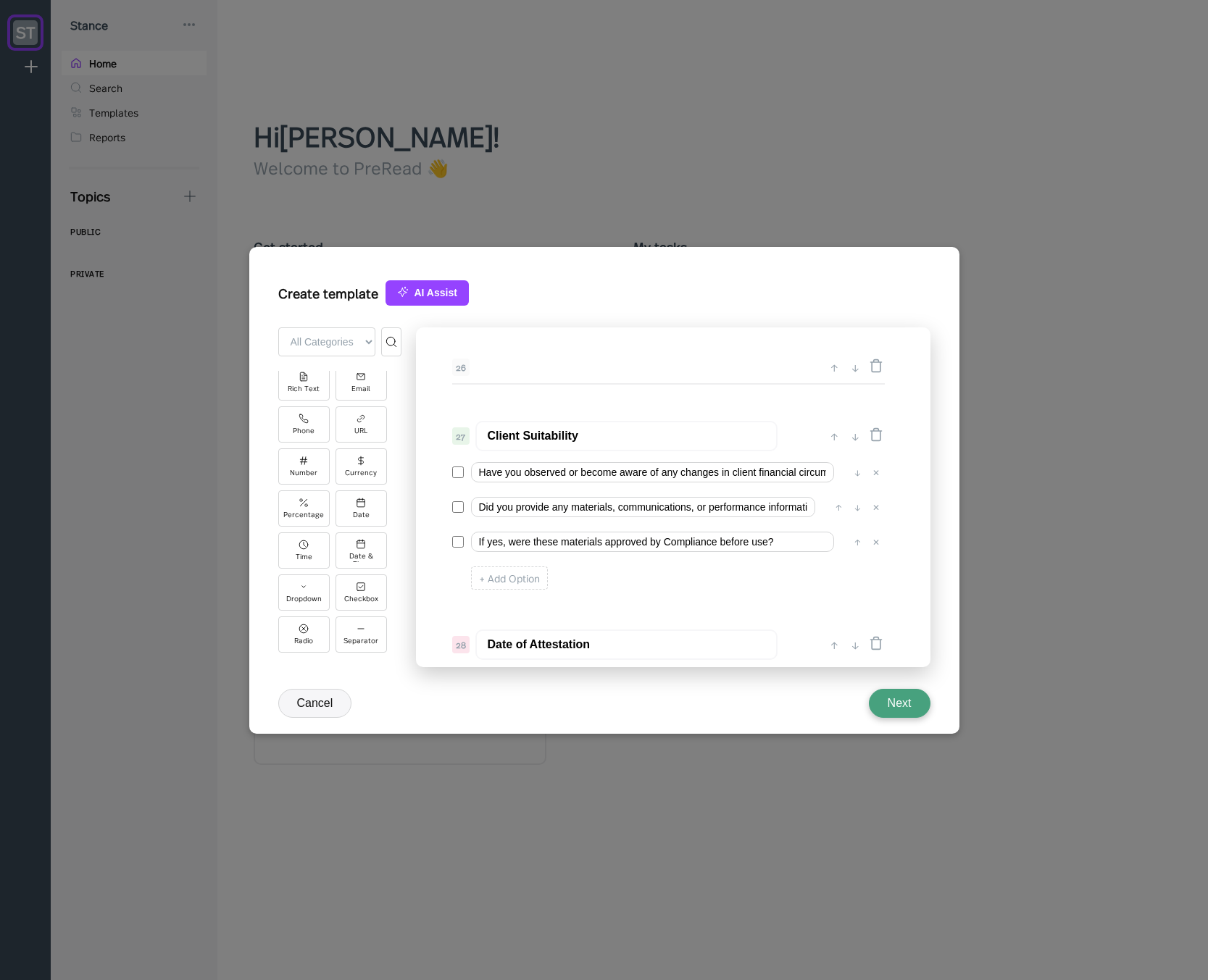
scroll to position [2887, 0]
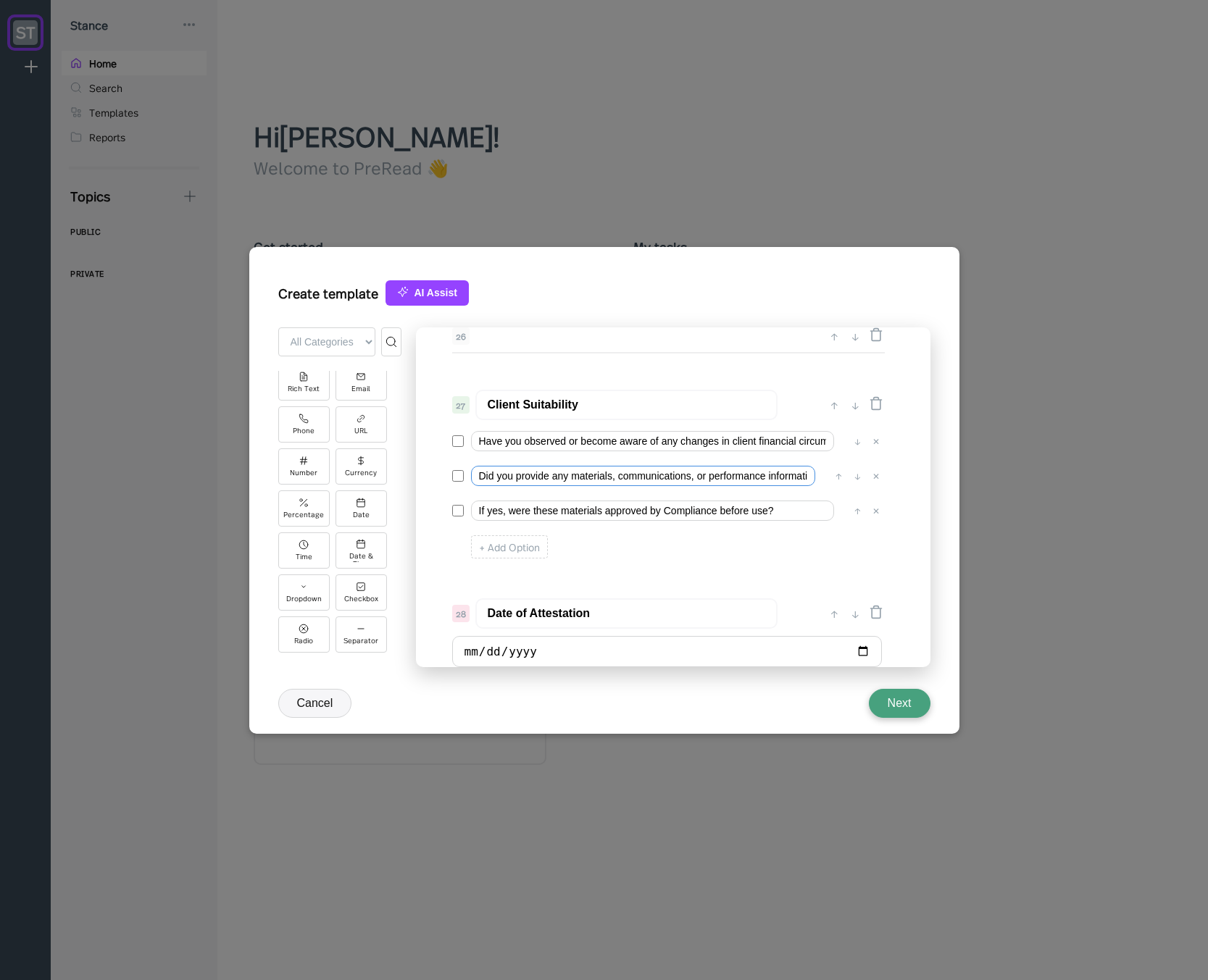
click at [559, 477] on input "Did you provide any materials, communications, or performance information to cl…" at bounding box center [642, 476] width 344 height 20
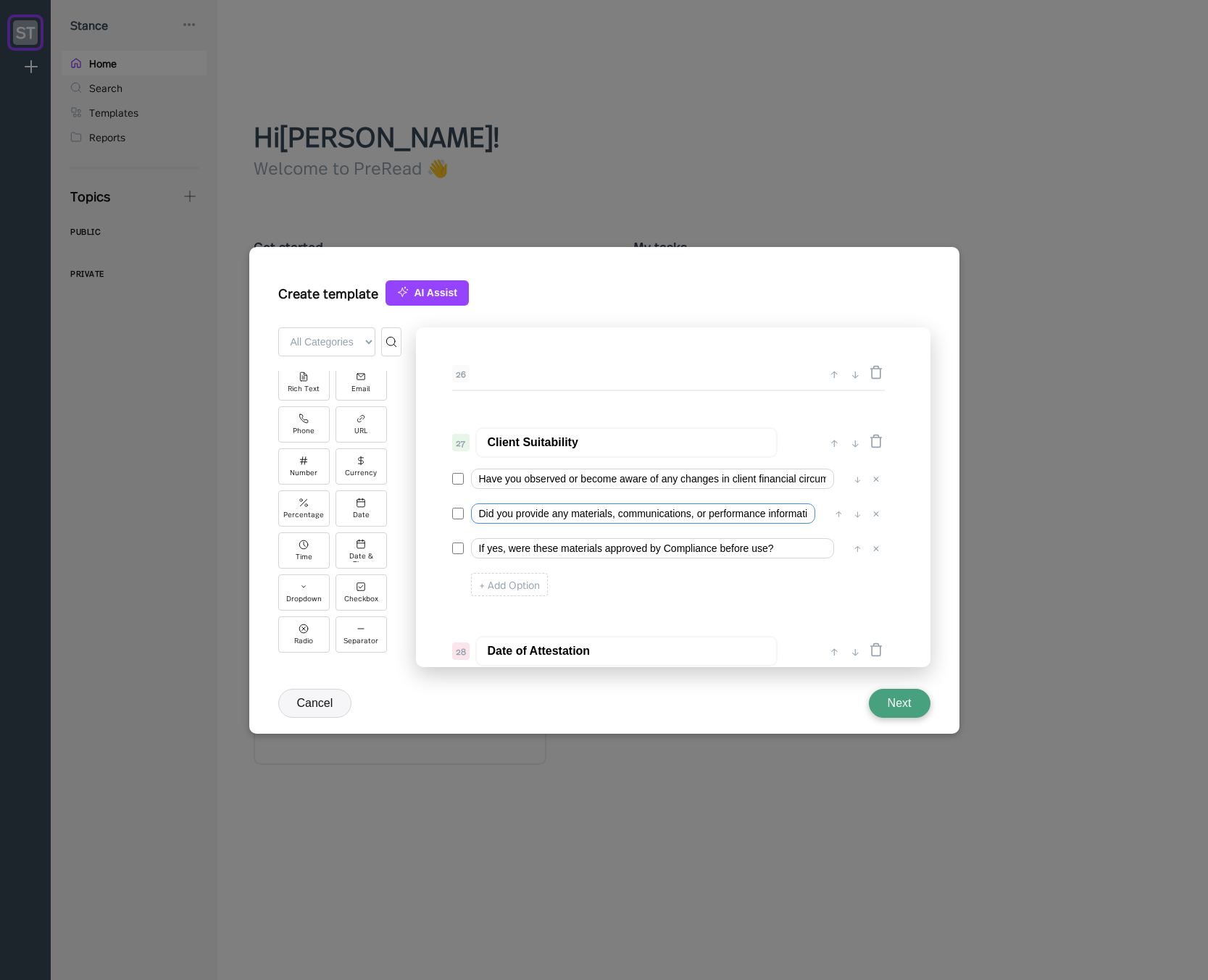
scroll to position [2888, 0]
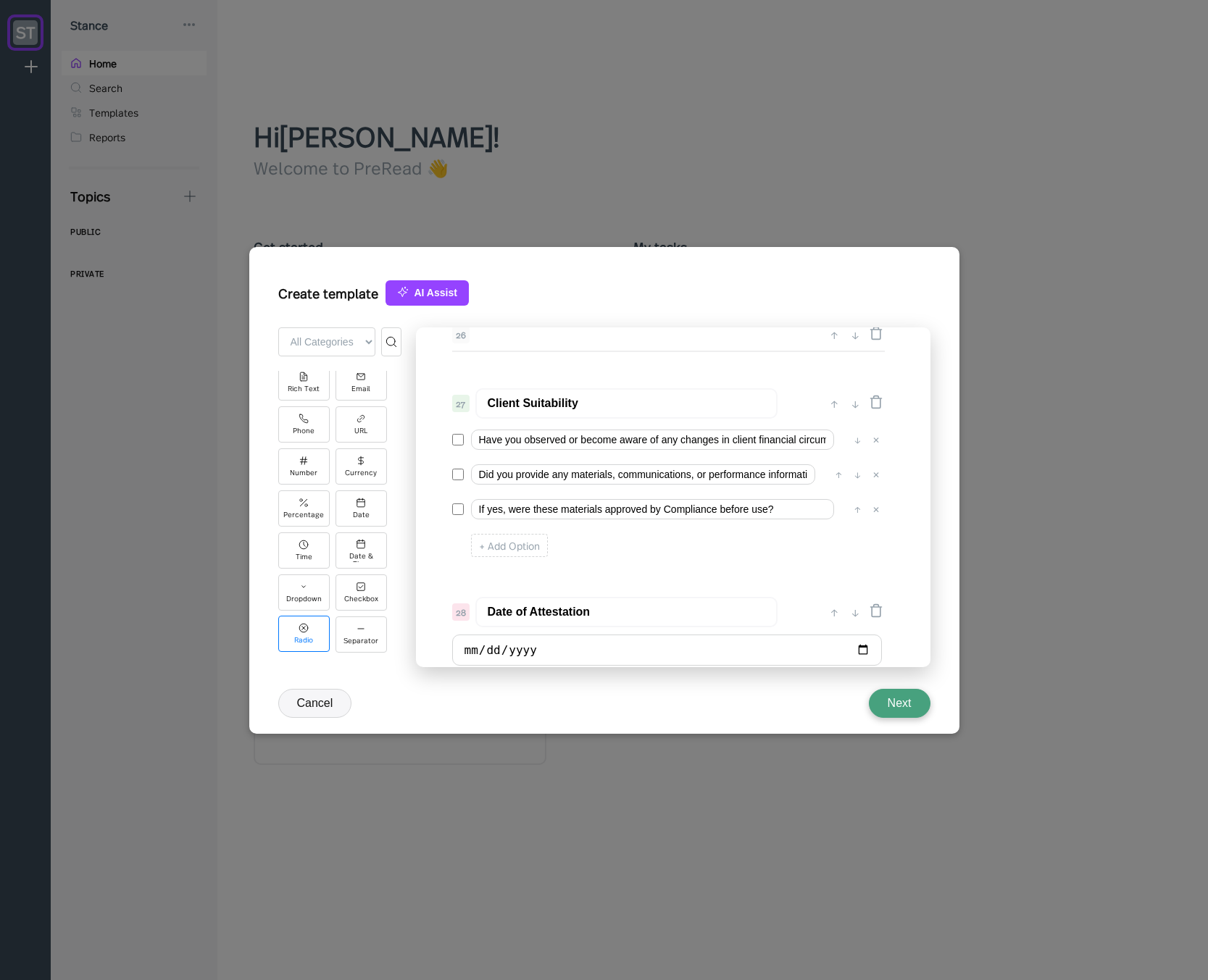
click at [311, 628] on div "Radio" at bounding box center [304, 633] width 51 height 36
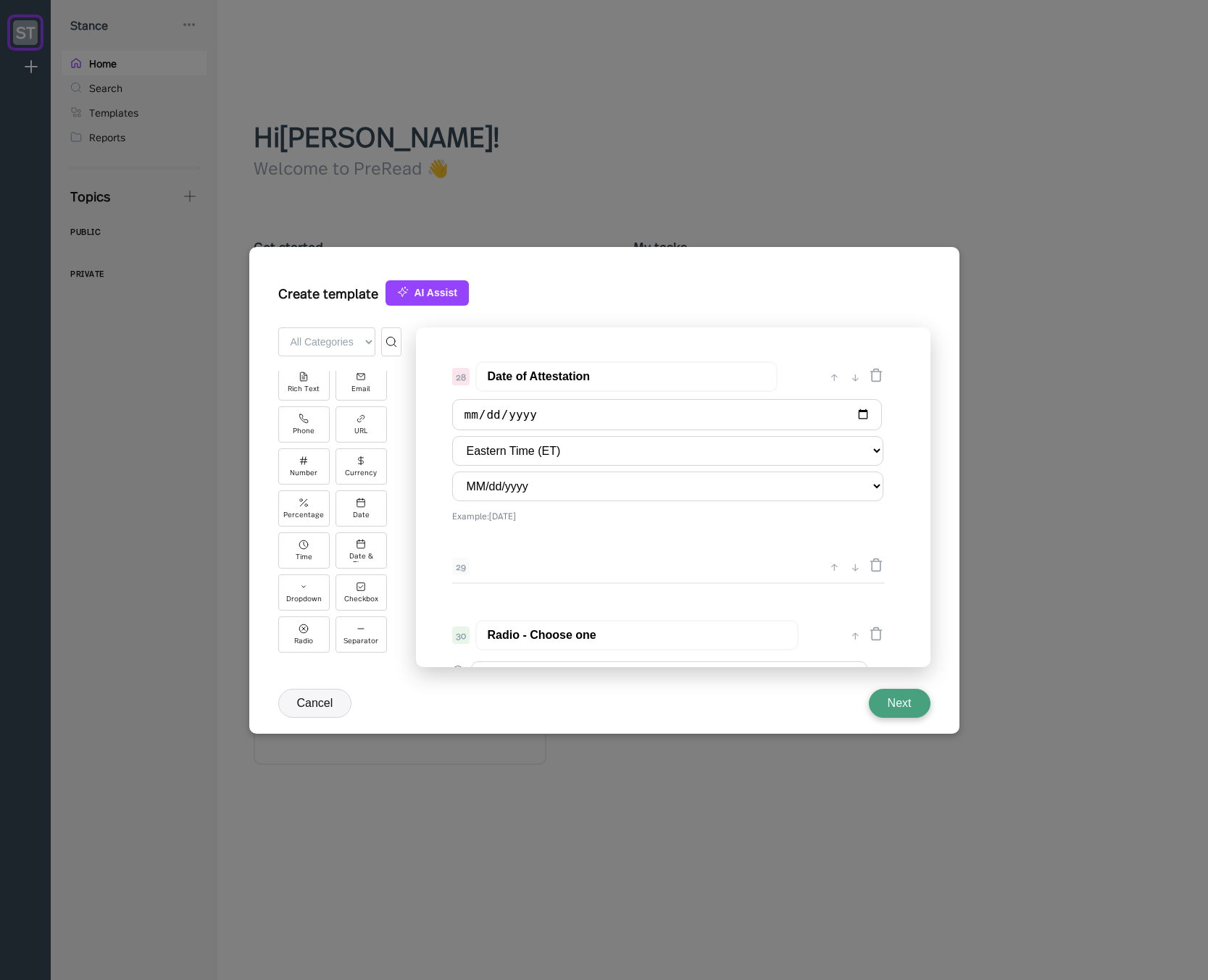
scroll to position [3207, 0]
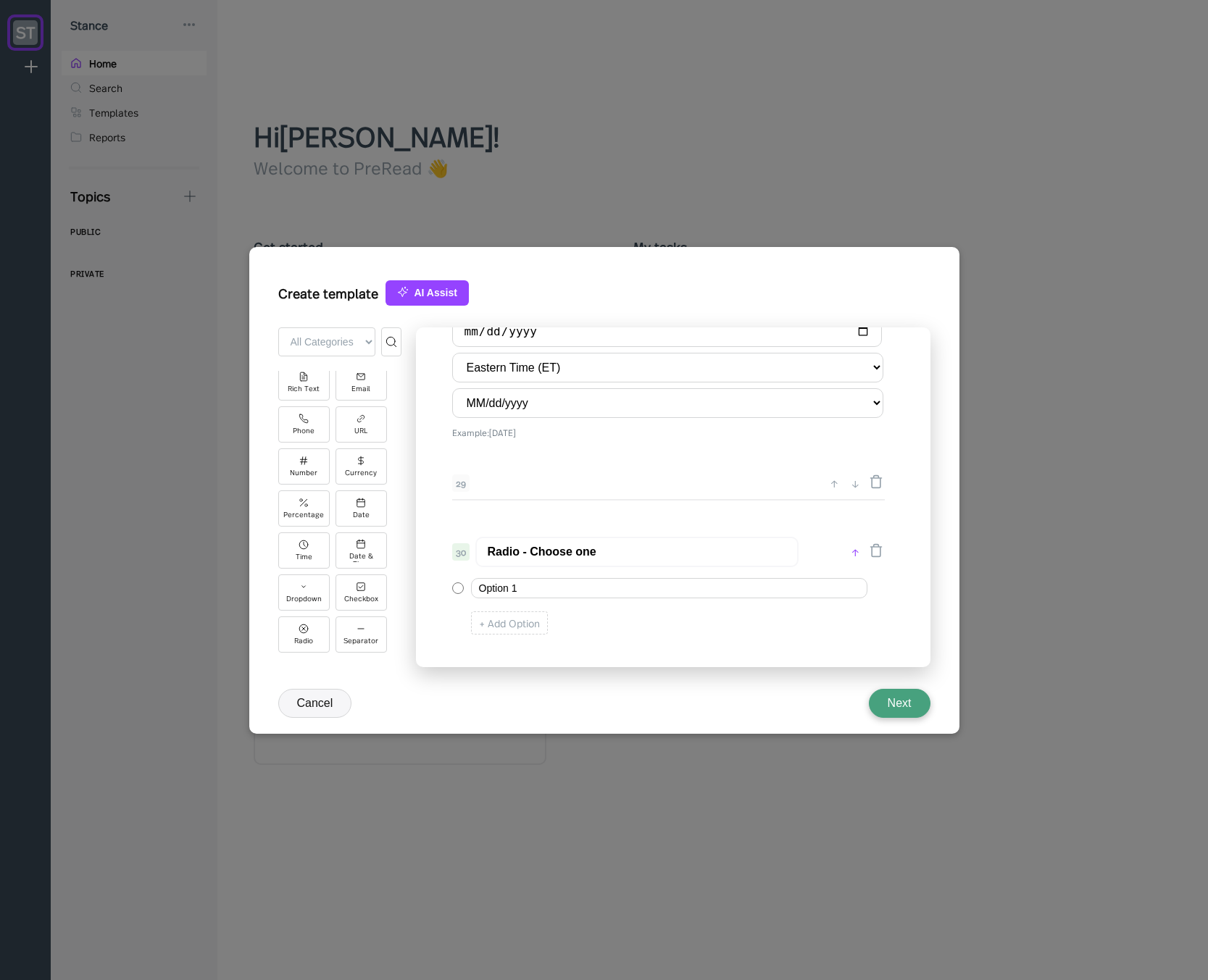
click at [852, 552] on div "↑" at bounding box center [855, 552] width 15 height 18
click at [835, 491] on div "↑" at bounding box center [834, 489] width 15 height 18
type input "Radio - Choose one"
type input "Date of Attestation"
select select "MM/dd/yyyy"
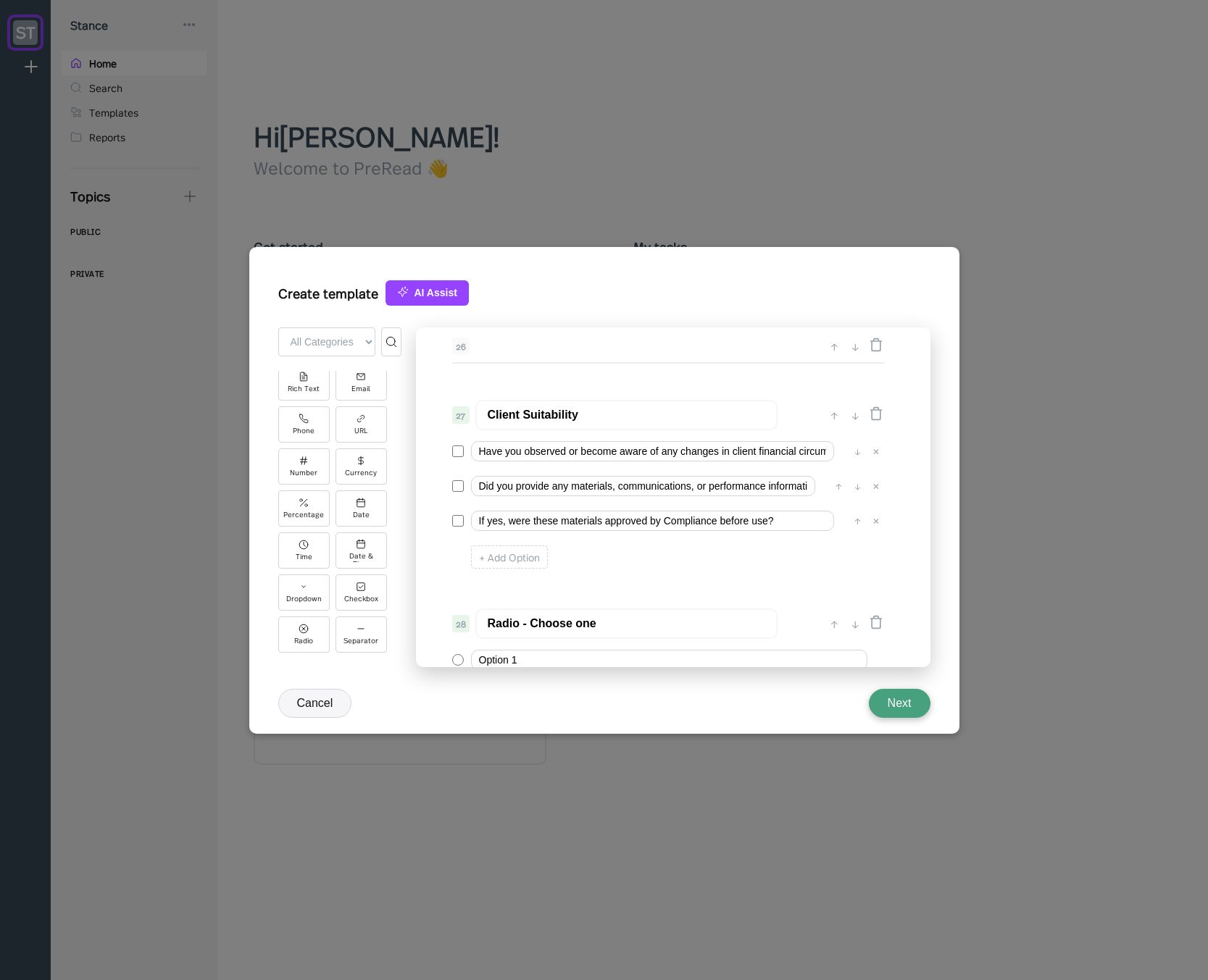
scroll to position [2860, 0]
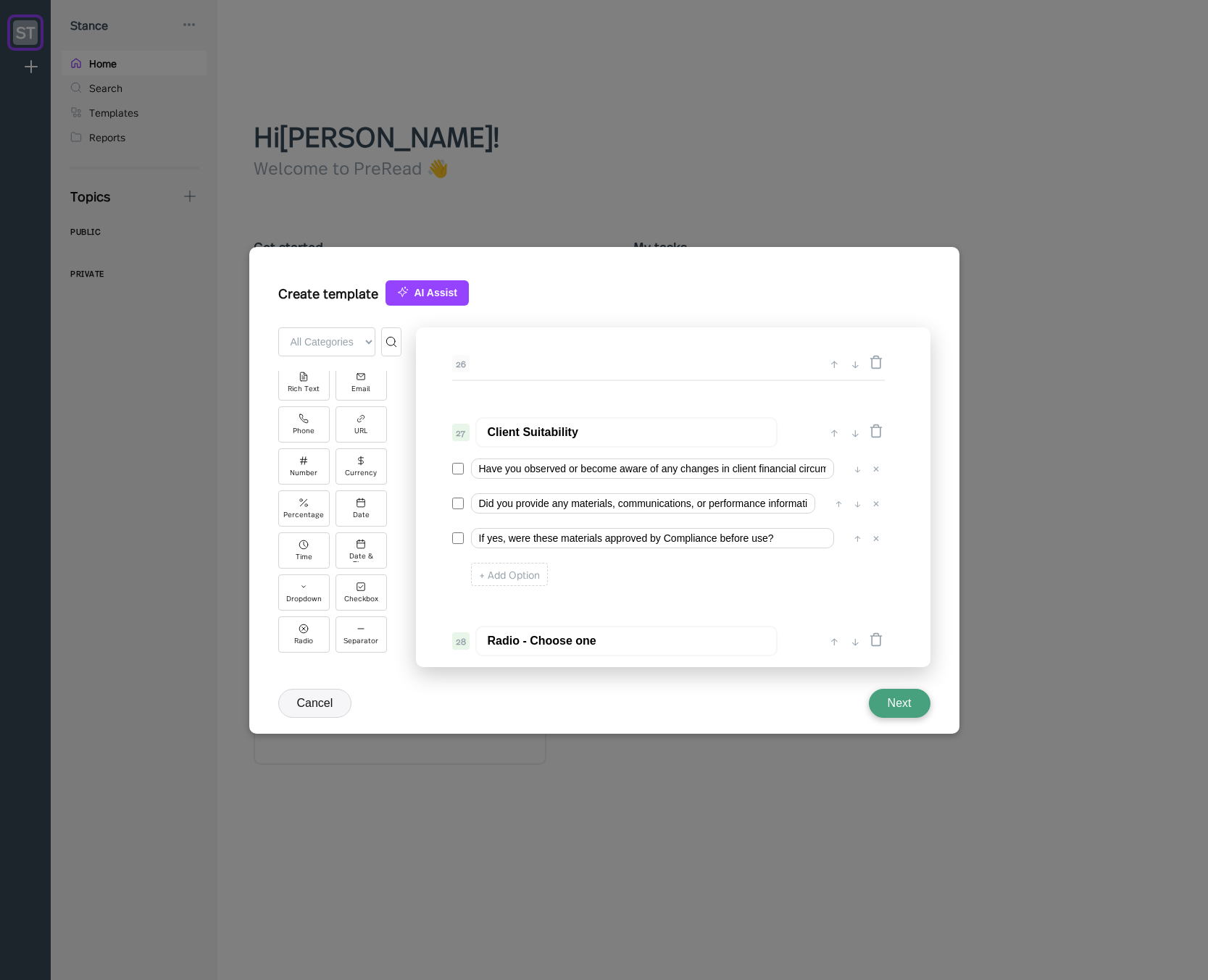
click at [592, 441] on input "Client Suitability" at bounding box center [626, 432] width 302 height 30
click at [565, 638] on input "Radio - Choose one" at bounding box center [626, 641] width 302 height 30
paste input "Client Suitability"
type input "Client Suitability"
click at [593, 509] on input "Did you provide any materials, communications, or performance information to cl…" at bounding box center [642, 503] width 344 height 20
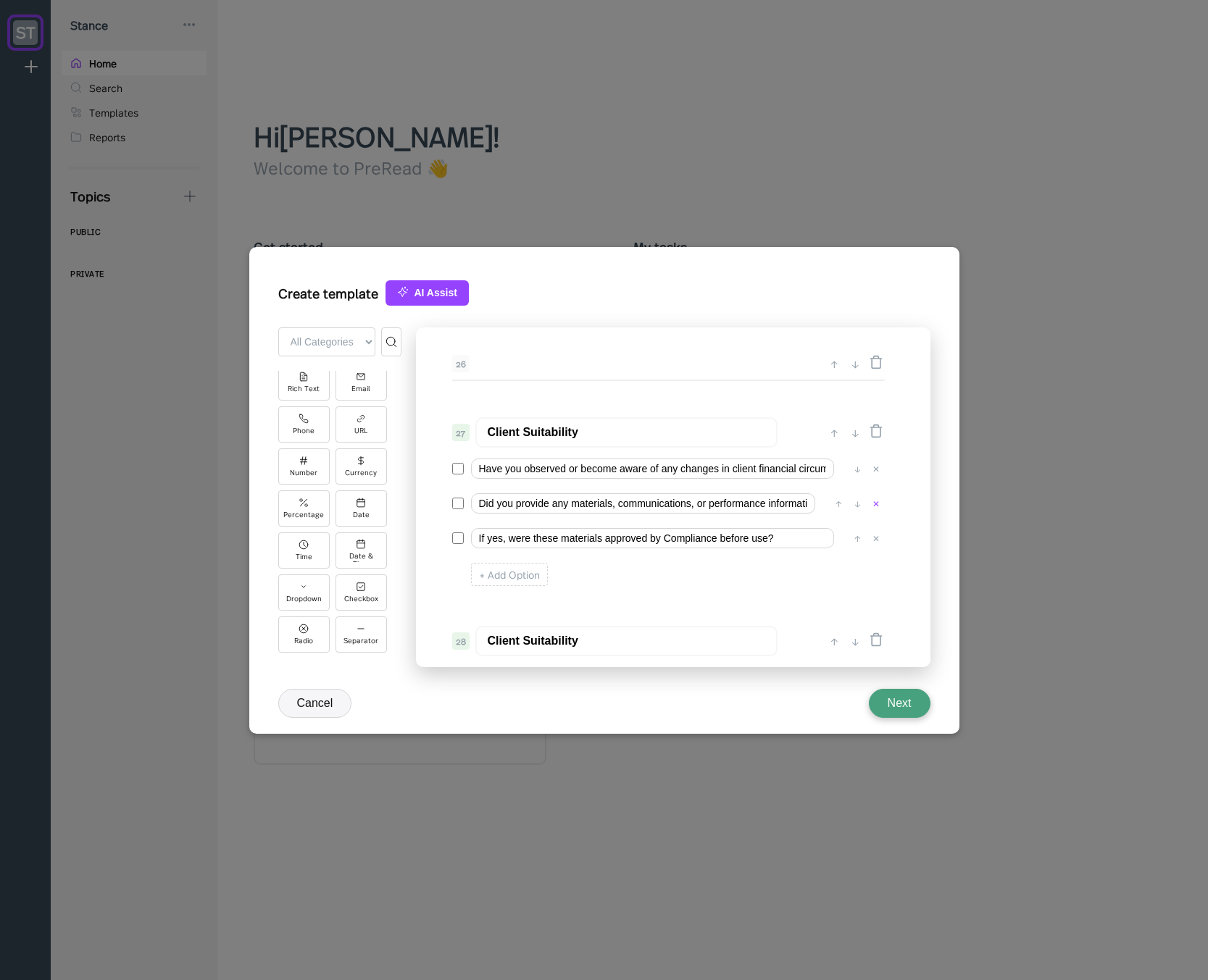
click at [875, 504] on div "✕" at bounding box center [876, 503] width 14 height 14
click at [878, 504] on div "✕" at bounding box center [876, 503] width 14 height 14
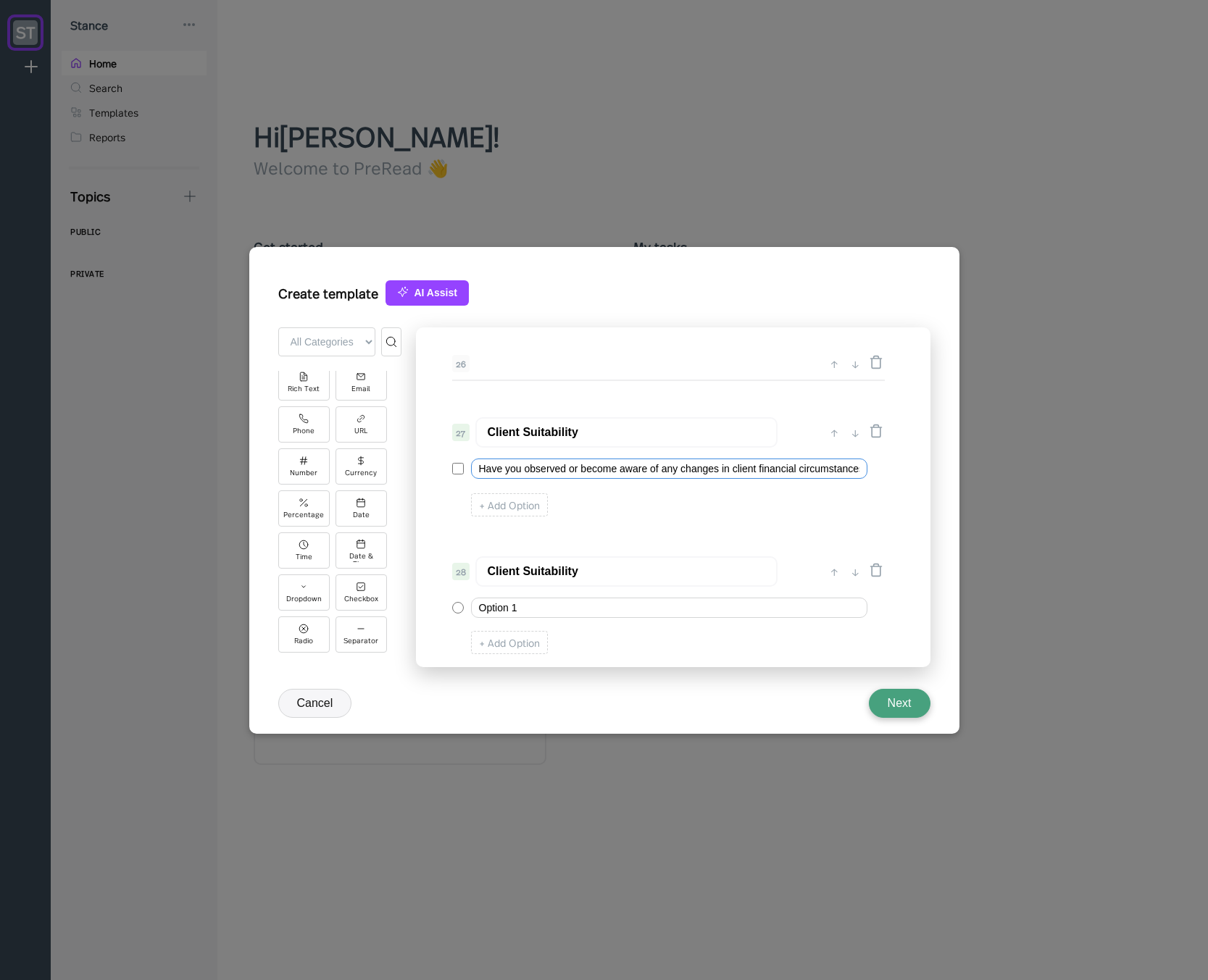
click at [575, 472] on input "Have you observed or become aware of any changes in client financial circumstan…" at bounding box center [669, 468] width 397 height 20
click at [536, 610] on input "Option 1" at bounding box center [669, 608] width 397 height 20
paste input "Have you observed or become aware of any changes in client financial circumstan…"
click at [504, 607] on input "Have you observed or become aware of any changes in client financial circumstan…" at bounding box center [669, 608] width 397 height 20
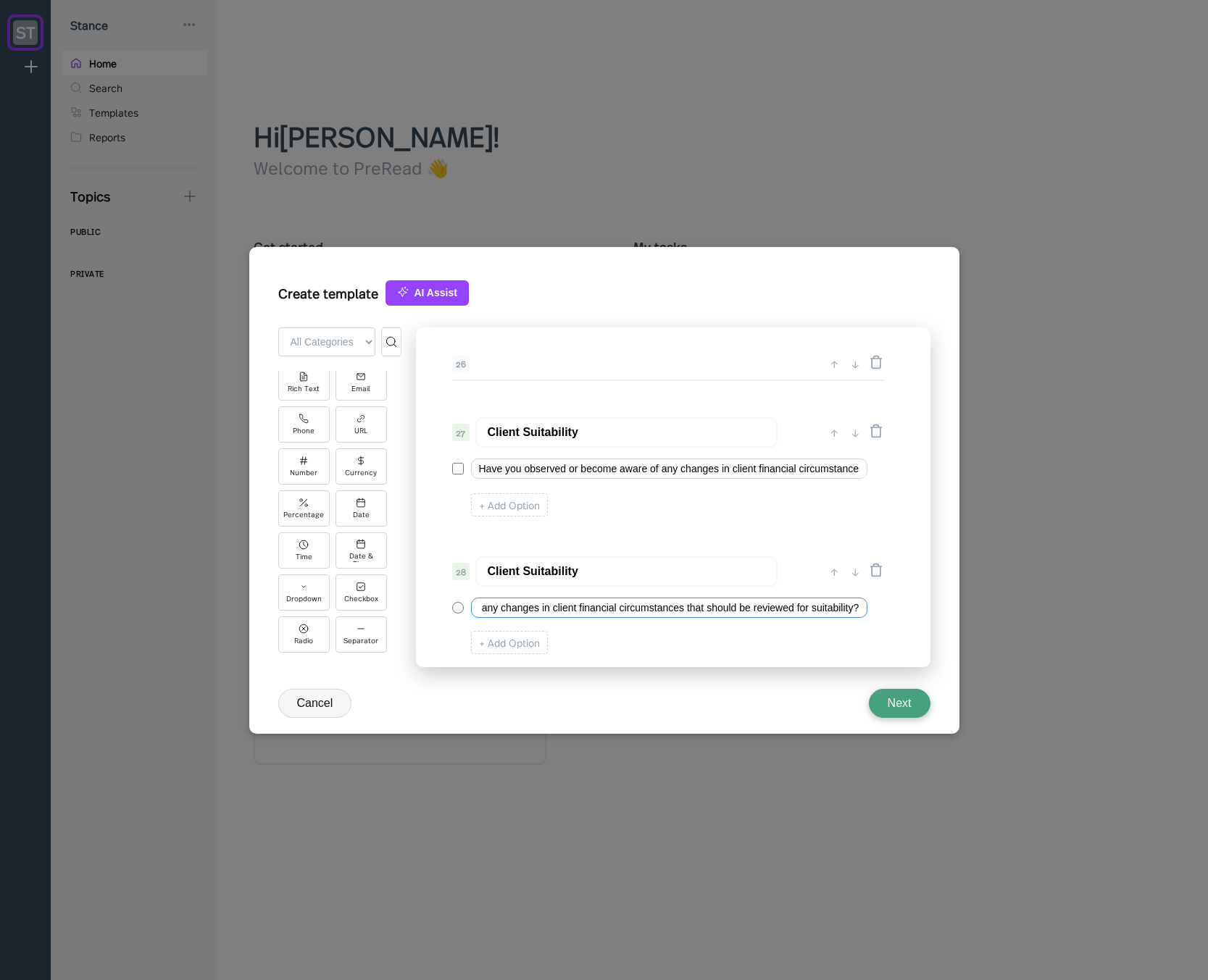
scroll to position [0, 0]
click at [494, 609] on input "Have you observed or become aware of any changes in client financial circumstan…" at bounding box center [669, 608] width 397 height 20
click at [645, 610] on input "I DID observe or become aware of any changes in client financial circumstances …" at bounding box center [669, 608] width 397 height 20
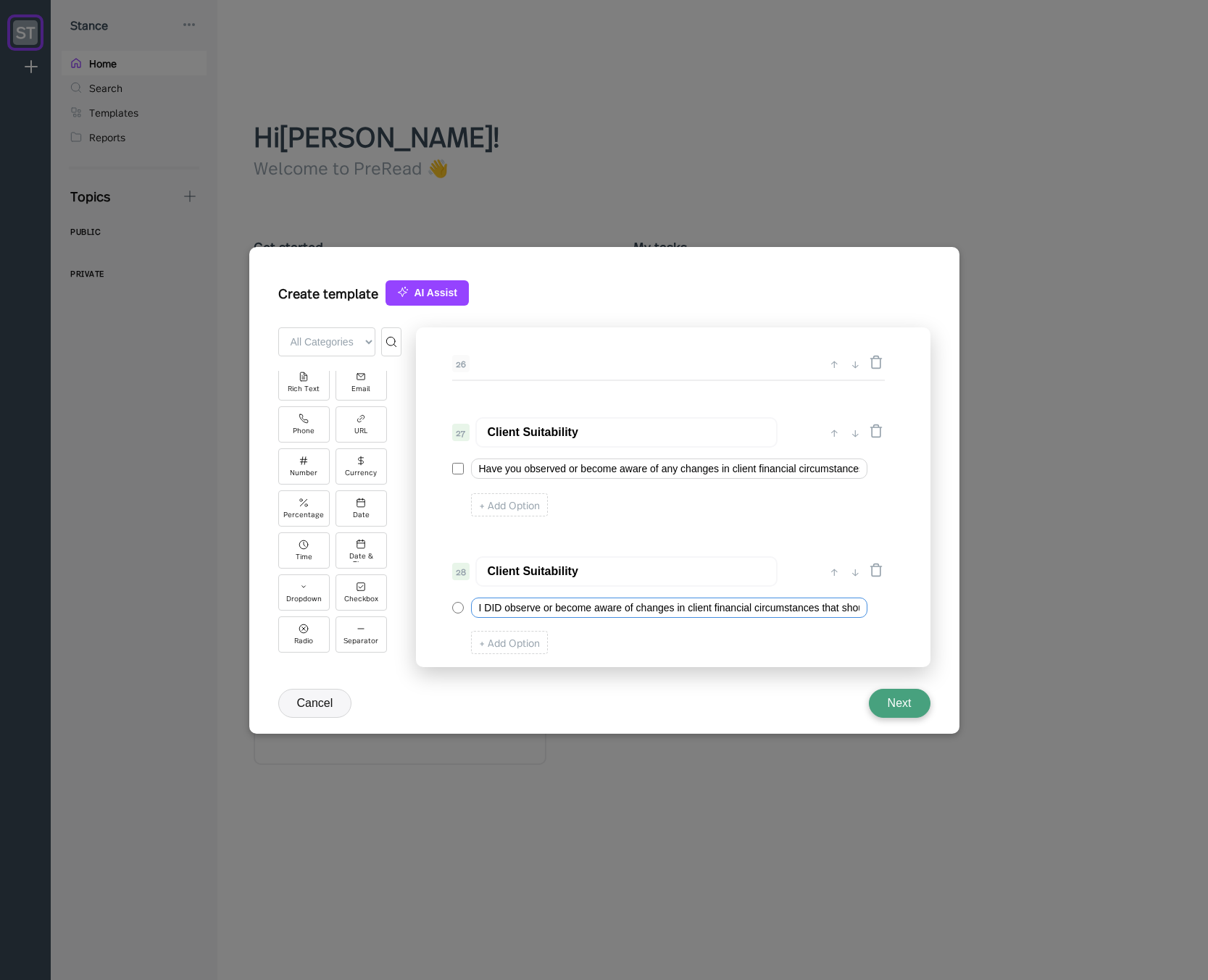
click at [691, 611] on input "I DID observe or become aware of changes in client financial circumstances that…" at bounding box center [669, 608] width 397 height 20
drag, startPoint x: 732, startPoint y: 617, endPoint x: 739, endPoint y: 615, distance: 7.3
click at [745, 617] on input "I DID observe or become aware of changes in client financial circumstances that…" at bounding box center [669, 608] width 397 height 20
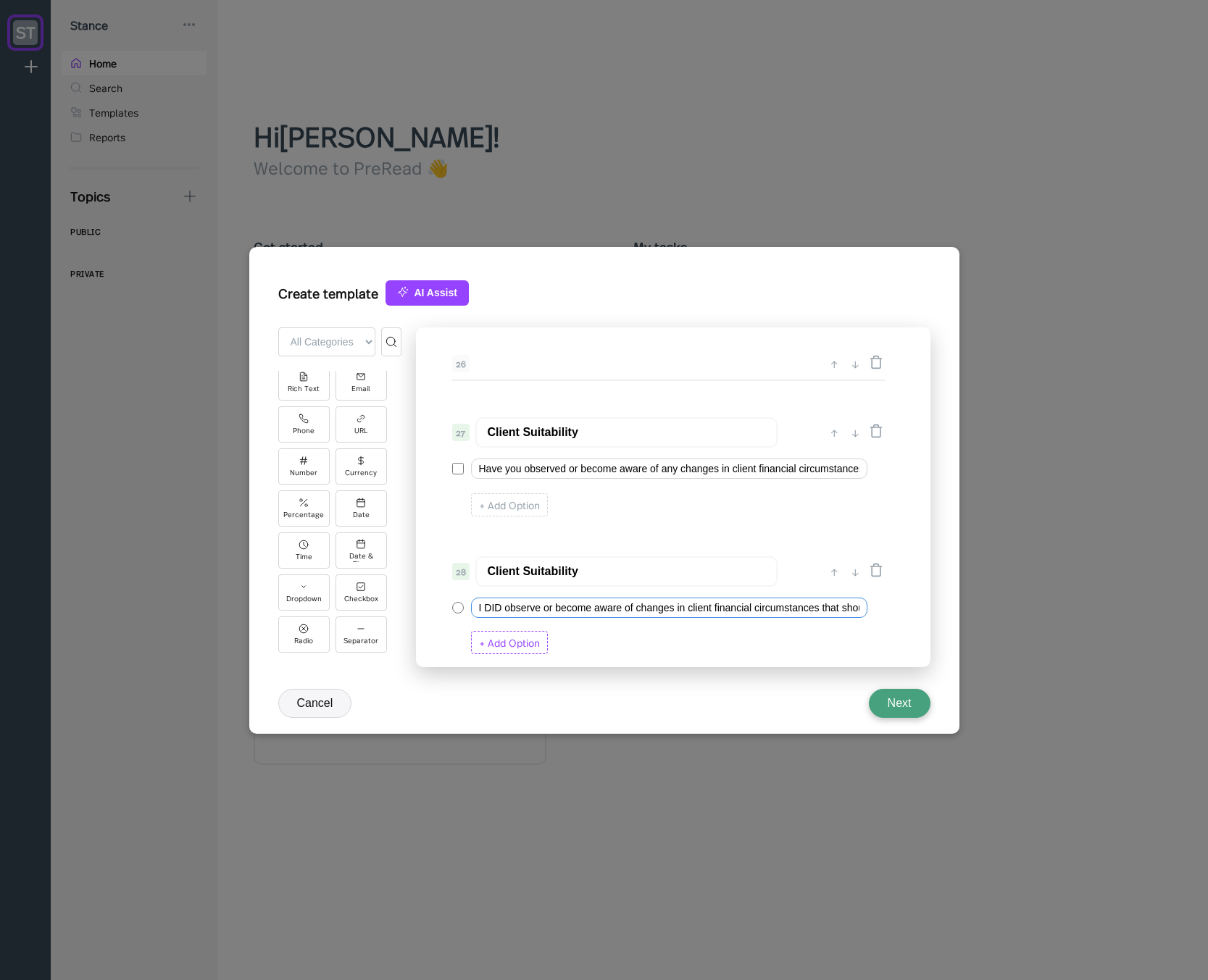
type input "I DID observe or become aware of changes in client financial circumstances that…"
click at [514, 641] on div "+ Add Option" at bounding box center [509, 642] width 77 height 23
click at [528, 605] on input "I DID observe or become aware of changes in client financial circumstances that…" at bounding box center [651, 608] width 360 height 20
click at [514, 643] on input "Option 2" at bounding box center [651, 641] width 360 height 20
paste input "I DID observe or become aware of changes in client financial circumstances that…"
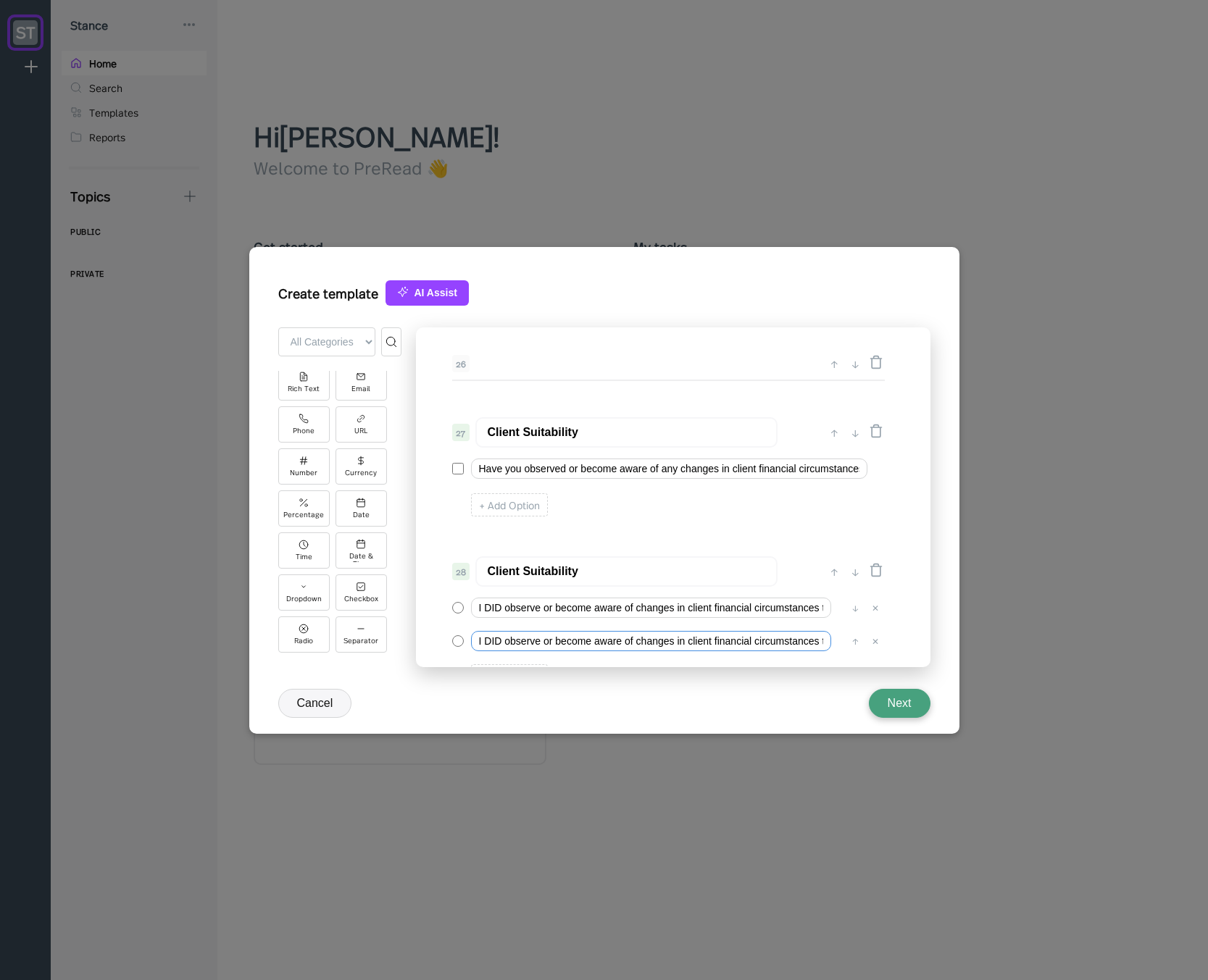
scroll to position [0, 165]
click at [496, 642] on input "I DID observe or become aware of changes in client financial circumstances that…" at bounding box center [651, 641] width 360 height 20
click at [505, 610] on input "I DID observe or become aware of changes in client financial circumstances that…" at bounding box center [651, 608] width 360 height 20
click at [506, 645] on input "I DID observe or become aware of changes in client financial circumstances that…" at bounding box center [651, 641] width 360 height 20
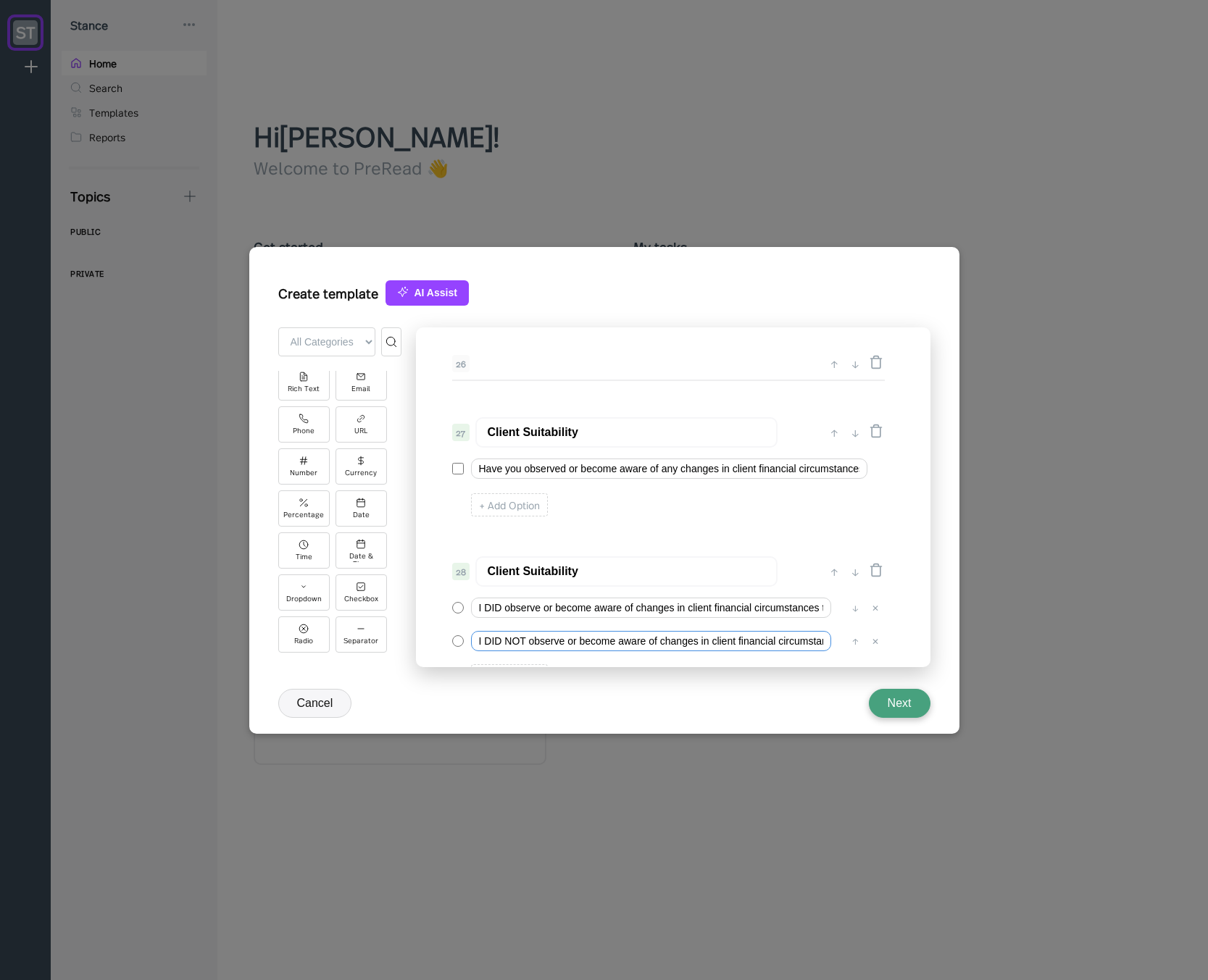
type input "I DID NOT observe or become aware of changes in client financial circumstances …"
click at [504, 611] on input "I DID observe or become aware of changes in client financial circumstances that…" at bounding box center [651, 608] width 360 height 20
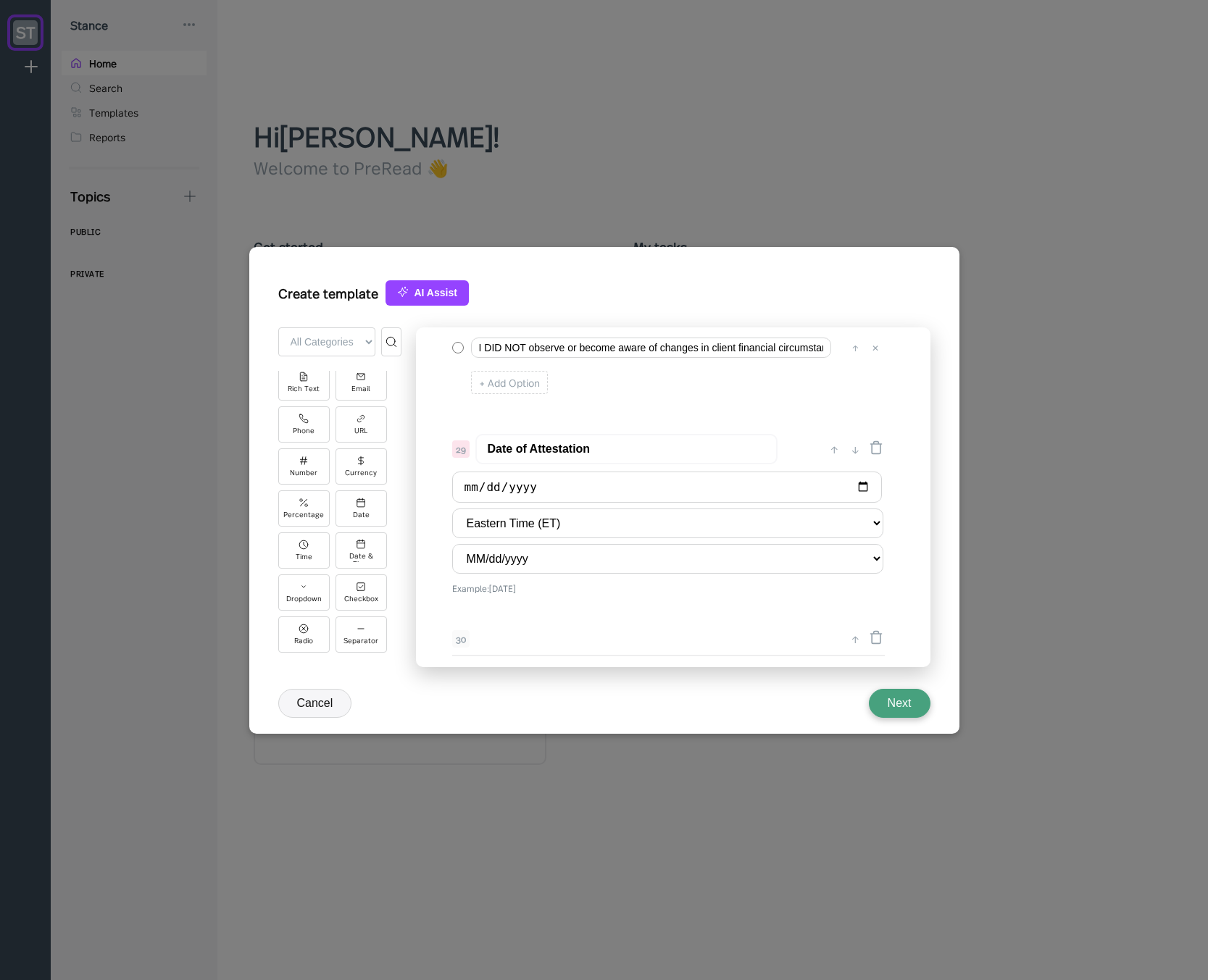
scroll to position [3171, 0]
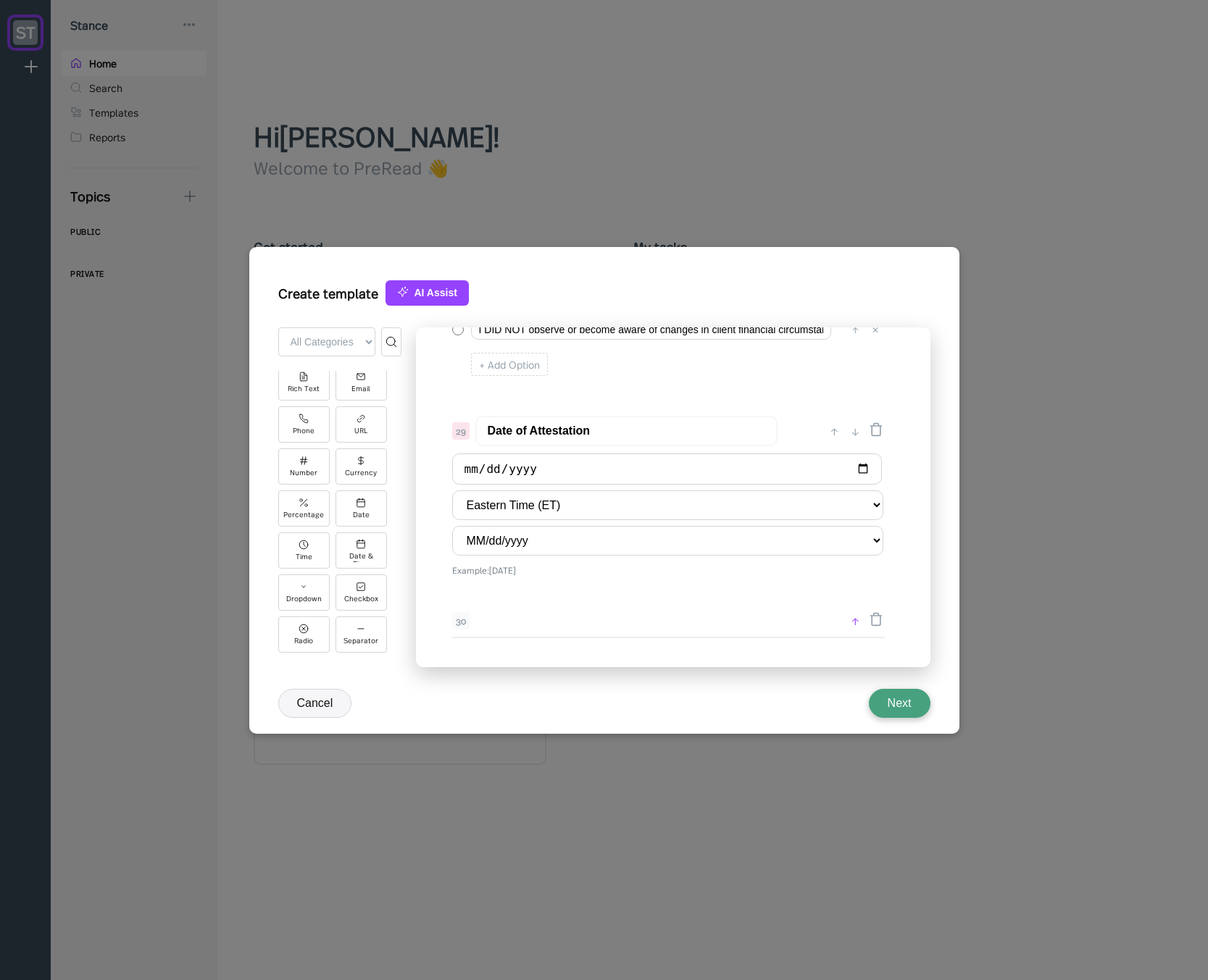
click at [852, 623] on div "↑" at bounding box center [855, 620] width 15 height 18
select select "MM/dd/yyyy"
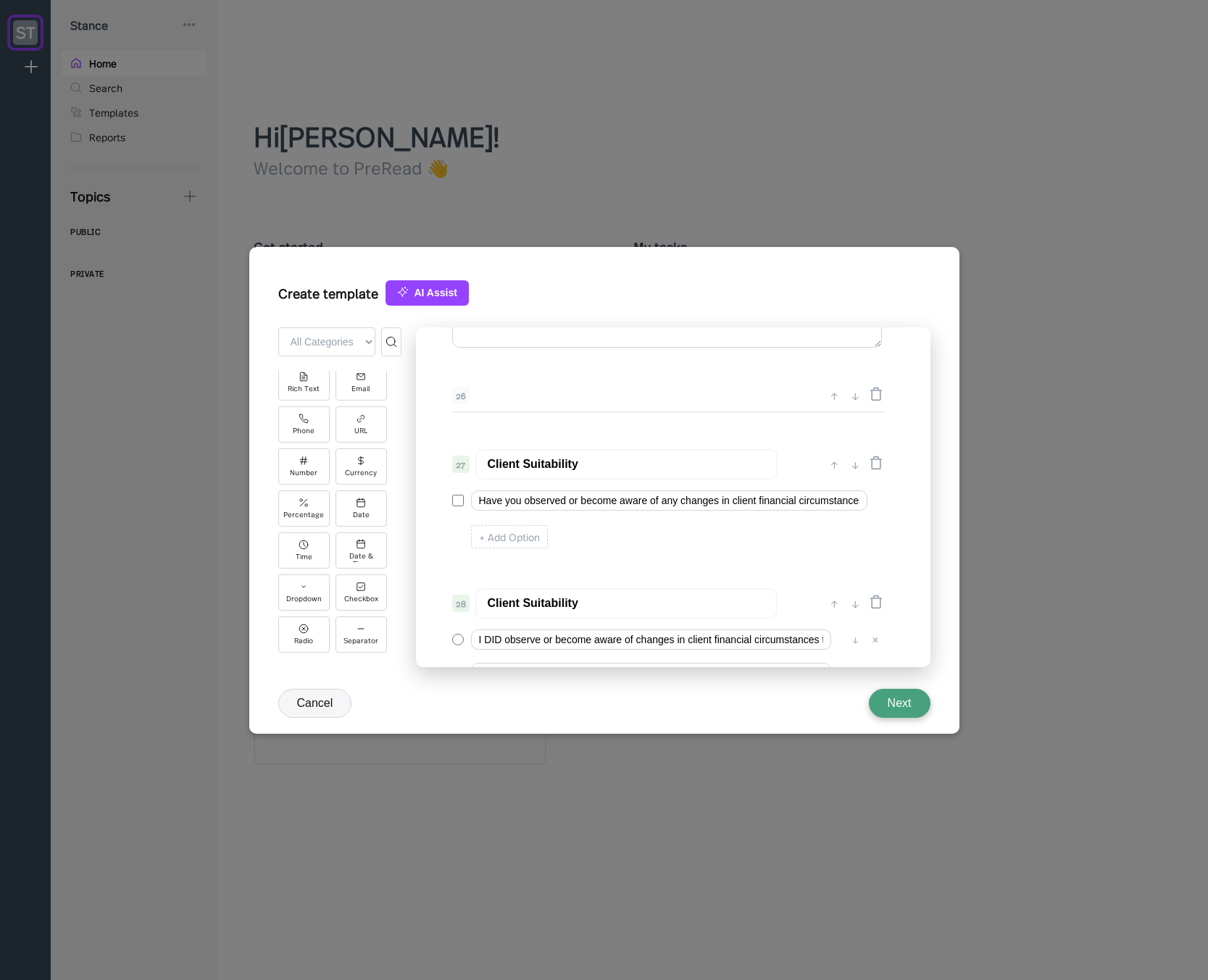
scroll to position [2914, 0]
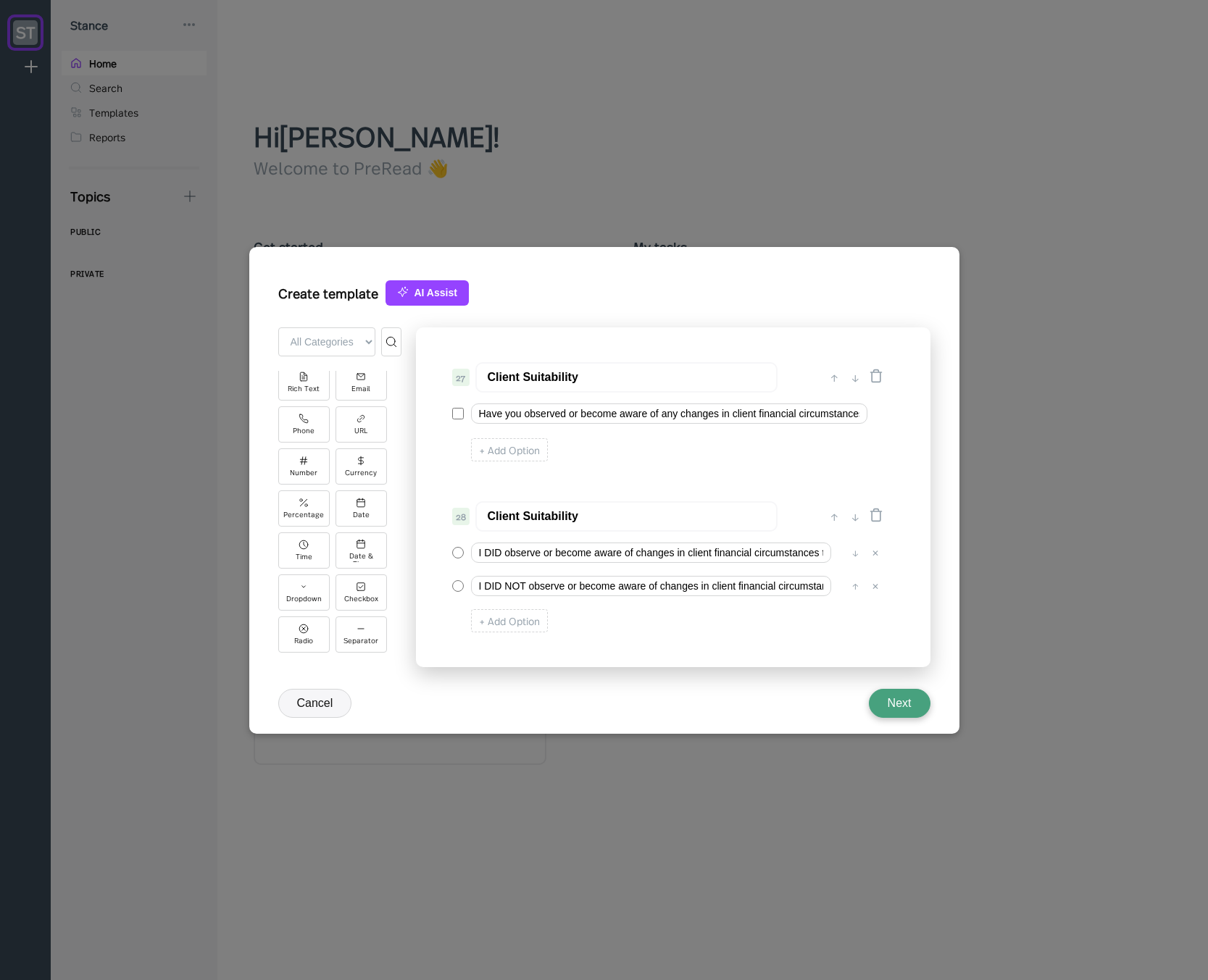
click at [597, 523] on input "Client Suitability" at bounding box center [626, 516] width 302 height 30
type input "Client Suitability"
click at [882, 376] on icon at bounding box center [876, 375] width 14 height 14
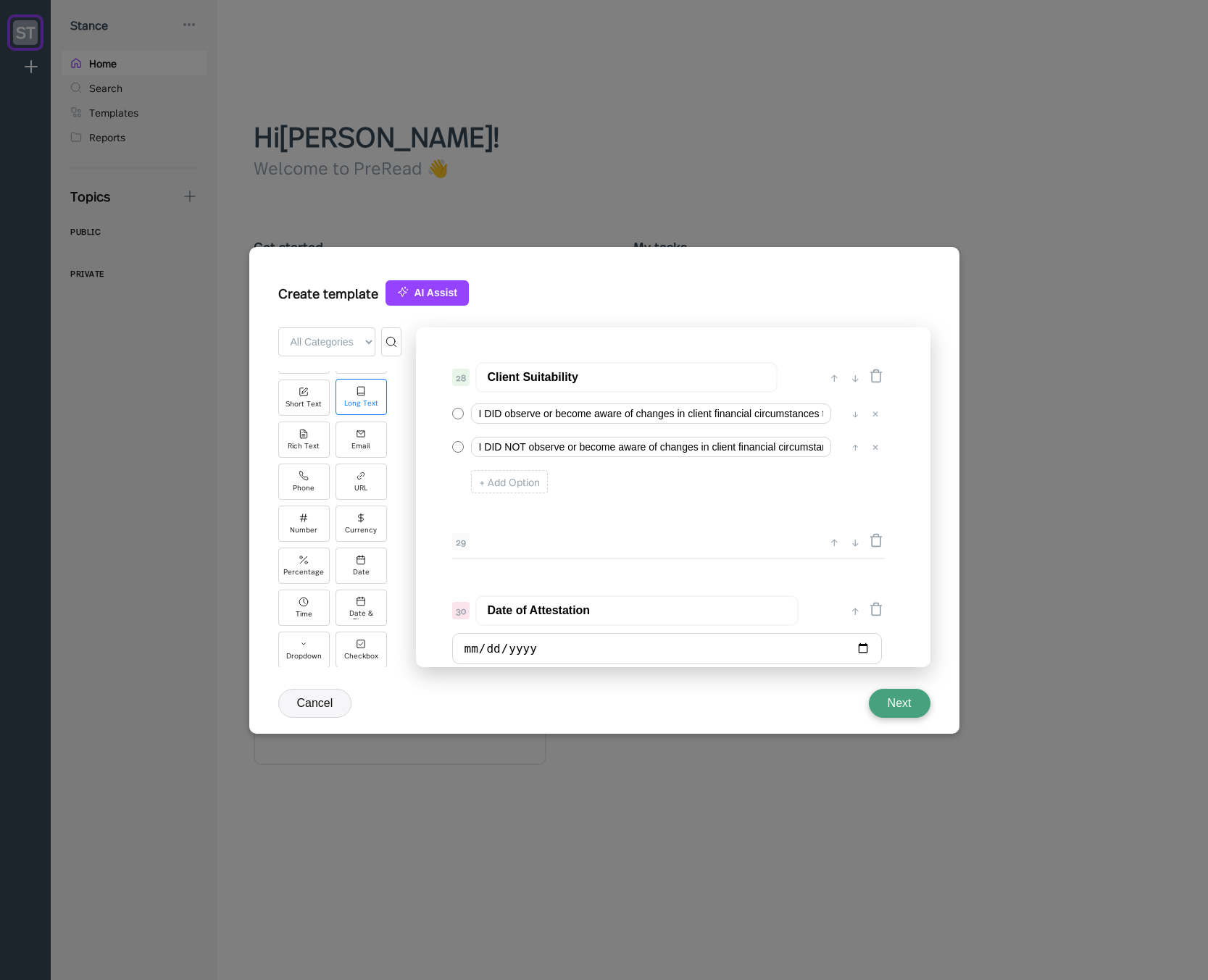
scroll to position [0, 0]
click at [356, 457] on icon at bounding box center [361, 454] width 10 height 10
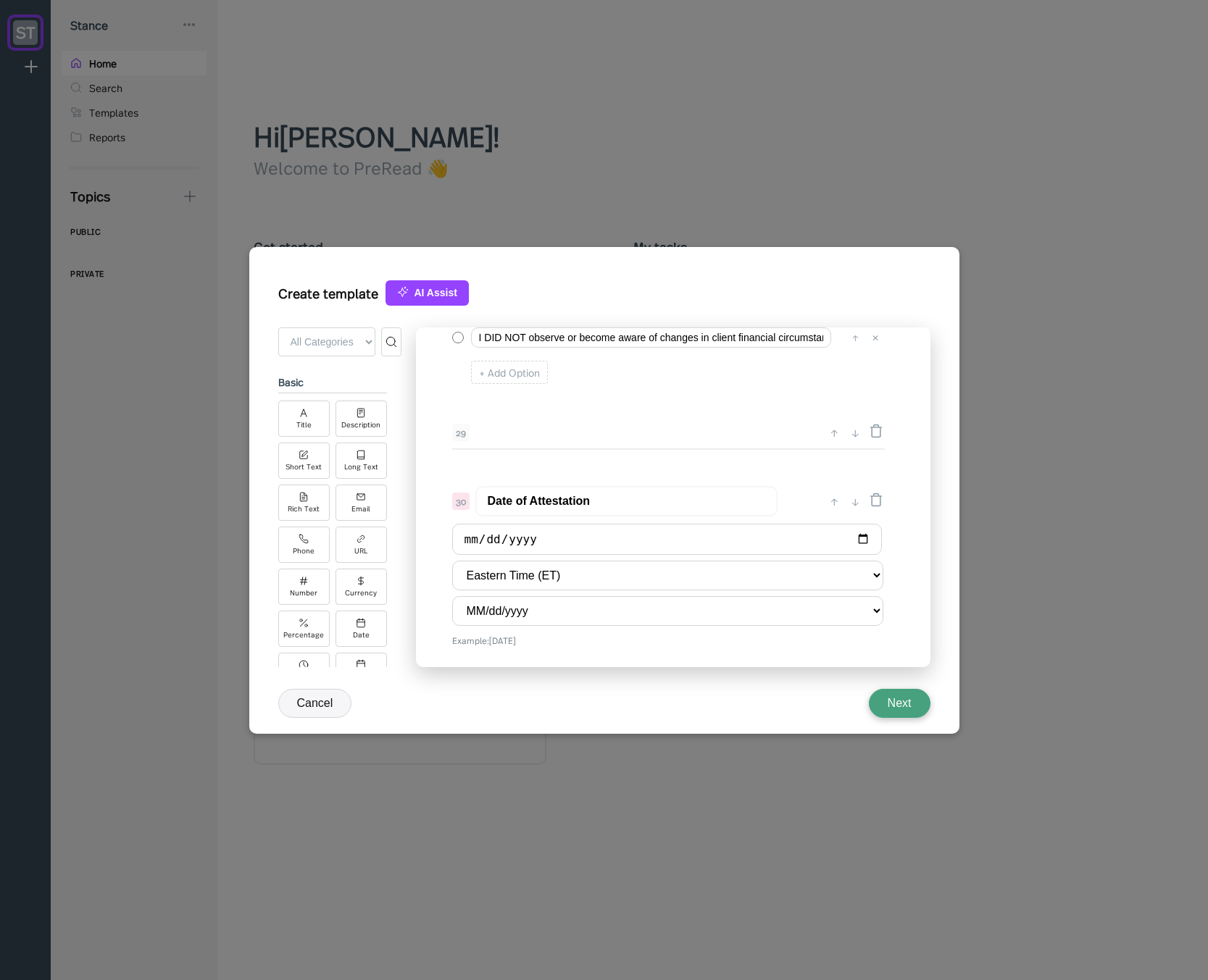
scroll to position [3155, 0]
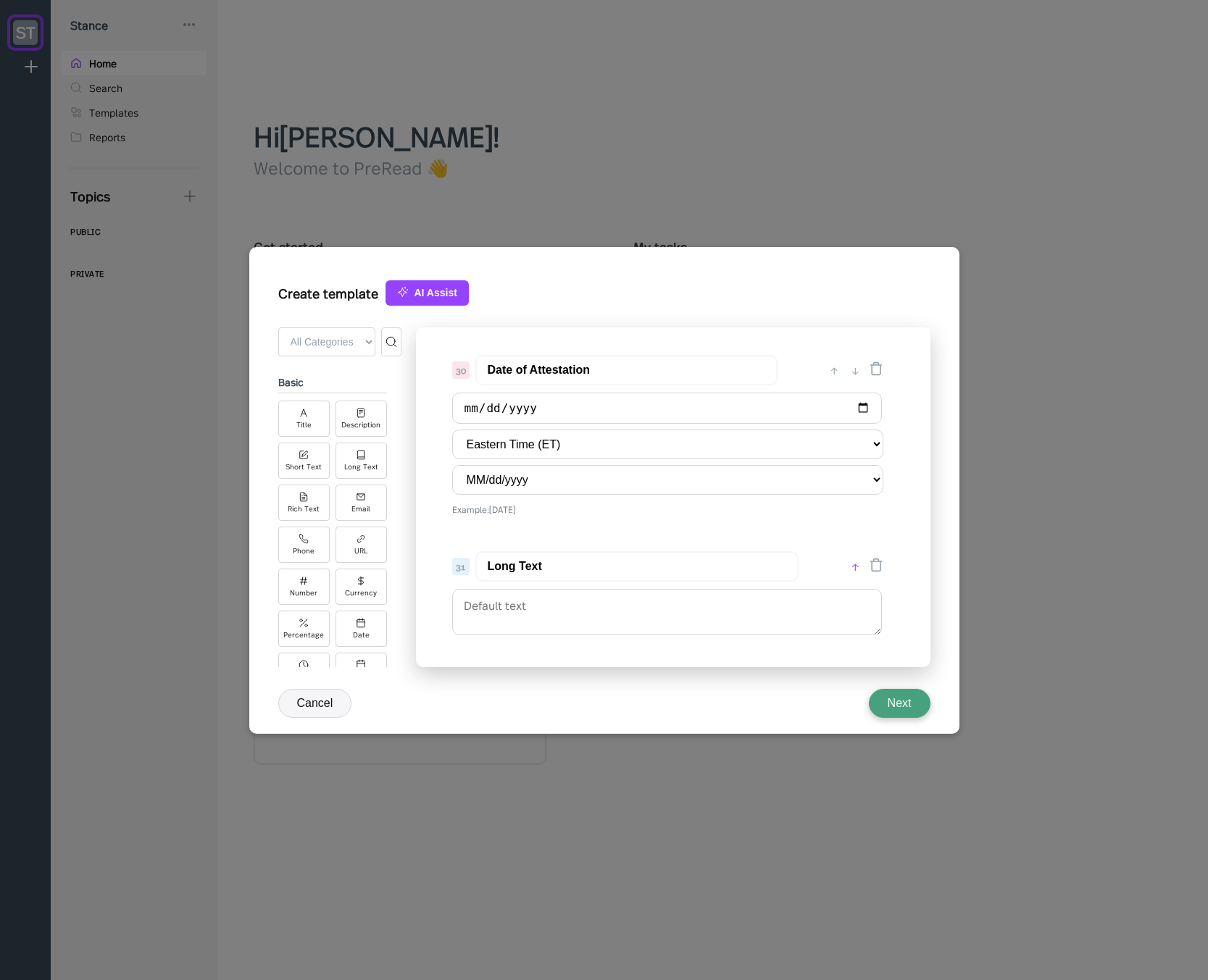
click at [852, 564] on div "↑" at bounding box center [855, 566] width 15 height 18
type input "Long Text"
type input "Date of Attestation"
select select "MM/dd/yyyy"
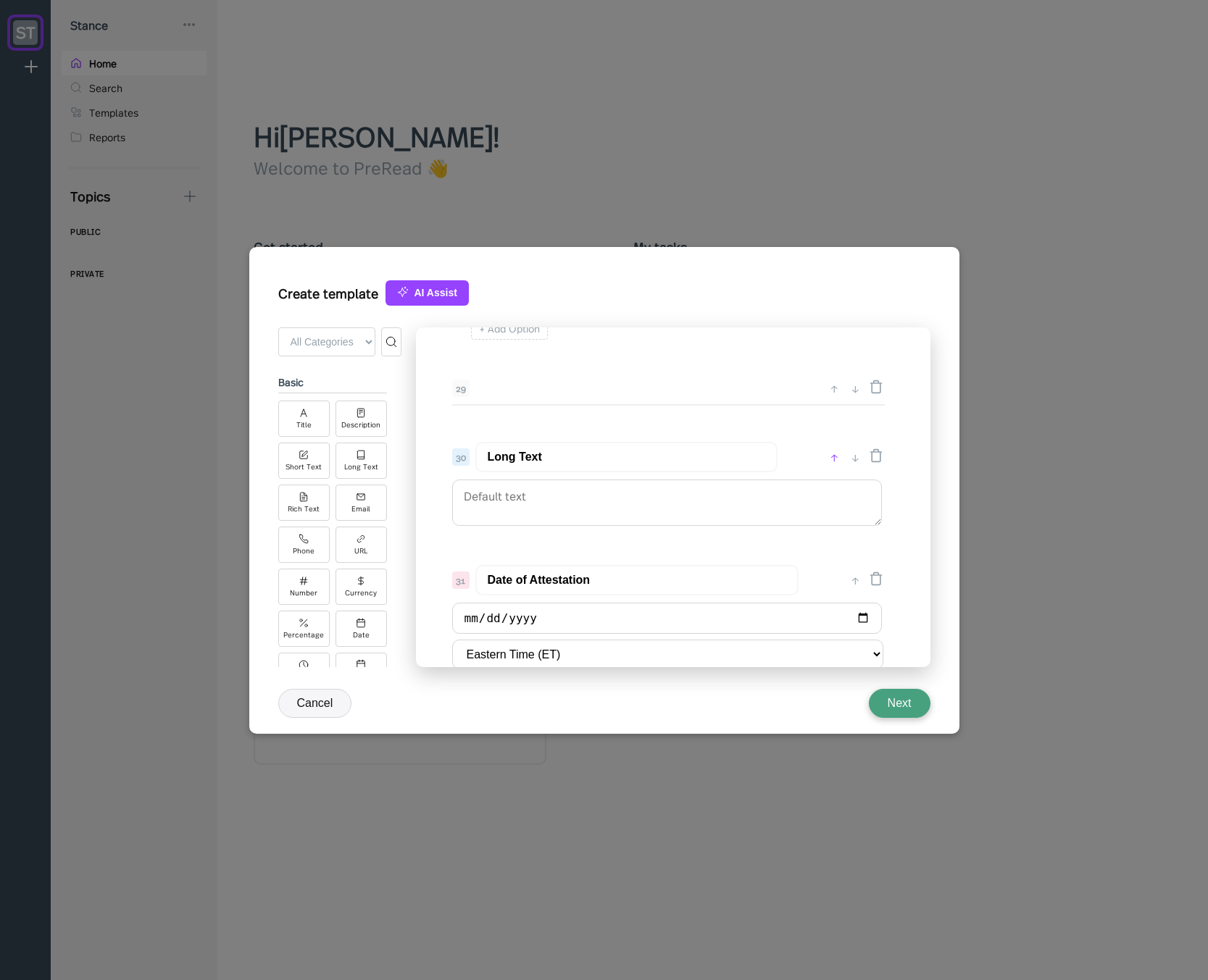
click at [832, 457] on div "↑" at bounding box center [834, 457] width 15 height 18
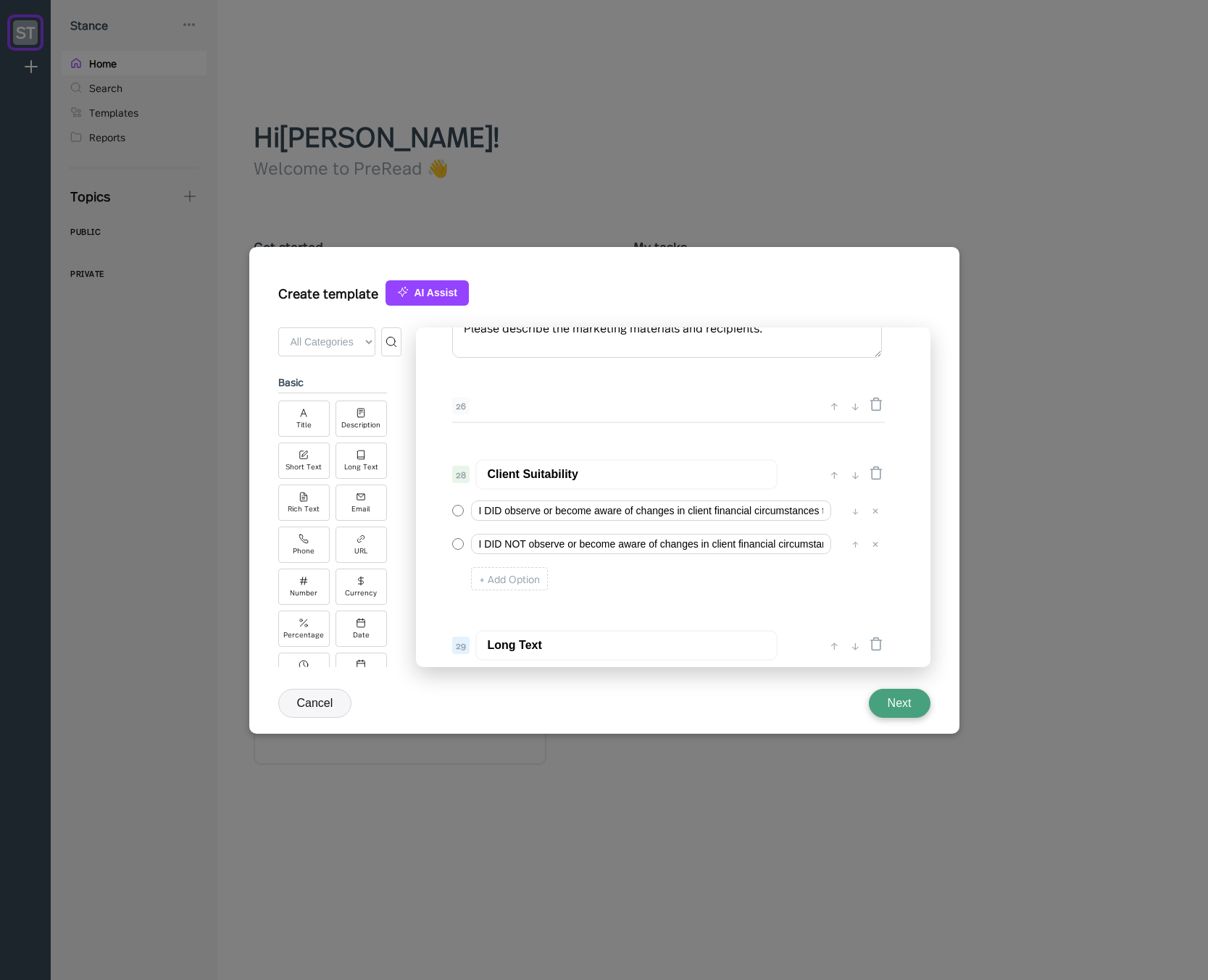
scroll to position [2807, 0]
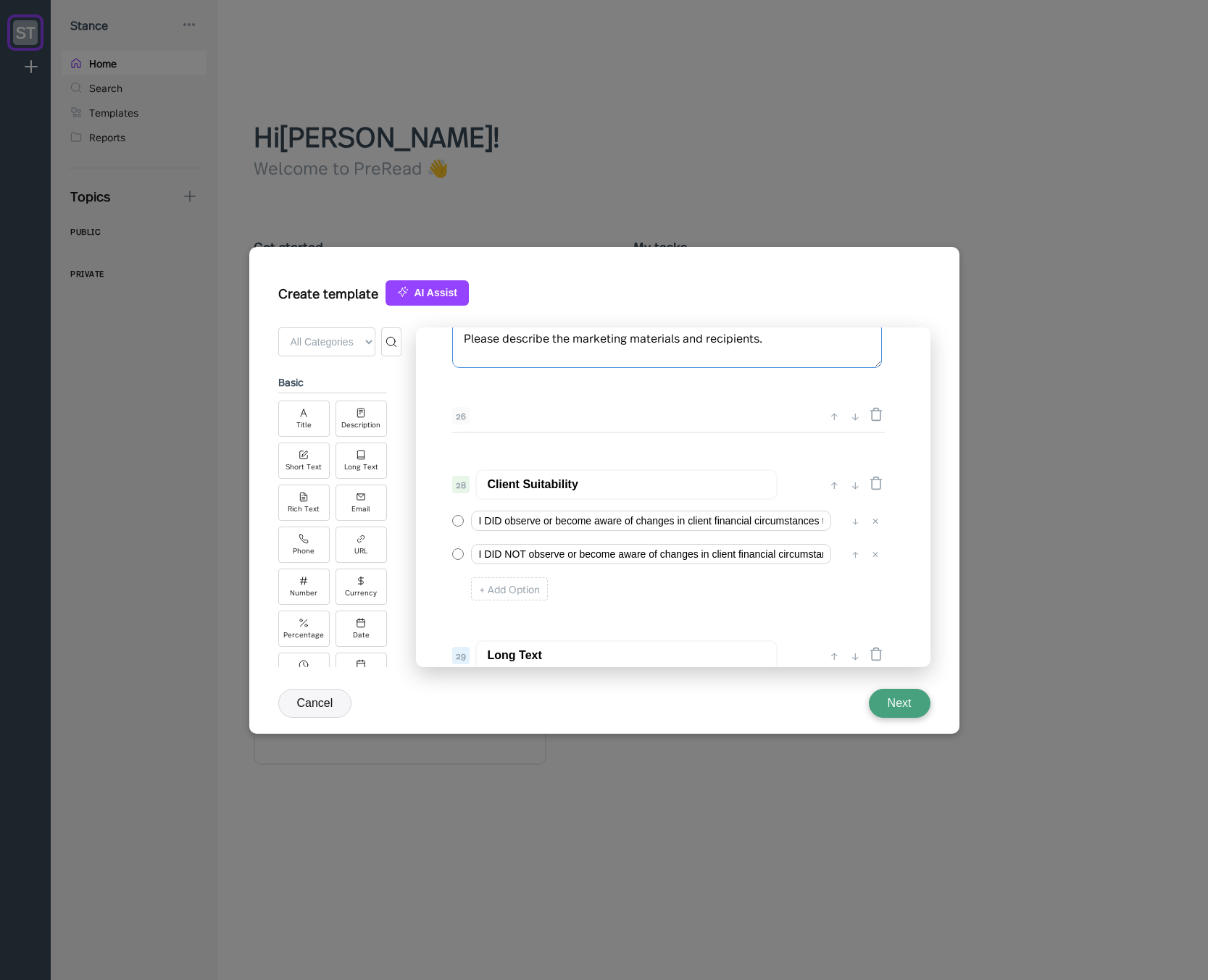
click at [542, 347] on textarea "Please describe the marketing materials and recipients." at bounding box center [667, 345] width 430 height 46
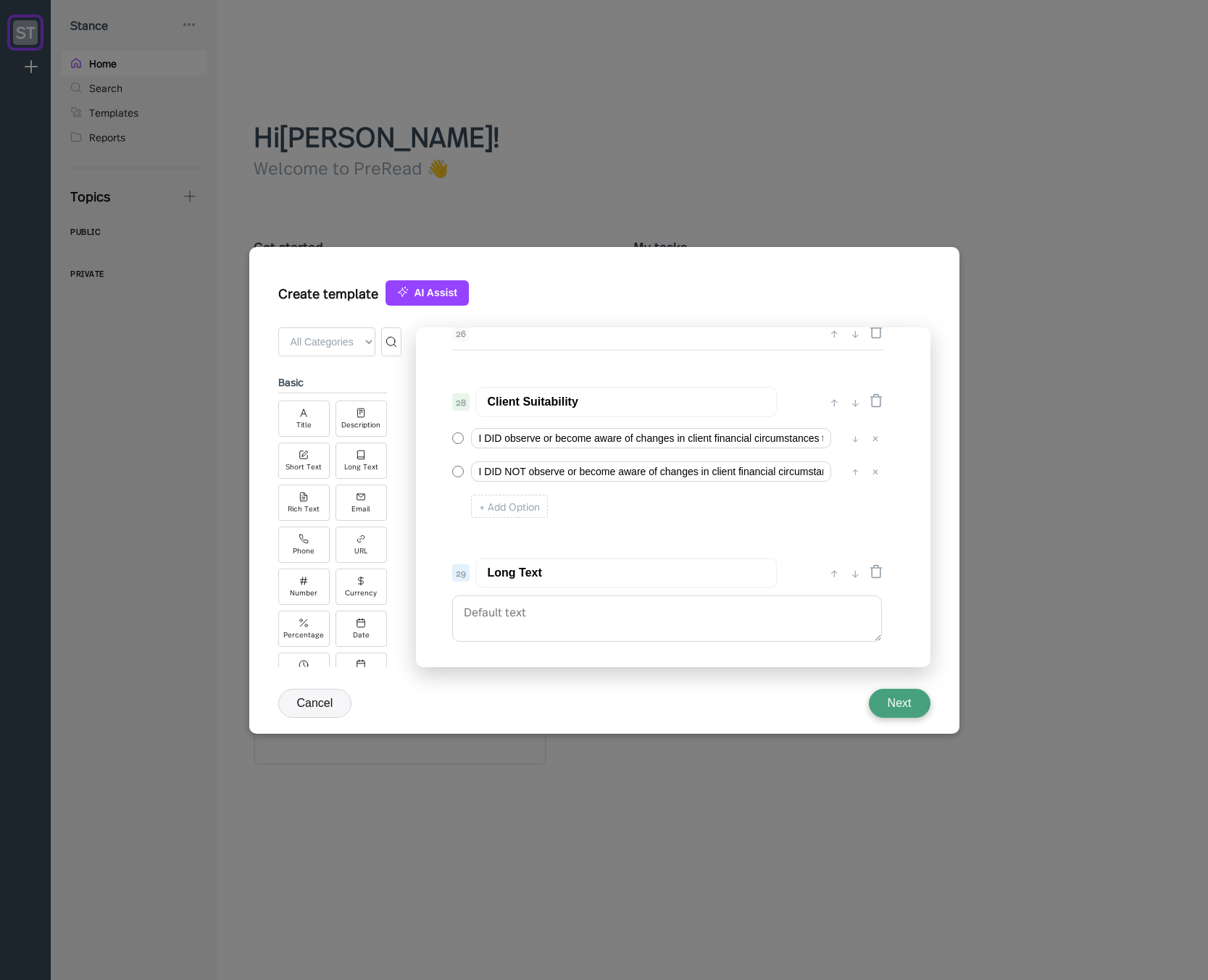
scroll to position [2894, 0]
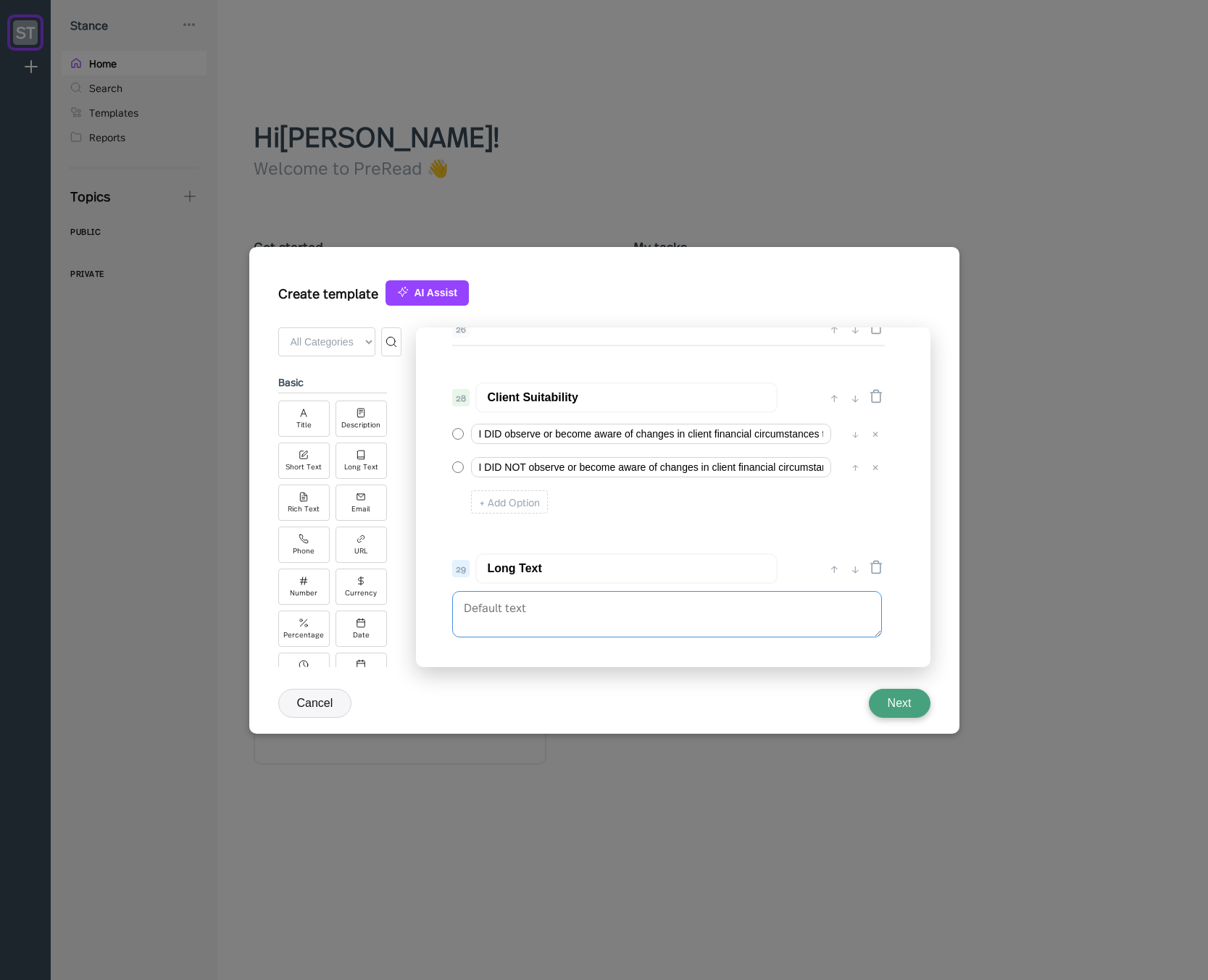
click at [533, 604] on textarea at bounding box center [667, 614] width 430 height 46
paste textarea "Please describe the marketing materials and recipients."
type textarea "Please describe the marketing materials and recipients."
click at [549, 401] on input "Client Suitability" at bounding box center [626, 397] width 302 height 30
click at [539, 565] on input "Long Text" at bounding box center [626, 569] width 302 height 30
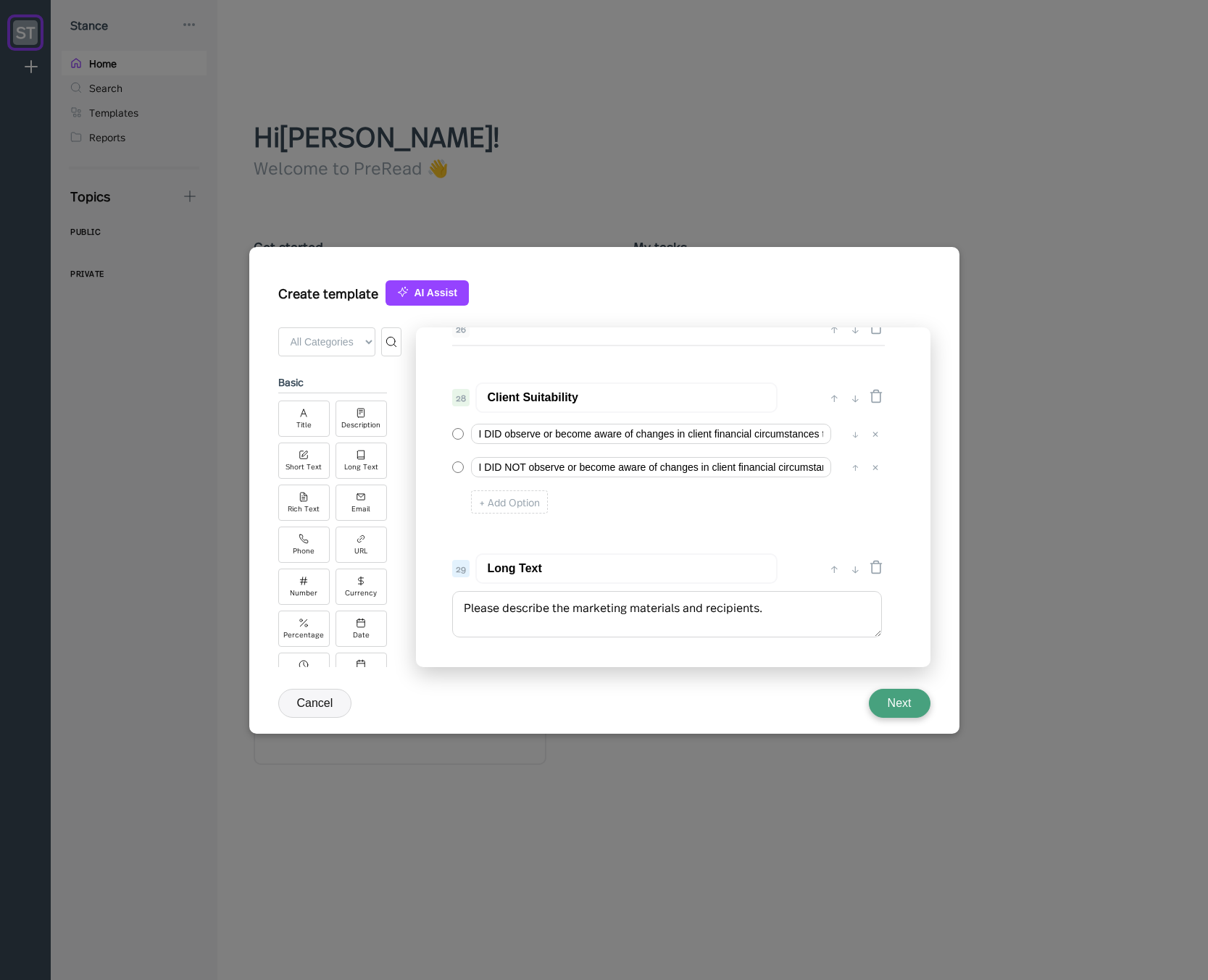
paste input "Client Suitability"
type input "Client Suitability - Details (if applicable)"
click at [597, 610] on textarea "Please describe the marketing materials and recipients." at bounding box center [667, 614] width 430 height 46
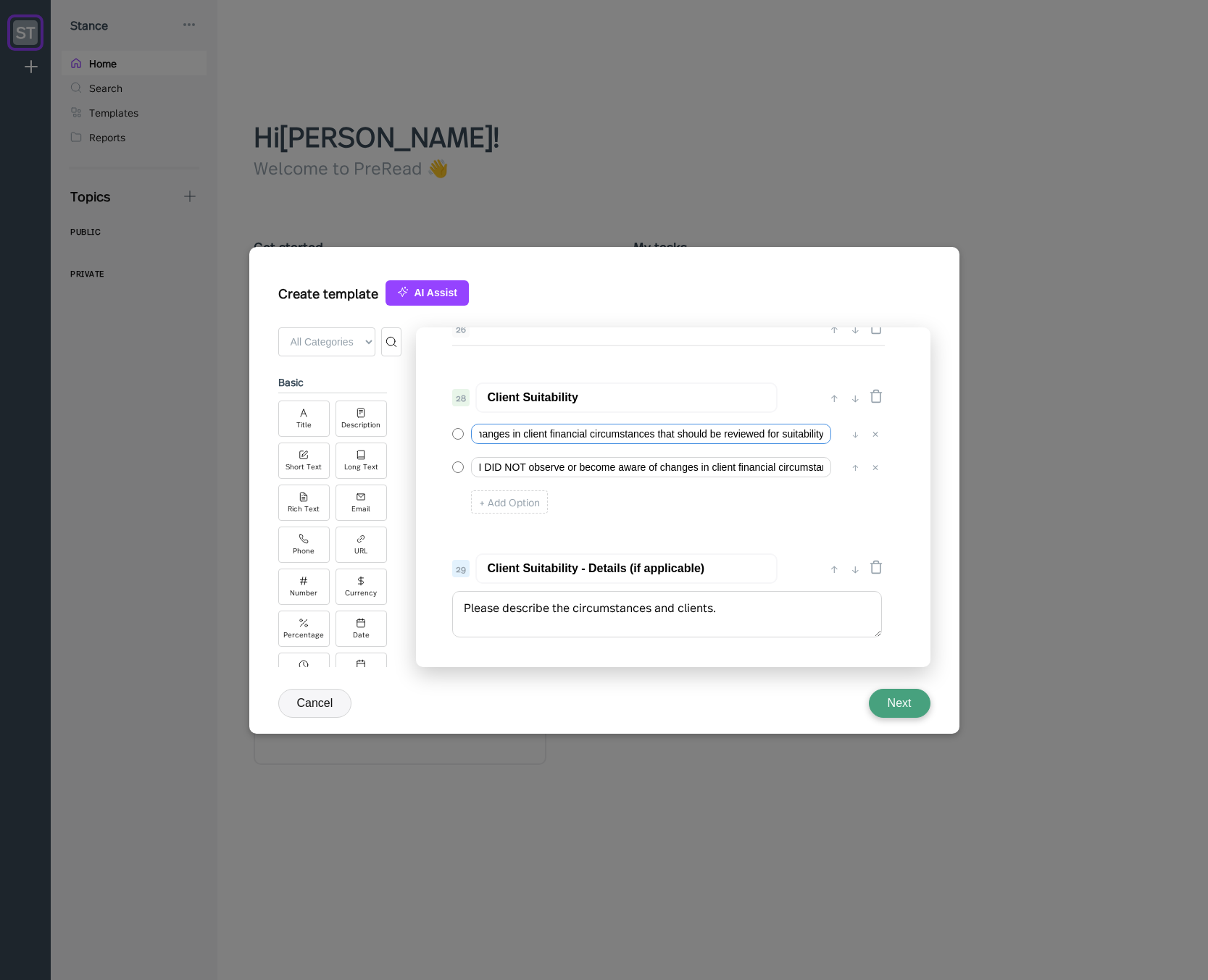
drag, startPoint x: 713, startPoint y: 439, endPoint x: 909, endPoint y: 531, distance: 216.5
click at [923, 515] on div "0 ↓ Quarterly Access Person Attestation 1 ↑ ↓ Please complete this questionnair…" at bounding box center [673, 498] width 514 height 339
click at [760, 604] on textarea "Please describe the circumstances and clients." at bounding box center [667, 614] width 430 height 46
click at [574, 609] on textarea "Please describe the circumstances and clients." at bounding box center [667, 614] width 430 height 46
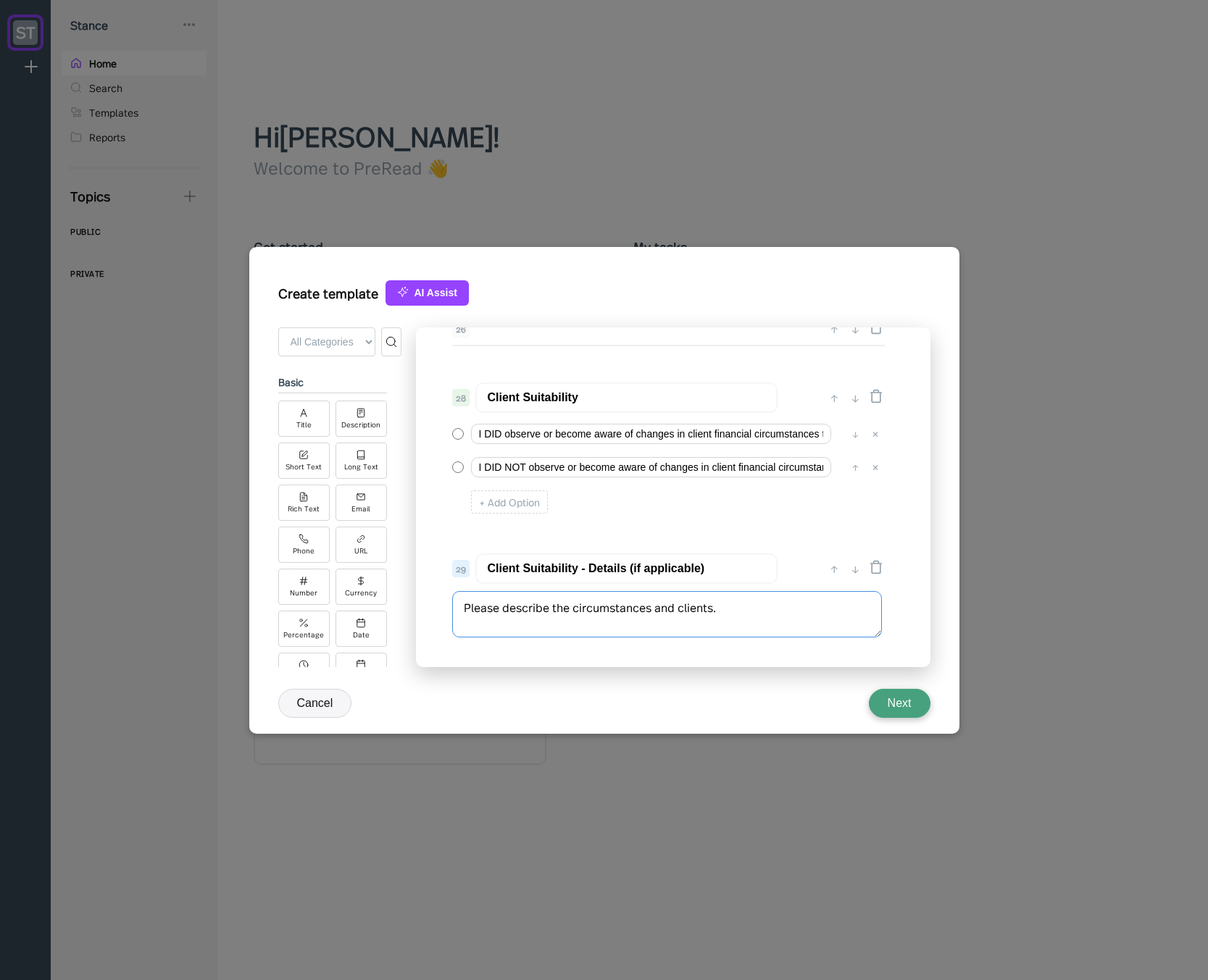
click at [683, 611] on textarea "Please describe the circumstances and clients." at bounding box center [667, 614] width 430 height 46
click at [680, 613] on textarea "Please describe the circumstances and clients." at bounding box center [667, 614] width 430 height 46
click at [682, 613] on textarea "Please describe the circumstances and the clients." at bounding box center [667, 614] width 430 height 46
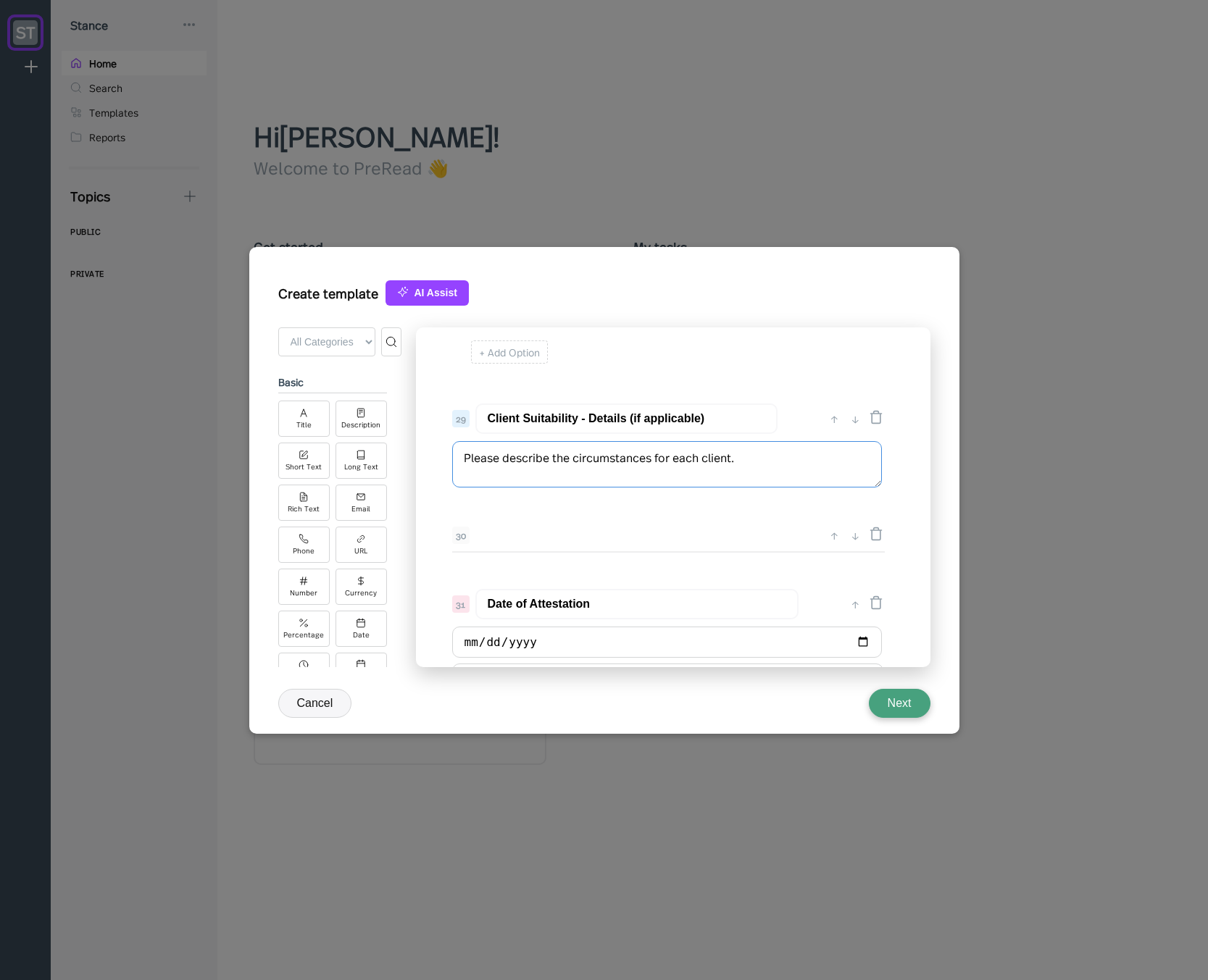
scroll to position [3155, 0]
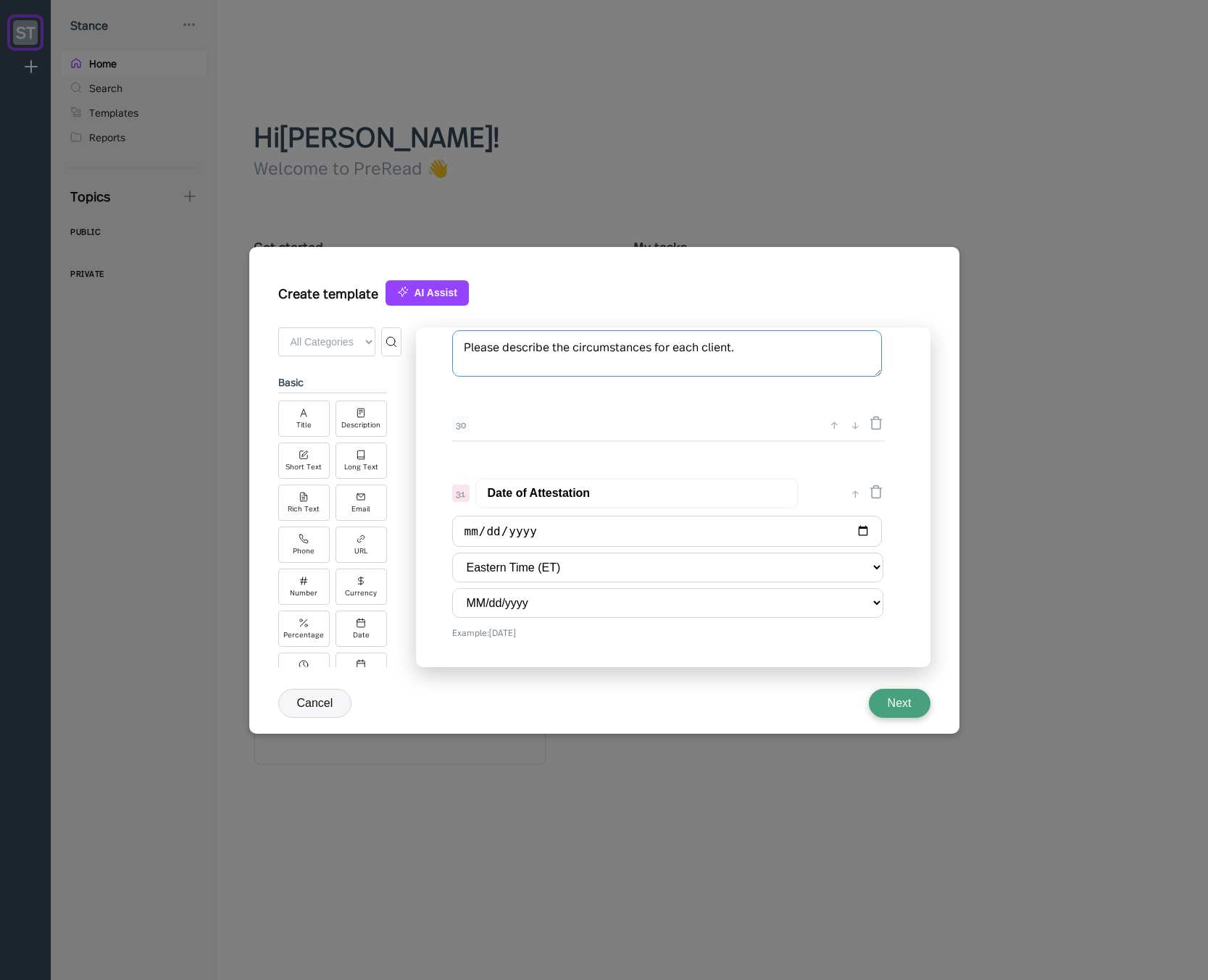
type textarea "Please describe the circumstances for each client."
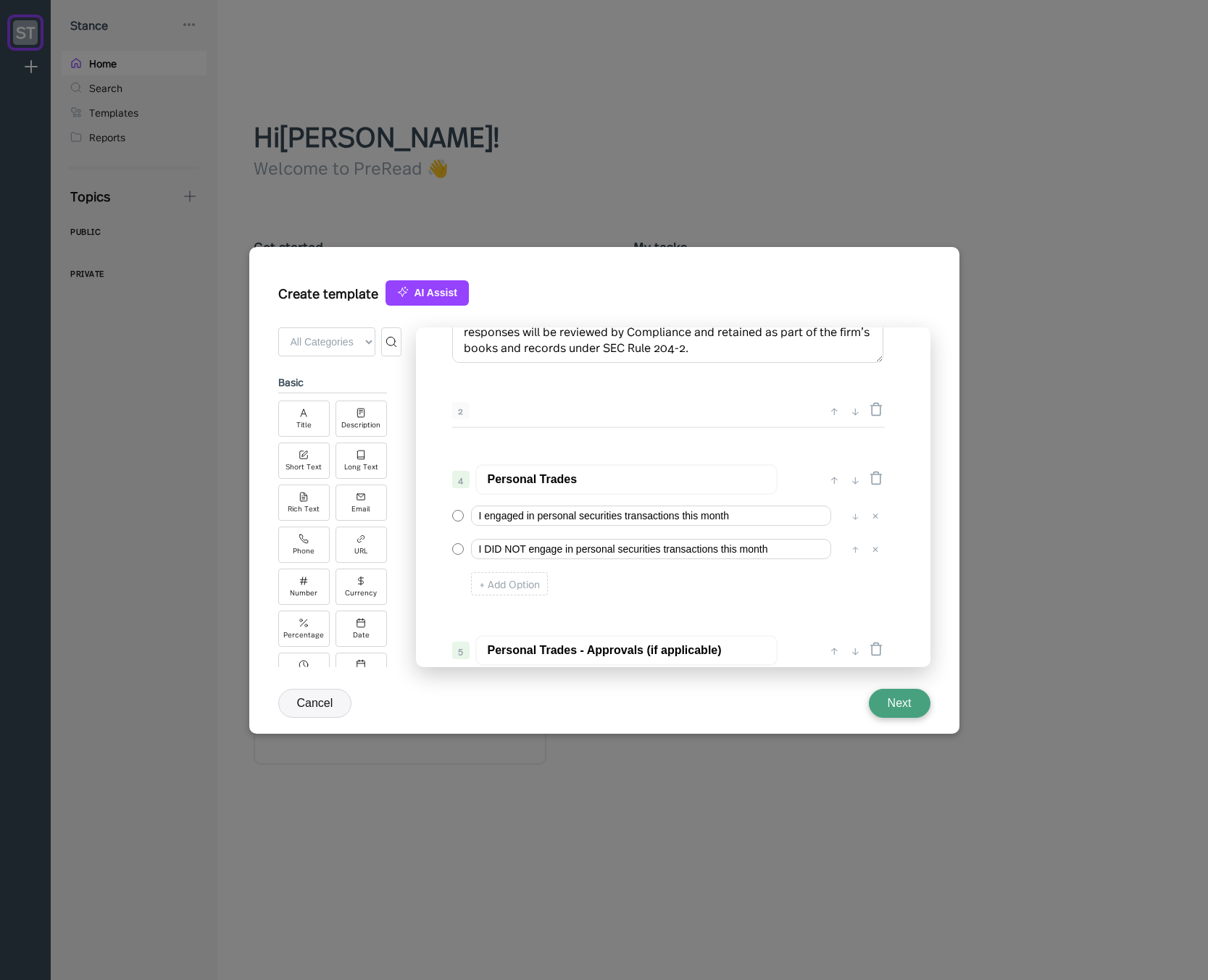
scroll to position [174, 0]
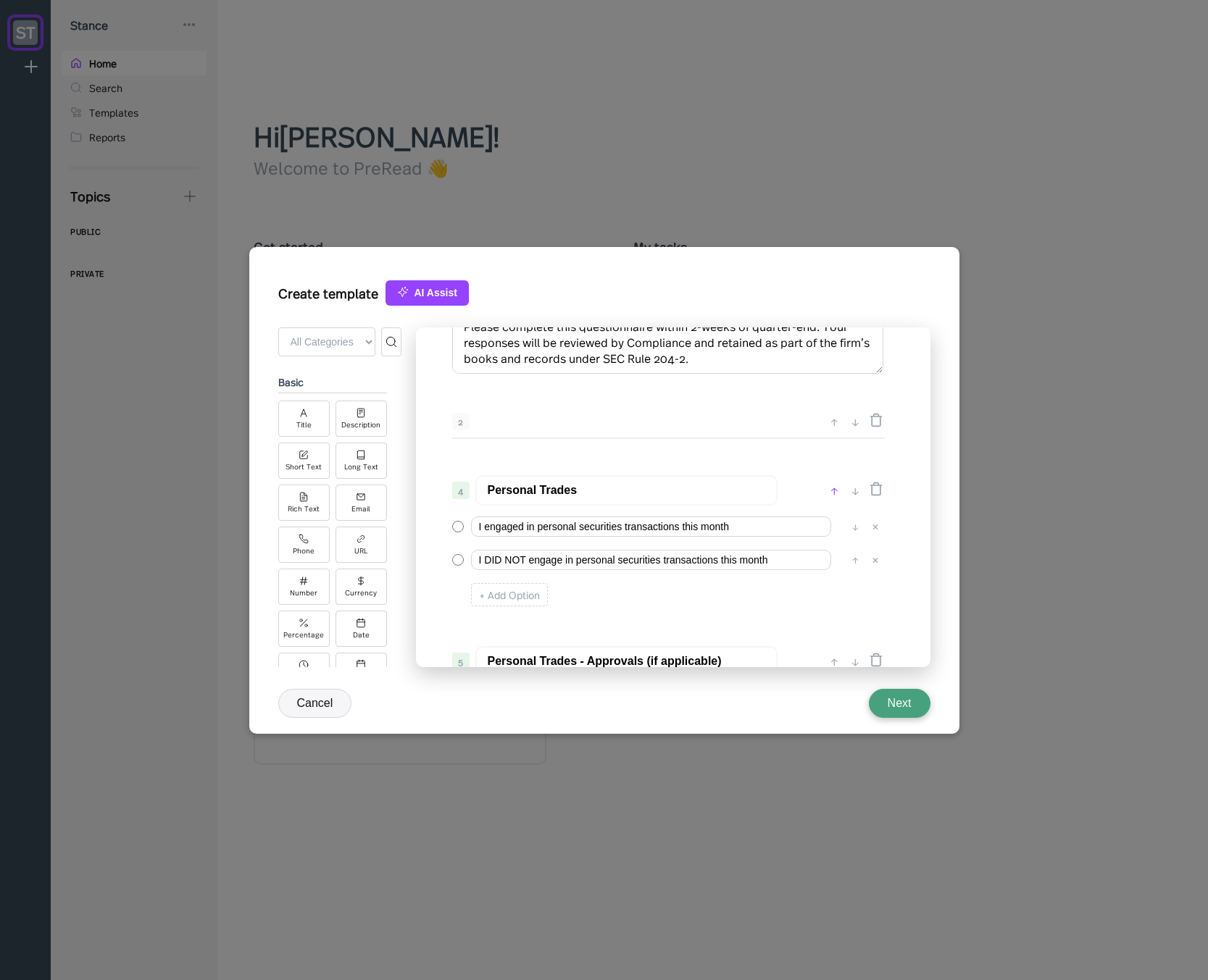
click at [833, 487] on div "↑" at bounding box center [834, 490] width 15 height 18
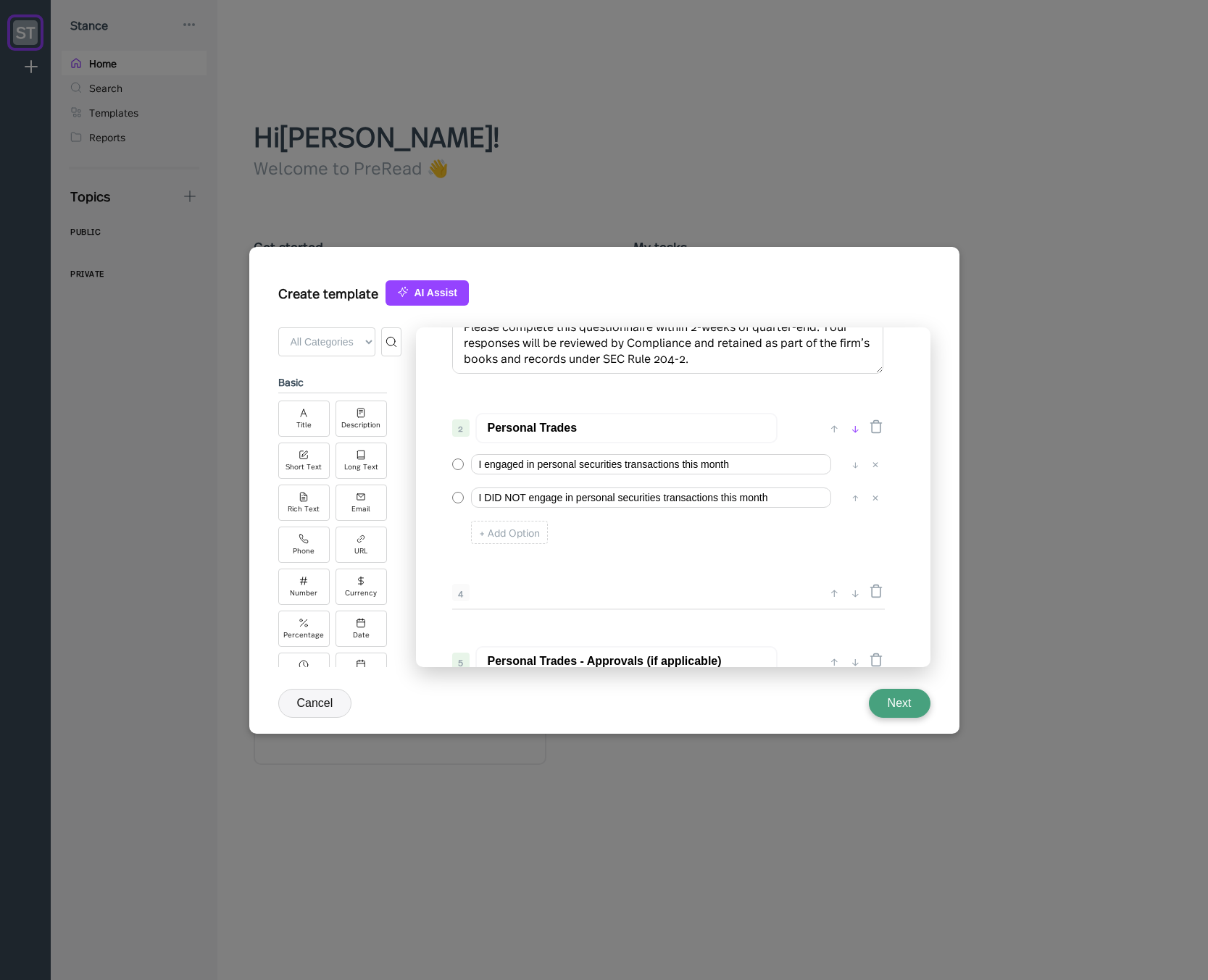
click at [852, 431] on div "↓" at bounding box center [855, 428] width 15 height 18
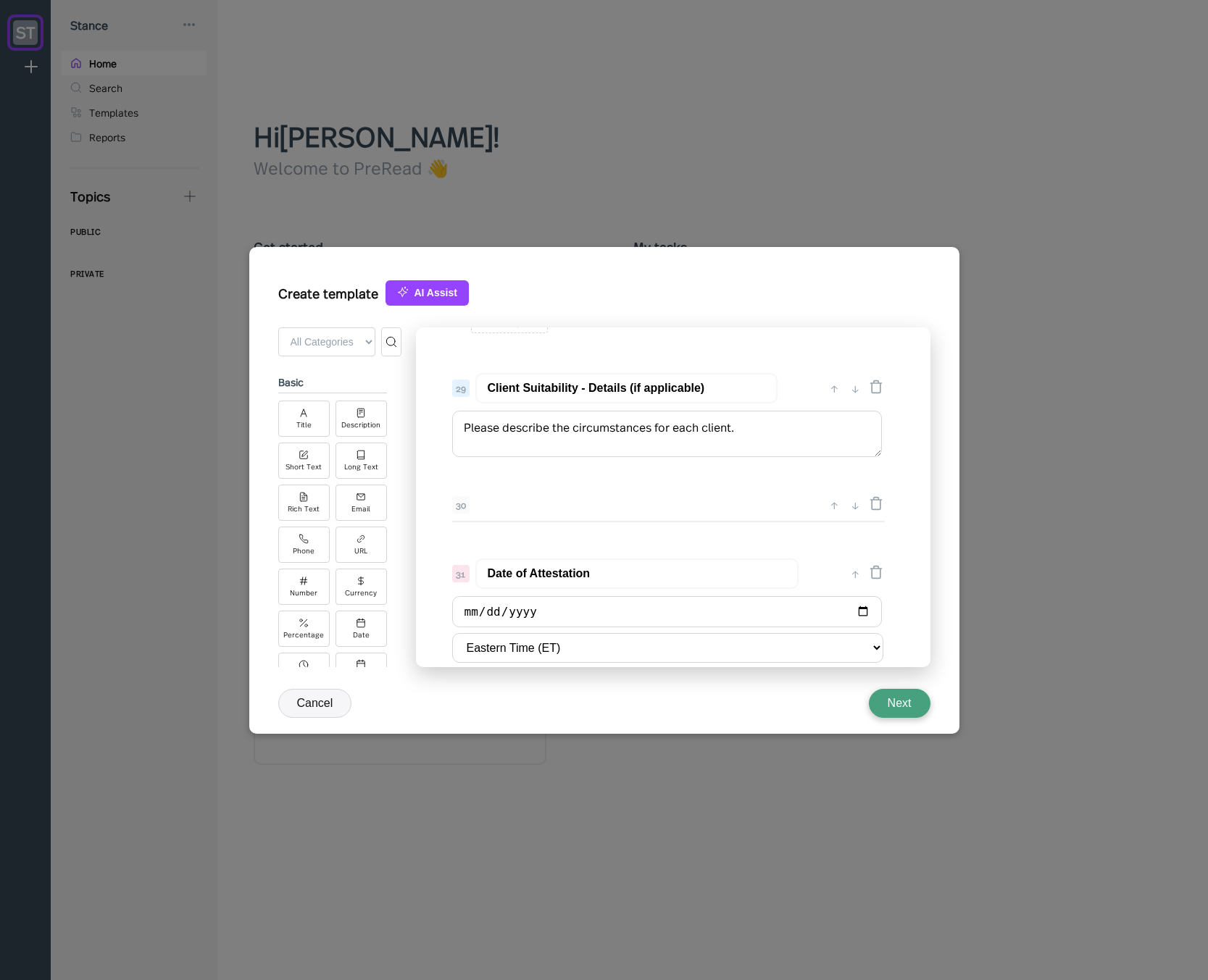
scroll to position [3155, 0]
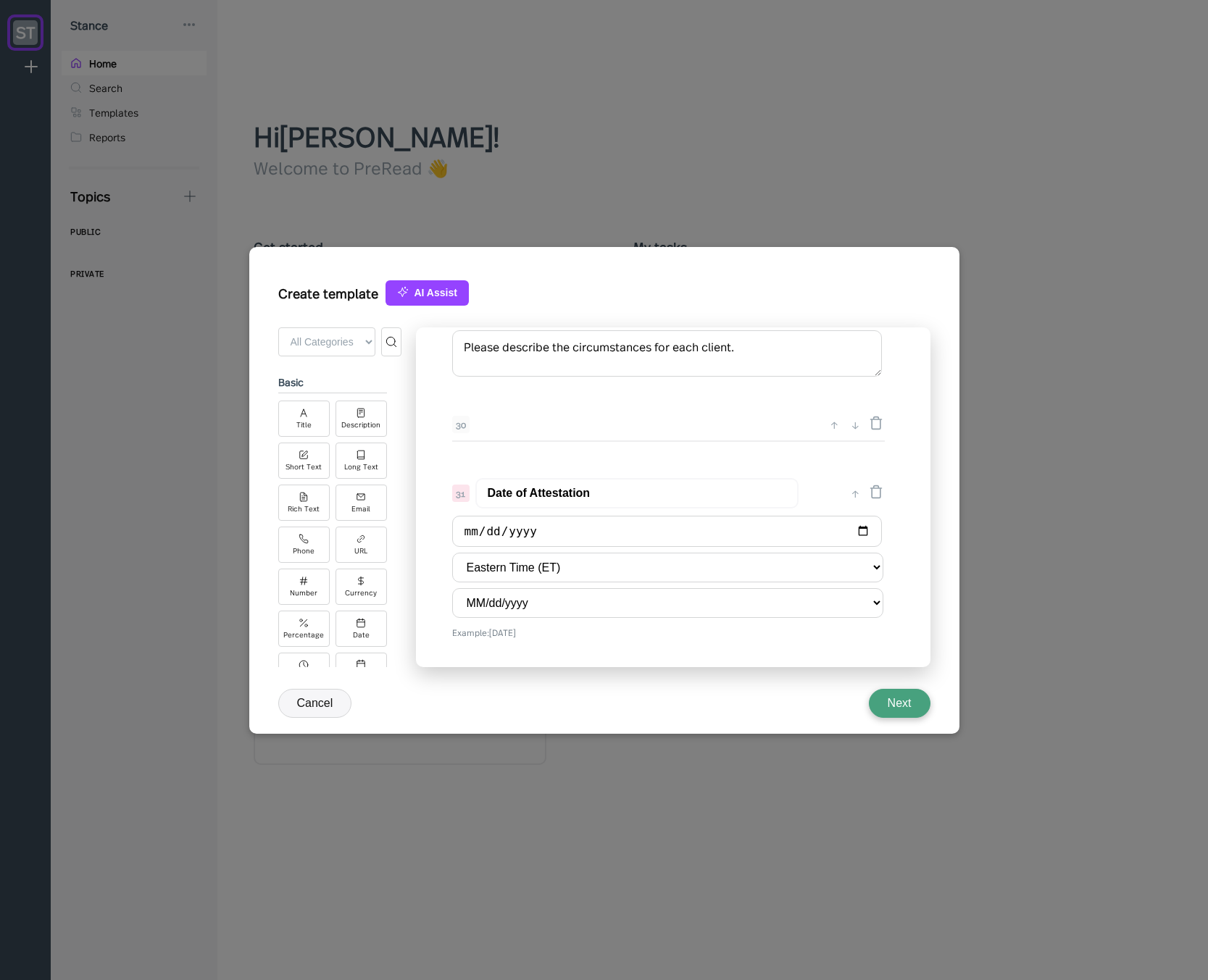
click at [537, 452] on div "0 ↓ Quarterly Access Person Attestation 1 ↑ ↓ Please complete this questionnair…" at bounding box center [673, 498] width 514 height 339
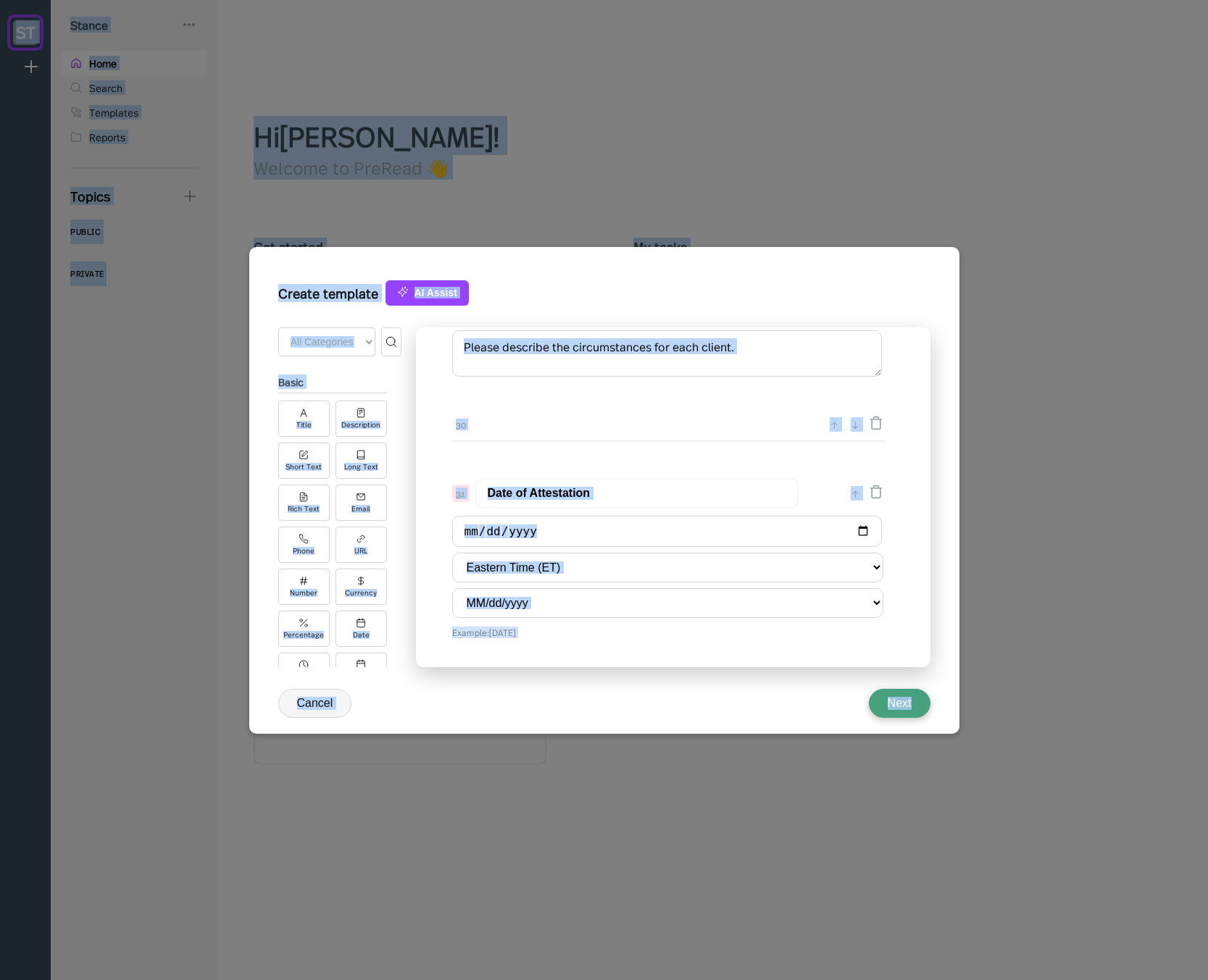
click at [537, 452] on div "0 ↓ Quarterly Access Person Attestation 1 ↑ ↓ Please complete this questionnair…" at bounding box center [673, 498] width 514 height 339
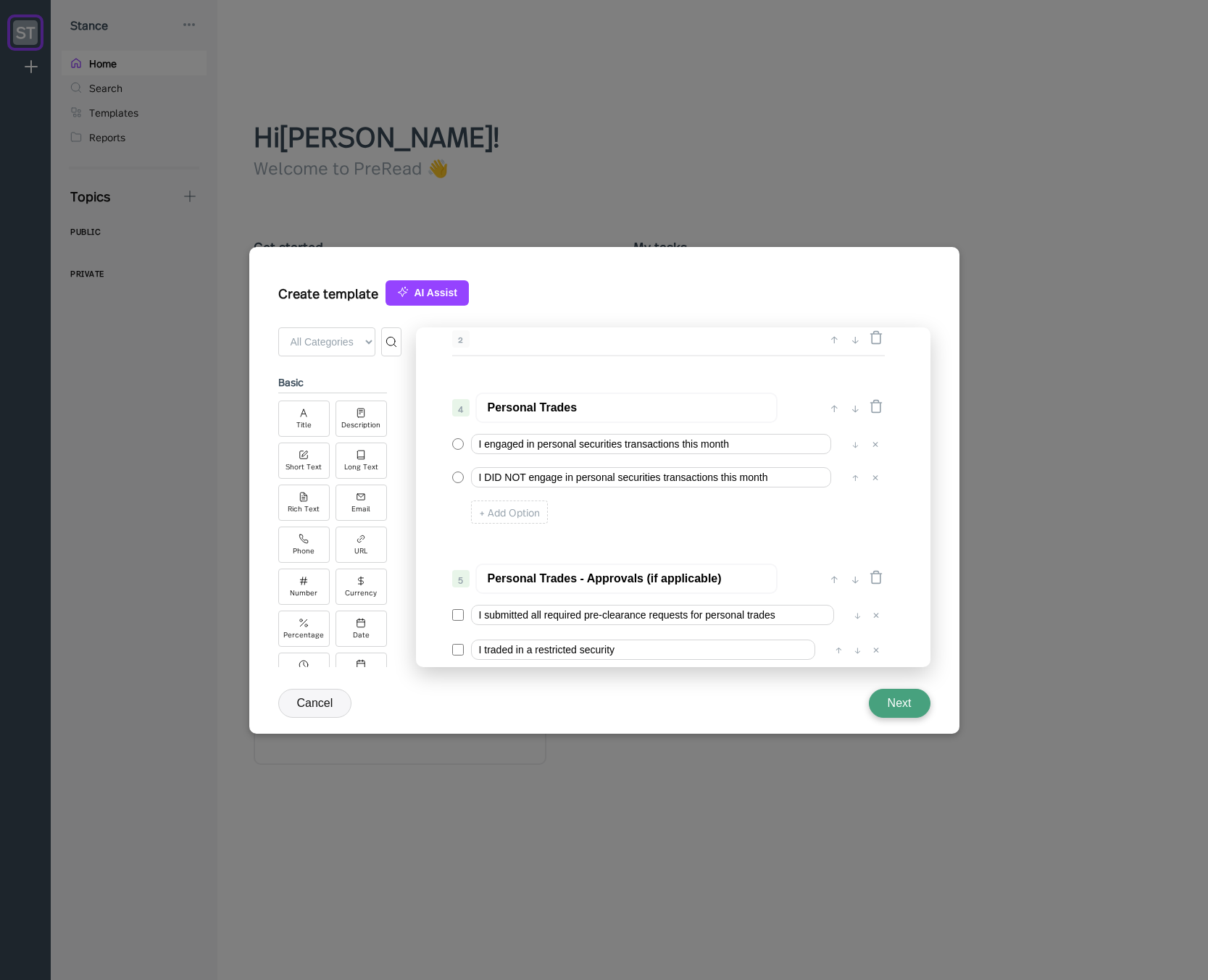
scroll to position [261, 0]
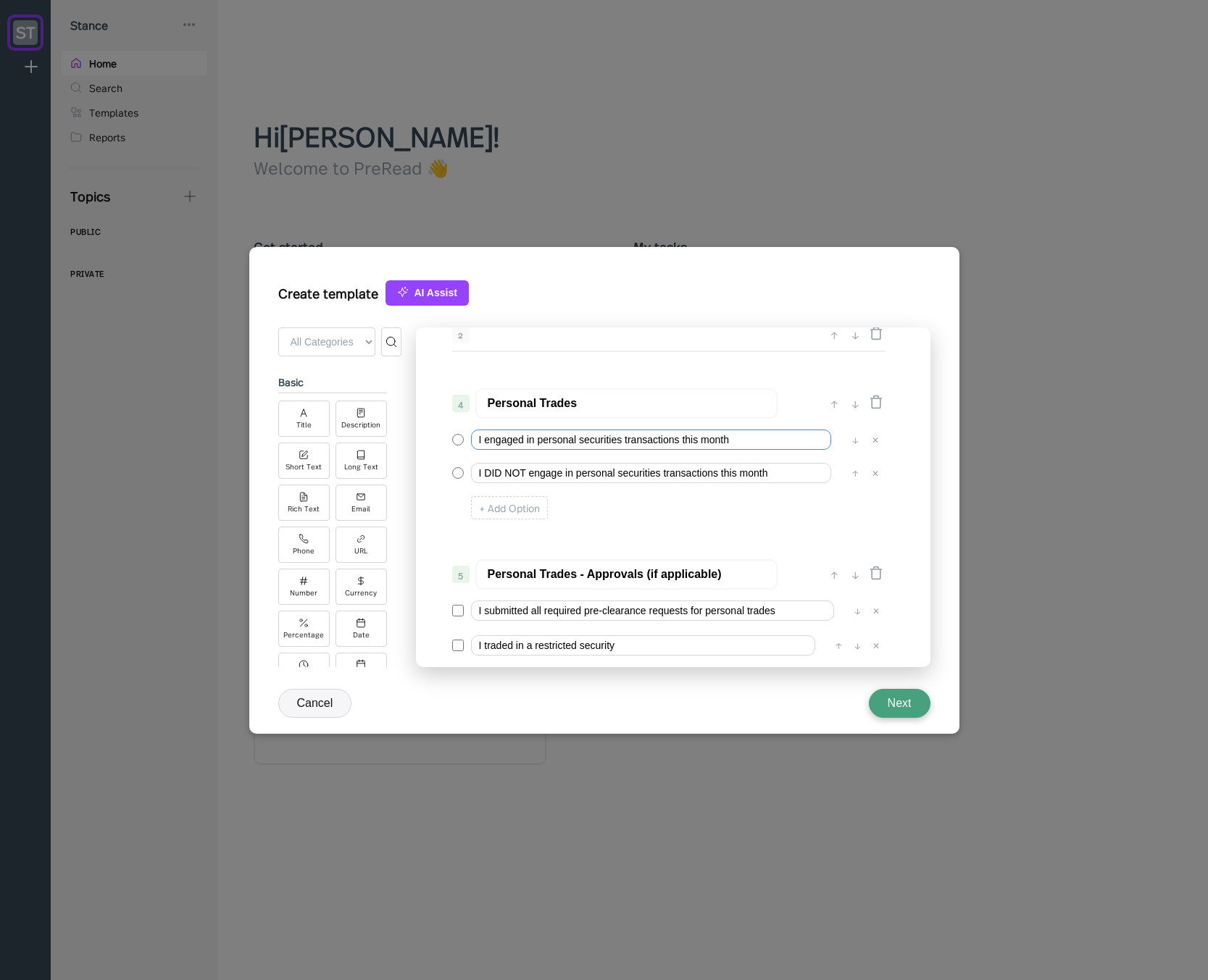
click at [485, 442] on input "I engaged in personal securities transactions this month" at bounding box center [651, 440] width 360 height 20
click at [539, 443] on input "I DID engaged in personal securities transactions this month" at bounding box center [651, 440] width 360 height 20
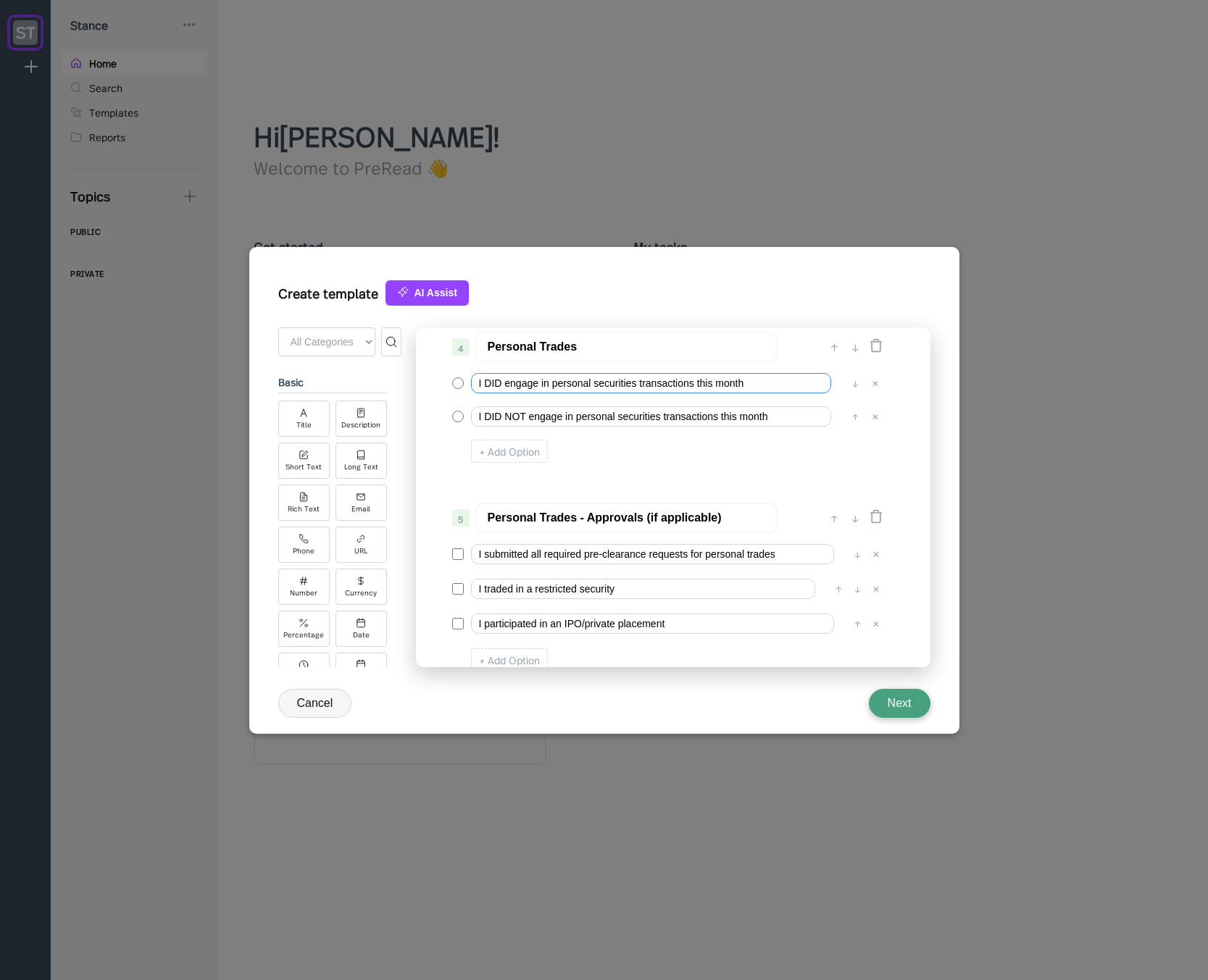
scroll to position [348, 0]
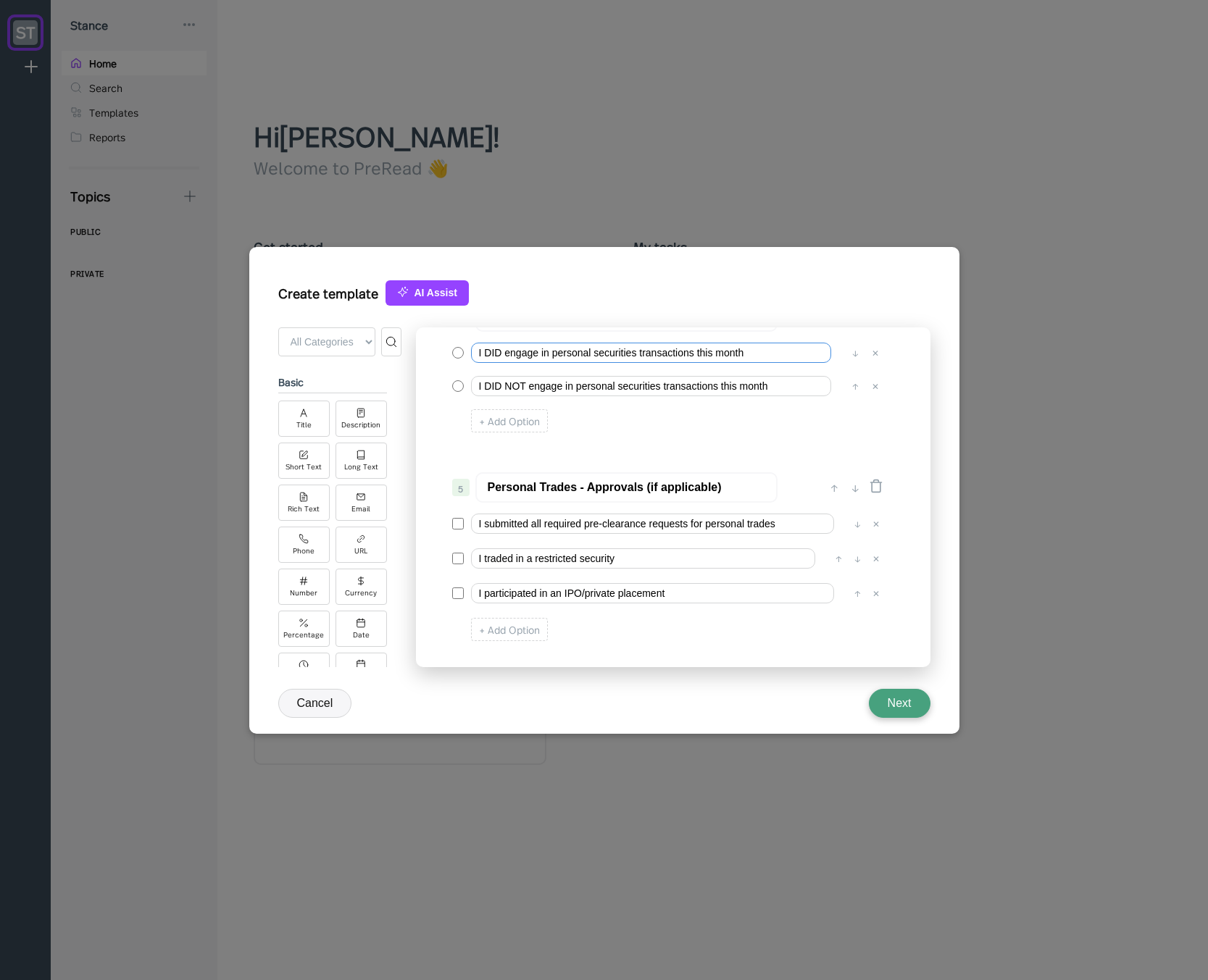
type input "I DID engage in personal securities transactions this month"
click at [484, 527] on input "I submitted all required pre-clearance requests for personal trades" at bounding box center [653, 523] width 363 height 20
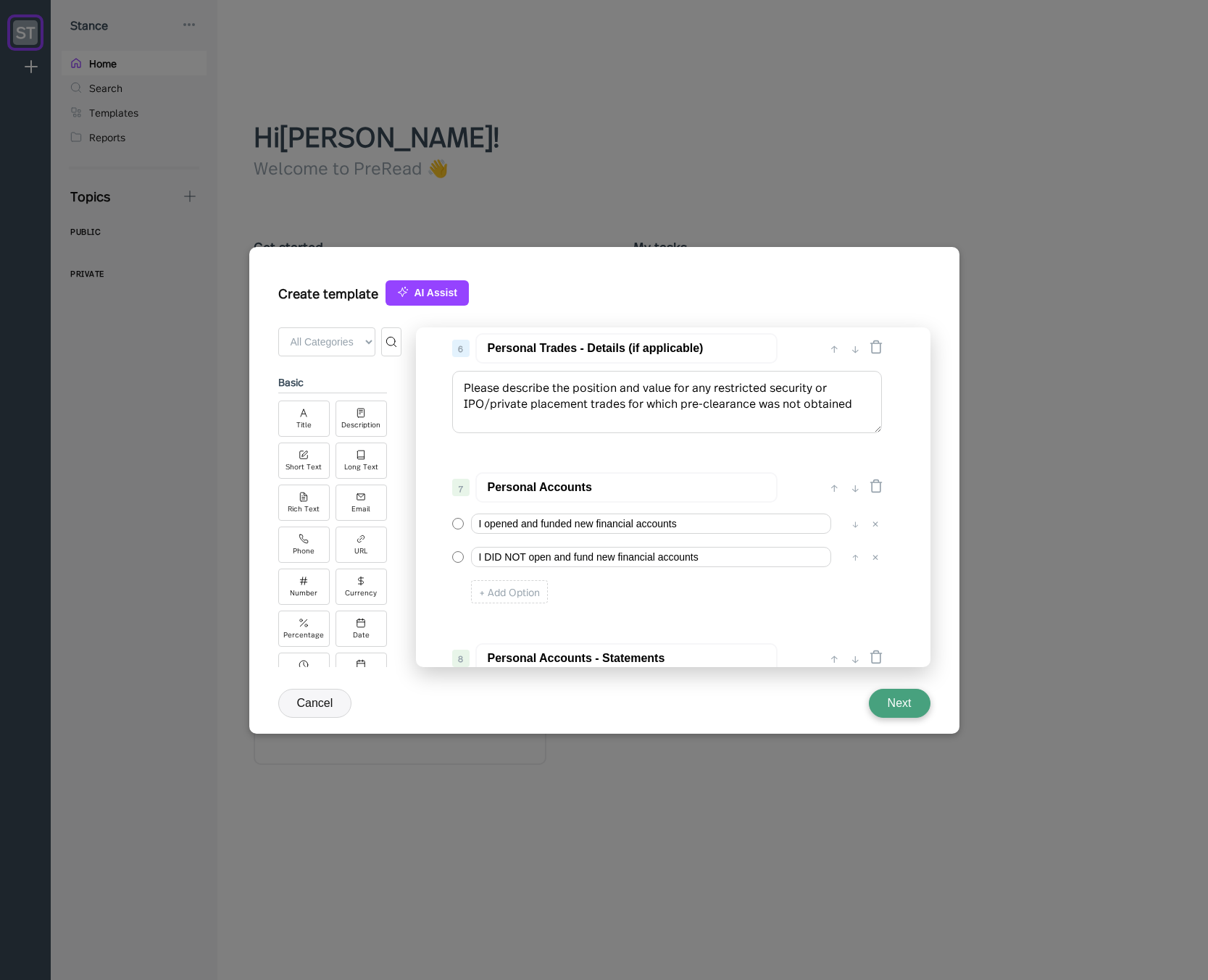
scroll to position [782, 0]
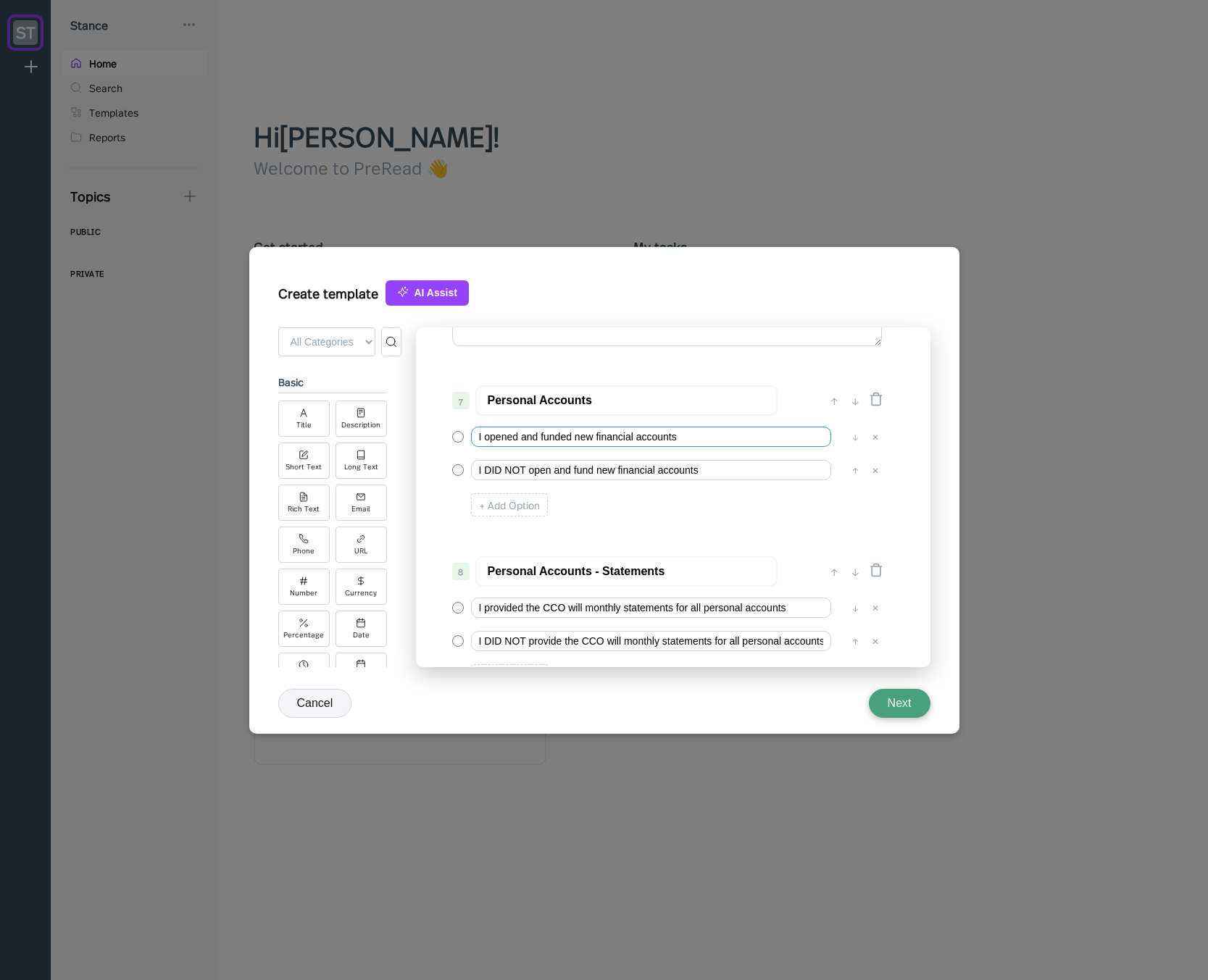
click at [486, 440] on input "I opened and funded new financial accounts" at bounding box center [651, 436] width 360 height 20
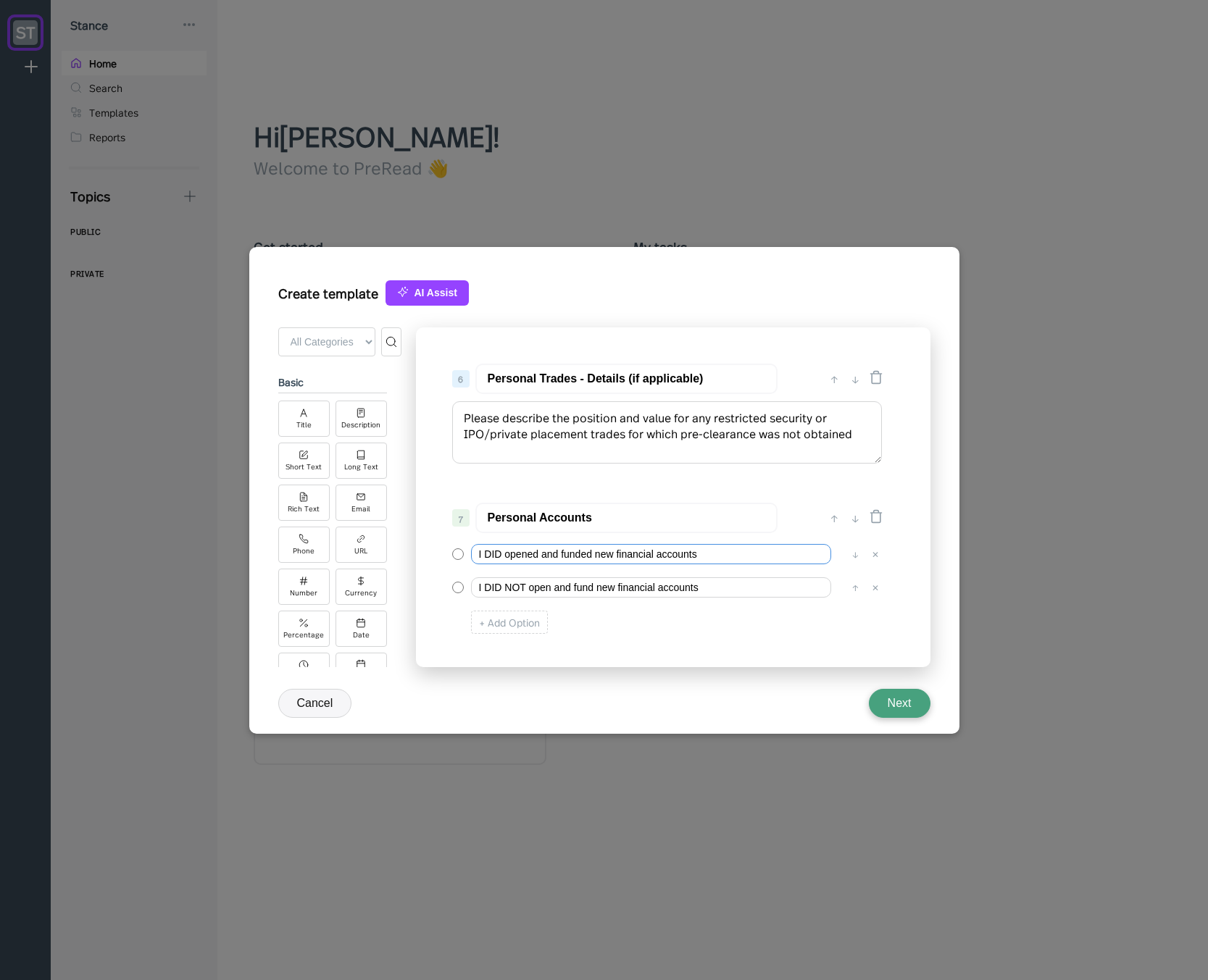
scroll to position [696, 0]
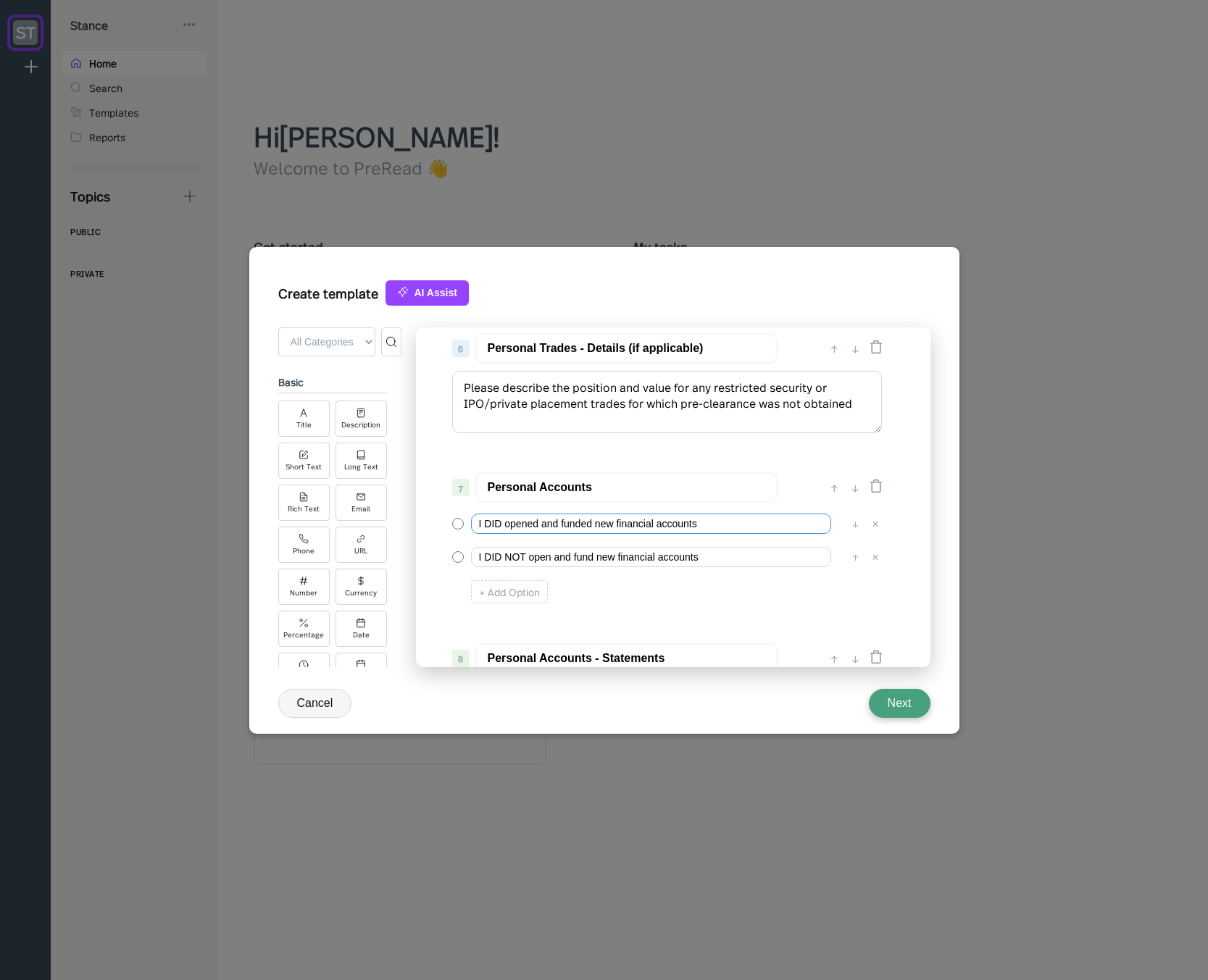
click at [534, 525] on input "I DID opened and funded new financial accounts" at bounding box center [651, 523] width 360 height 20
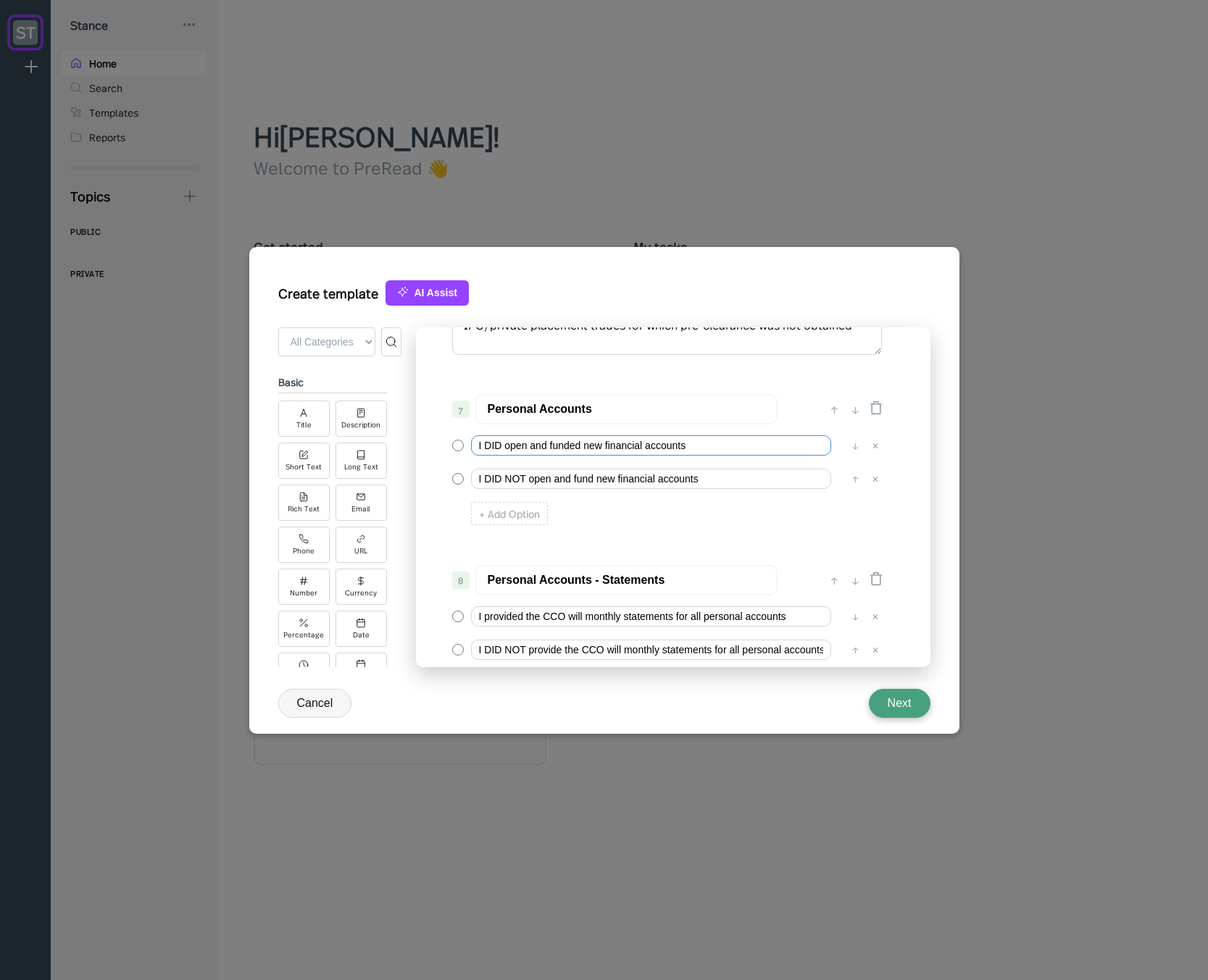
scroll to position [869, 0]
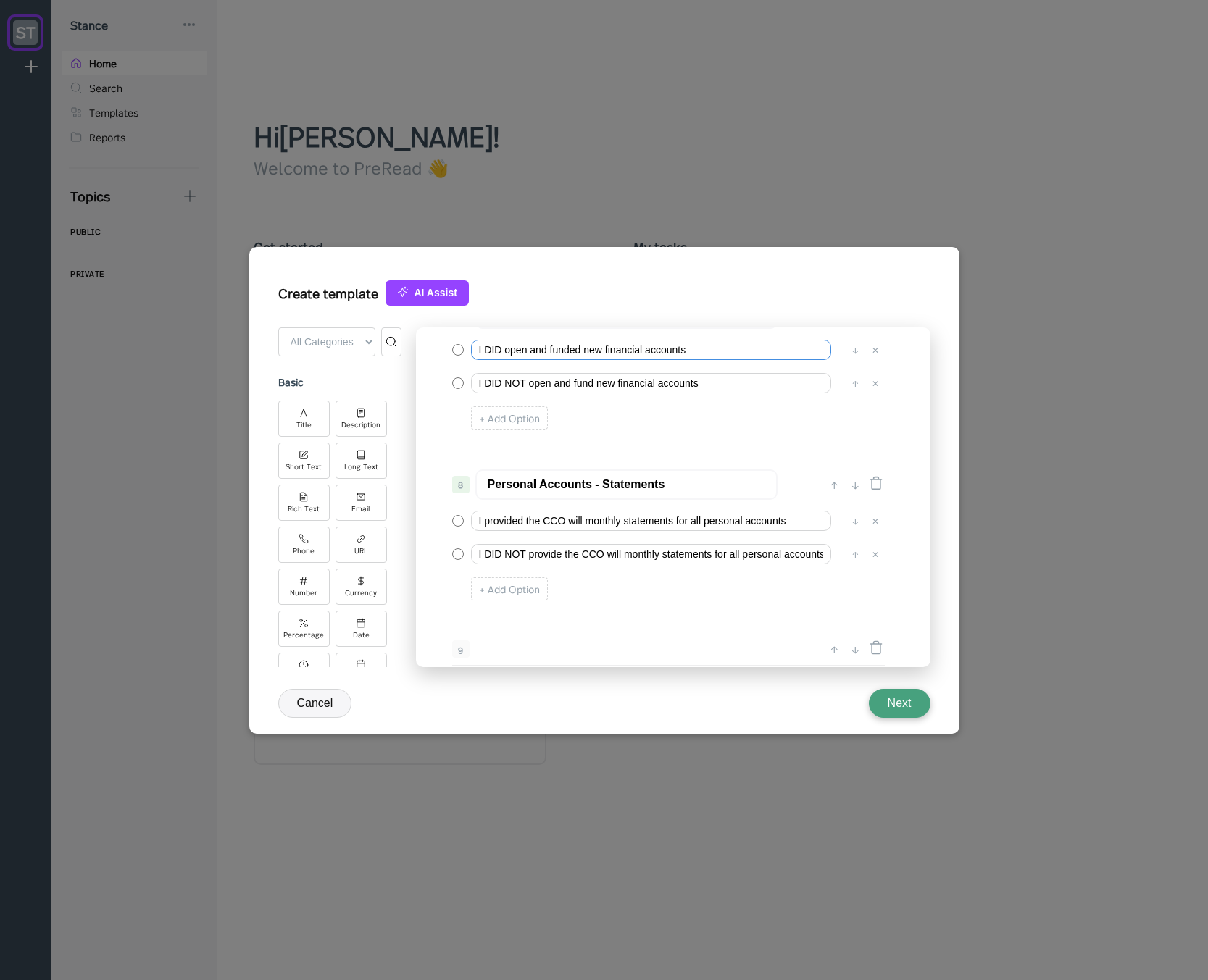
type input "I DID open and funded new financial accounts"
click at [487, 522] on input "I provided the CCO will monthly statements for all personal accounts" at bounding box center [651, 521] width 360 height 20
click at [544, 520] on input "I DID provided the CCO will monthly statements for all personal accounts" at bounding box center [651, 521] width 360 height 20
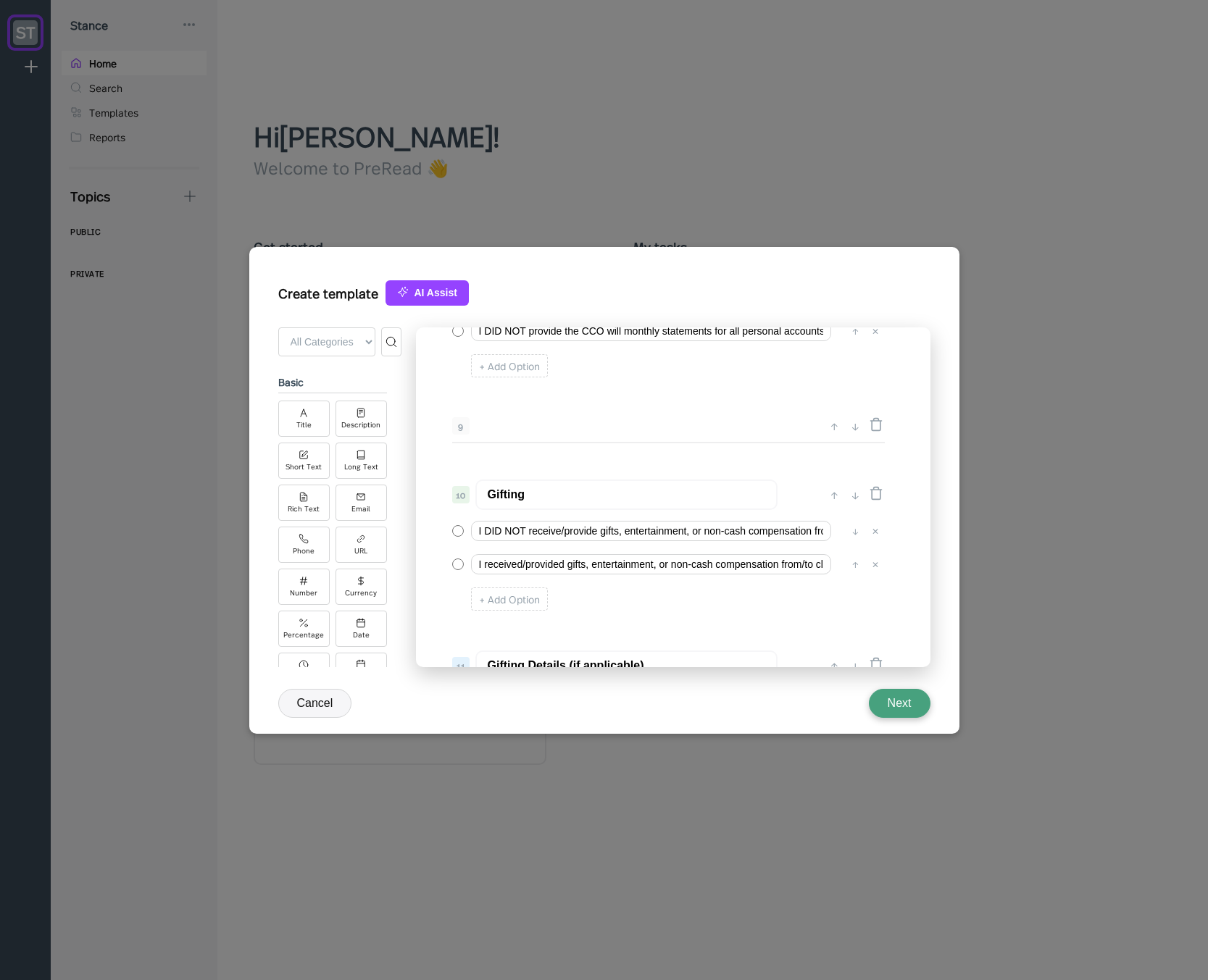
scroll to position [1130, 0]
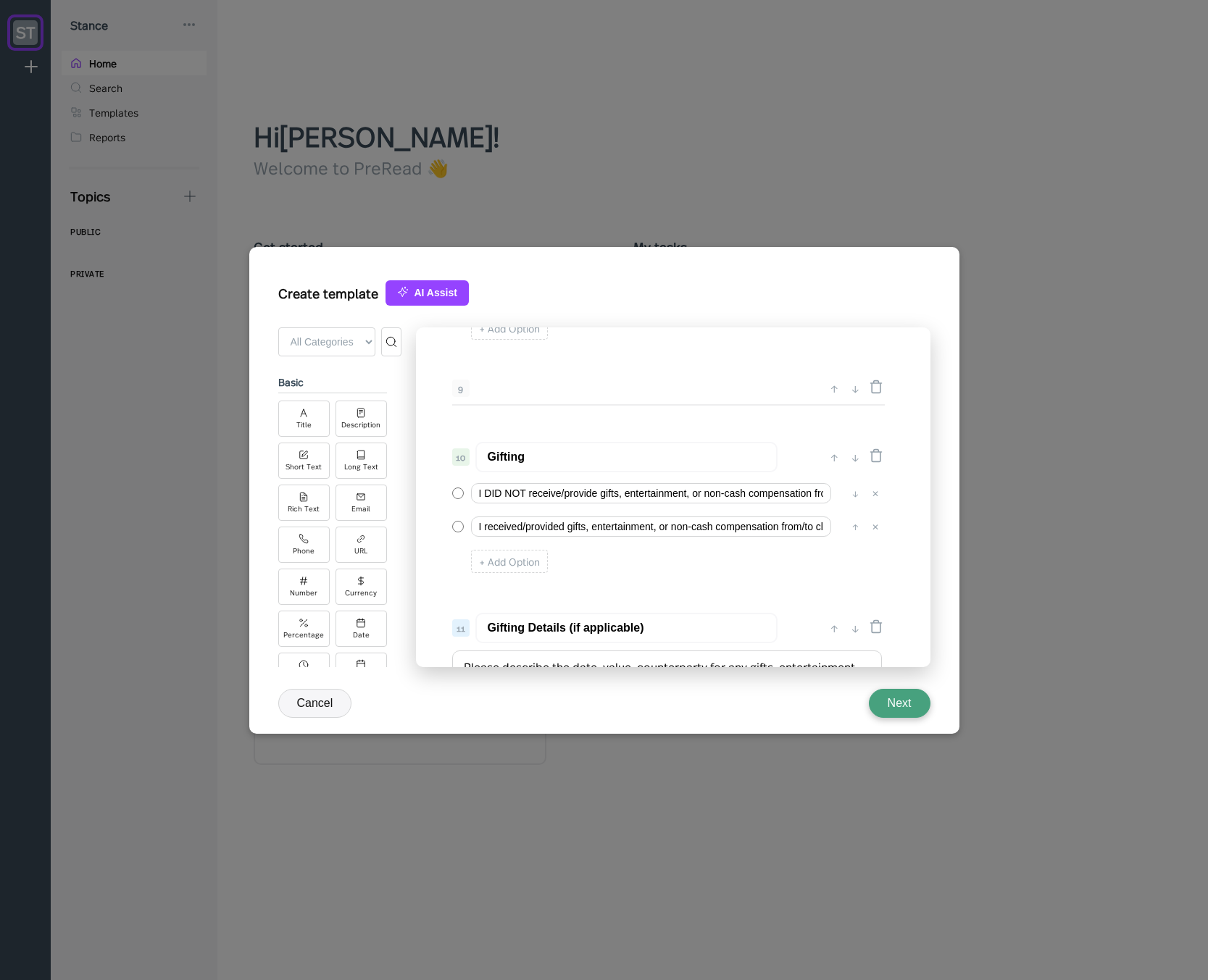
type input "I DID provide the CCO will monthly statements for all personal accounts"
click at [484, 529] on input "I received/provided gifts, entertainment, or non-cash compensation from/to clie…" at bounding box center [651, 527] width 360 height 20
click at [542, 528] on input "I DID received/provided gifts, entertainment, or non-cash compensation from/to …" at bounding box center [651, 527] width 360 height 20
click at [576, 528] on input "I DID receive/provided gifts, entertainment, or non-cash compensation from/to c…" at bounding box center [651, 527] width 360 height 20
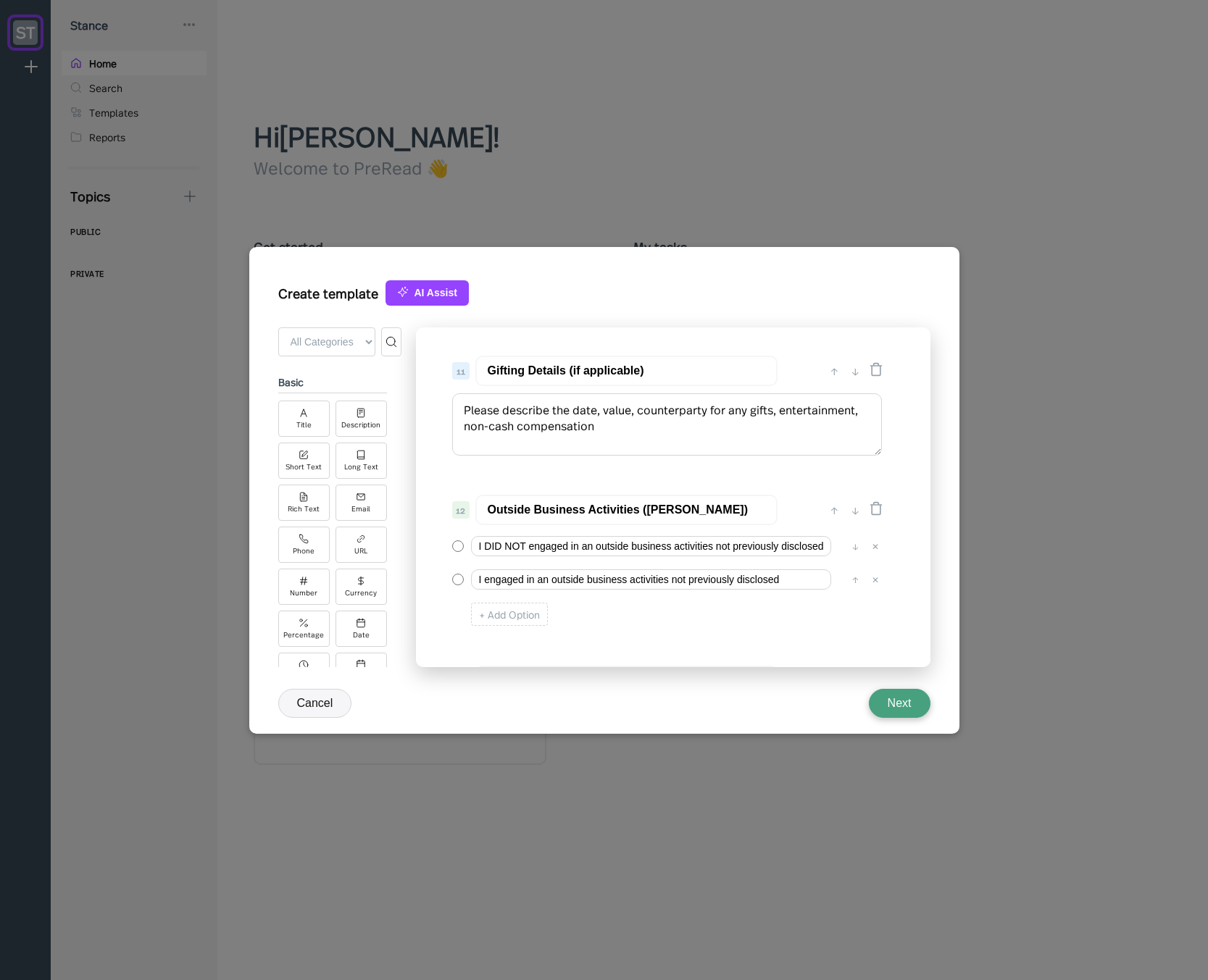
scroll to position [1391, 0]
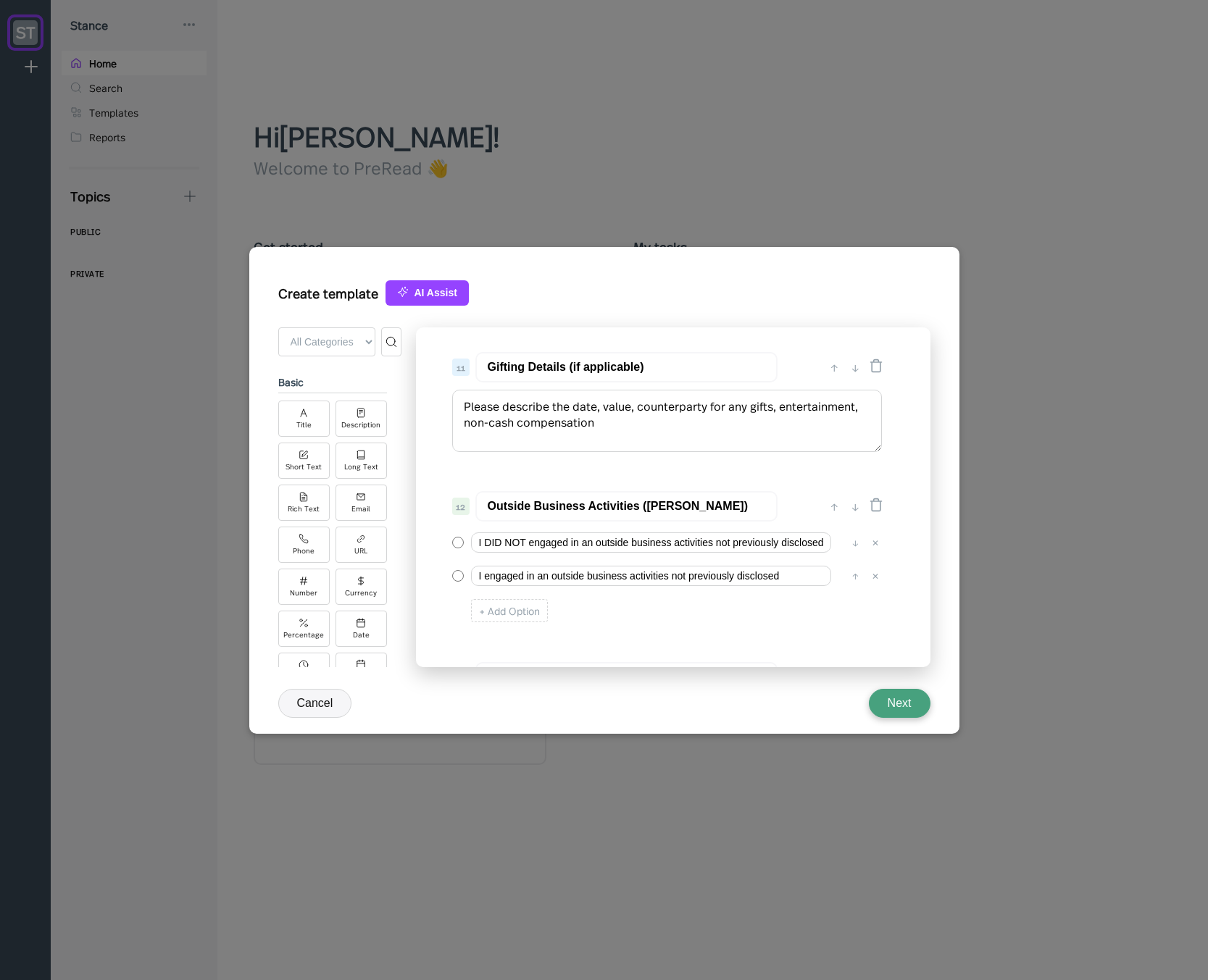
type input "I DID receive/provide gifts, entertainment, or non-cash compensation from/to cl…"
click at [484, 578] on input "I engaged in an outside business activities not previously disclosed" at bounding box center [651, 575] width 360 height 20
click at [541, 575] on input "I DID engaged in an outside business activities not previously disclosed" at bounding box center [651, 575] width 360 height 20
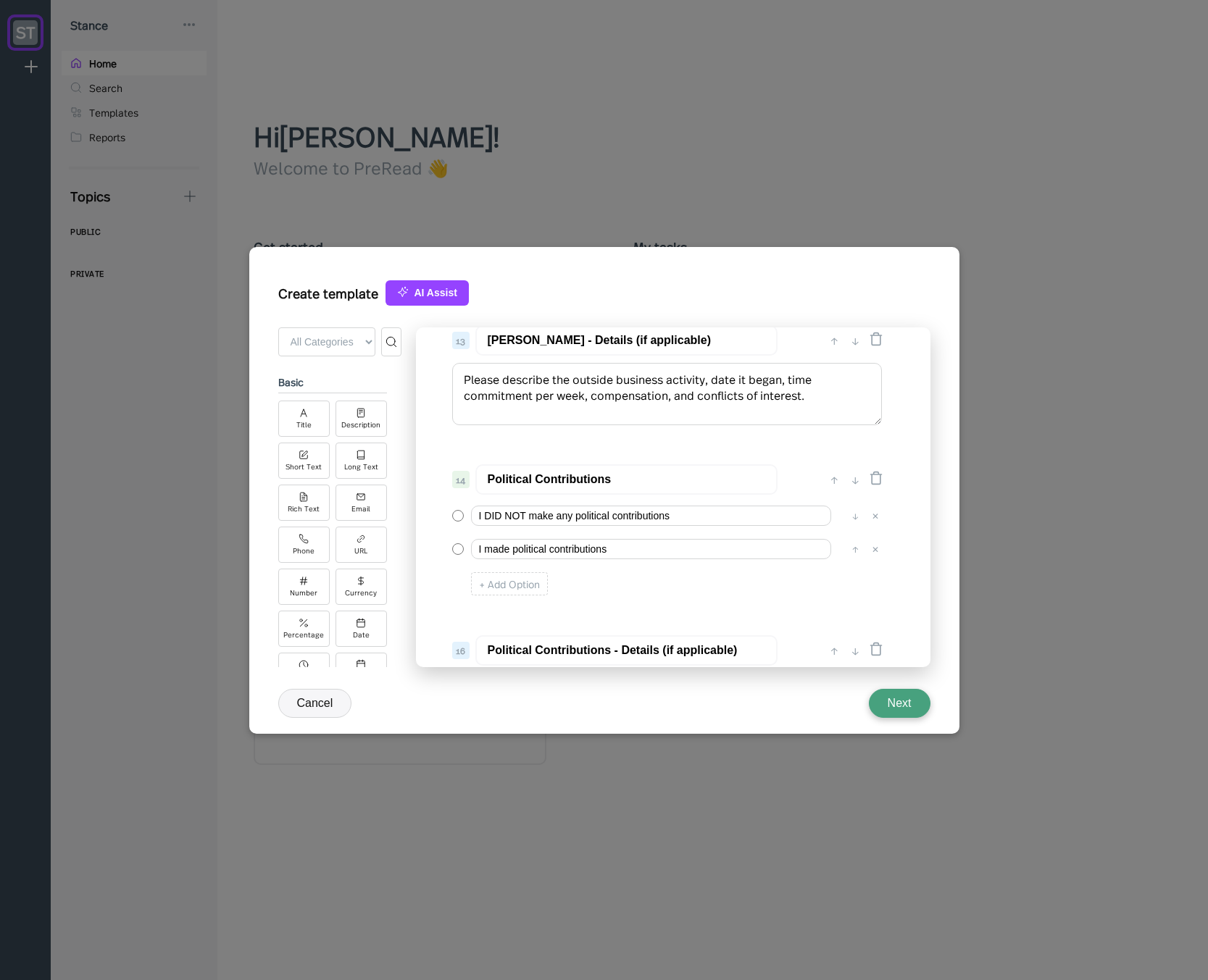
scroll to position [1738, 0]
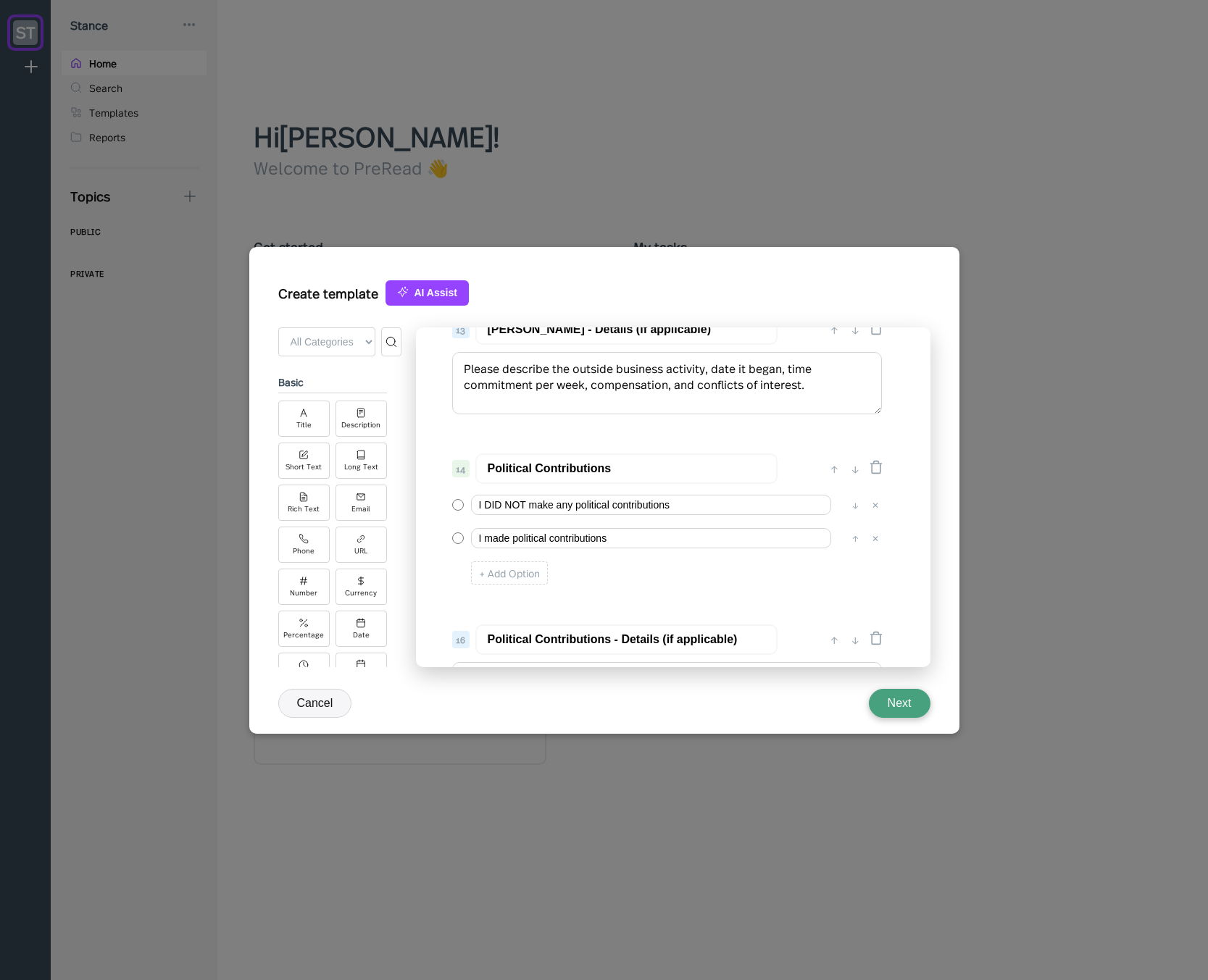
type input "I DID engage in an outside business activities not previously disclosed"
click at [485, 540] on input "I made political contributions" at bounding box center [651, 538] width 360 height 20
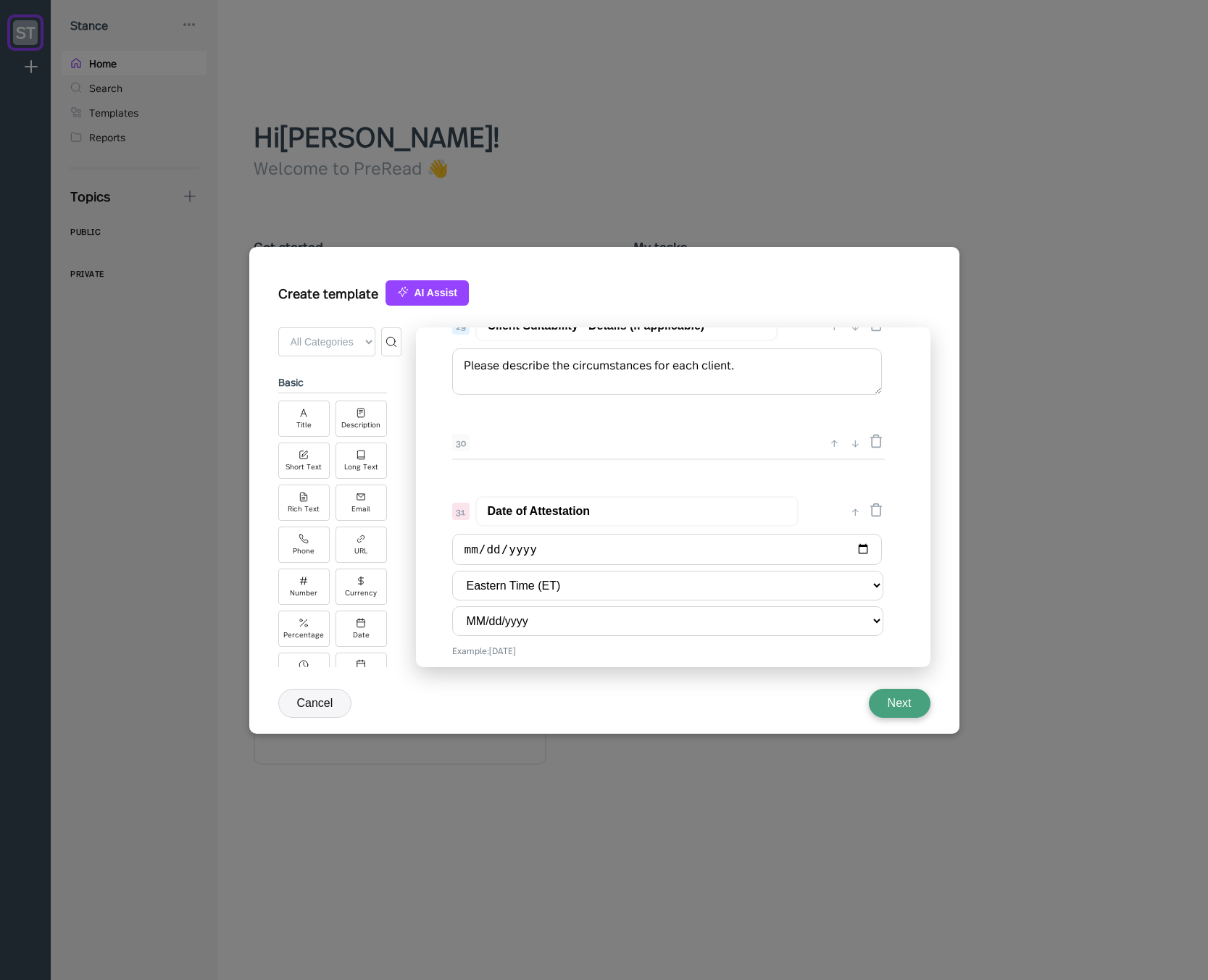
scroll to position [3155, 0]
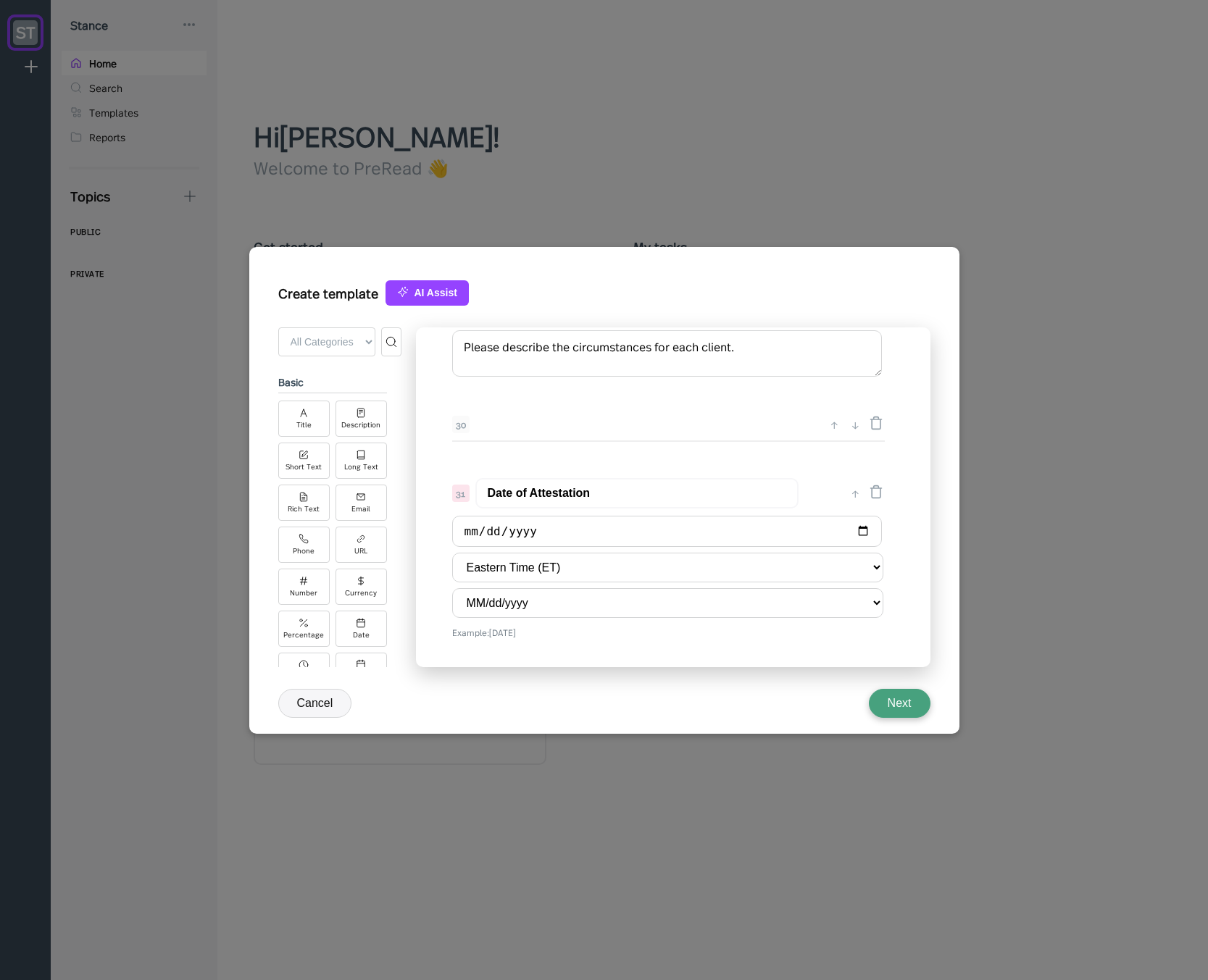
type input "I DID make political contributions"
click at [911, 700] on button "Next" at bounding box center [900, 703] width 62 height 29
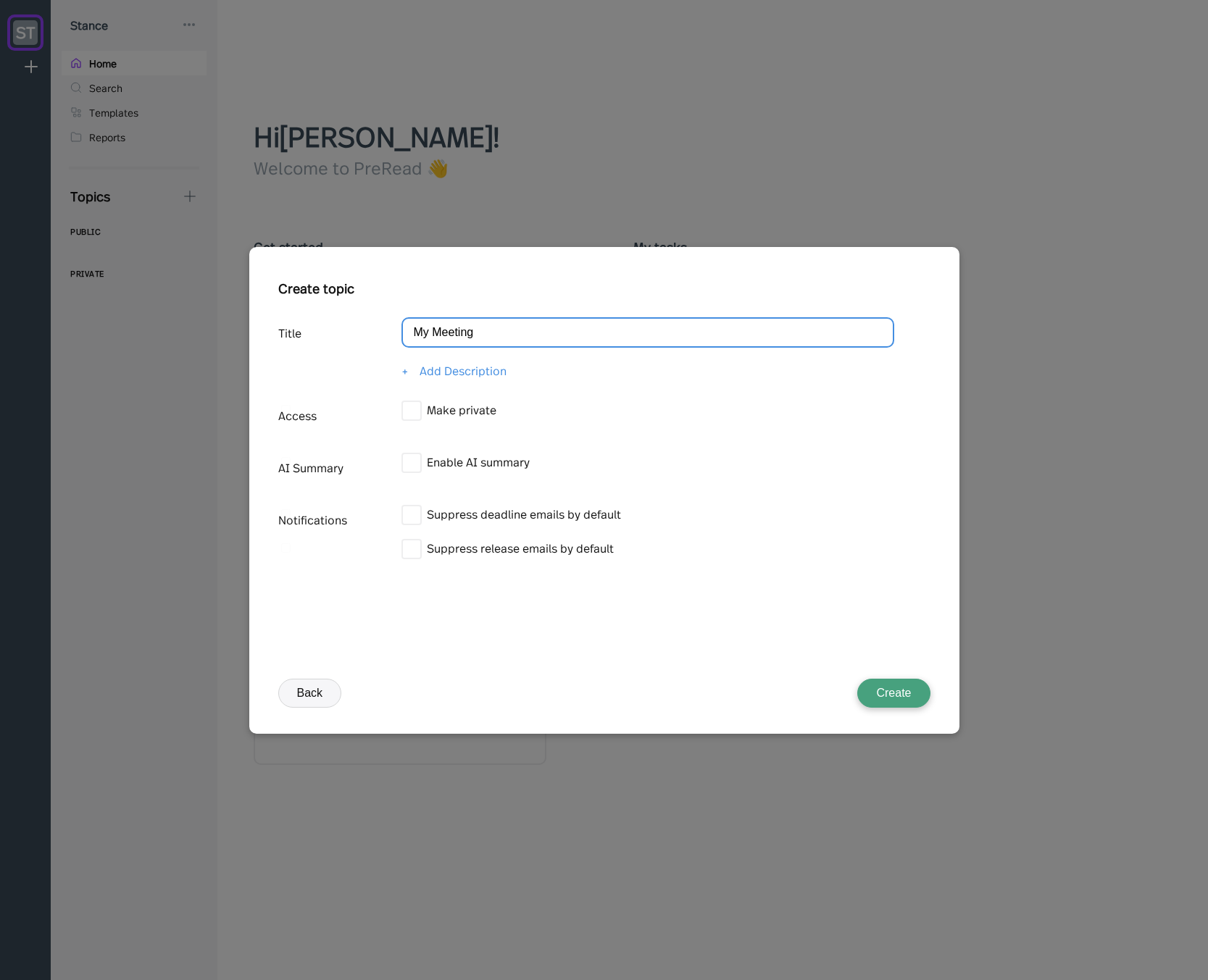
click at [460, 339] on input "My Meeting" at bounding box center [648, 332] width 493 height 30
type input "Q"
type input "Access Persons Attestation"
click at [512, 549] on label "Suppress release emails by default" at bounding box center [508, 548] width 212 height 19
click at [290, 549] on input "Suppress release emails by default" at bounding box center [285, 548] width 9 height 9
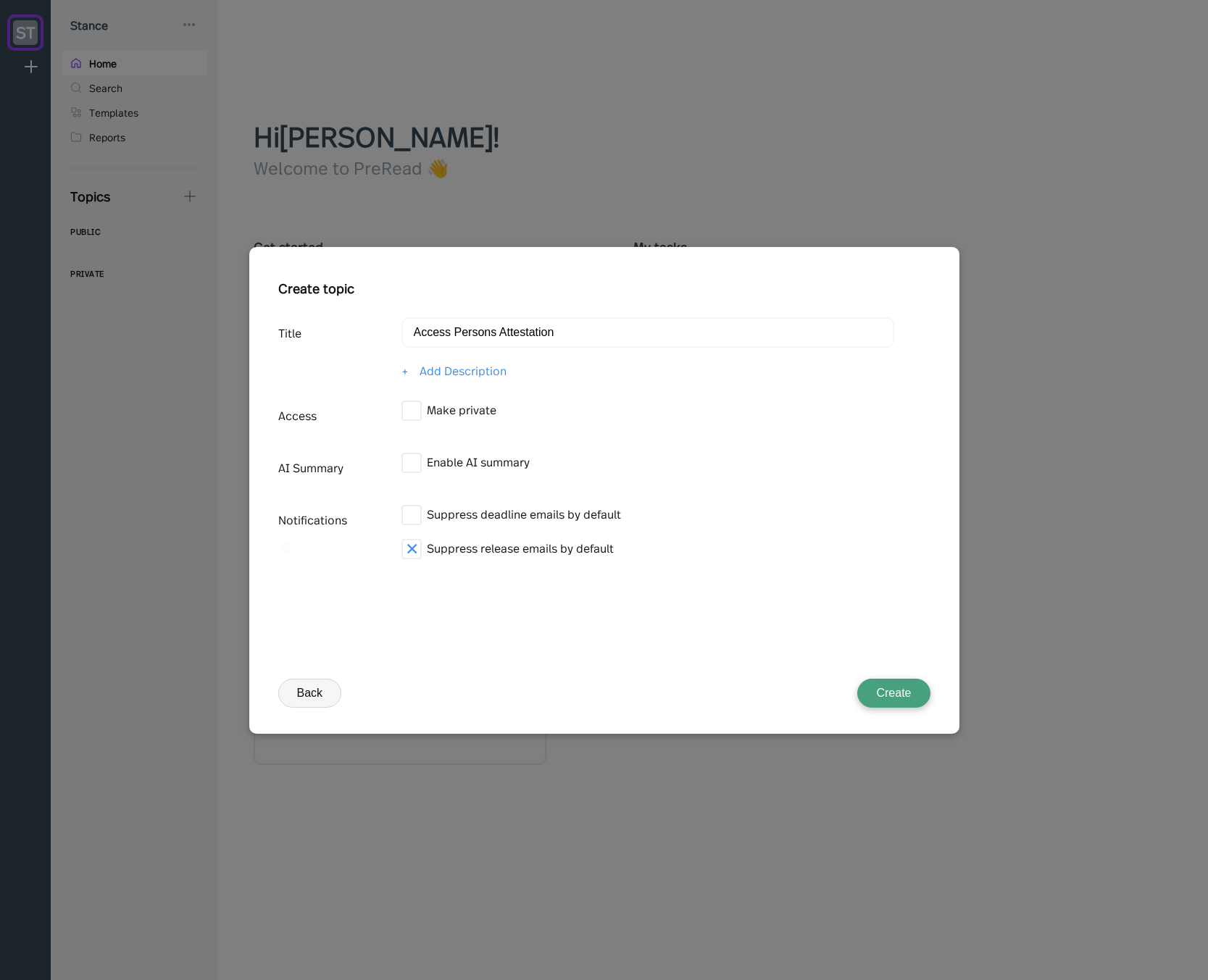
checkbox input "true"
click at [905, 696] on button "Create" at bounding box center [893, 693] width 73 height 29
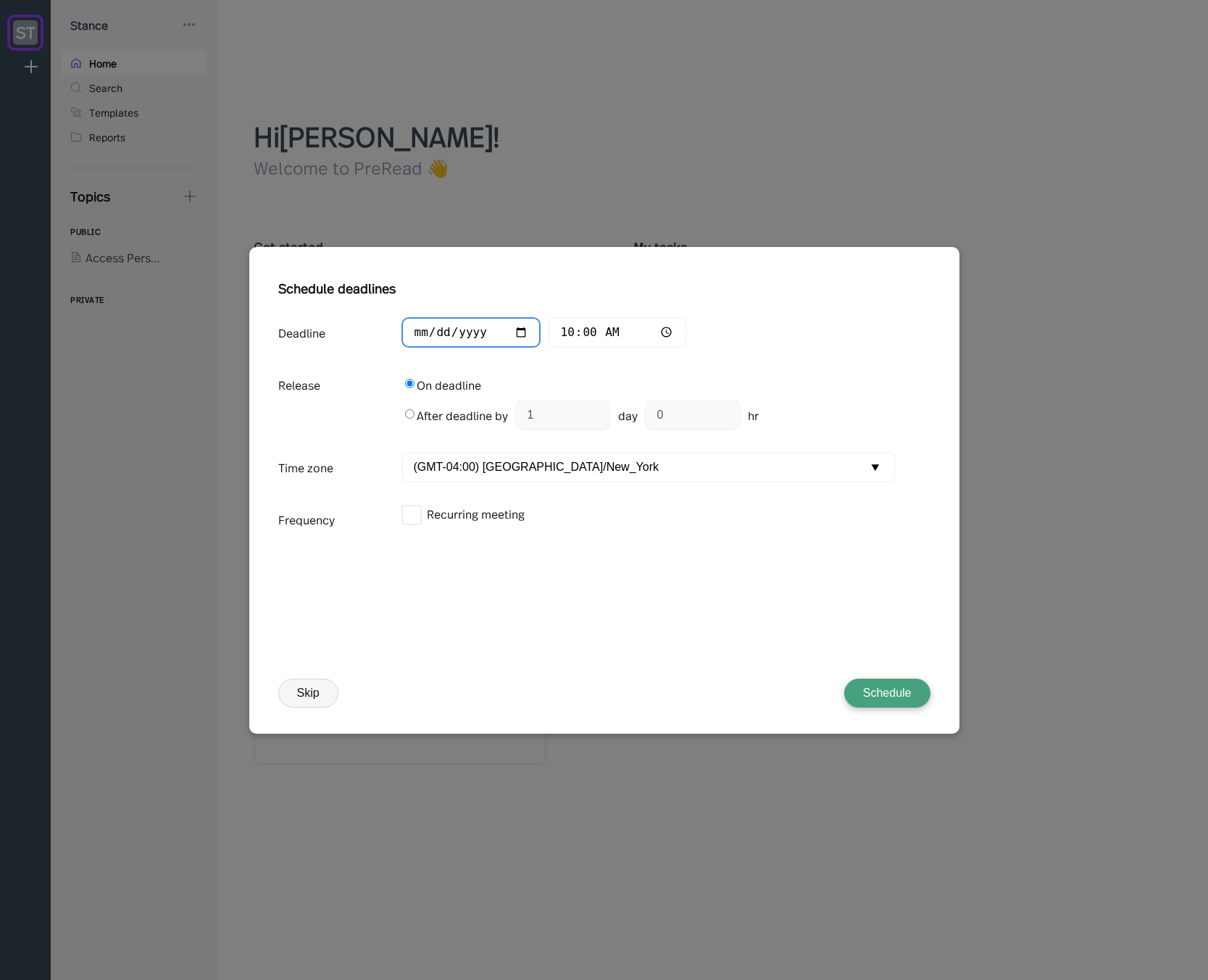
click at [421, 332] on input "[DATE]" at bounding box center [471, 332] width 139 height 31
click at [521, 333] on input "[DATE]" at bounding box center [471, 332] width 139 height 31
type input "[DATE]"
click at [566, 336] on input "10:00" at bounding box center [617, 332] width 139 height 31
click at [434, 513] on label "Recurring meeting" at bounding box center [463, 513] width 123 height 19
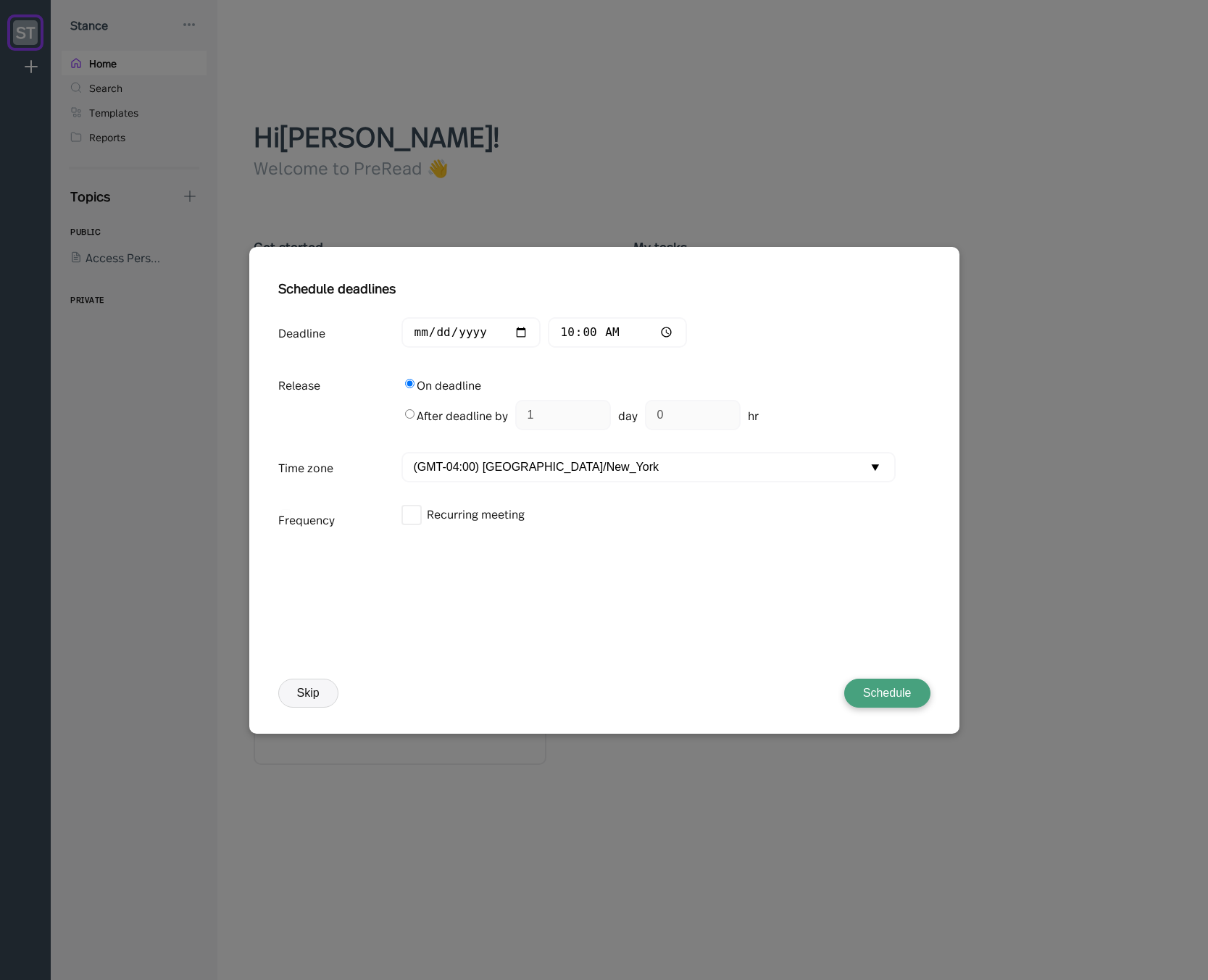
click at [290, 513] on input "Recurring meeting" at bounding box center [285, 513] width 9 height 9
checkbox input "true"
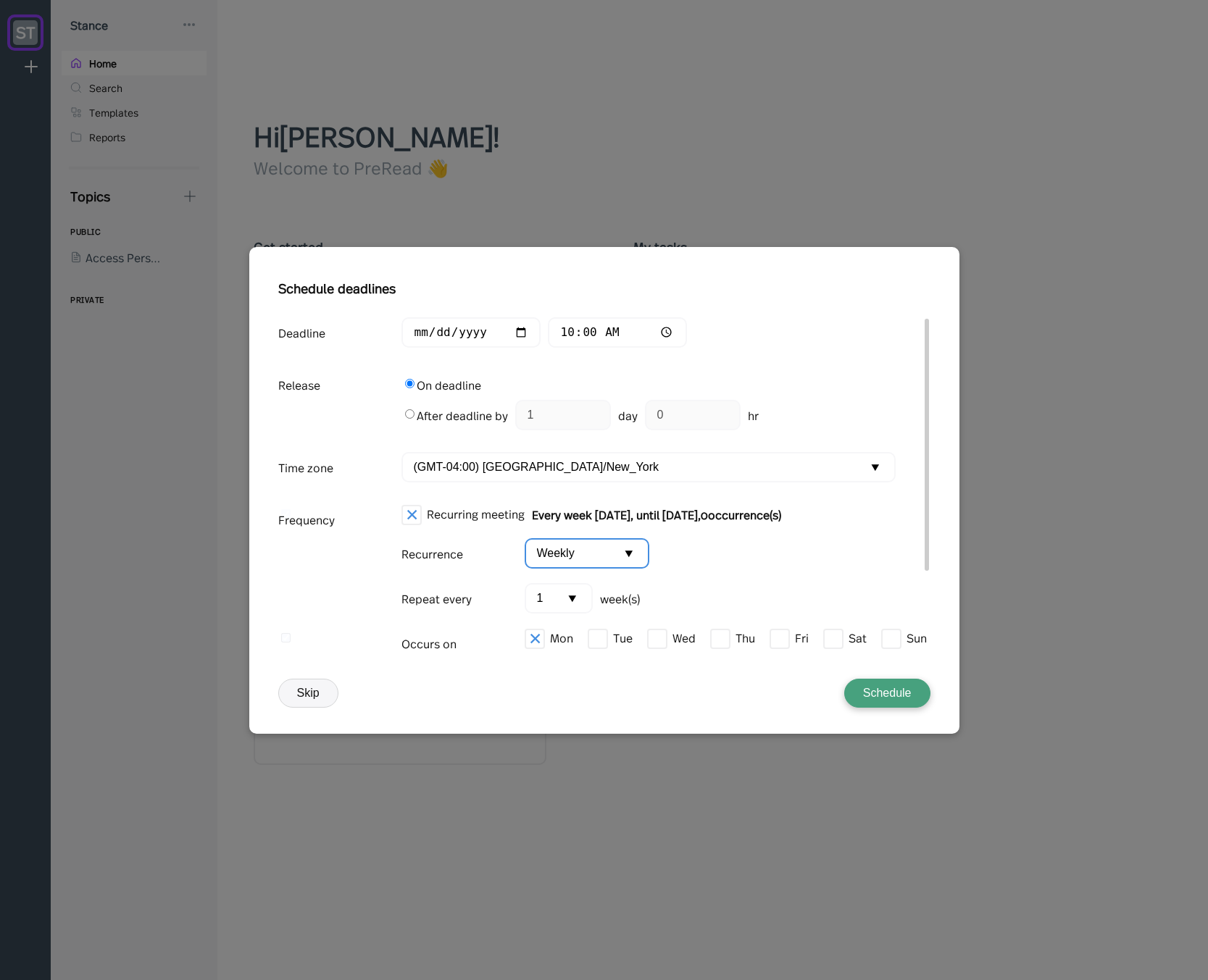
click at [566, 553] on input "Weekly" at bounding box center [586, 554] width 125 height 30
type input "Monthly"
click at [560, 598] on input "text" at bounding box center [558, 598] width 68 height 30
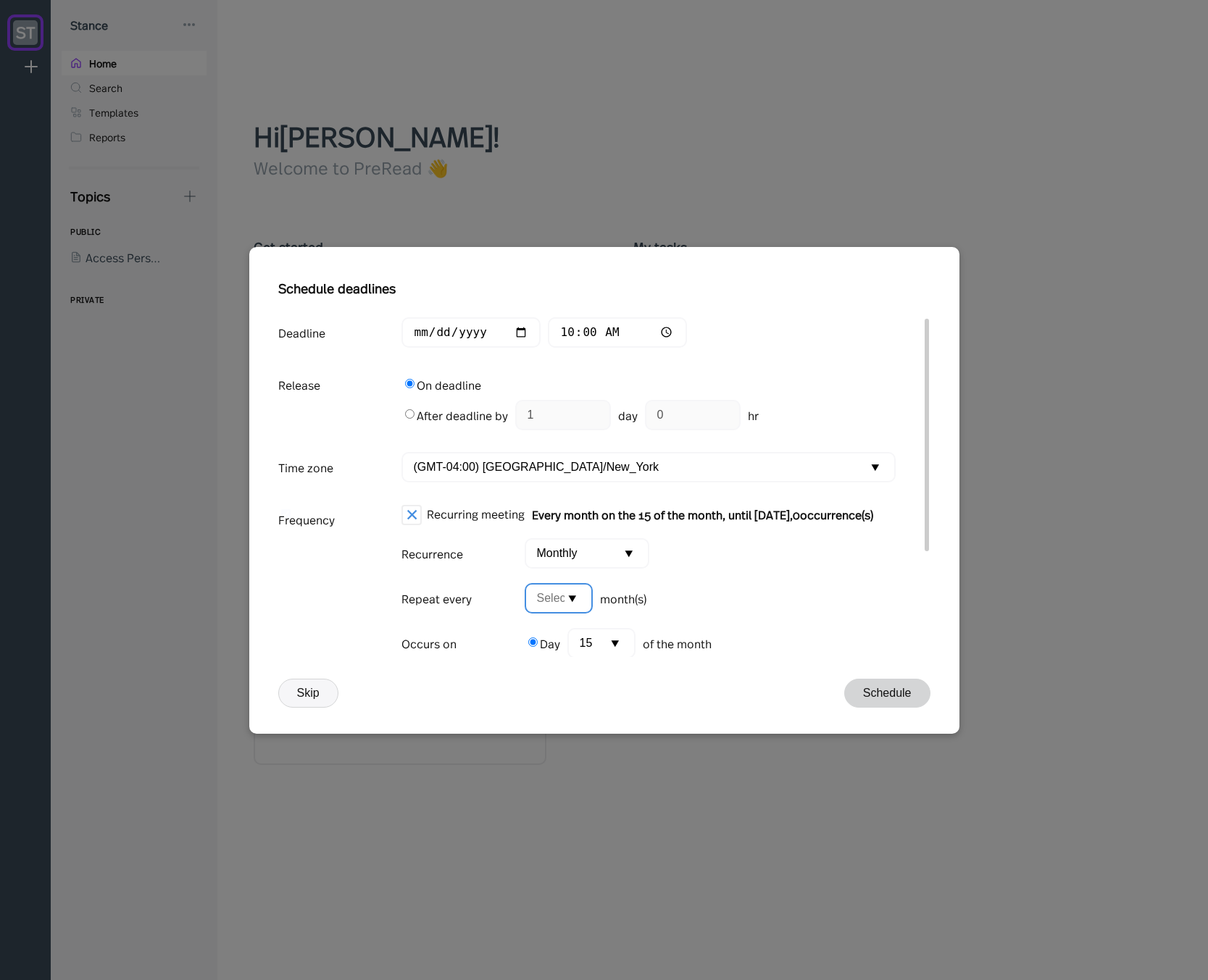
type input "3"
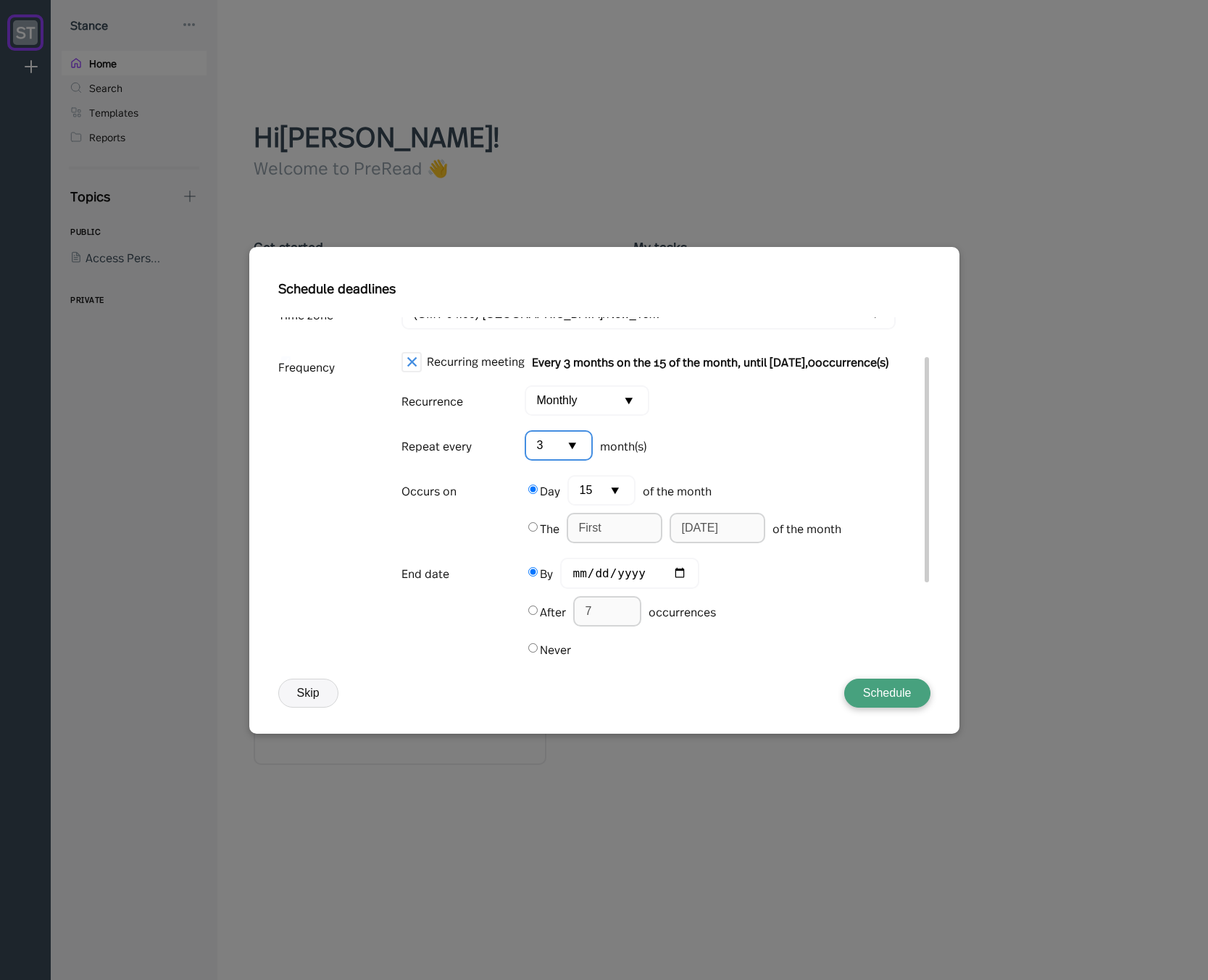
scroll to position [169, 0]
click at [606, 490] on input "text" at bounding box center [601, 490] width 68 height 30
type input "14"
click at [539, 661] on div "Schedule deadlines Deadline [DATE] 10:00 Release On deadline After deadline by …" at bounding box center [605, 503] width 653 height 461
click at [547, 649] on label "Never" at bounding box center [555, 649] width 31 height 16
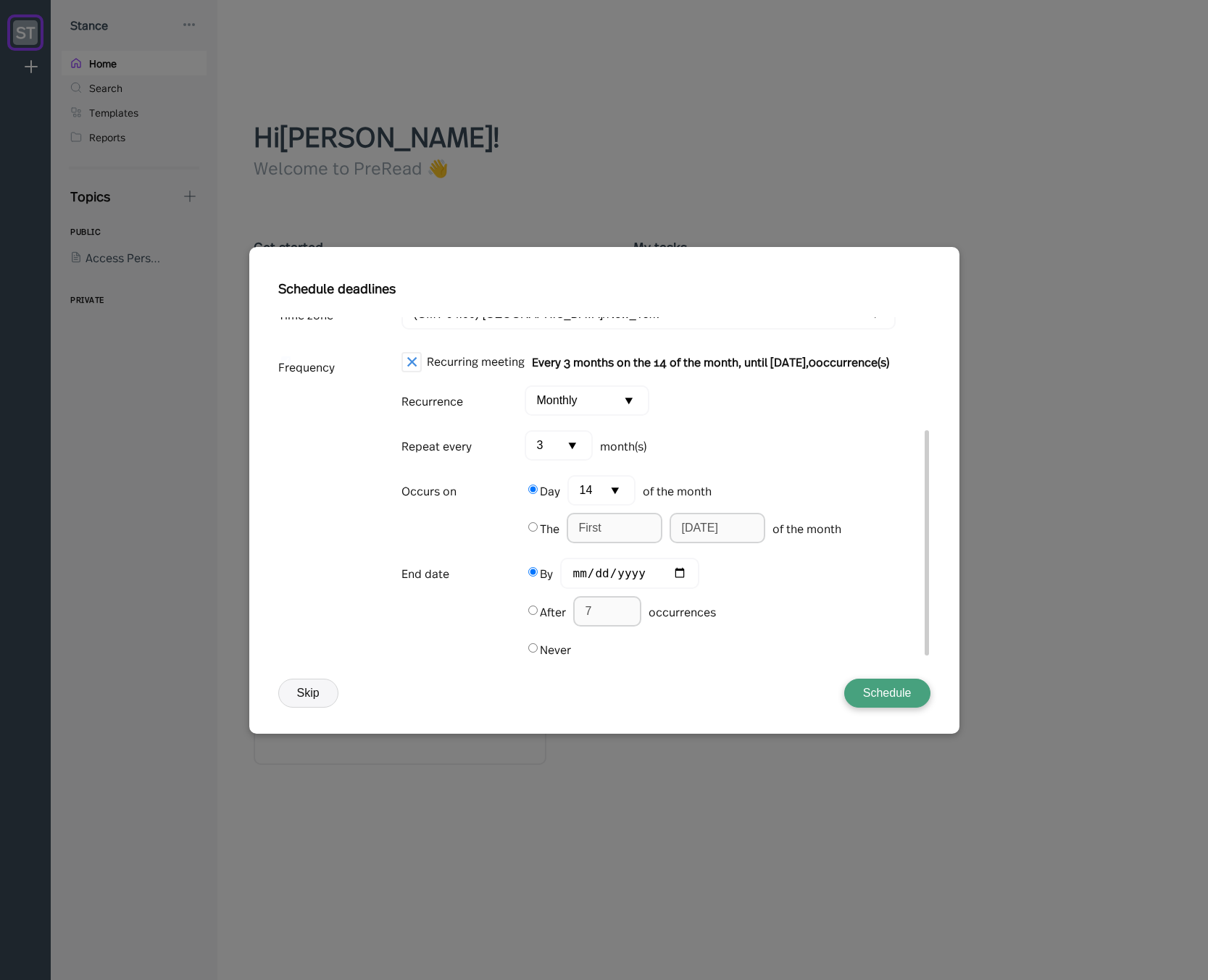
click at [538, 649] on input "Never" at bounding box center [532, 647] width 9 height 9
radio input "true"
click at [879, 692] on button "Schedule" at bounding box center [887, 693] width 86 height 29
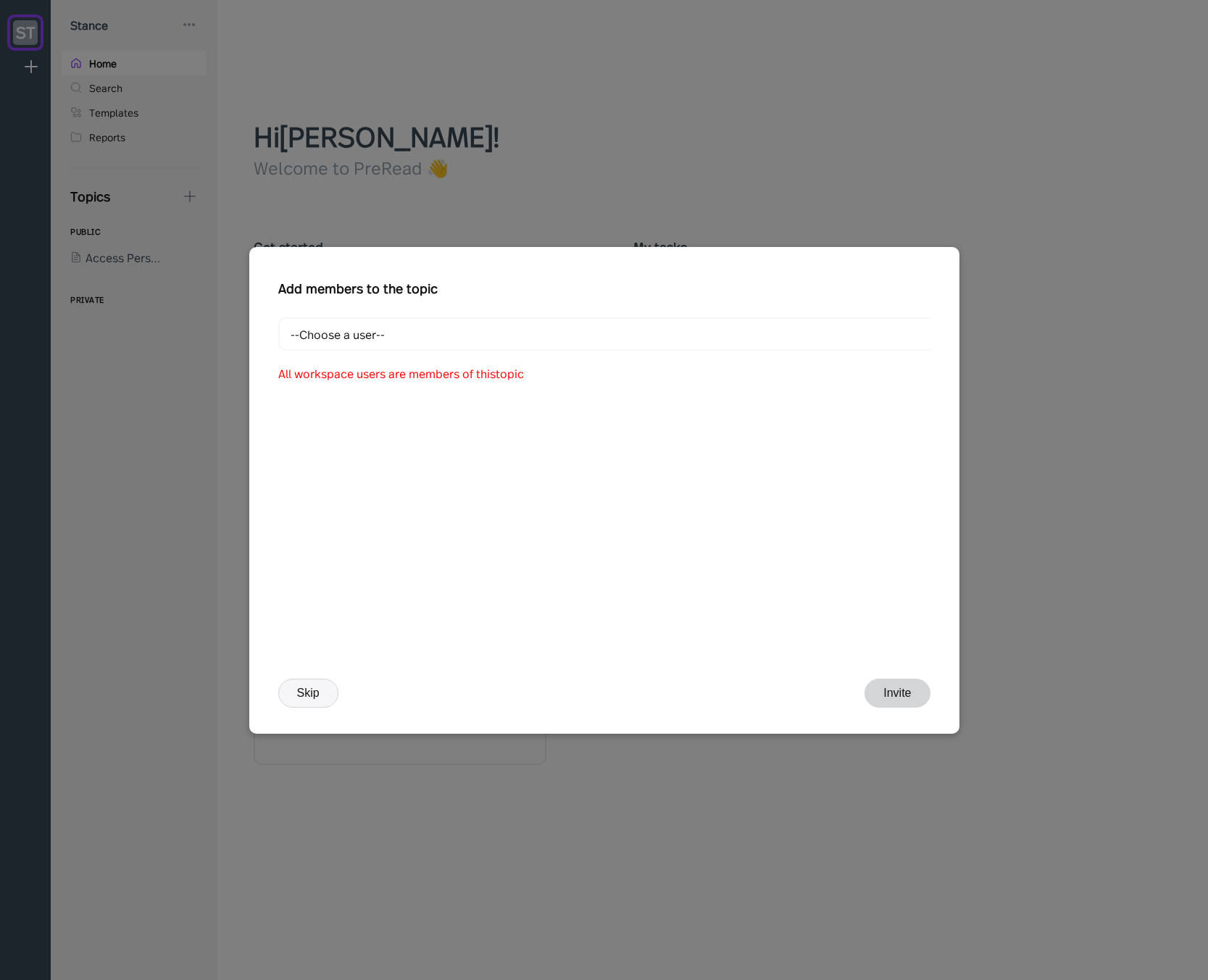
click at [317, 695] on button "Skip" at bounding box center [309, 693] width 60 height 29
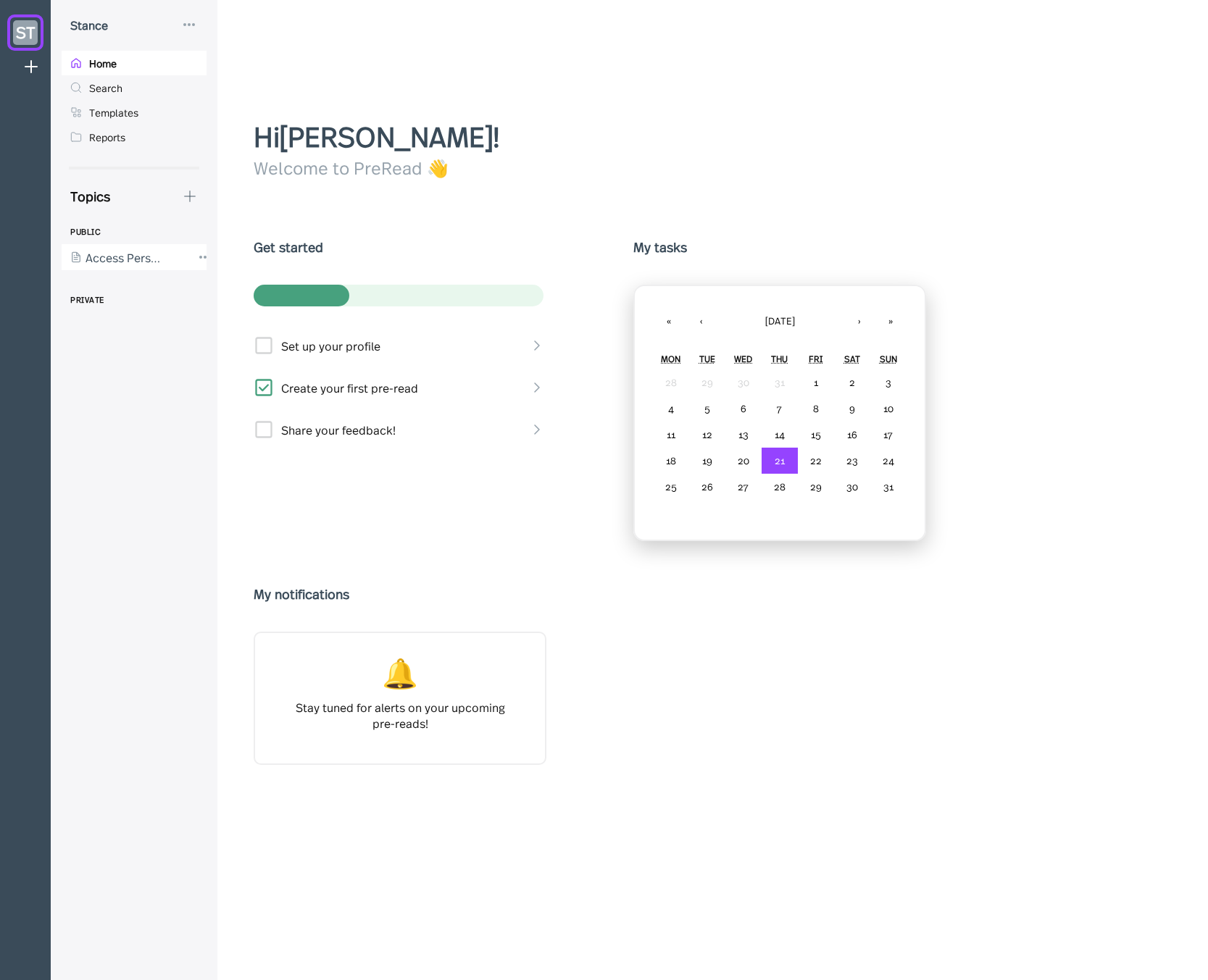
click at [119, 267] on div at bounding box center [127, 257] width 131 height 26
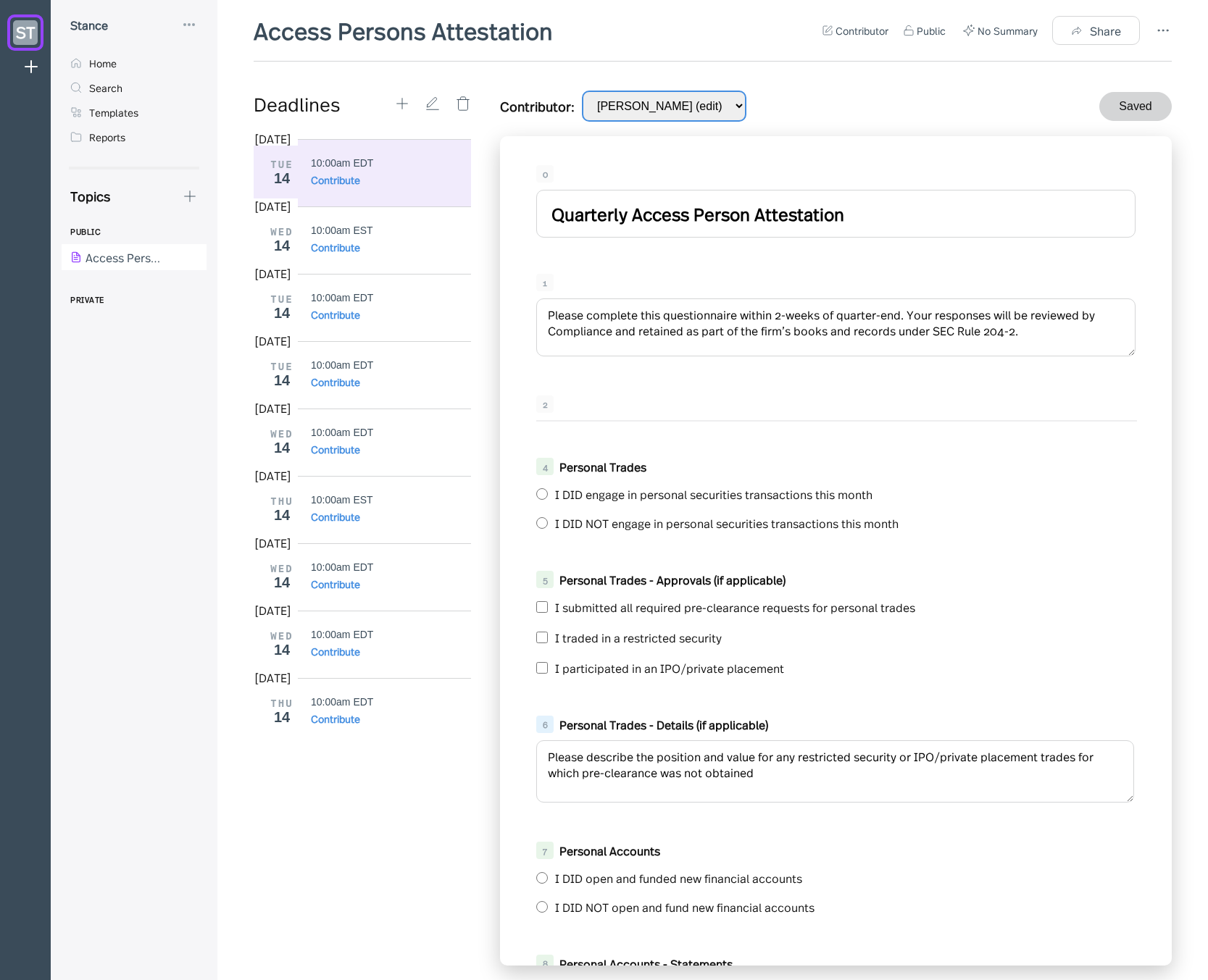
click at [704, 105] on select "[PERSON_NAME] (edit)" at bounding box center [664, 105] width 165 height 31
click at [891, 99] on div "Contributor: [PERSON_NAME] (edit) Saved" at bounding box center [836, 105] width 672 height 31
click at [92, 64] on div "Home" at bounding box center [103, 64] width 28 height 13
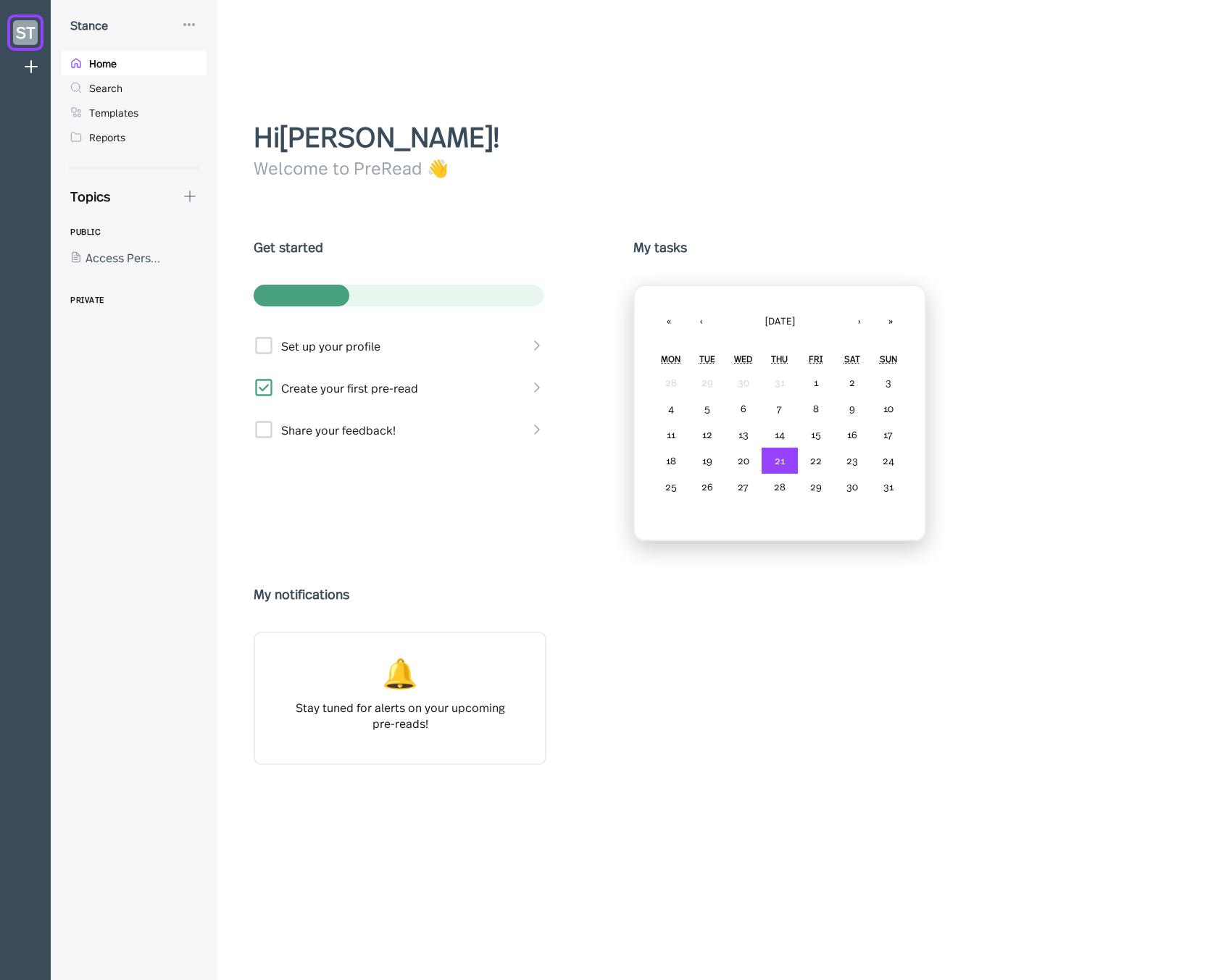
click at [576, 169] on div "Welcome to PreRead 👋" at bounding box center [718, 166] width 929 height 24
click at [99, 252] on div at bounding box center [127, 257] width 131 height 26
